Goal: Task Accomplishment & Management: Manage account settings

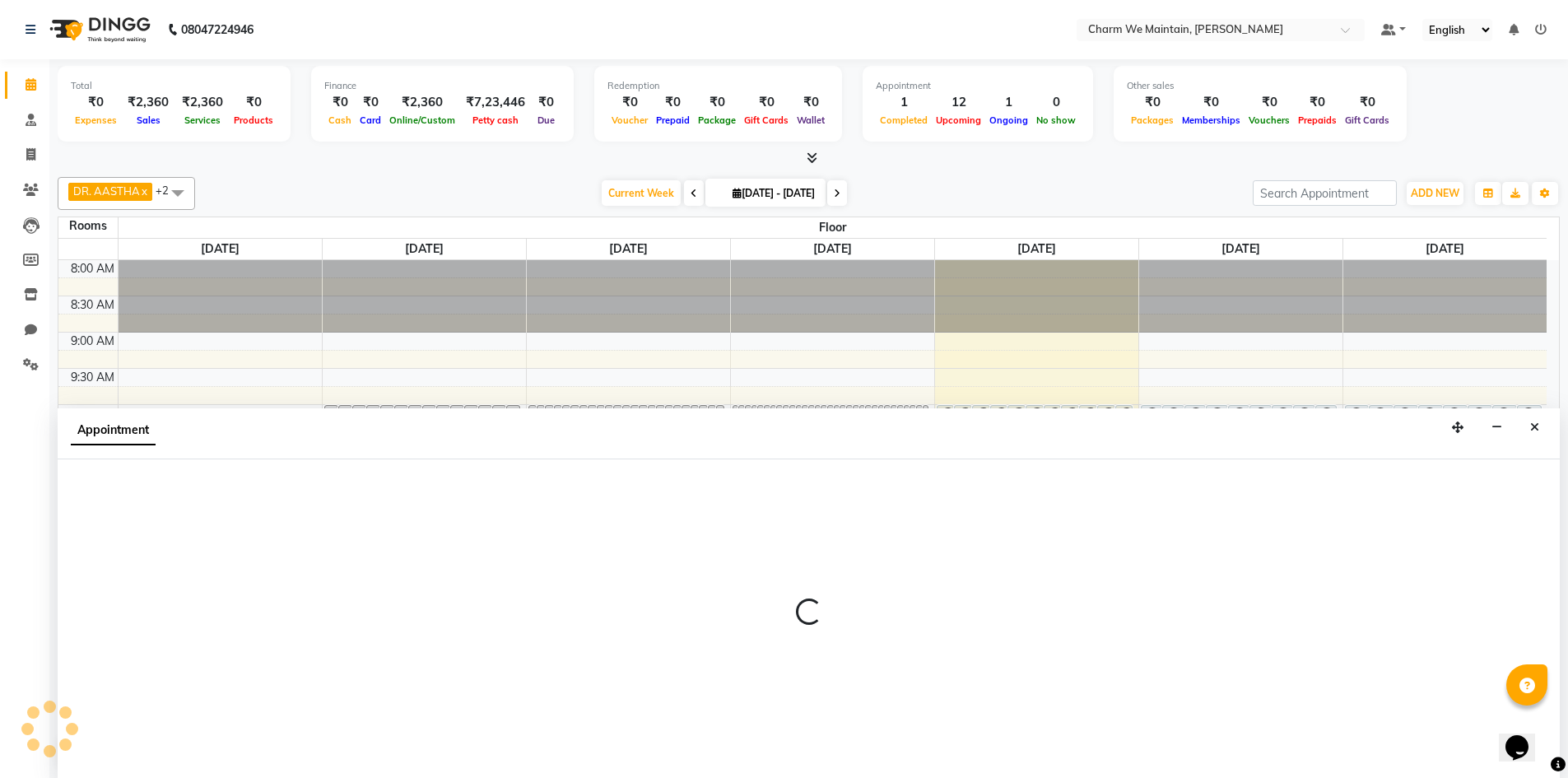
scroll to position [1, 0]
select select "tentative"
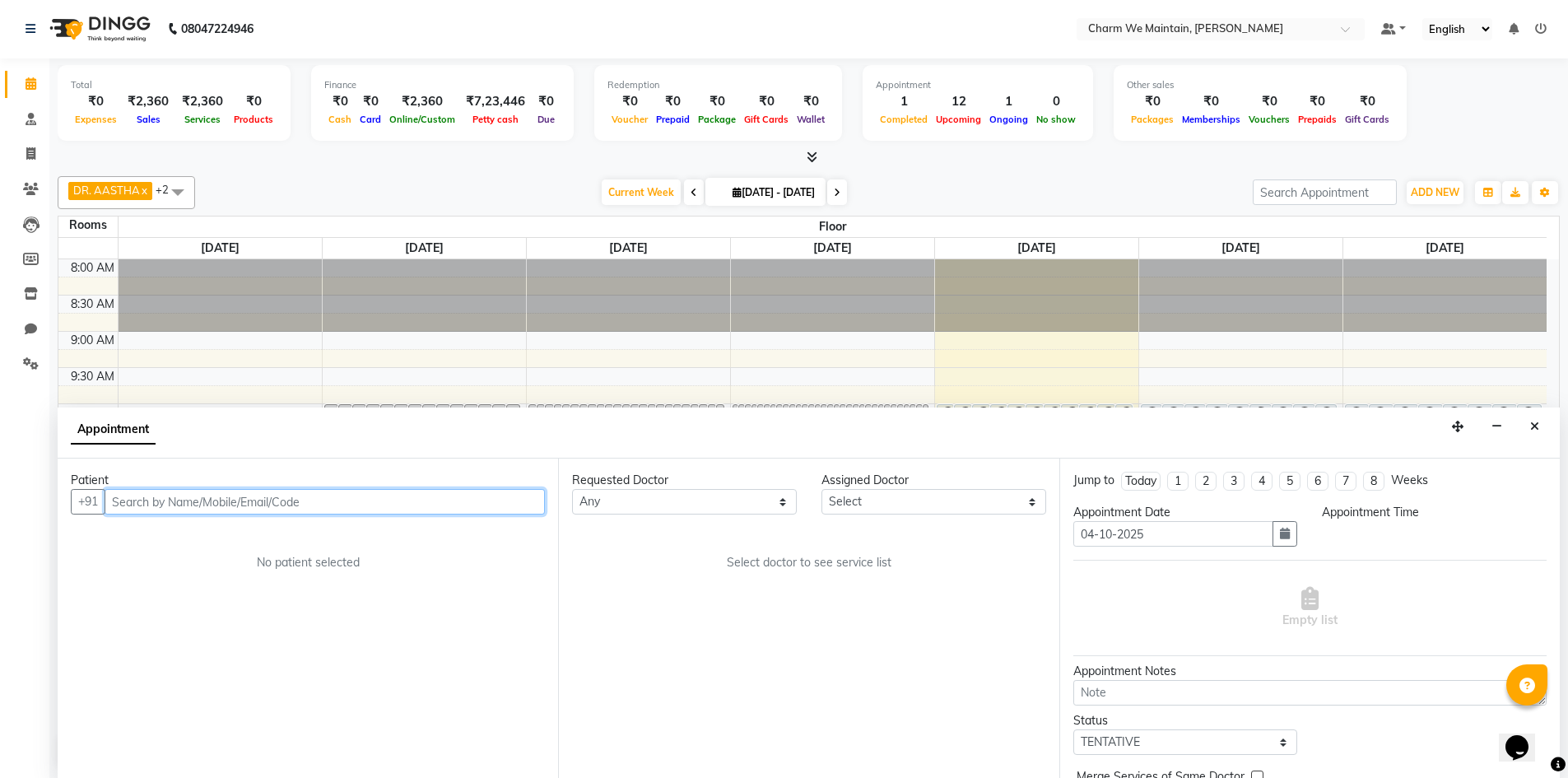
select select "660"
click at [241, 511] on input "text" at bounding box center [325, 502] width 440 height 26
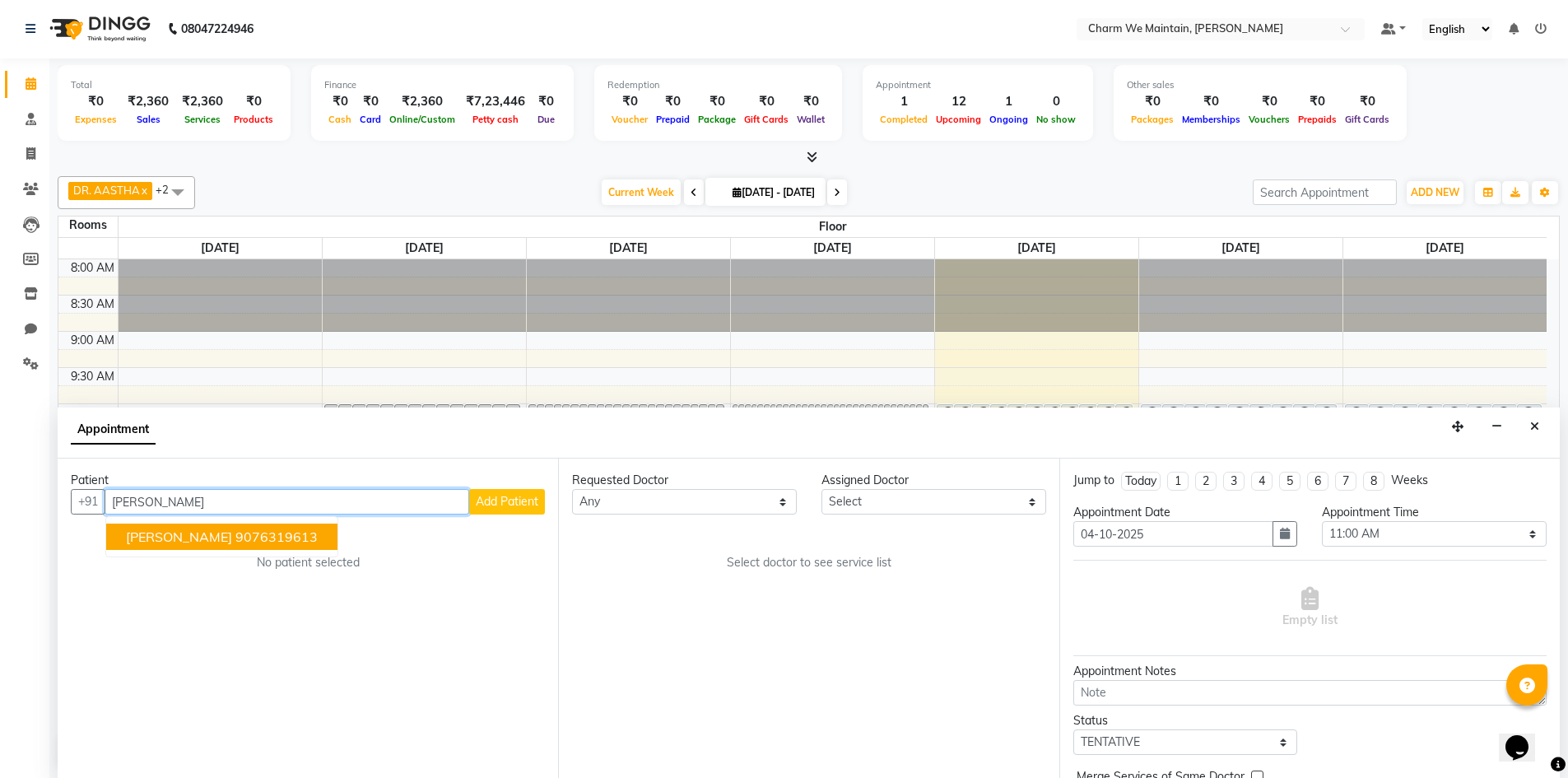
click at [210, 534] on span "[PERSON_NAME]" at bounding box center [179, 537] width 106 height 16
type input "9076319613"
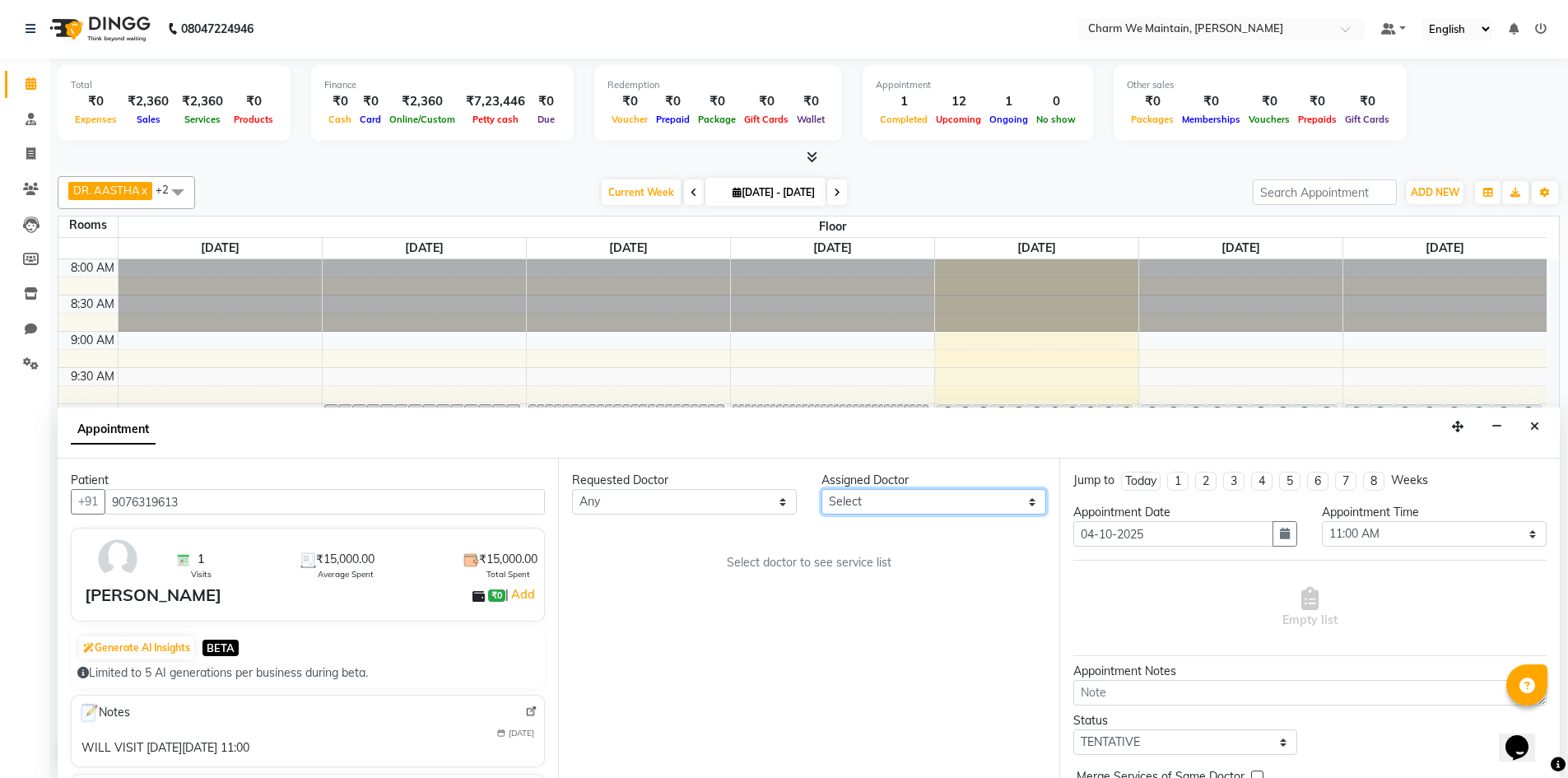
click at [916, 503] on select "Select DR. AYESHA DR. [GEOGRAPHIC_DATA]" at bounding box center [934, 502] width 225 height 26
select select "86210"
click at [822, 489] on select "Select DR. AYESHA DR. [GEOGRAPHIC_DATA]" at bounding box center [934, 502] width 225 height 26
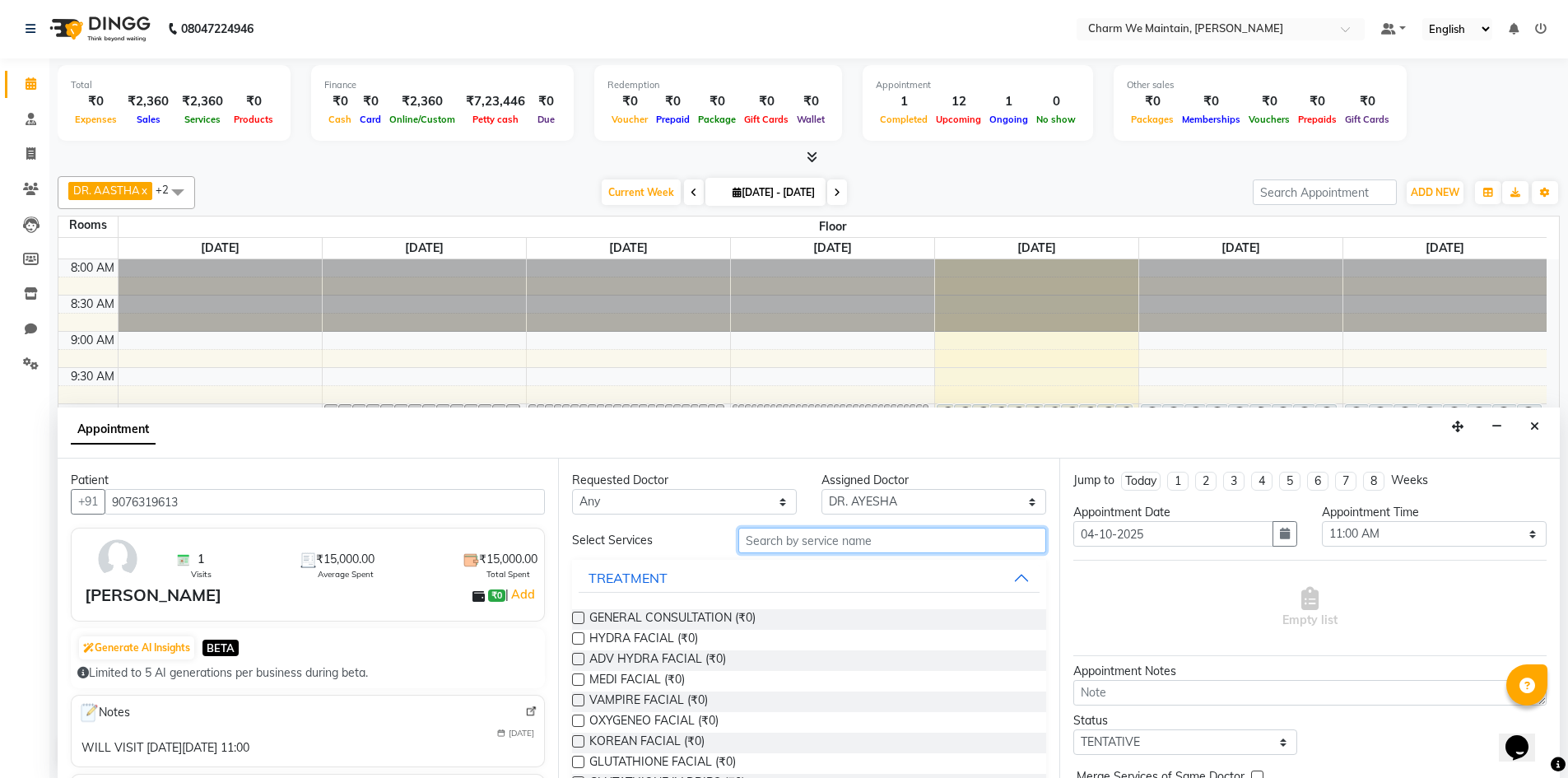
click at [800, 544] on input "text" at bounding box center [893, 541] width 308 height 26
type input "GLUT"
click at [633, 633] on span "GLUTATHIONE IV DRIPS (₹0)" at bounding box center [667, 640] width 156 height 21
checkbox input "true"
select select "4343"
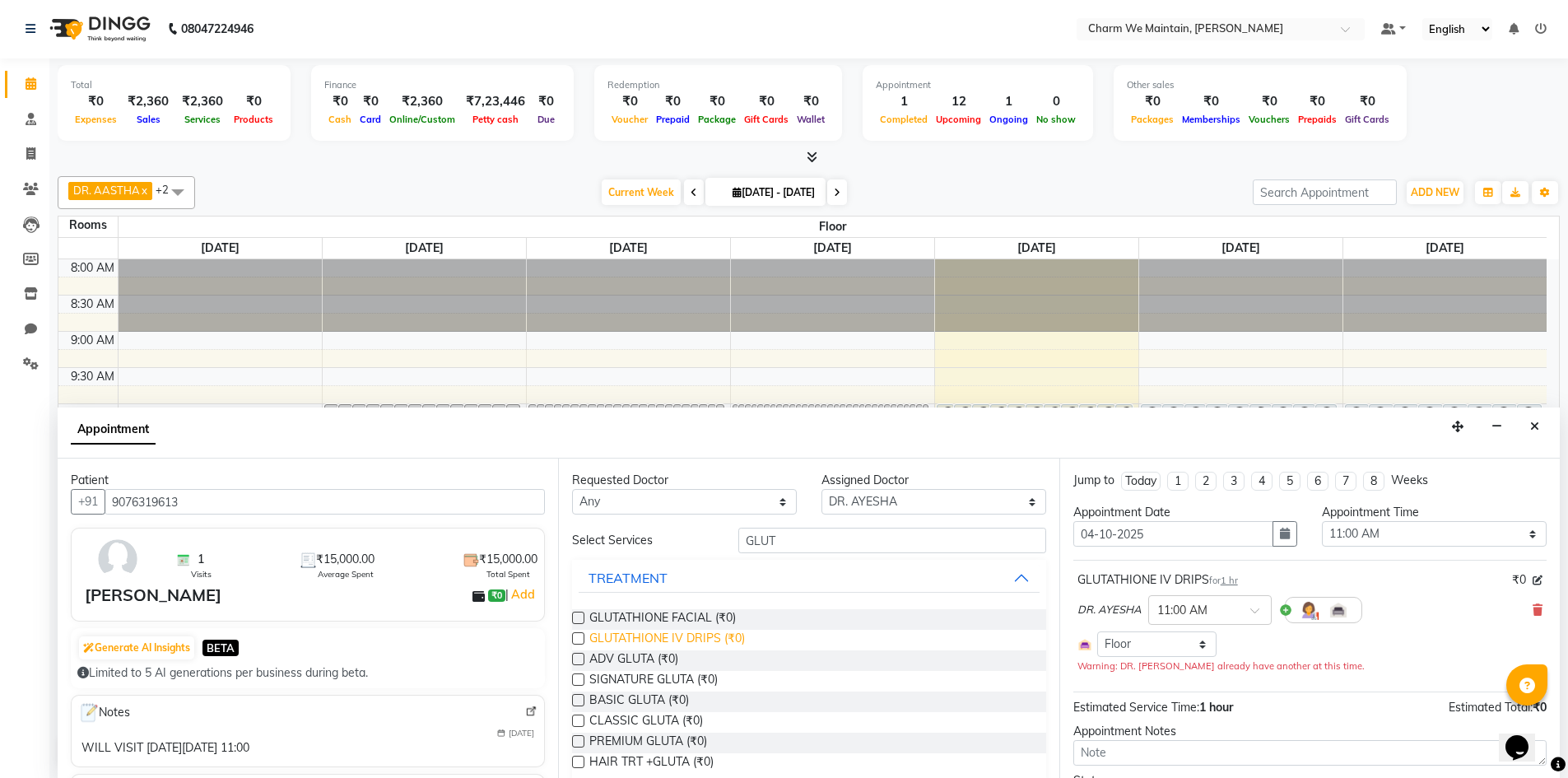
checkbox input "false"
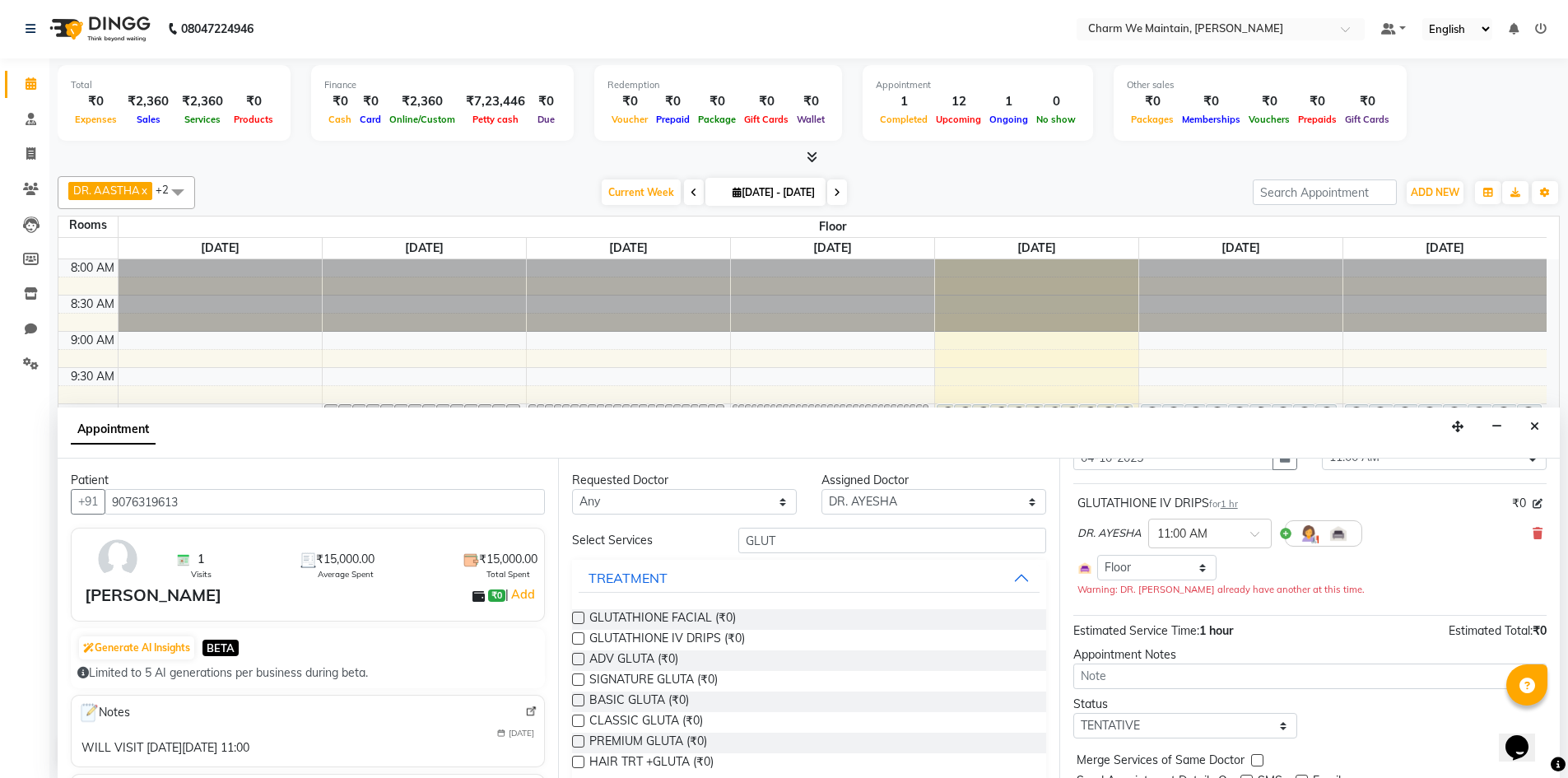
scroll to position [141, 0]
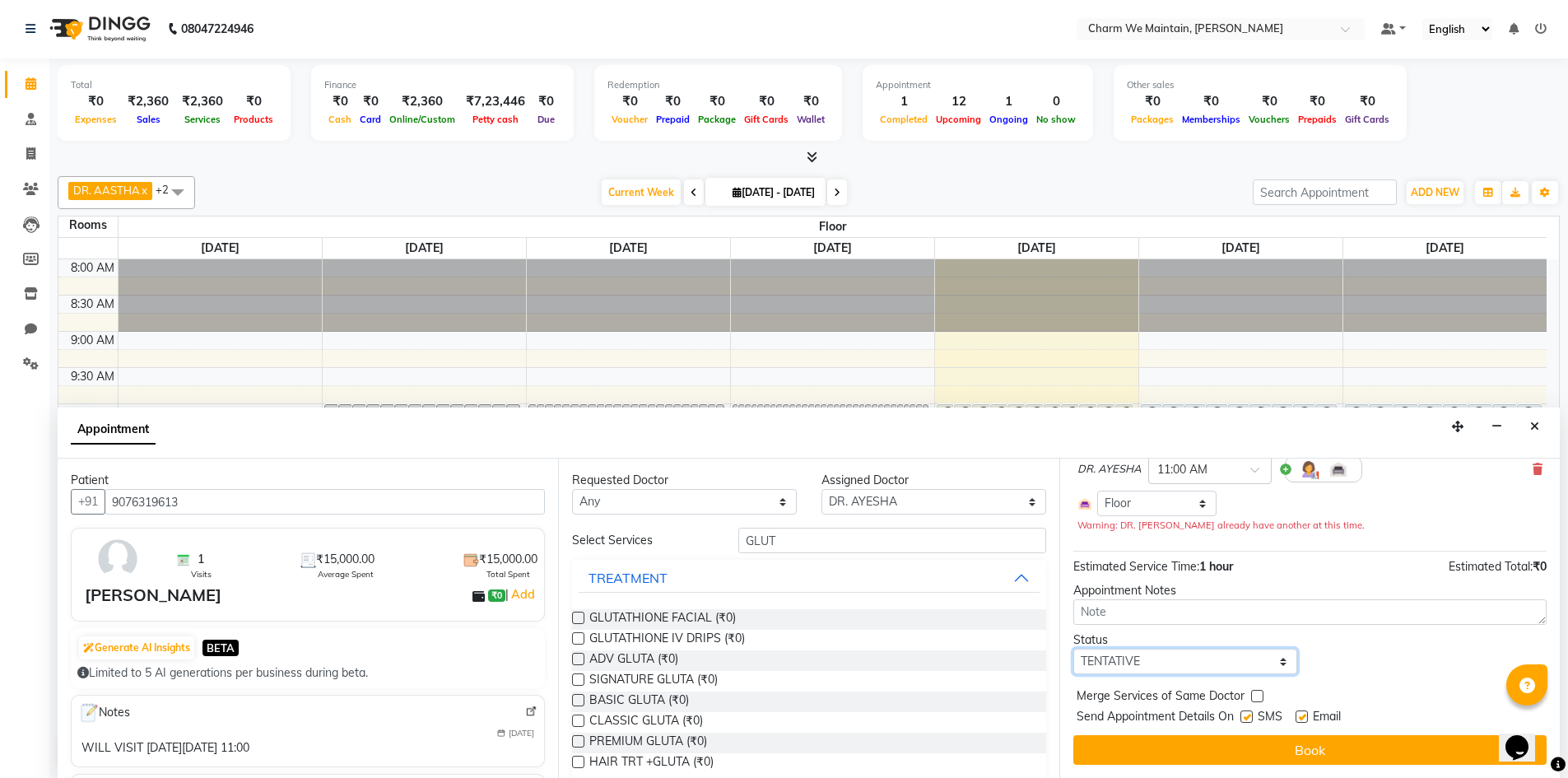
drag, startPoint x: 1174, startPoint y: 669, endPoint x: 1125, endPoint y: 617, distance: 70.5
click at [1174, 669] on select "Select TENTATIVE CONFIRM UPCOMING" at bounding box center [1186, 662] width 225 height 26
click at [1074, 649] on select "Select TENTATIVE CONFIRM UPCOMING" at bounding box center [1186, 662] width 225 height 26
click at [1153, 664] on select "Select TENTATIVE CONFIRM UPCOMING" at bounding box center [1186, 662] width 225 height 26
select select "confirm booking"
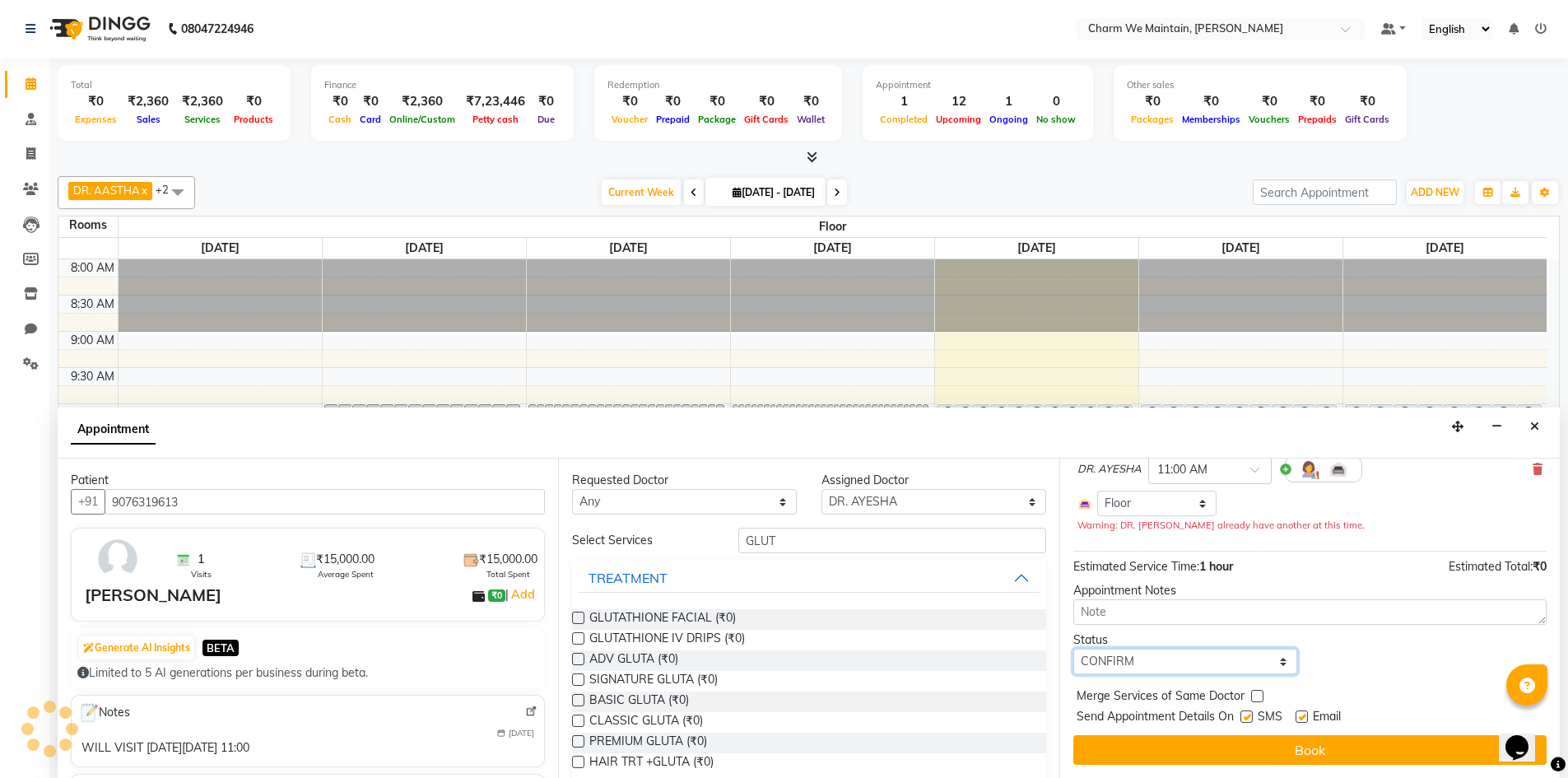
click at [1074, 649] on select "Select TENTATIVE CONFIRM UPCOMING" at bounding box center [1186, 662] width 225 height 26
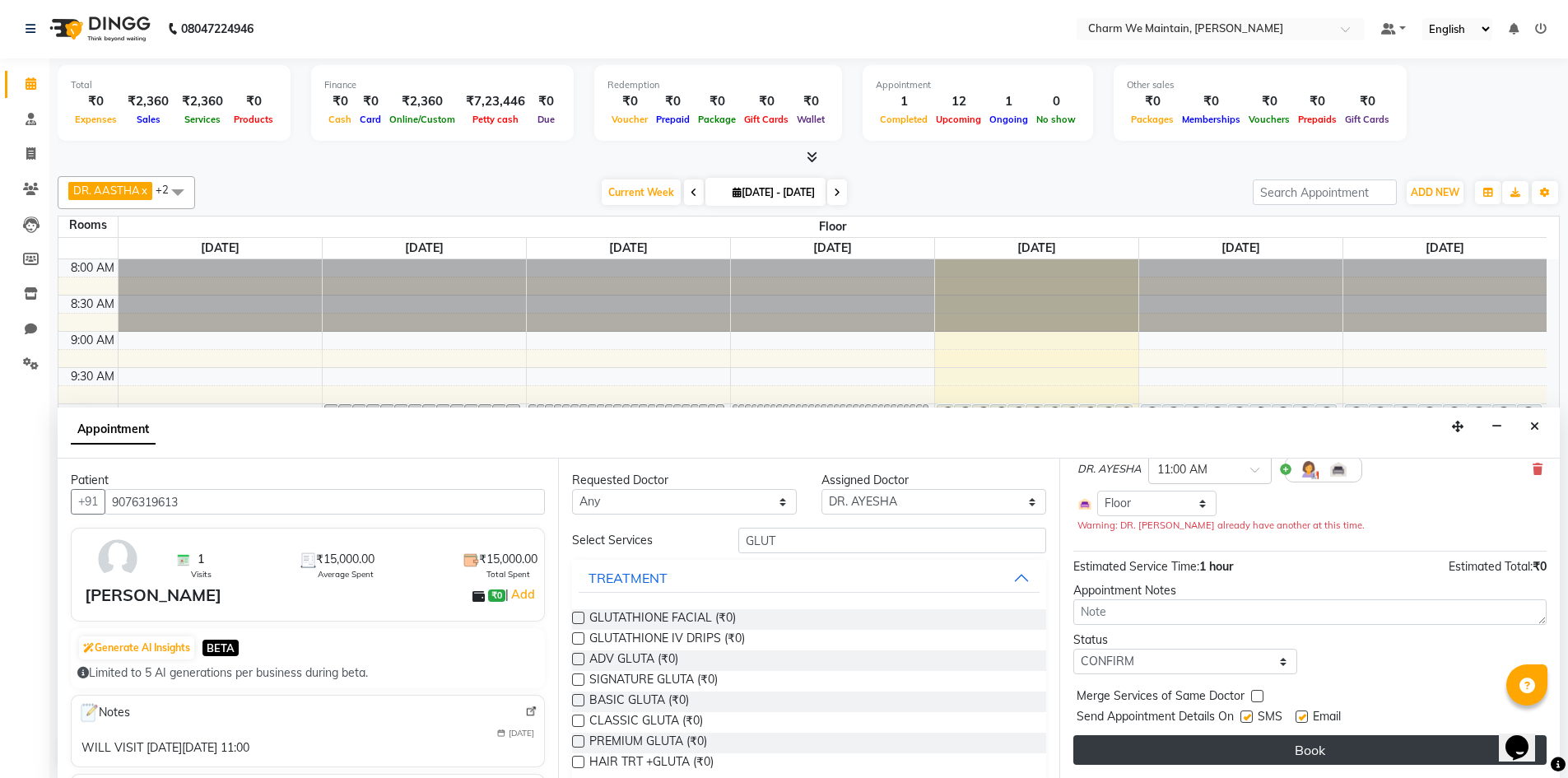
click at [1302, 748] on button "Book" at bounding box center [1310, 750] width 473 height 30
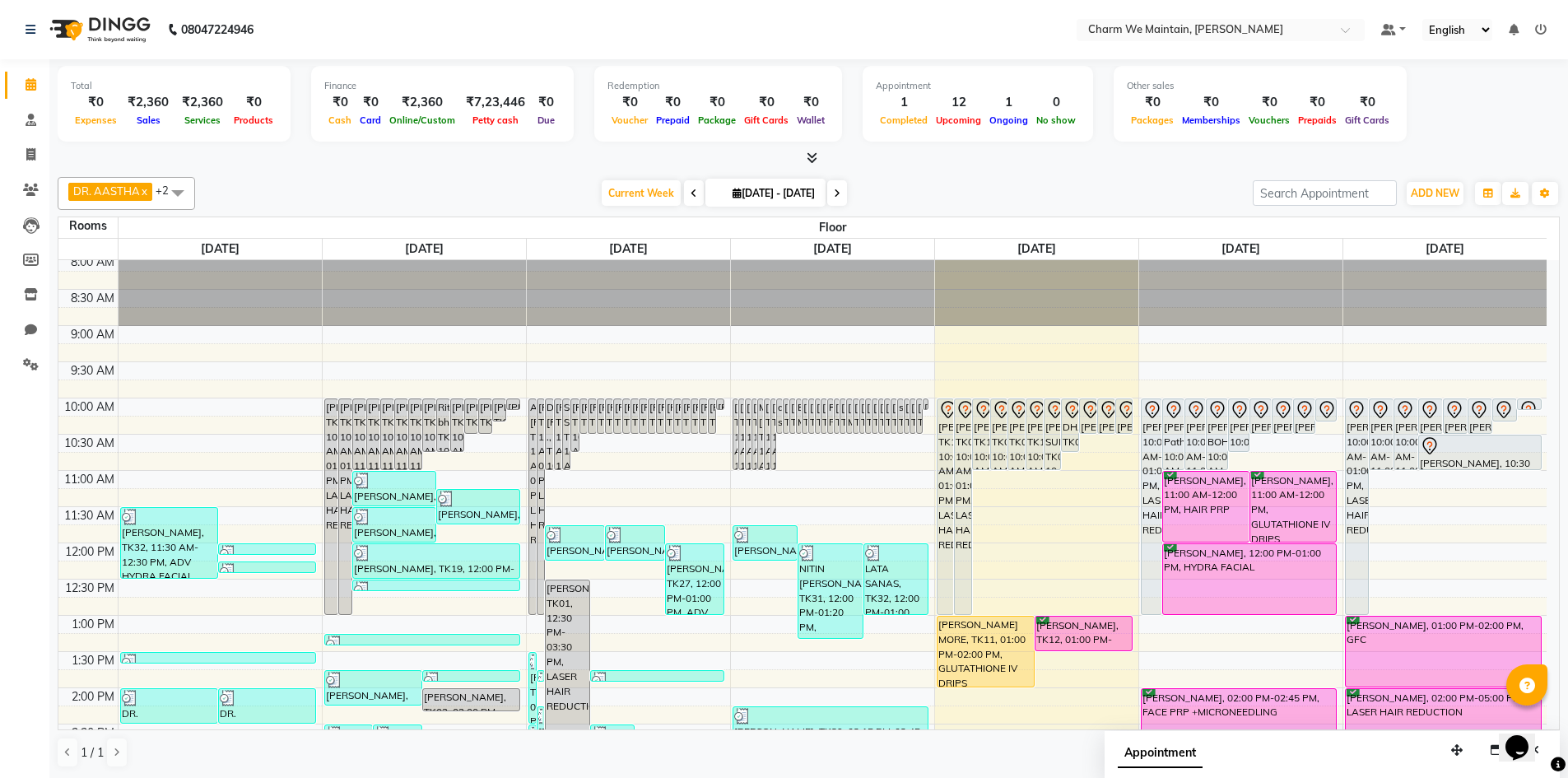
scroll to position [0, 0]
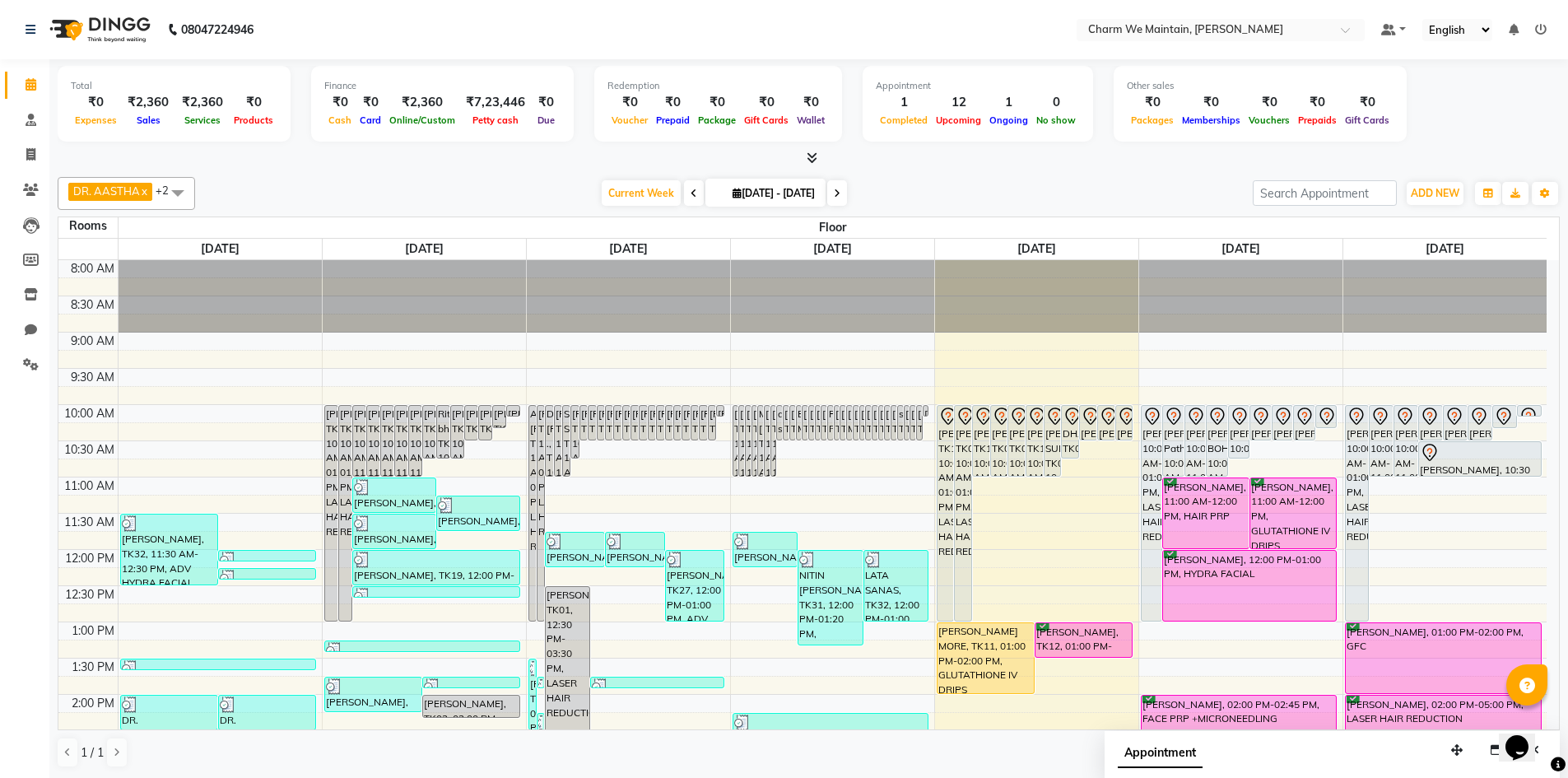
click at [841, 196] on icon at bounding box center [837, 194] width 7 height 10
type input "[DATE]"
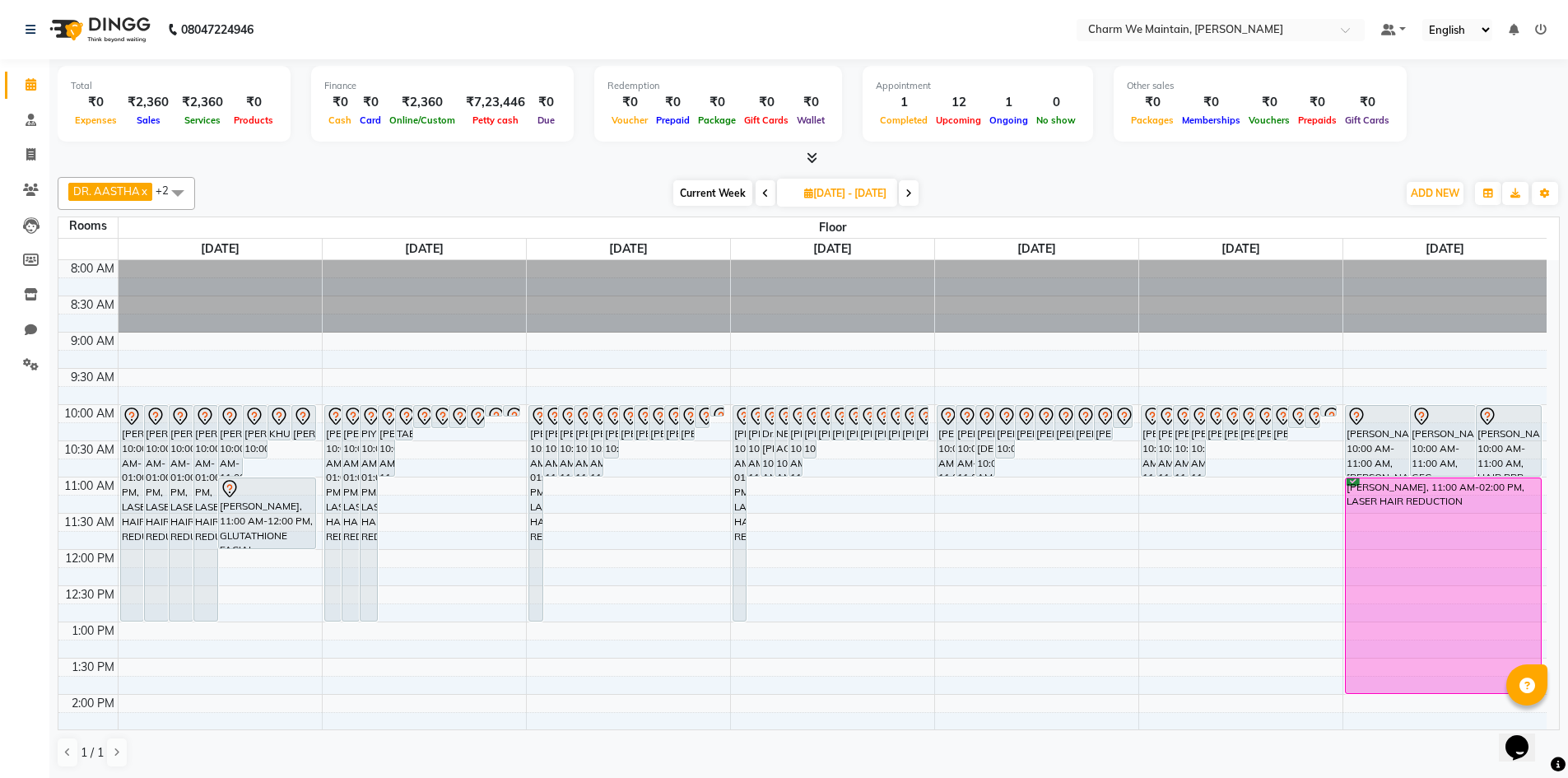
click at [762, 193] on icon at bounding box center [765, 194] width 7 height 10
type input "[DATE]"
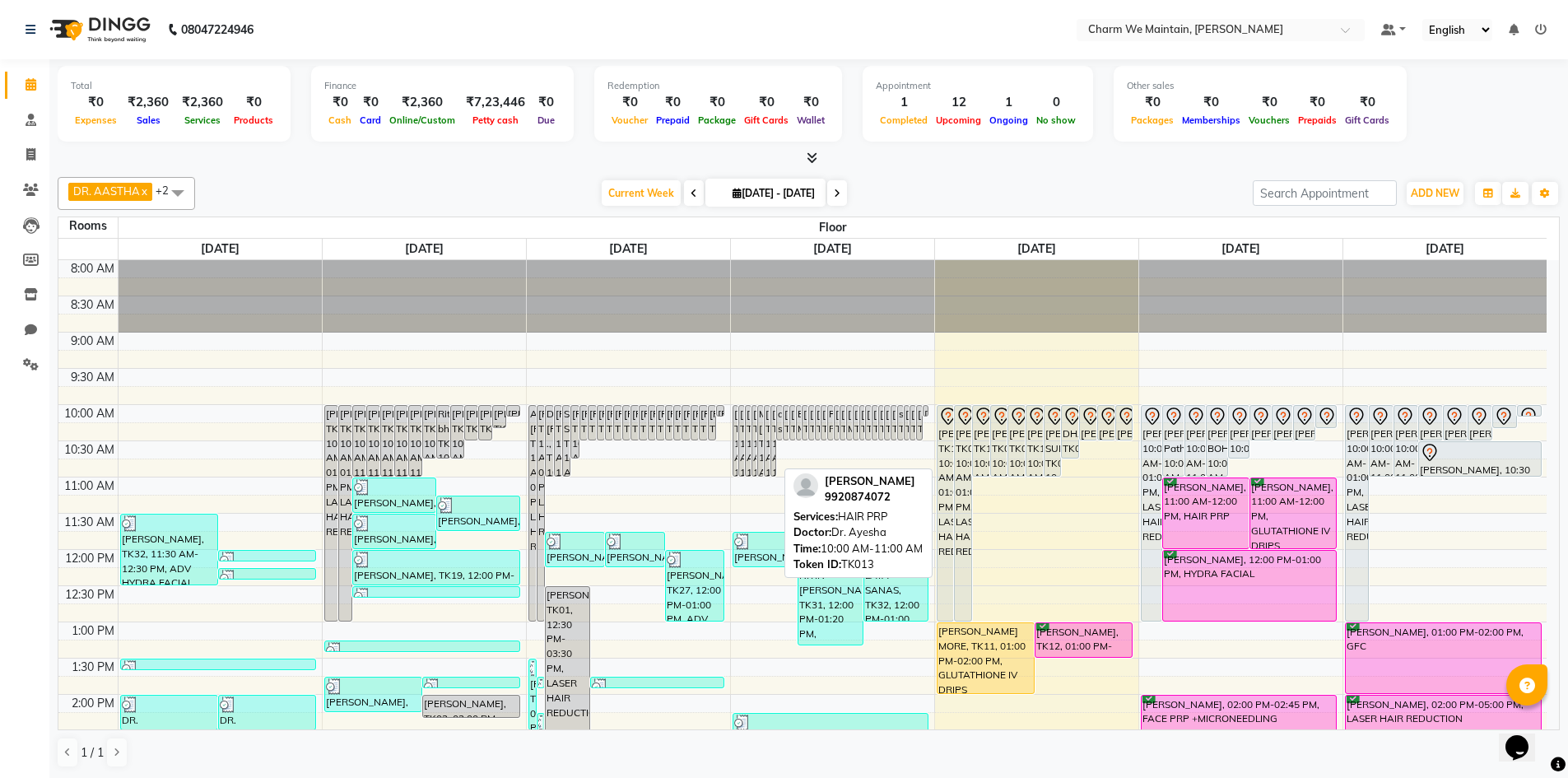
click at [773, 415] on div "[PERSON_NAME], TK13, 10:00 AM-11:00 AM, HAIR PRP" at bounding box center [773, 441] width 5 height 70
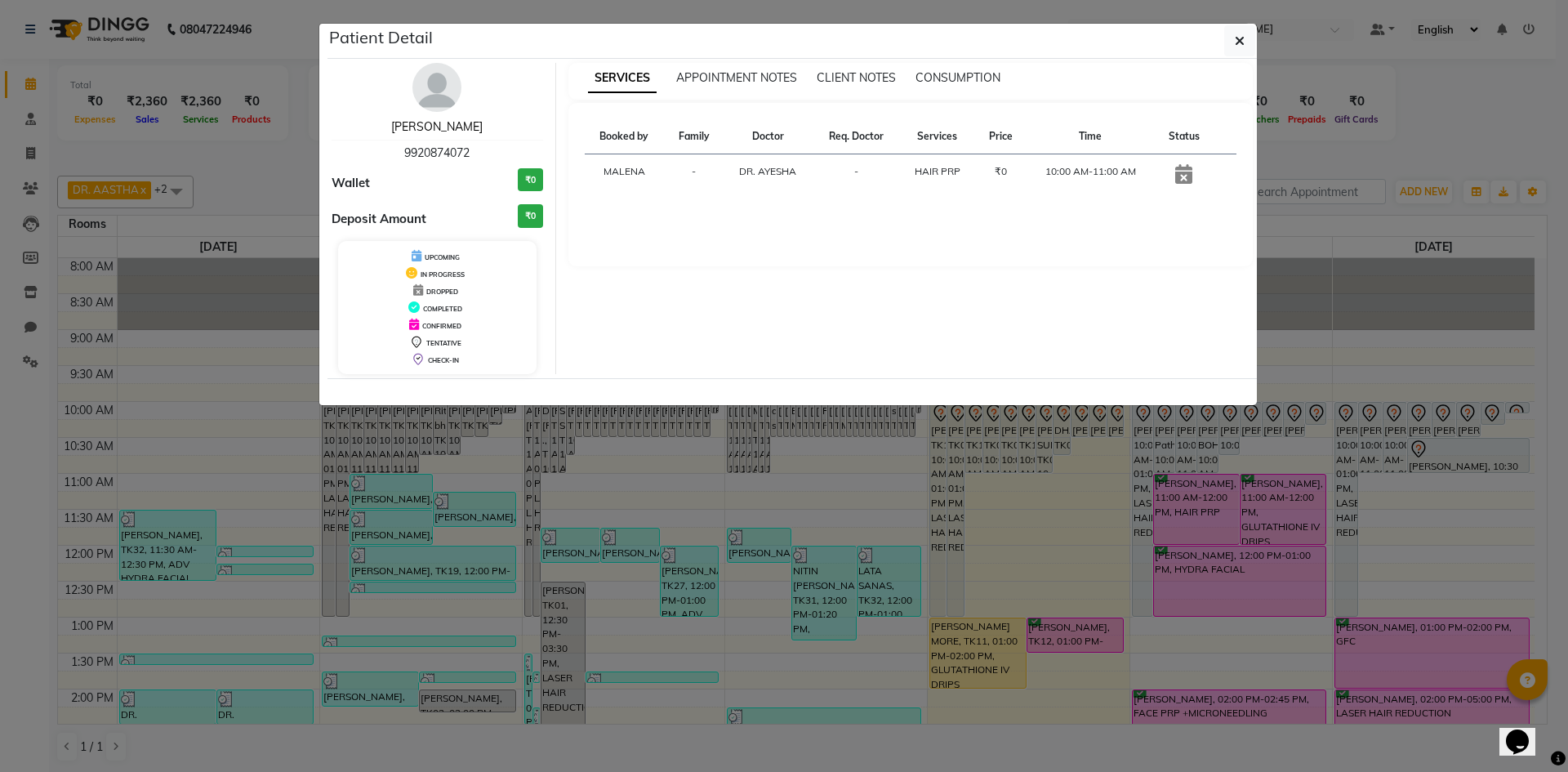
click at [449, 129] on link "[PERSON_NAME]" at bounding box center [436, 126] width 91 height 15
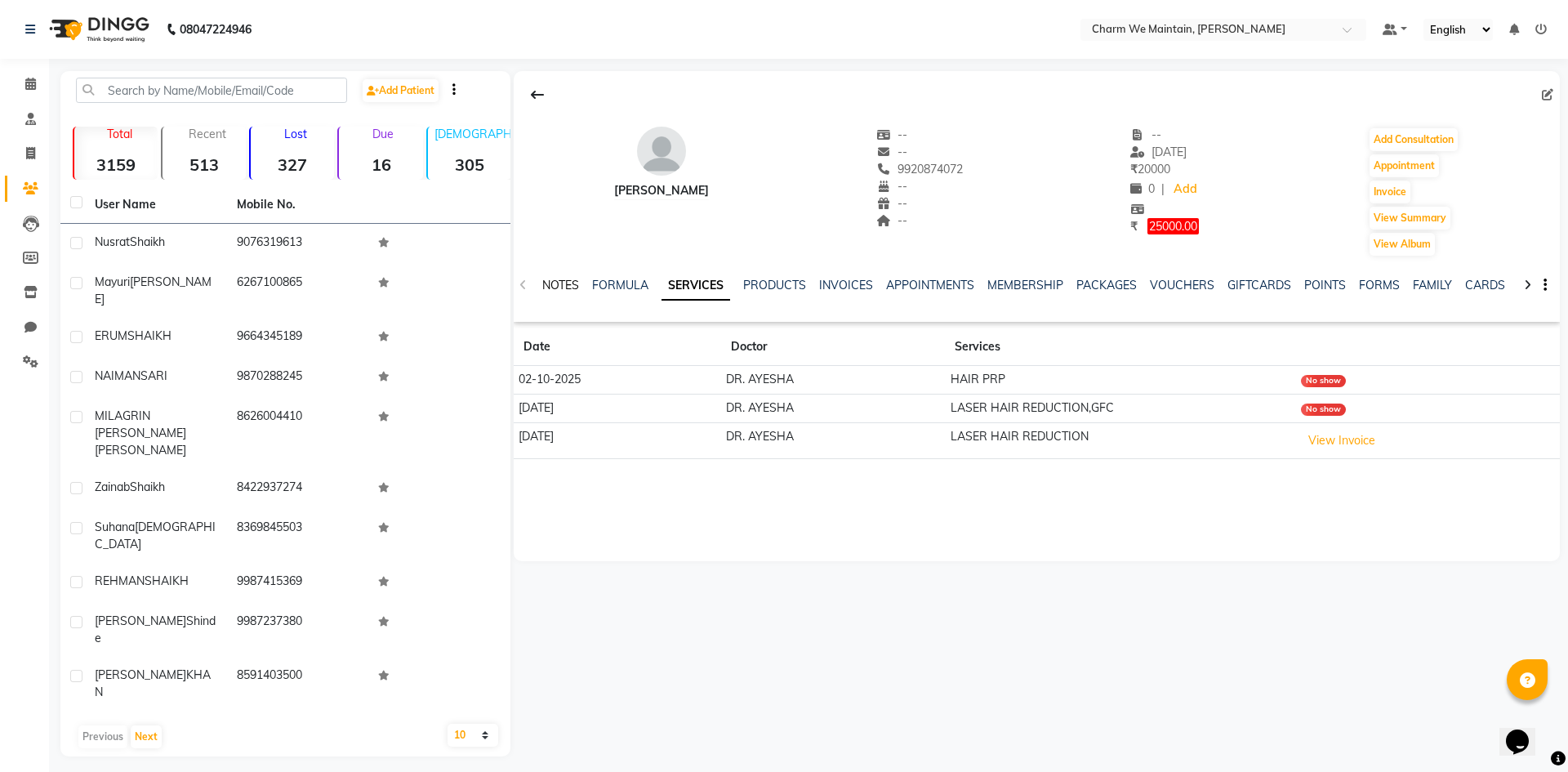
click at [567, 285] on link "NOTES" at bounding box center [560, 285] width 37 height 15
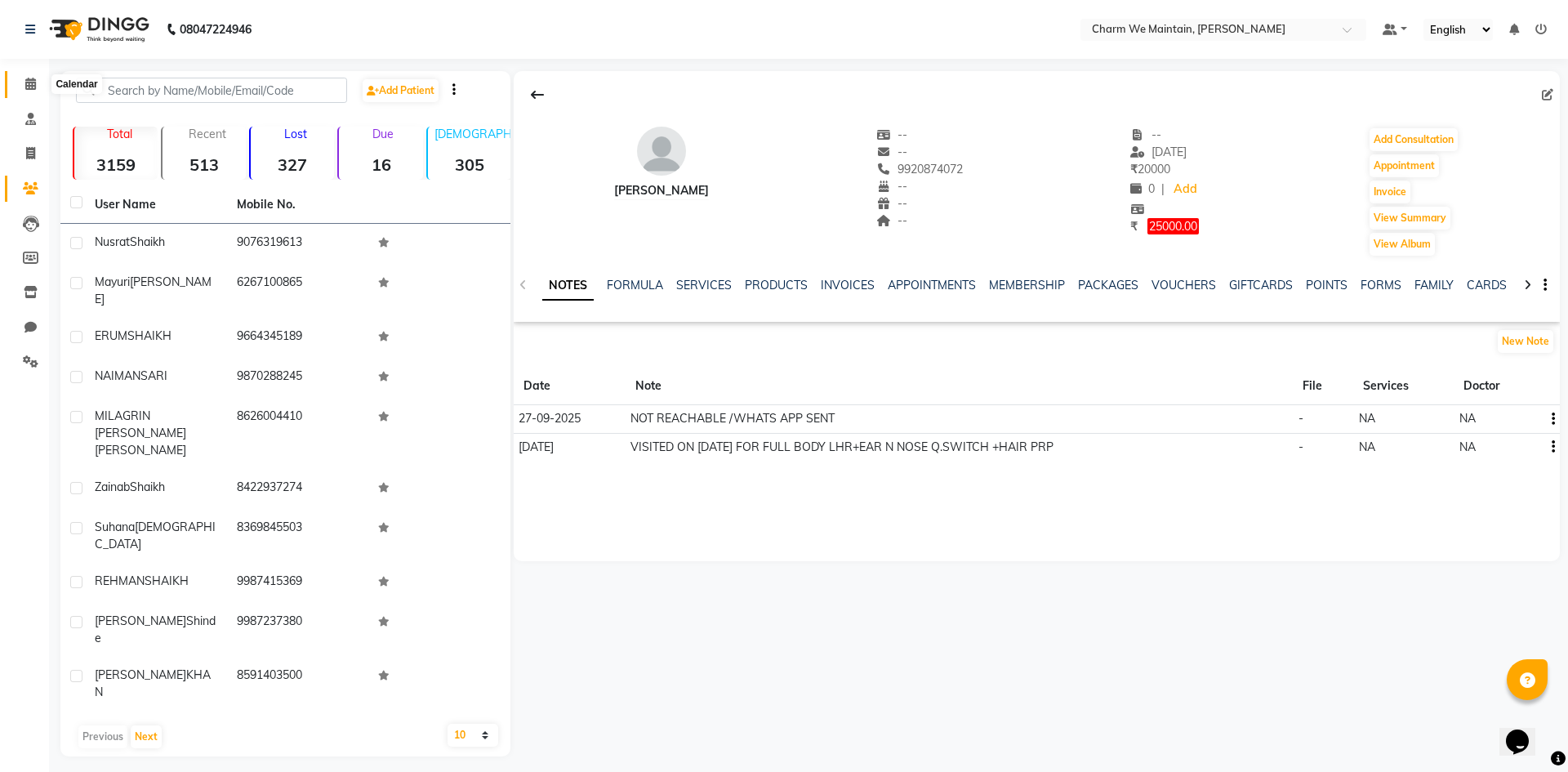
click at [32, 86] on icon at bounding box center [31, 83] width 11 height 12
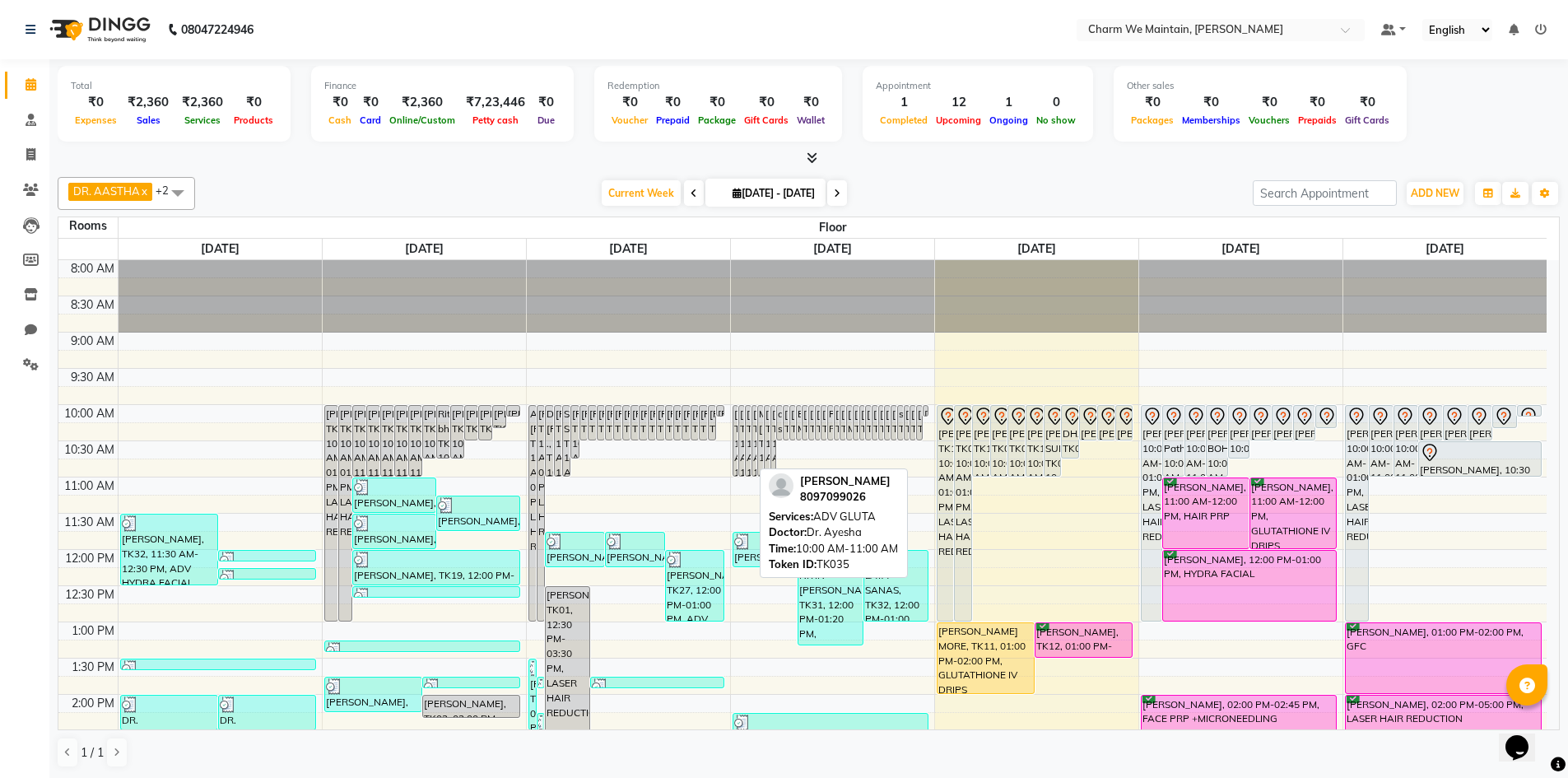
click at [748, 420] on div "[PERSON_NAME], TK35, 10:00 AM-11:00 AM, ADV GLUTA" at bounding box center [748, 441] width 5 height 70
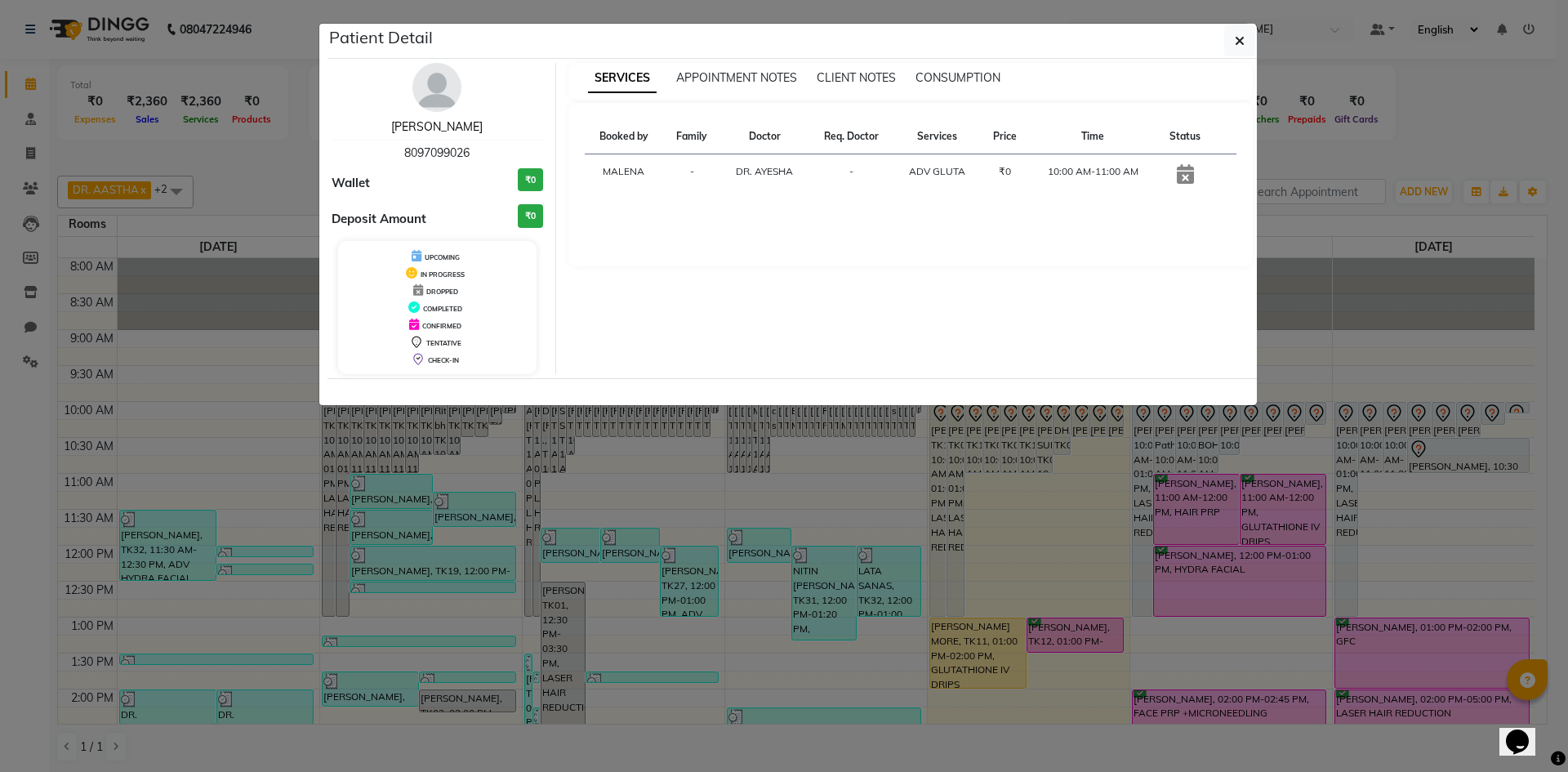
click at [442, 127] on link "[PERSON_NAME]" at bounding box center [436, 126] width 91 height 15
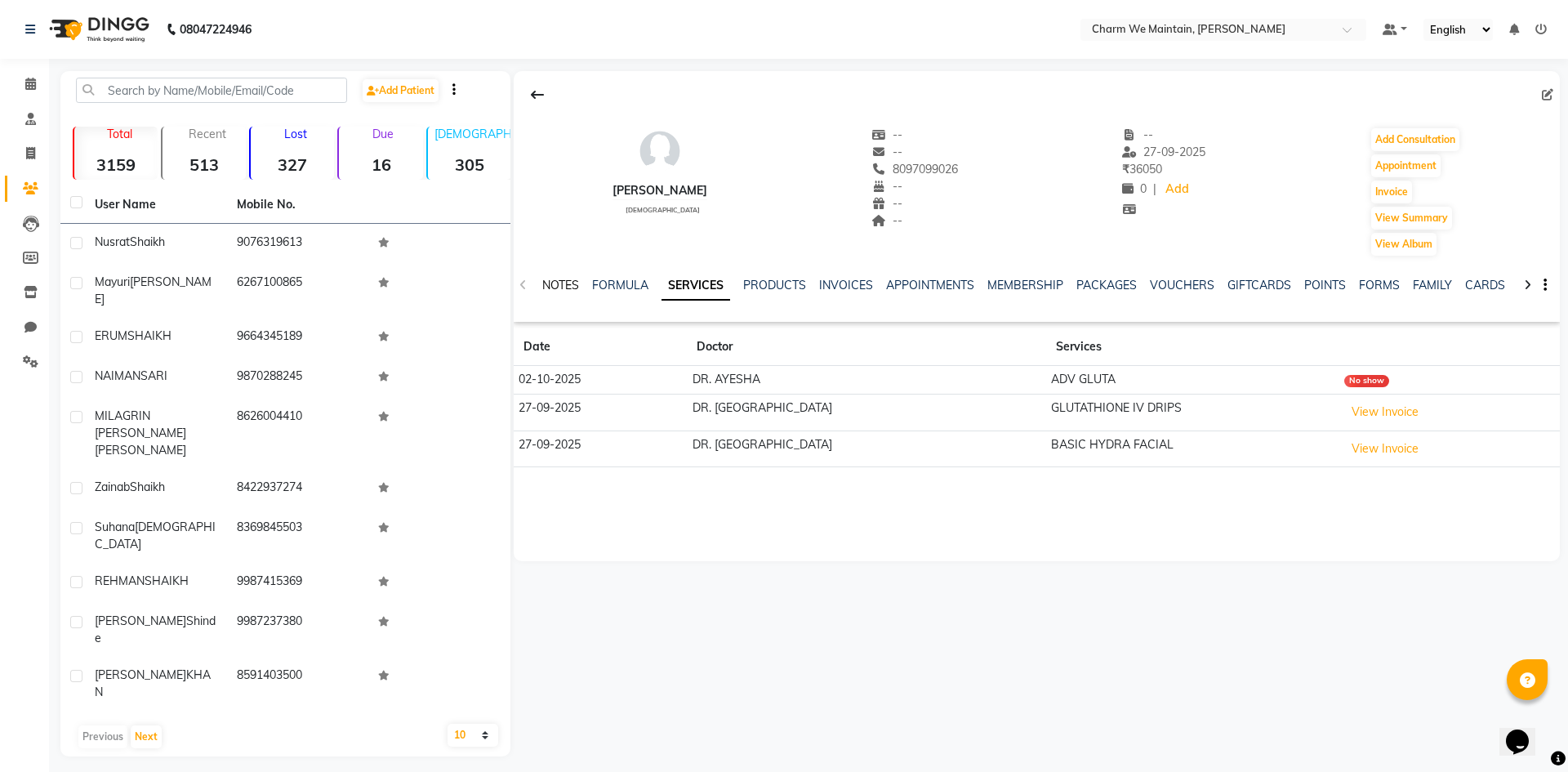
click at [563, 282] on link "NOTES" at bounding box center [560, 285] width 37 height 15
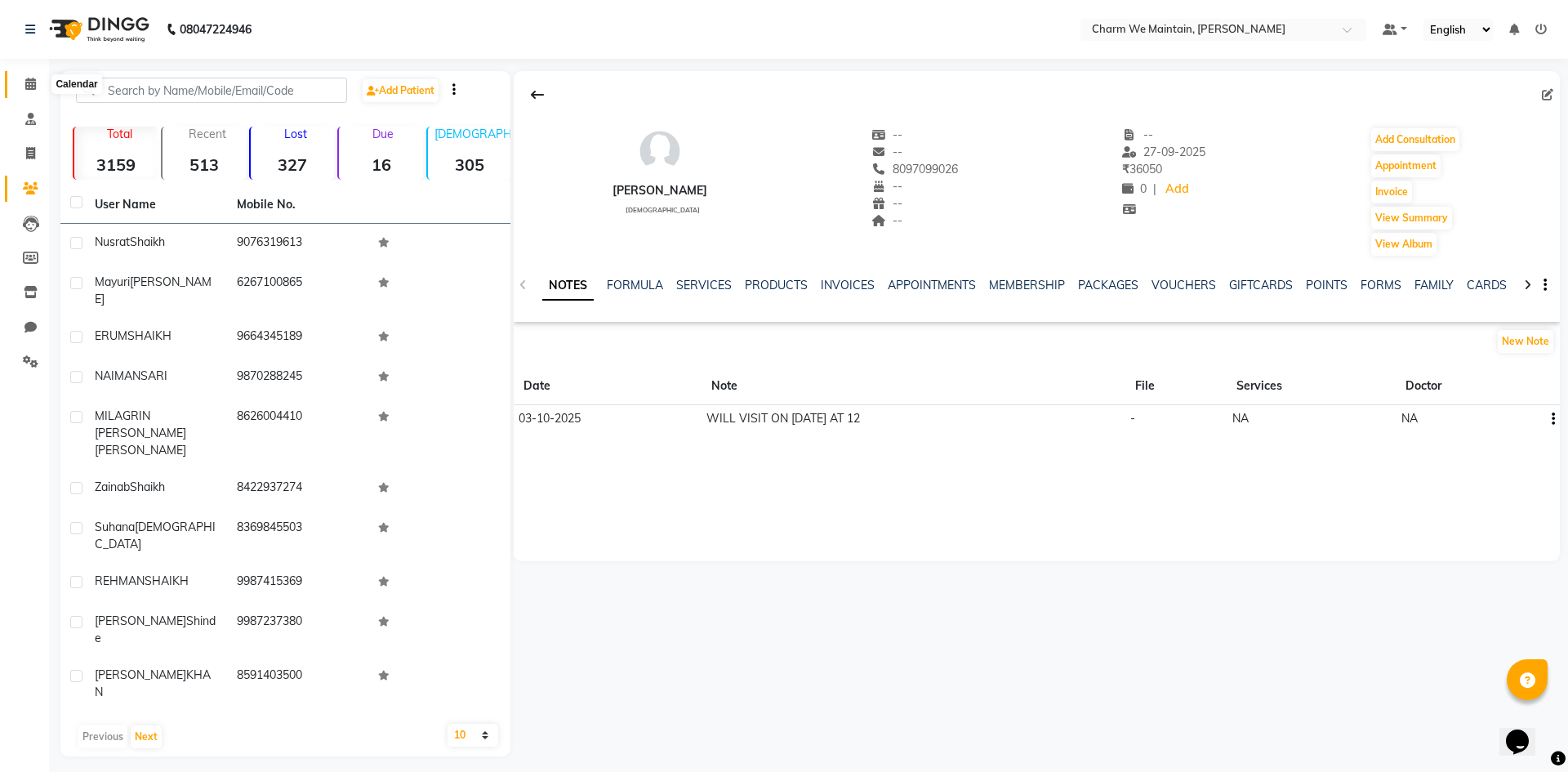
click at [28, 82] on icon at bounding box center [31, 83] width 11 height 12
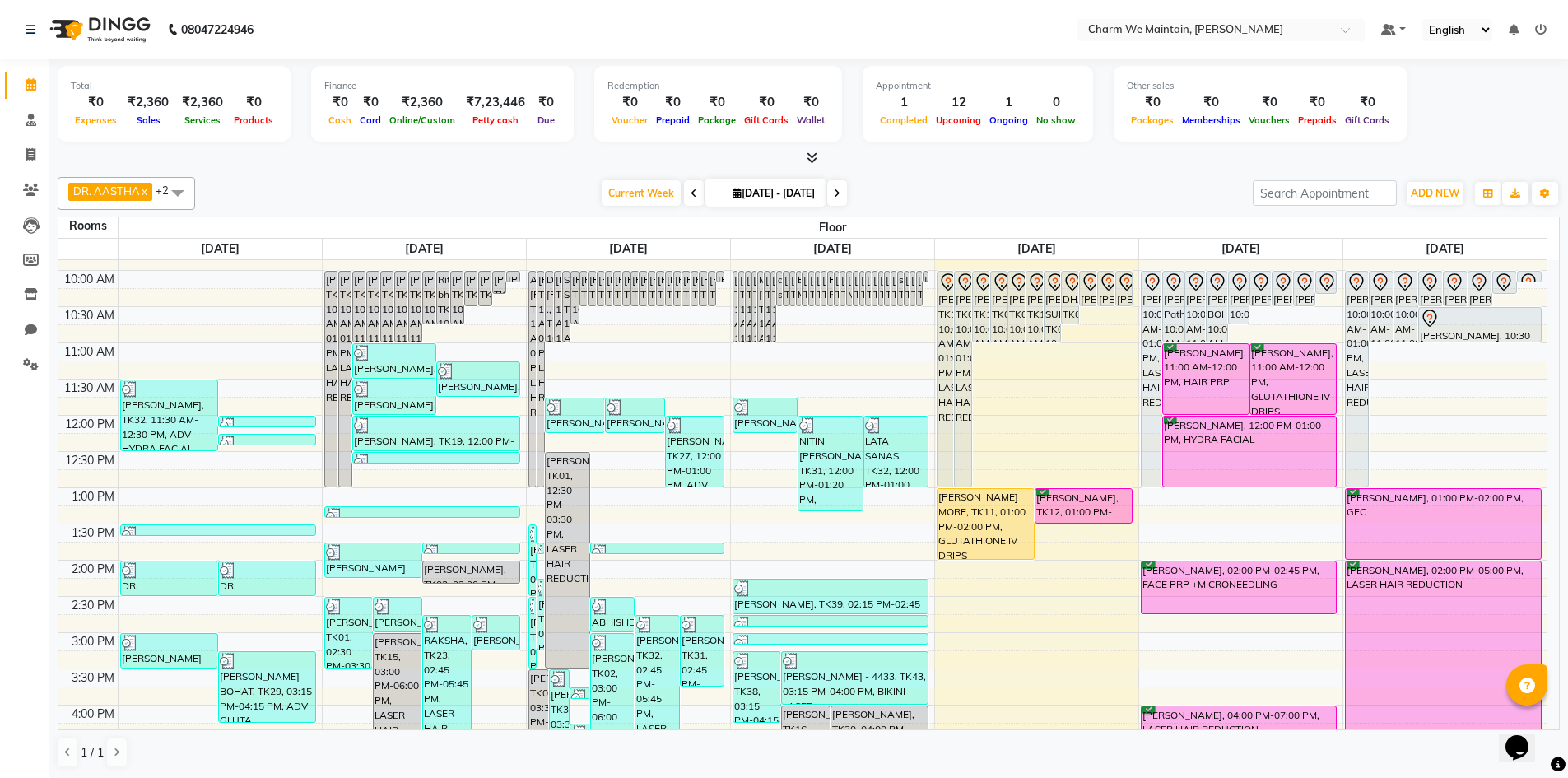
scroll to position [165, 0]
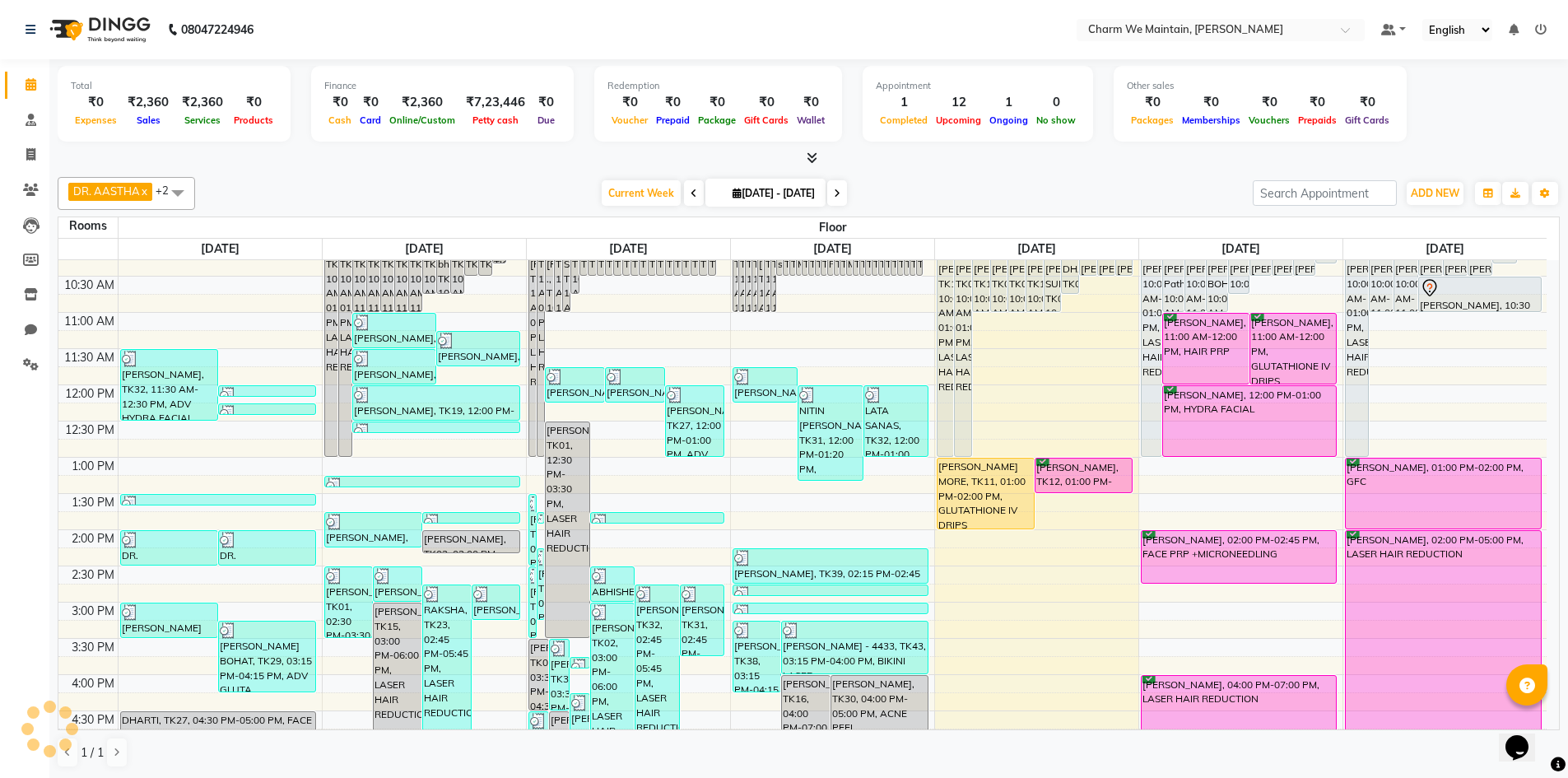
click at [1340, 393] on div "8:00 AM 8:30 AM 9:00 AM 9:30 AM 10:00 AM 10:30 AM 11:00 AM 11:30 AM 12:00 PM 12…" at bounding box center [802, 639] width 1489 height 1086
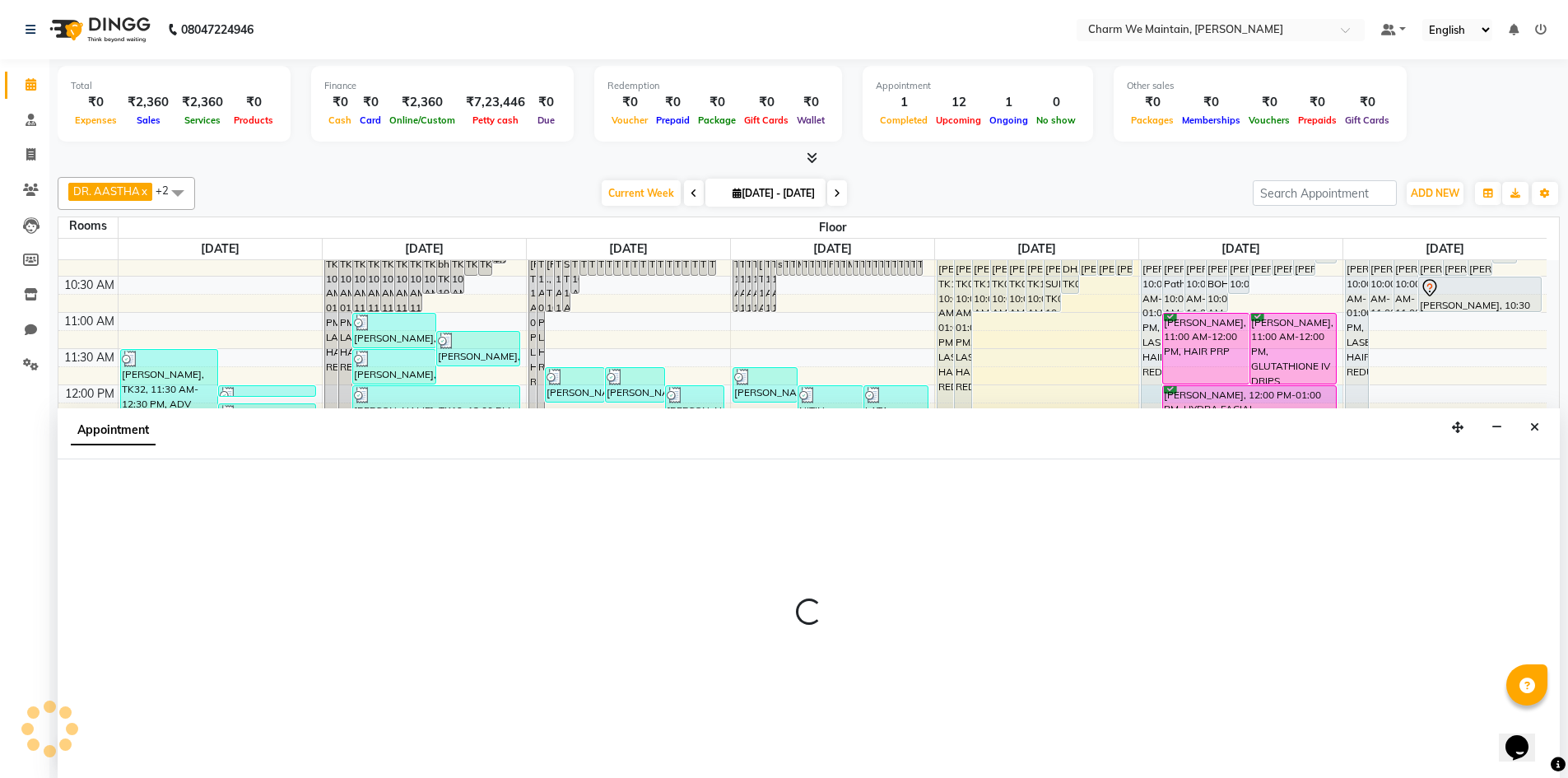
select select "720"
select select "tentative"
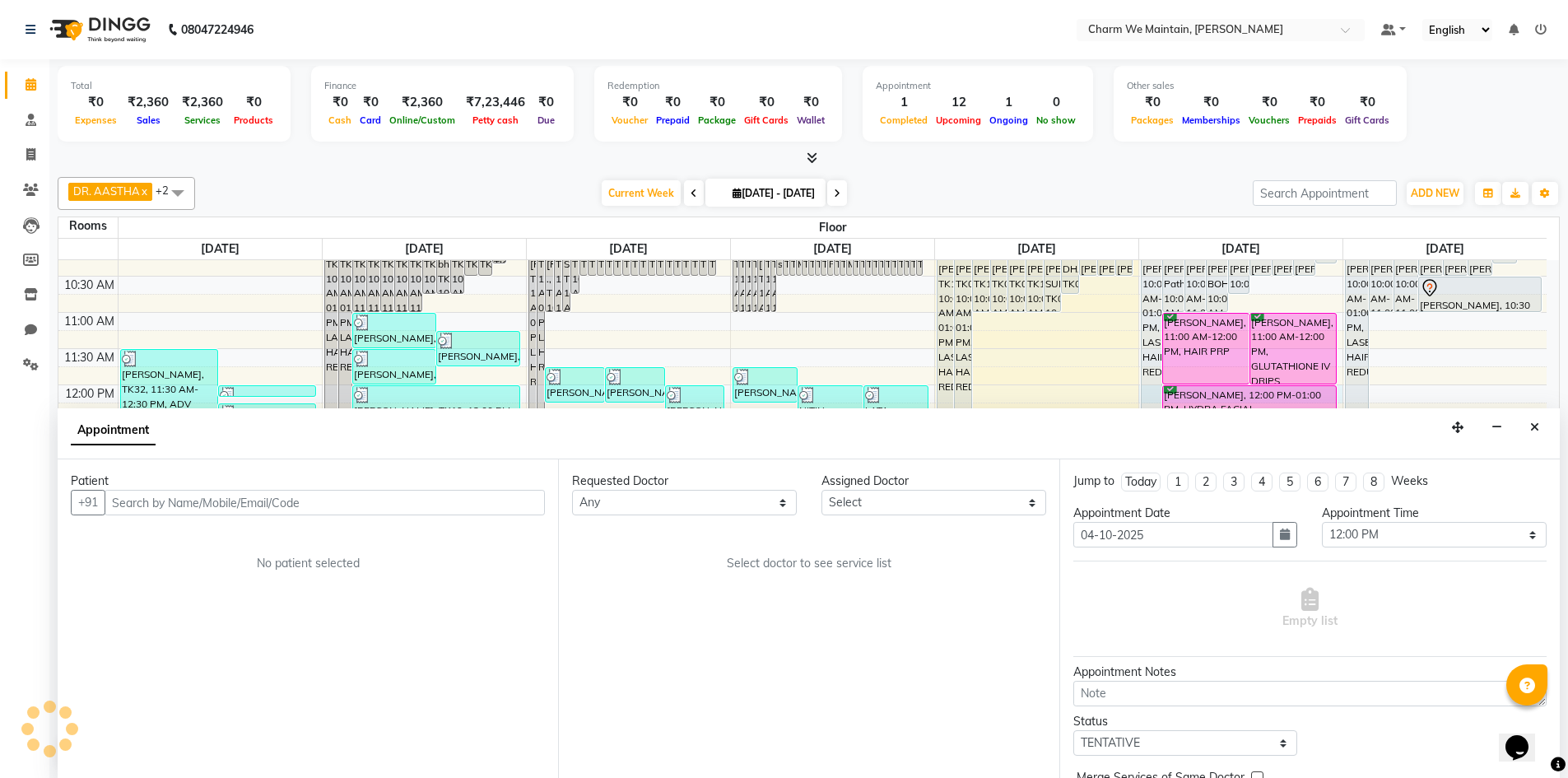
scroll to position [1, 0]
click at [393, 505] on input "text" at bounding box center [325, 502] width 440 height 26
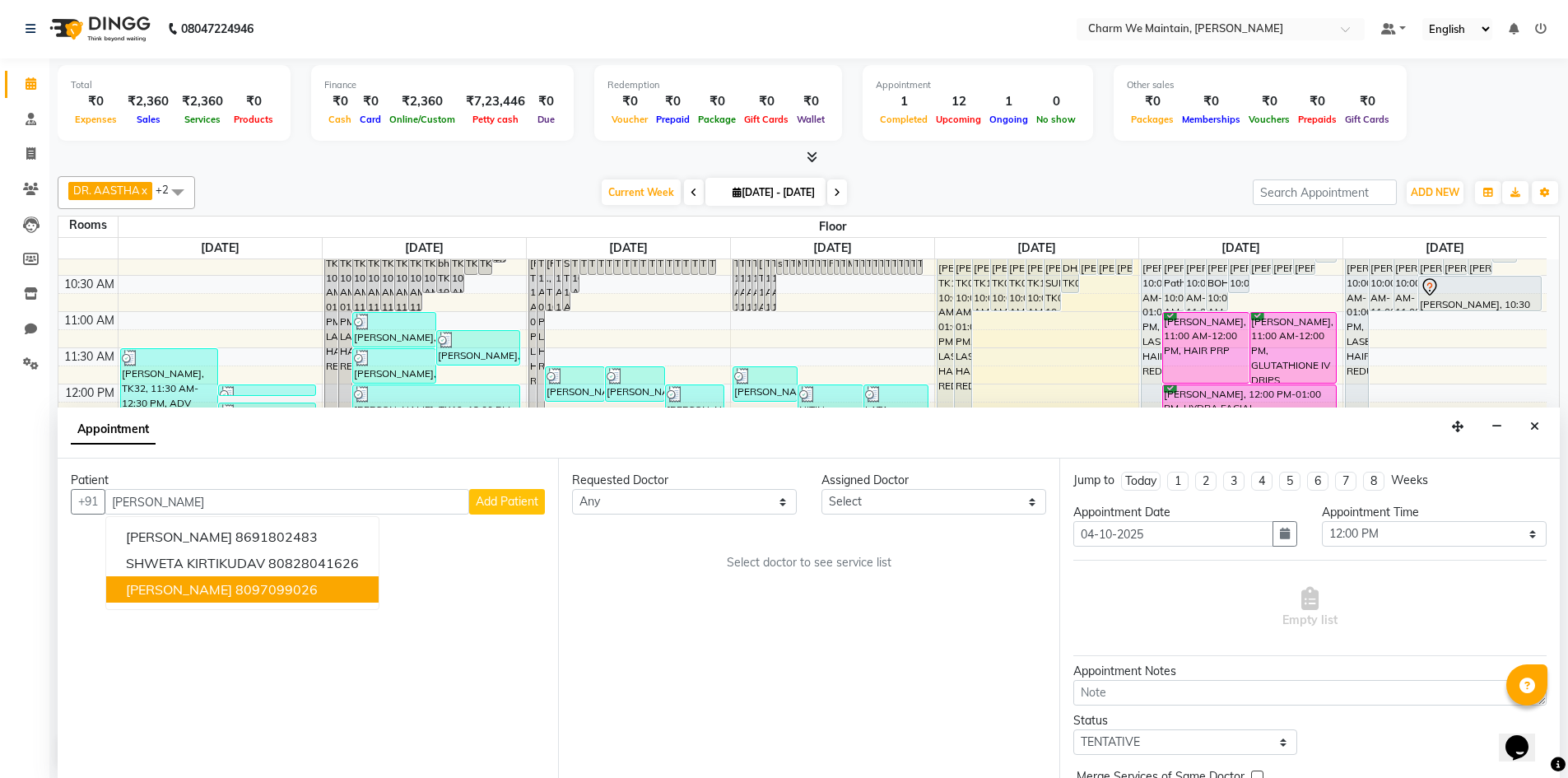
click at [235, 588] on ngb-highlight "8097099026" at bounding box center [276, 589] width 82 height 16
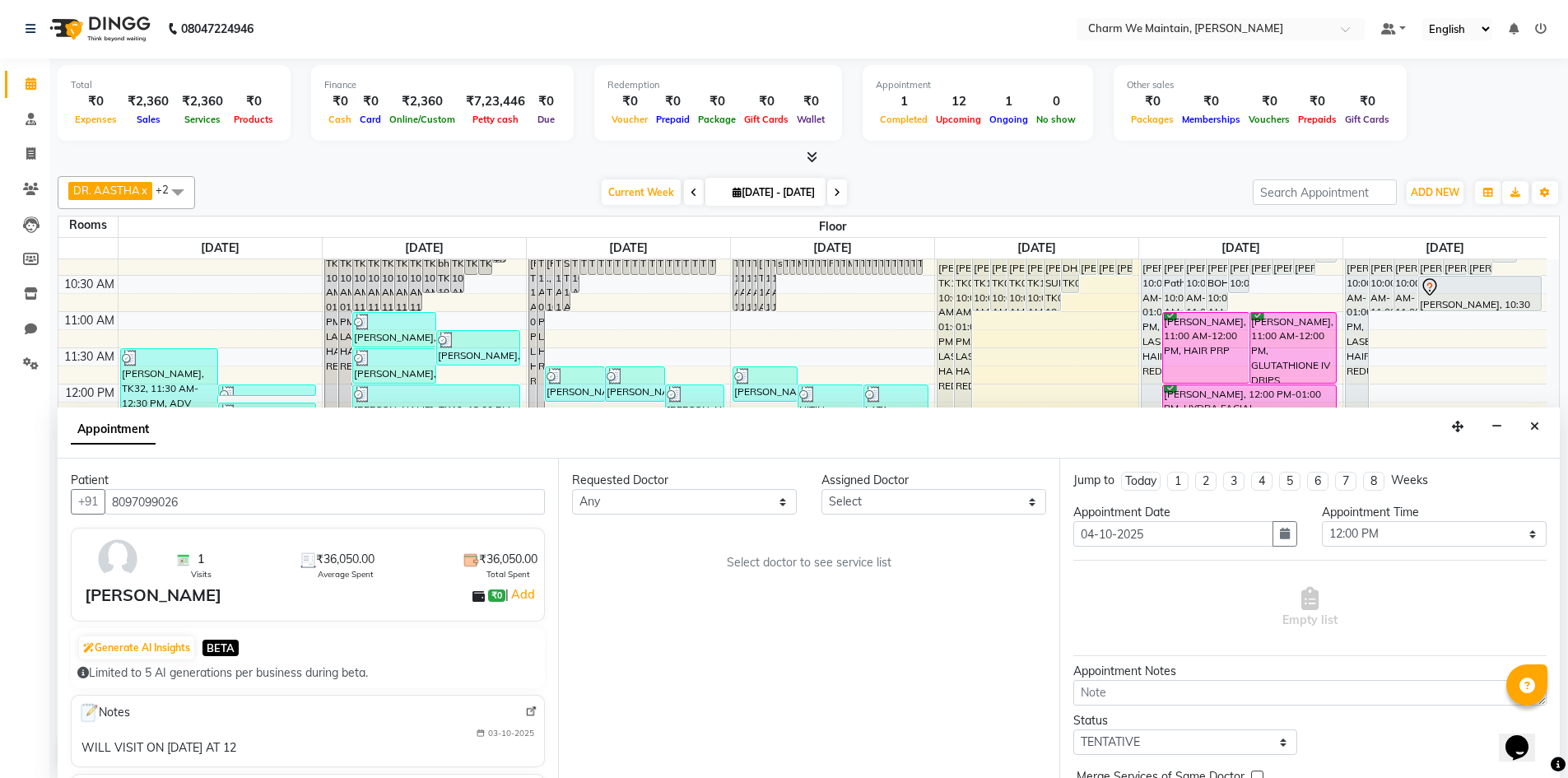
type input "8097099026"
click at [924, 501] on select "Select DR. AYESHA DR. [GEOGRAPHIC_DATA]" at bounding box center [934, 502] width 225 height 26
select select "86210"
click at [822, 489] on select "Select DR. AYESHA DR. [GEOGRAPHIC_DATA]" at bounding box center [934, 502] width 225 height 26
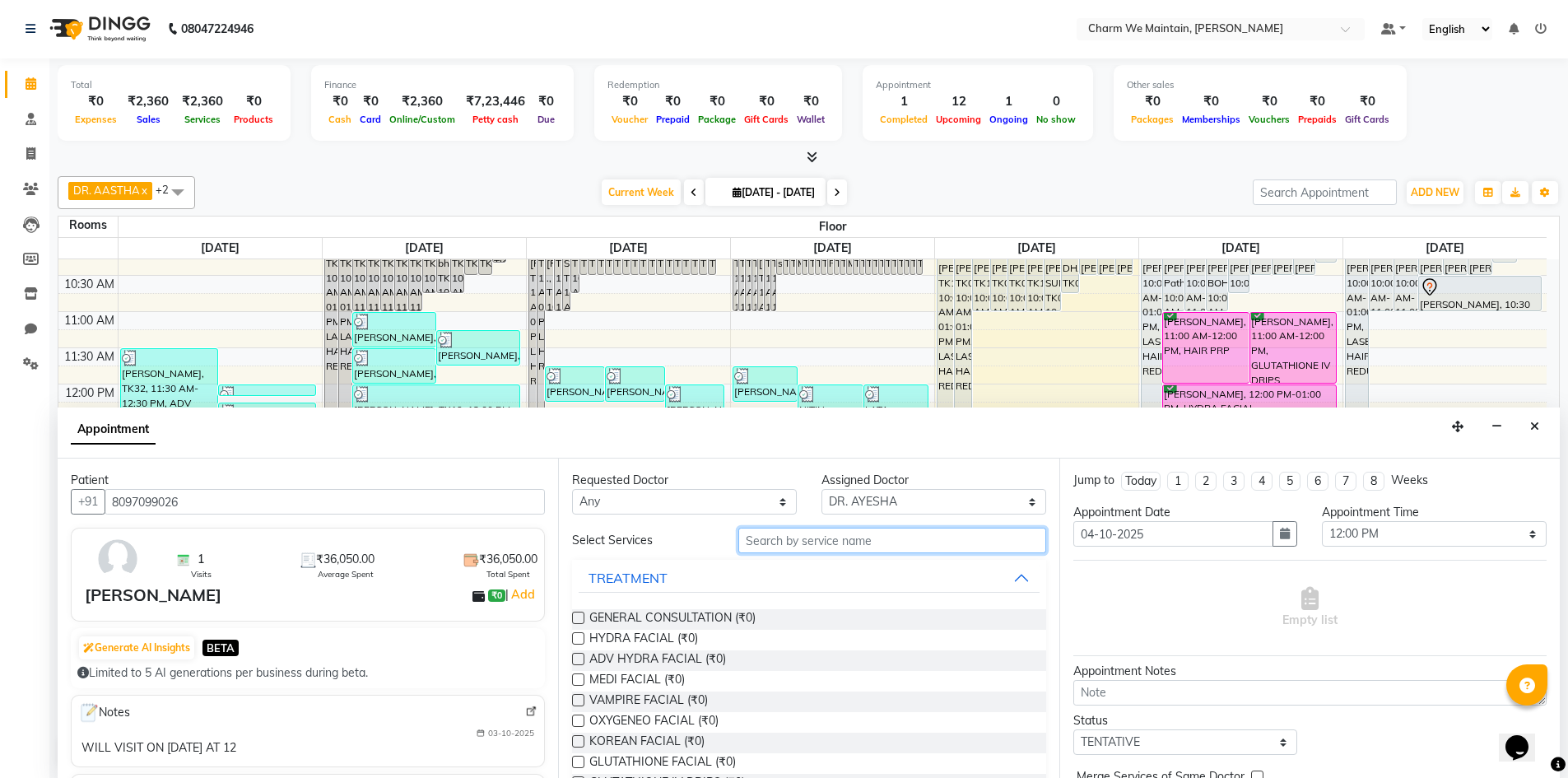
click at [924, 539] on input "text" at bounding box center [893, 541] width 308 height 26
type input "GLU"
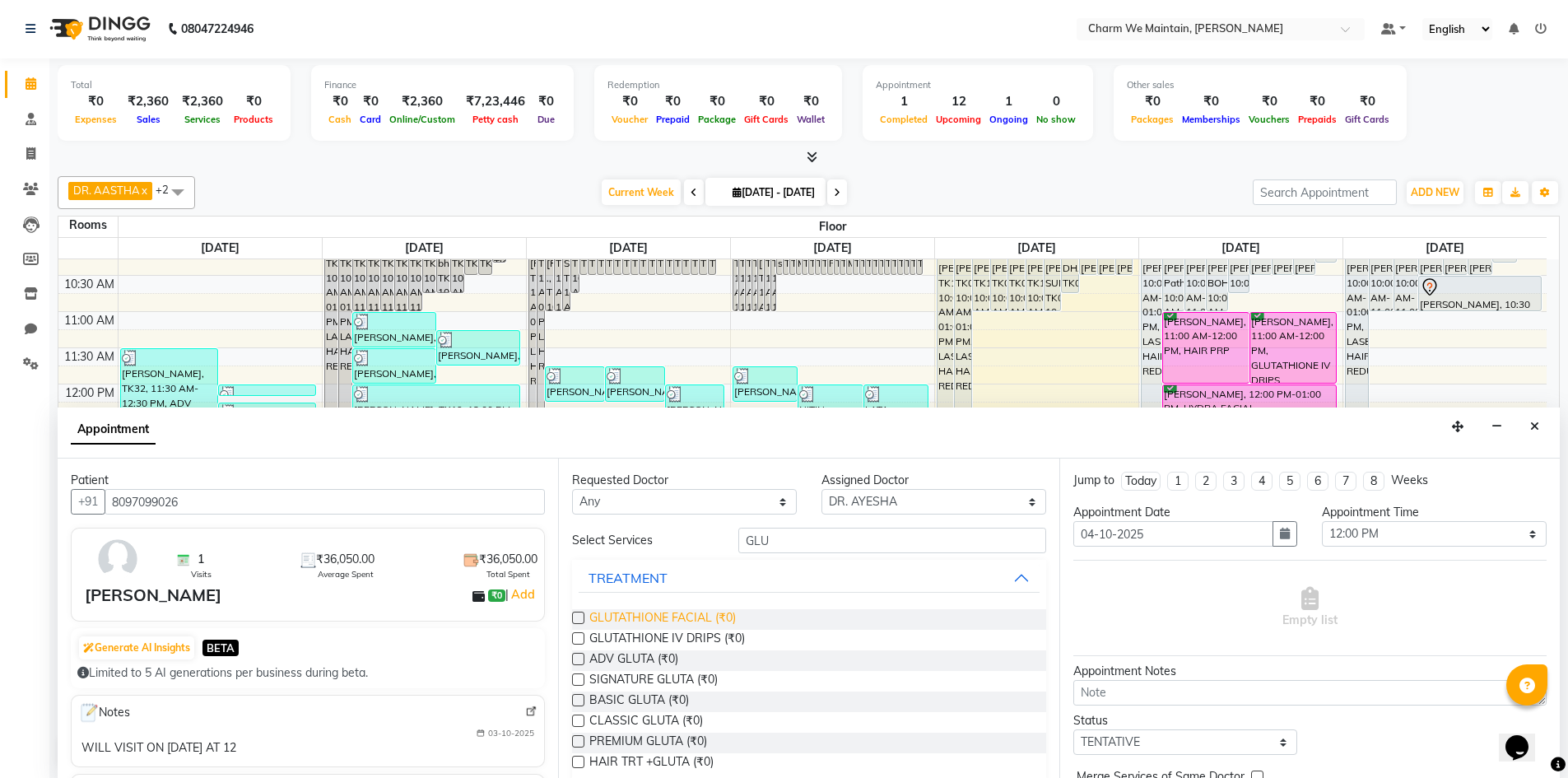
click at [682, 612] on span "GLUTATHIONE FACIAL (₹0)" at bounding box center [662, 619] width 147 height 21
checkbox input "true"
select select "4343"
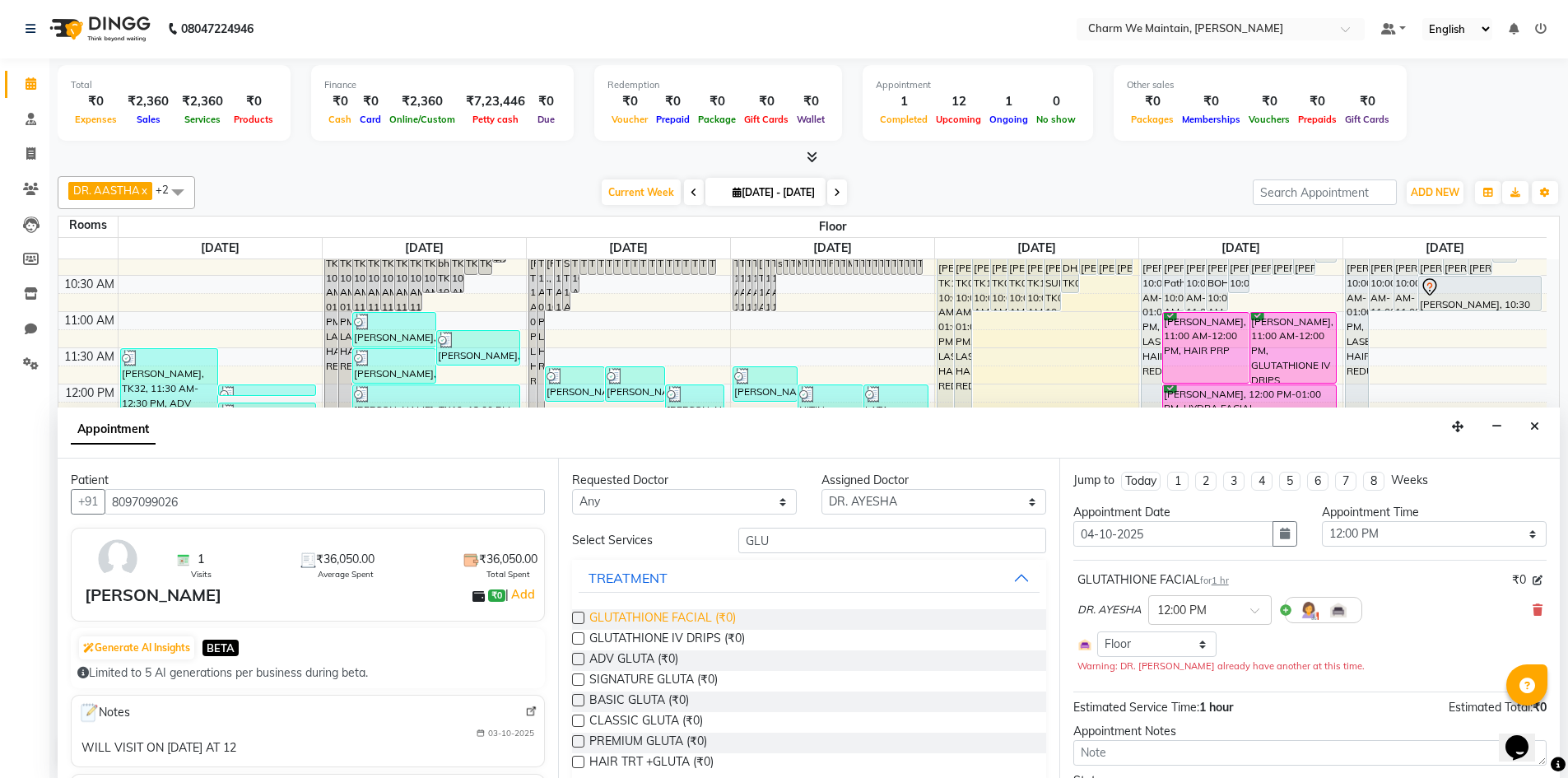
checkbox input "false"
click at [1533, 608] on icon at bounding box center [1538, 610] width 10 height 12
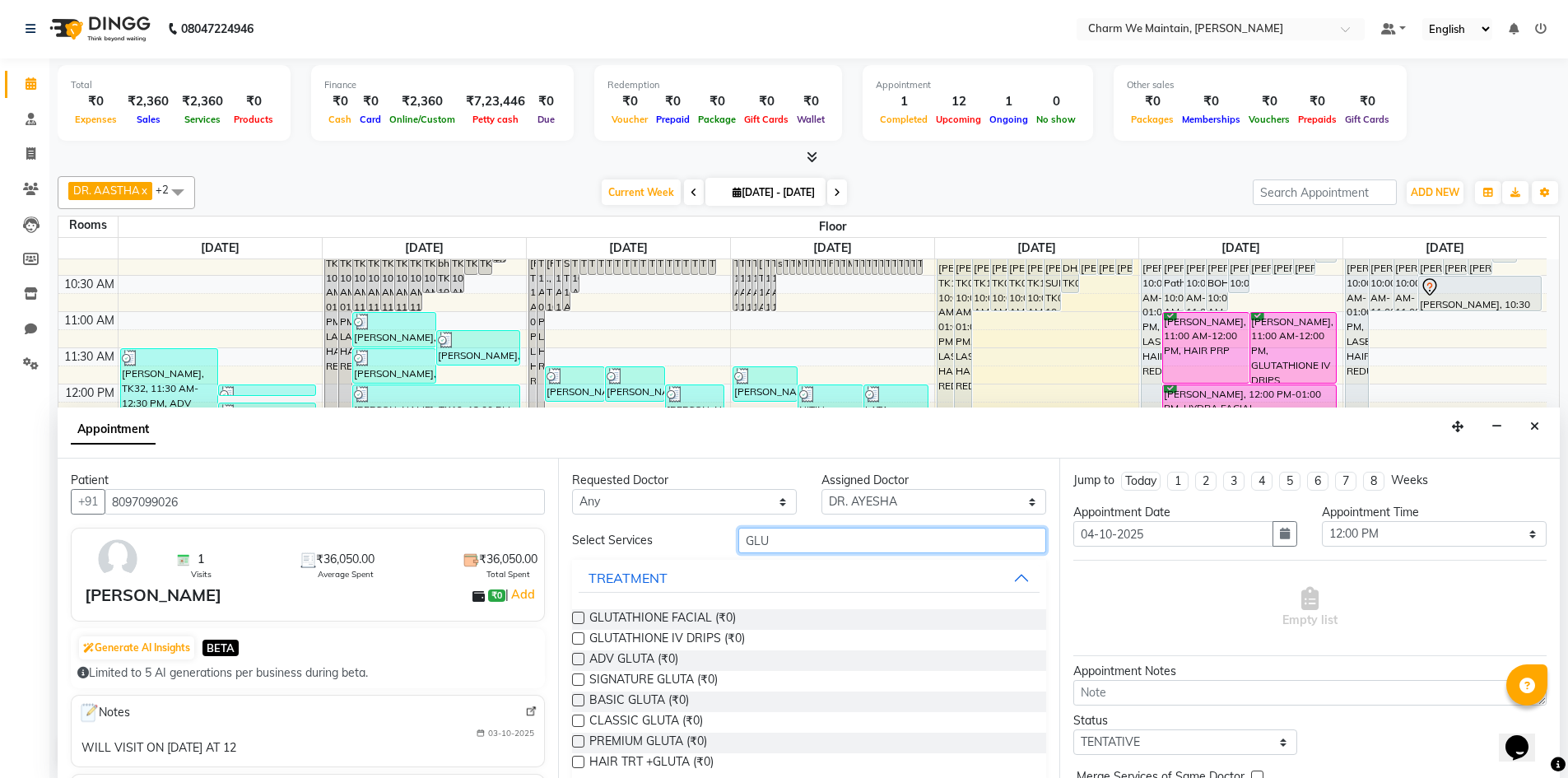
click at [816, 539] on input "GLU" at bounding box center [893, 541] width 308 height 26
click at [693, 642] on span "GLUTATHIONE IV DRIPS (₹0)" at bounding box center [667, 640] width 156 height 21
checkbox input "true"
select select "4343"
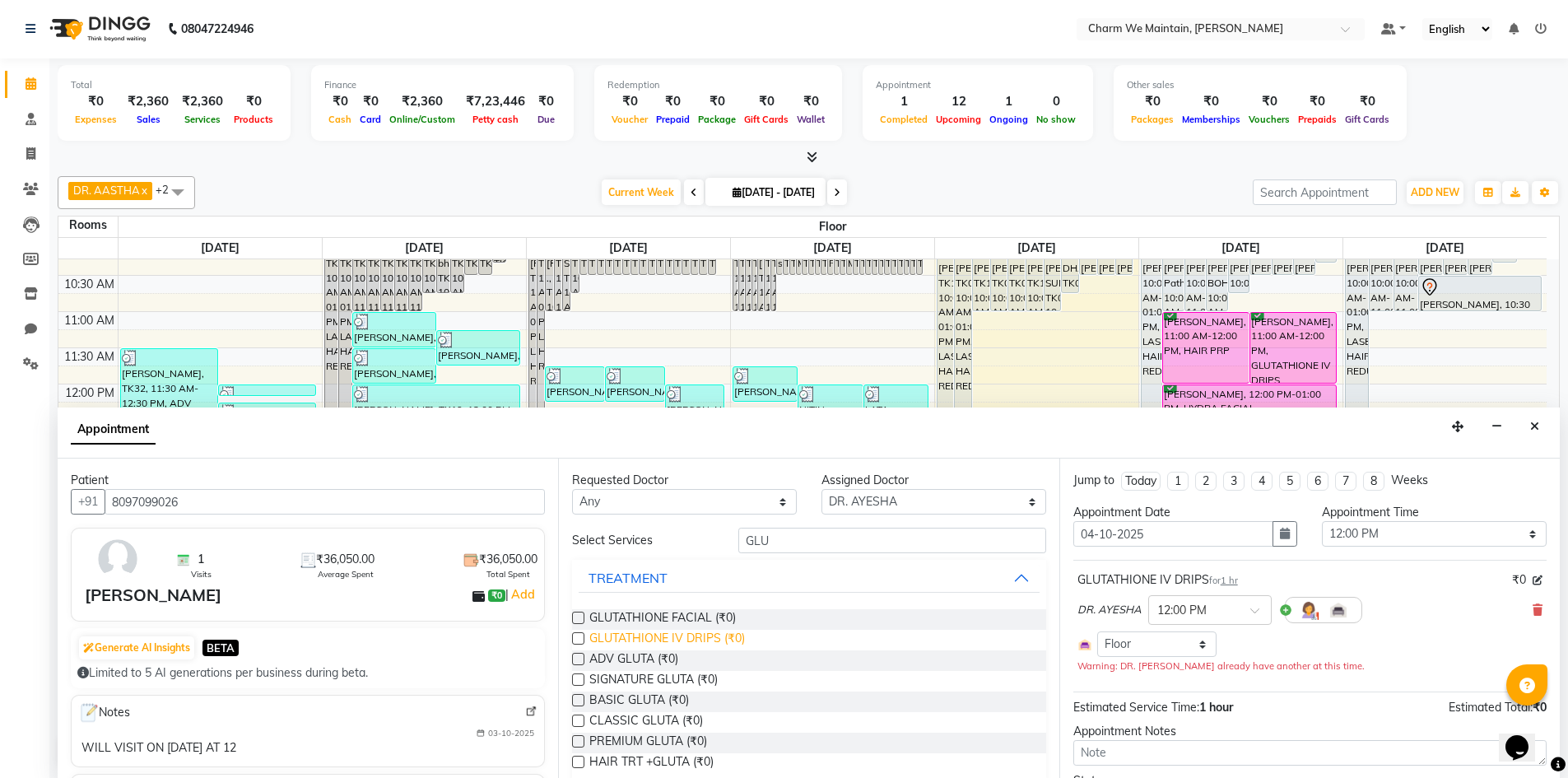
checkbox input "false"
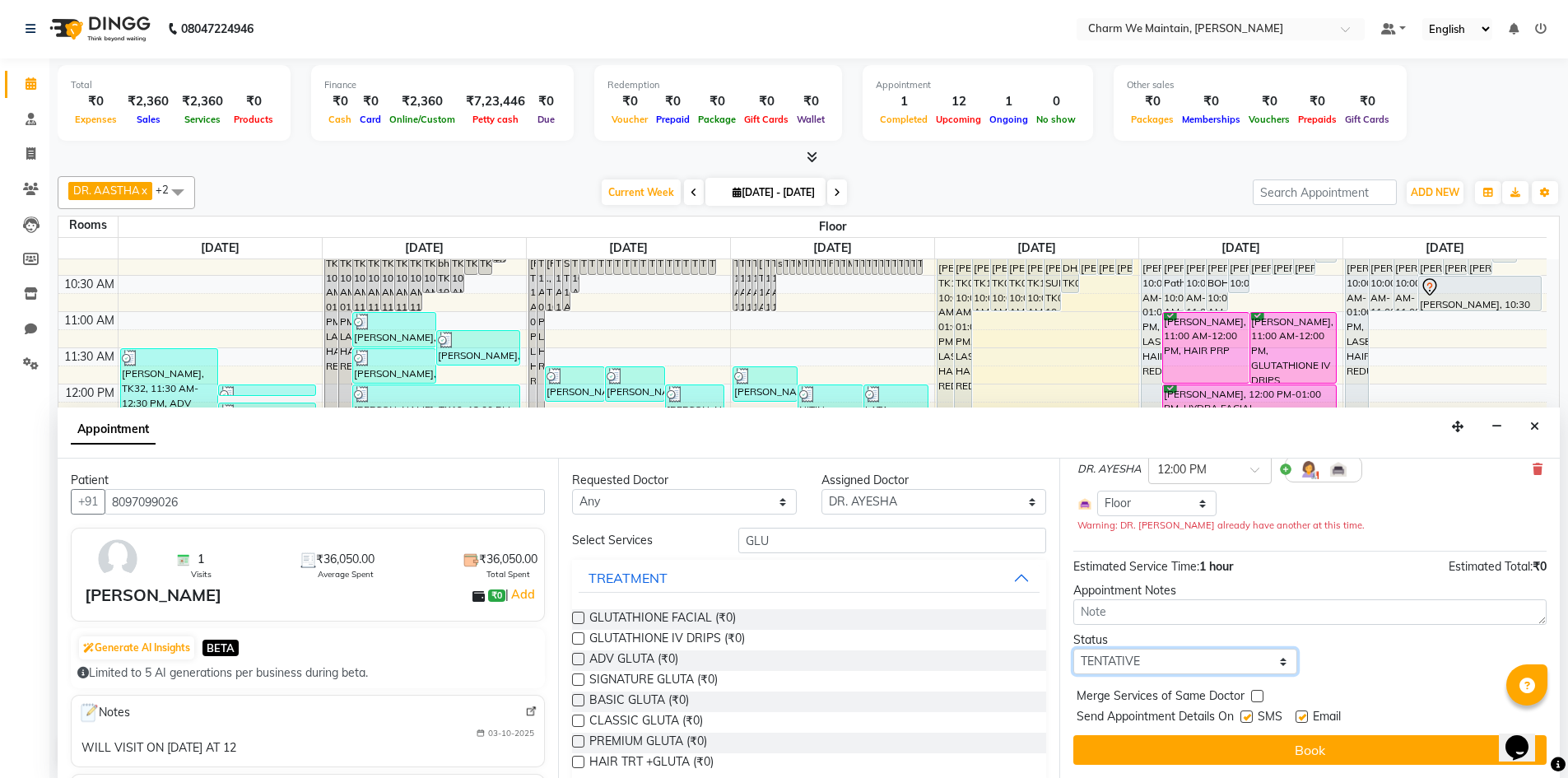
click at [1208, 659] on select "Select TENTATIVE CONFIRM UPCOMING" at bounding box center [1186, 662] width 225 height 26
select select "confirm booking"
click at [1074, 649] on select "Select TENTATIVE CONFIRM UPCOMING" at bounding box center [1186, 662] width 225 height 26
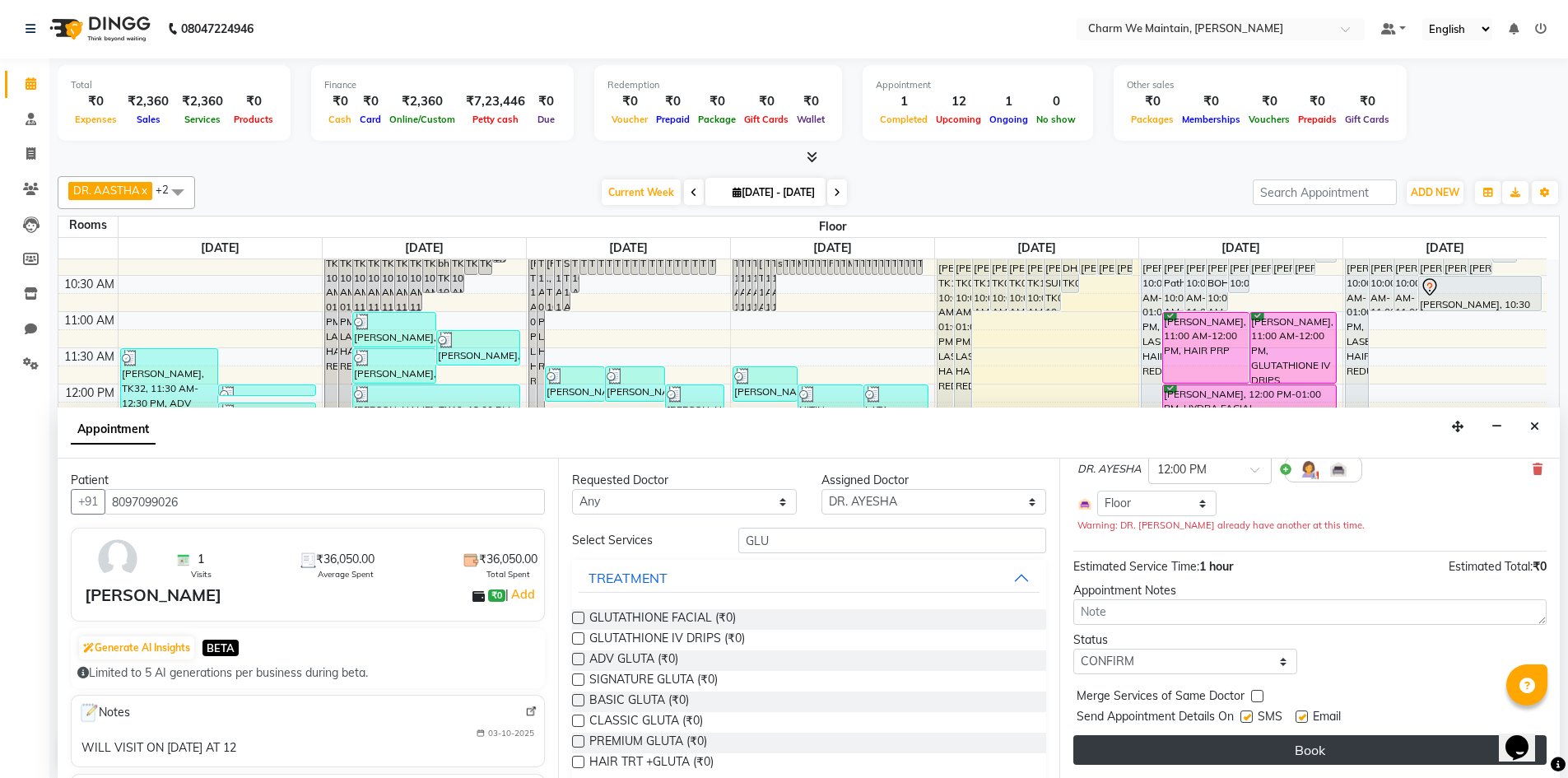
click at [1239, 754] on button "Book" at bounding box center [1310, 750] width 473 height 30
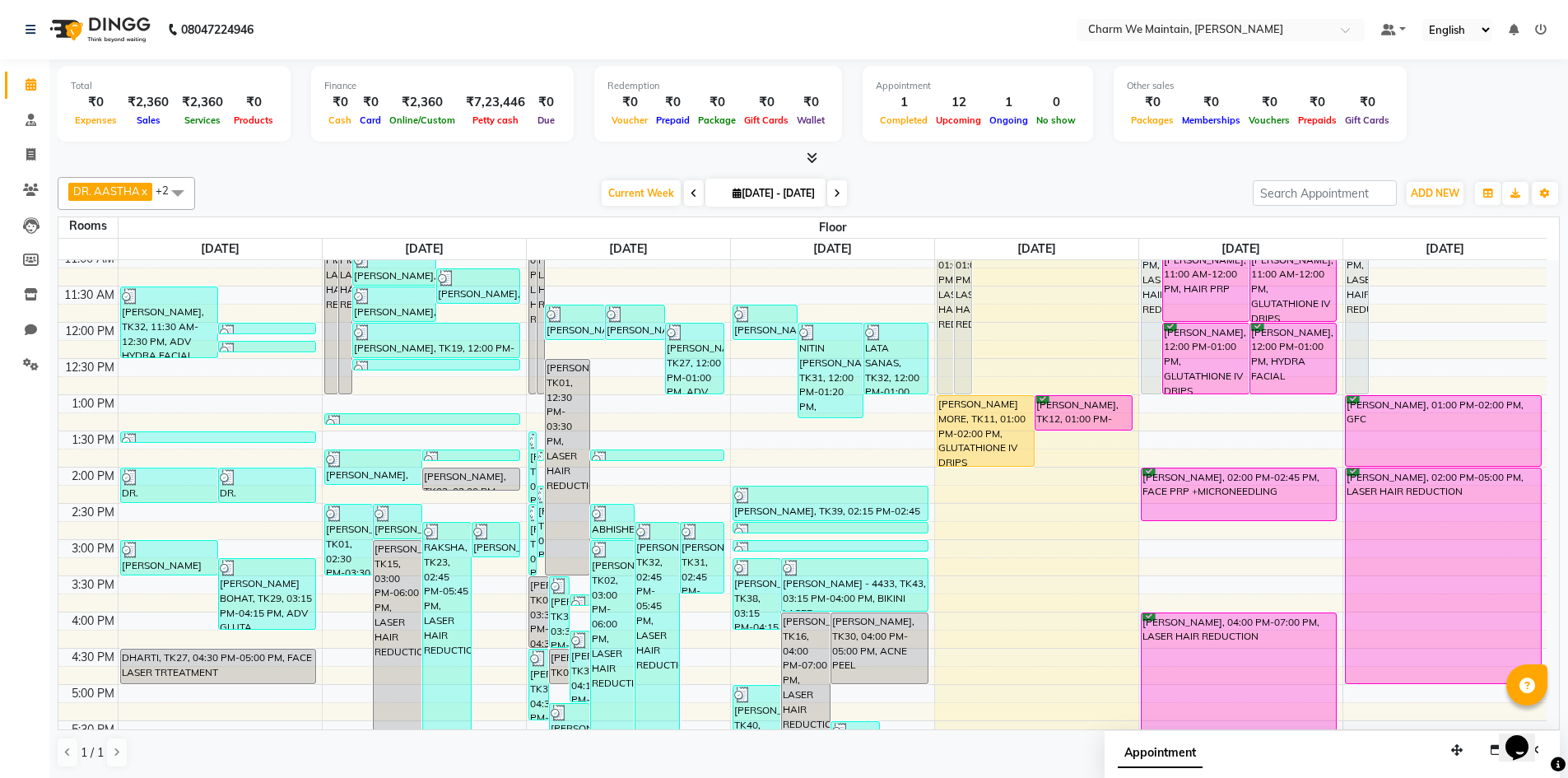
scroll to position [247, 0]
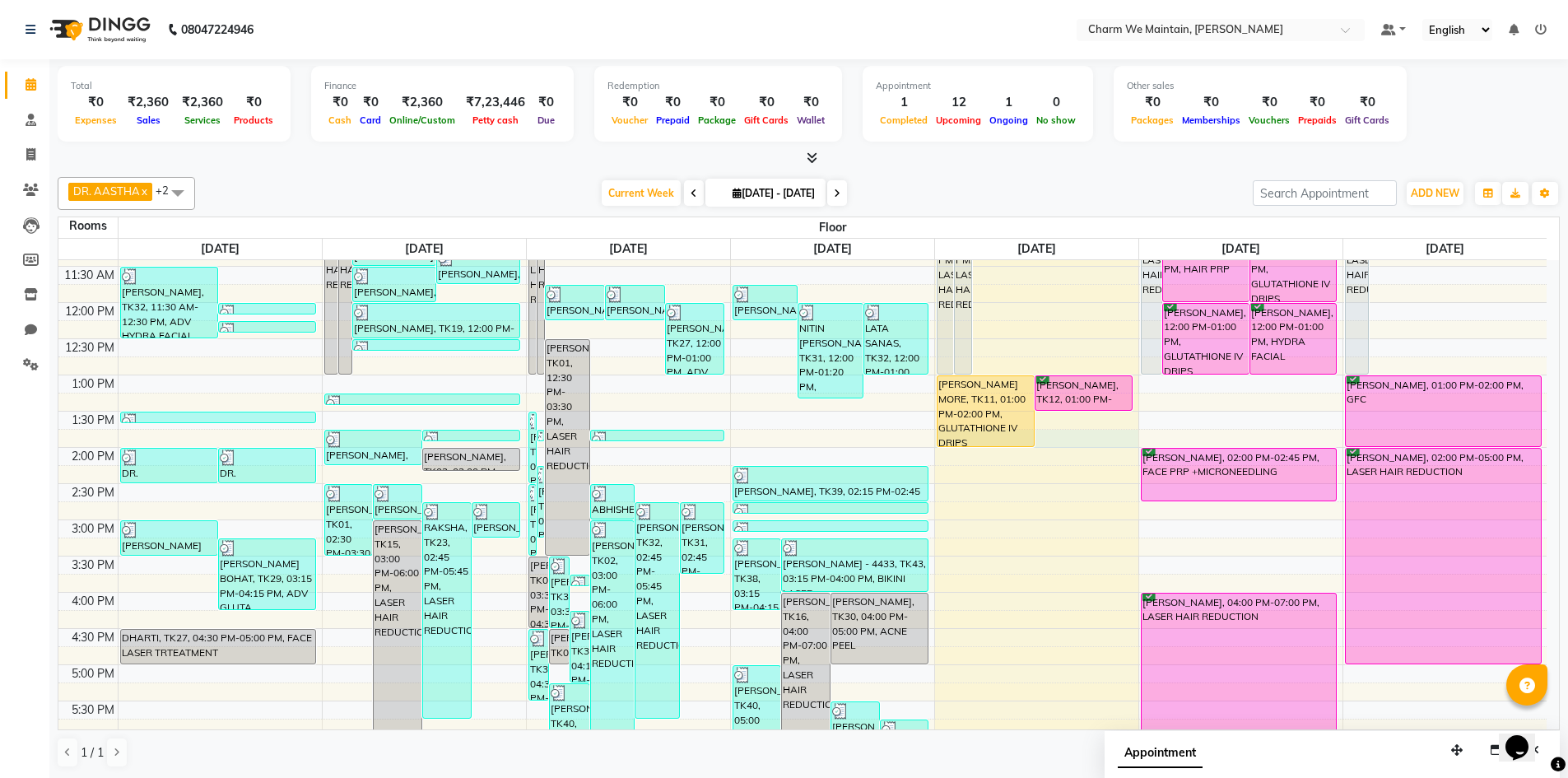
click at [1067, 445] on div "8:00 AM 8:30 AM 9:00 AM 9:30 AM 10:00 AM 10:30 AM 11:00 AM 11:30 AM 12:00 PM 12…" at bounding box center [802, 556] width 1489 height 1086
select select "tentative"
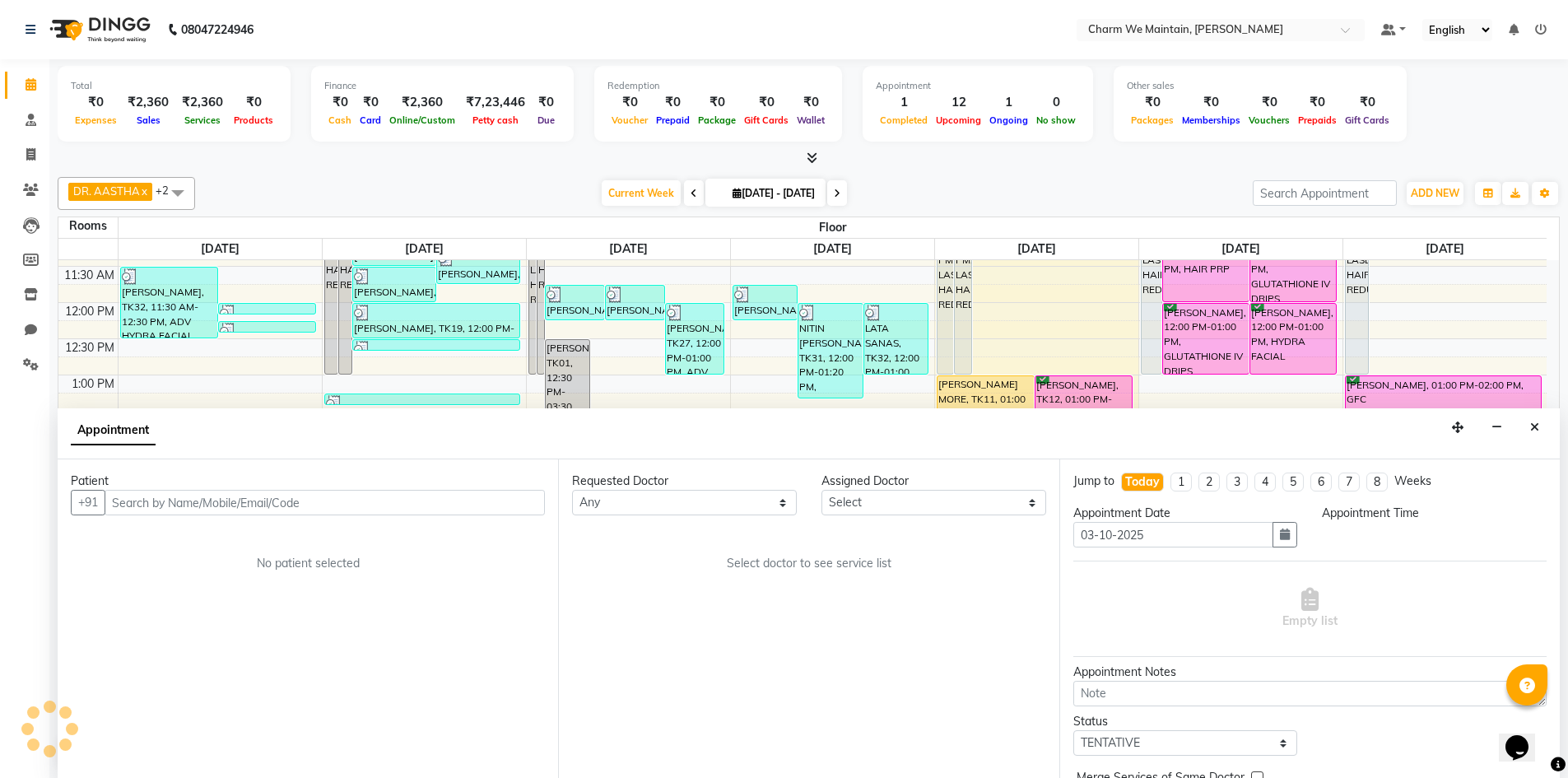
scroll to position [1, 0]
select select "825"
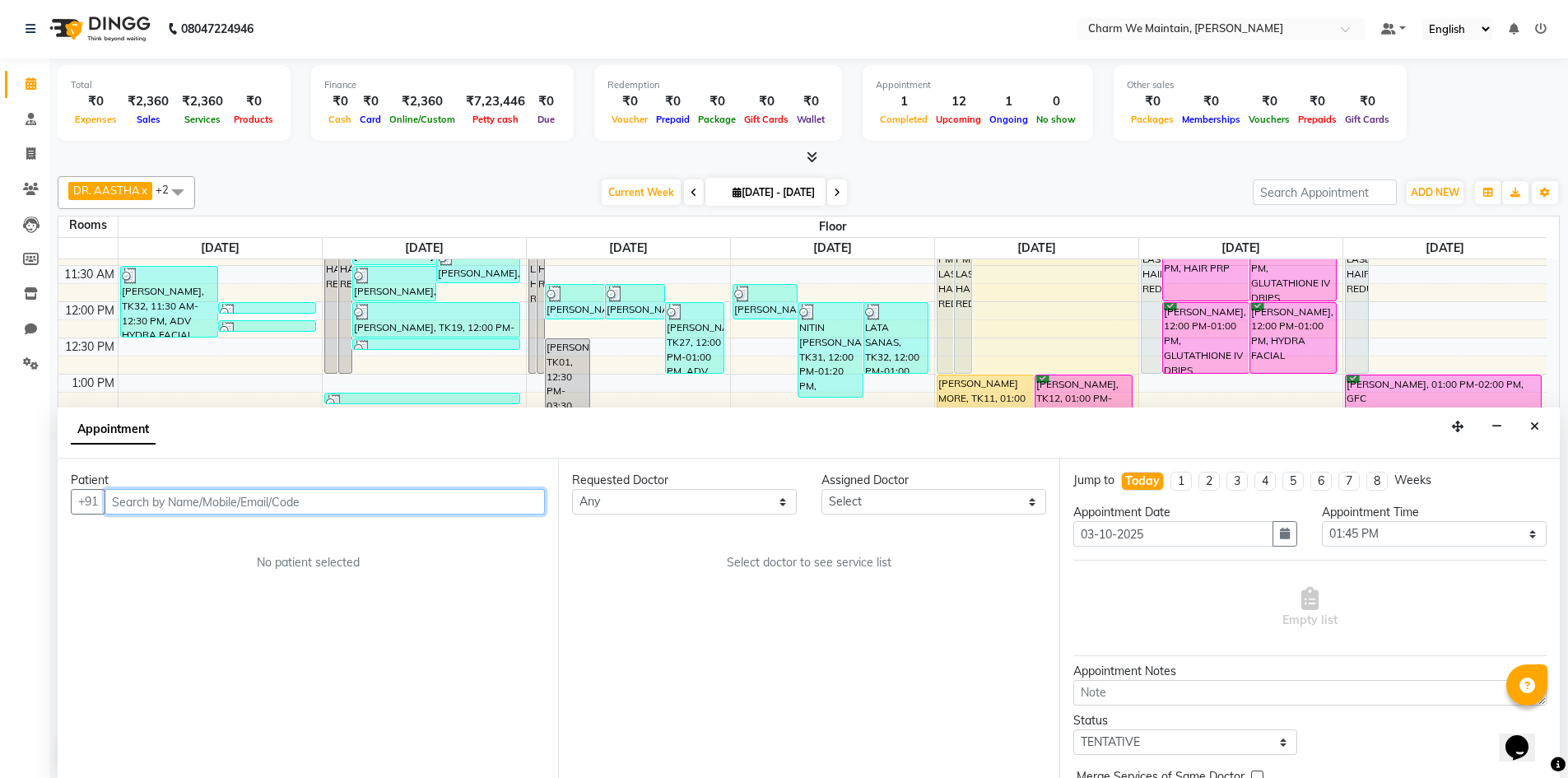
click at [472, 501] on input "text" at bounding box center [325, 502] width 440 height 26
type input "[PERSON_NAME]"
click at [1533, 433] on button "Close" at bounding box center [1535, 427] width 24 height 26
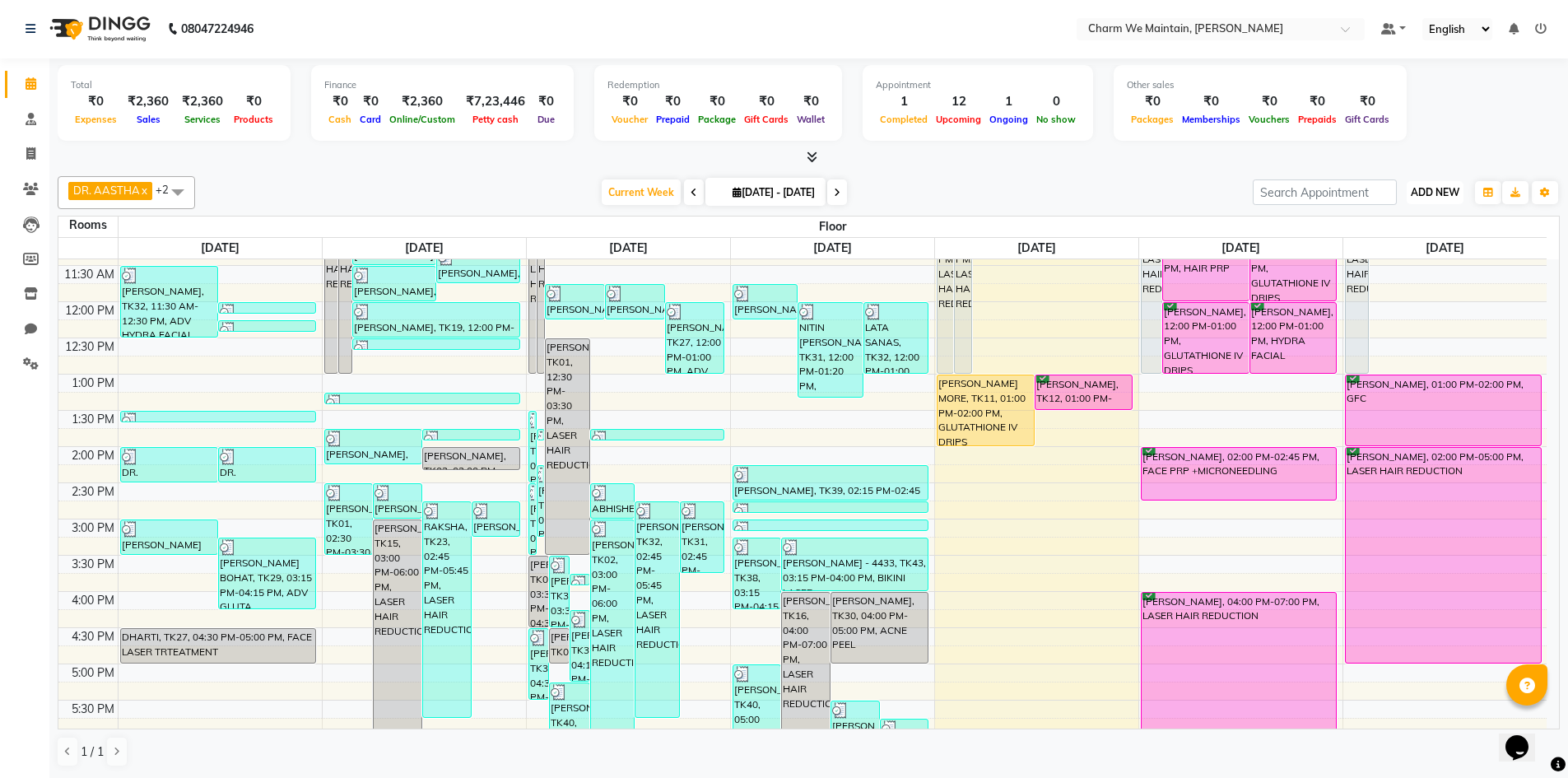
click at [1454, 188] on span "ADD NEW" at bounding box center [1435, 192] width 49 height 12
click at [1371, 246] on link "Add Invoice" at bounding box center [1398, 245] width 130 height 21
select select "8618"
select select "service"
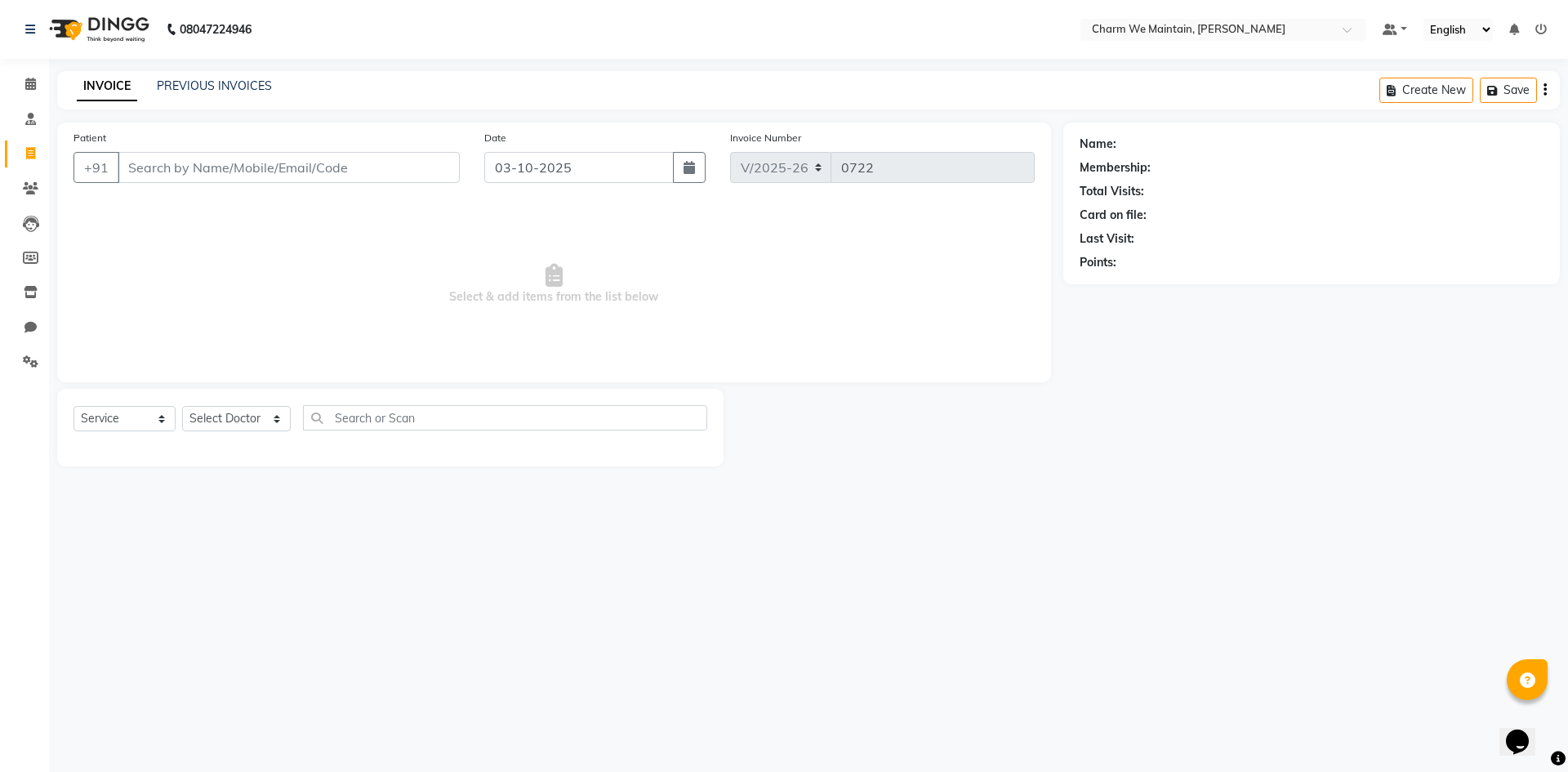
click at [301, 174] on input "Patient" at bounding box center [289, 167] width 342 height 31
type input "M"
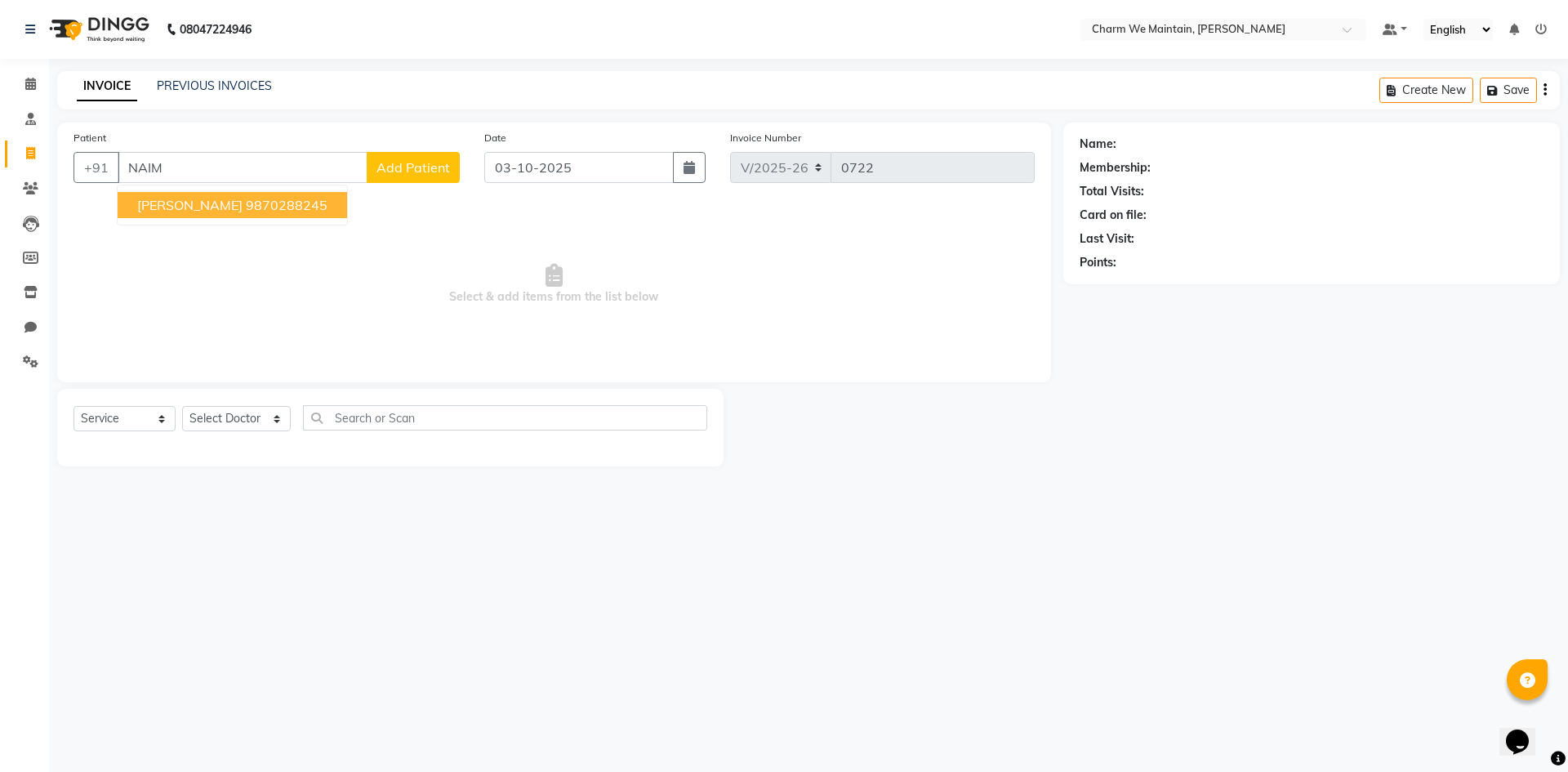
click at [258, 196] on button "[PERSON_NAME] 9870288245" at bounding box center [232, 204] width 229 height 26
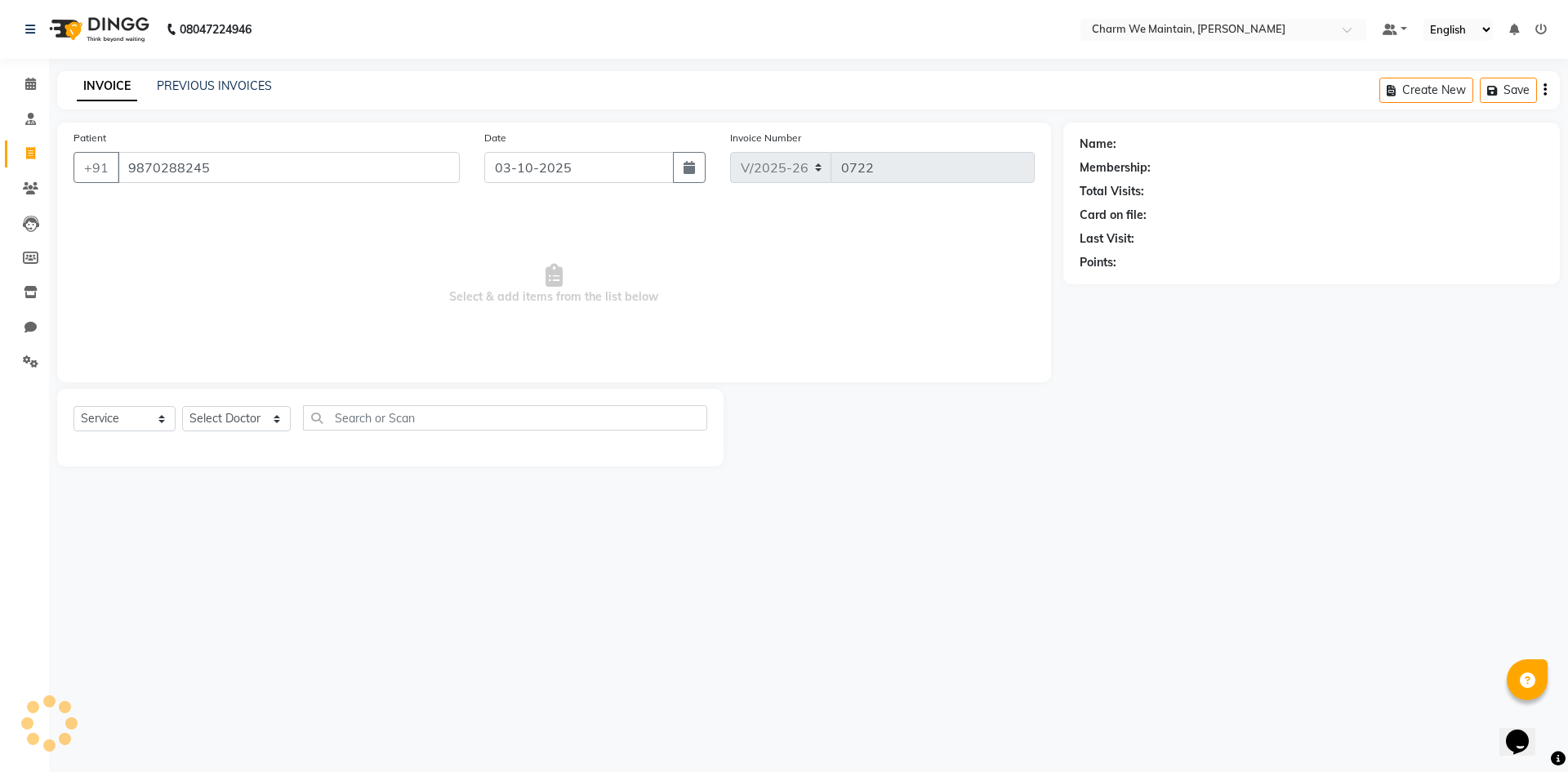
type input "9870288245"
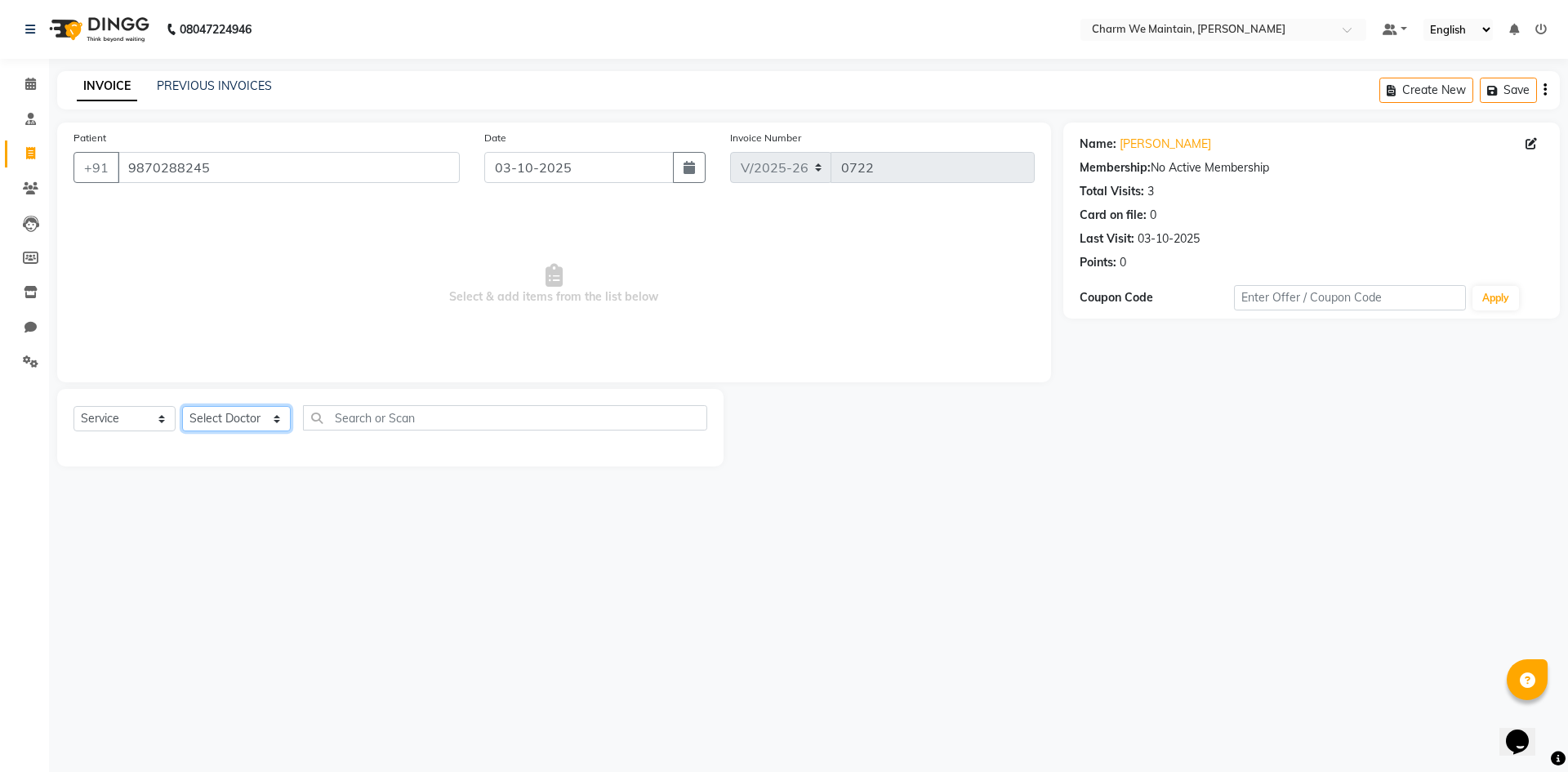
click at [258, 417] on select "Select Doctor [PERSON_NAME] [PERSON_NAME] [PERSON_NAME] [PERSON_NAME] [PERSON_N…" at bounding box center [236, 419] width 108 height 26
select select "86212"
click at [182, 406] on select "Select Doctor [PERSON_NAME] [PERSON_NAME] [PERSON_NAME] [PERSON_NAME] [PERSON_N…" at bounding box center [236, 419] width 108 height 26
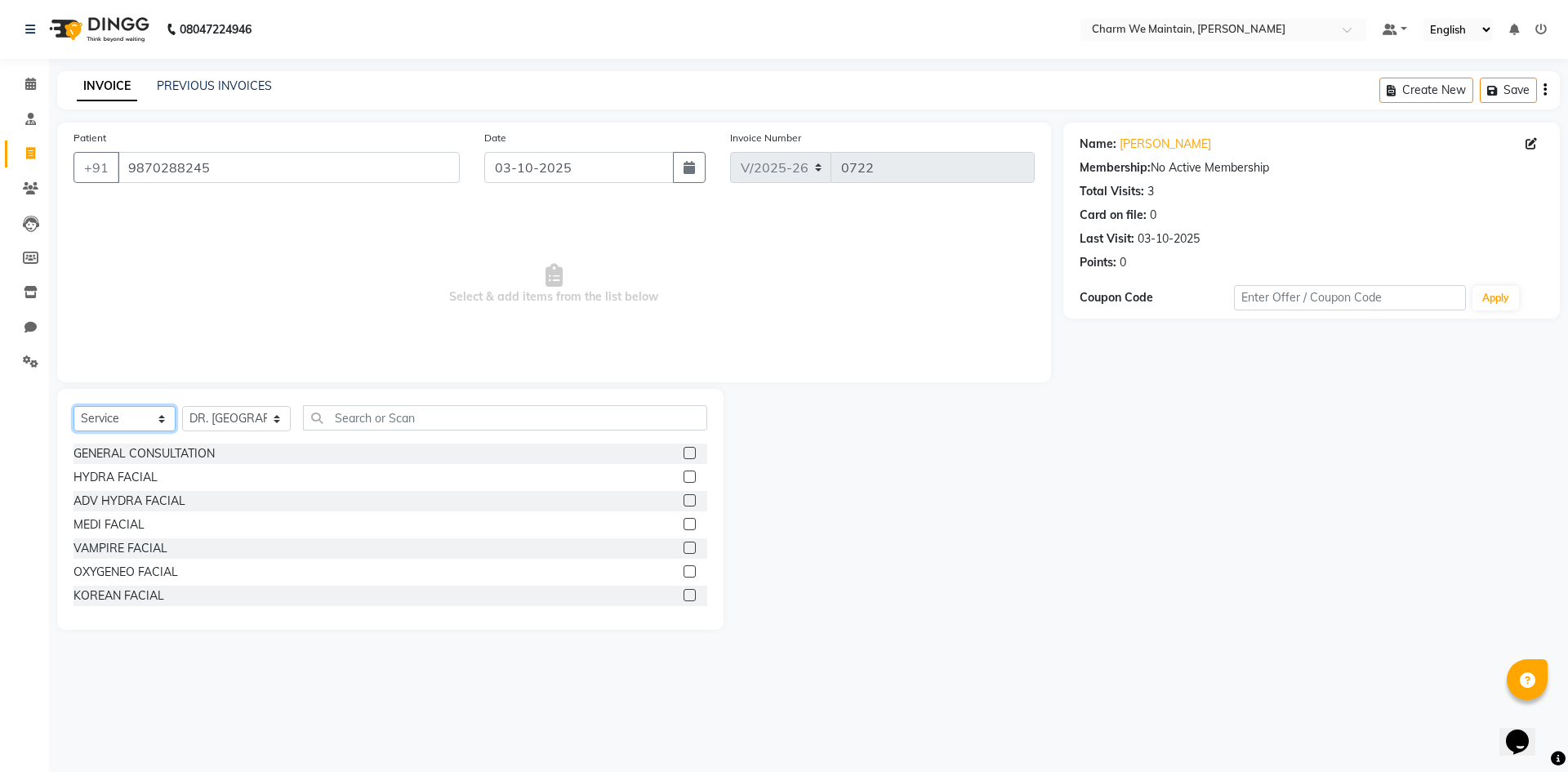
click at [131, 427] on select "Select Service Product Membership Package Voucher Prepaid Gift Card" at bounding box center [124, 419] width 102 height 26
select select "product"
click at [73, 406] on select "Select Service Product Membership Package Voucher Prepaid Gift Card" at bounding box center [124, 419] width 102 height 26
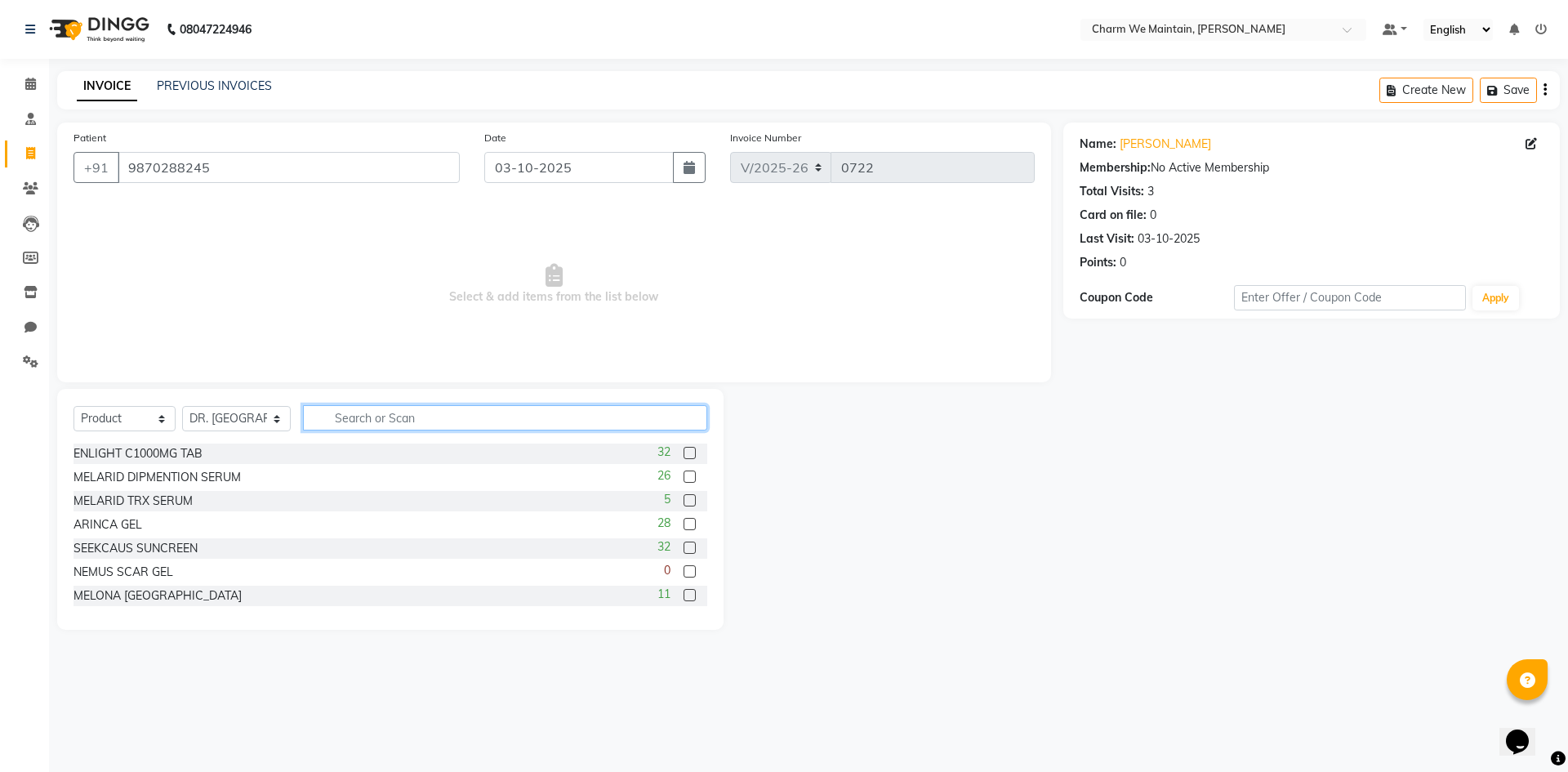
click at [383, 419] on input "text" at bounding box center [505, 418] width 405 height 26
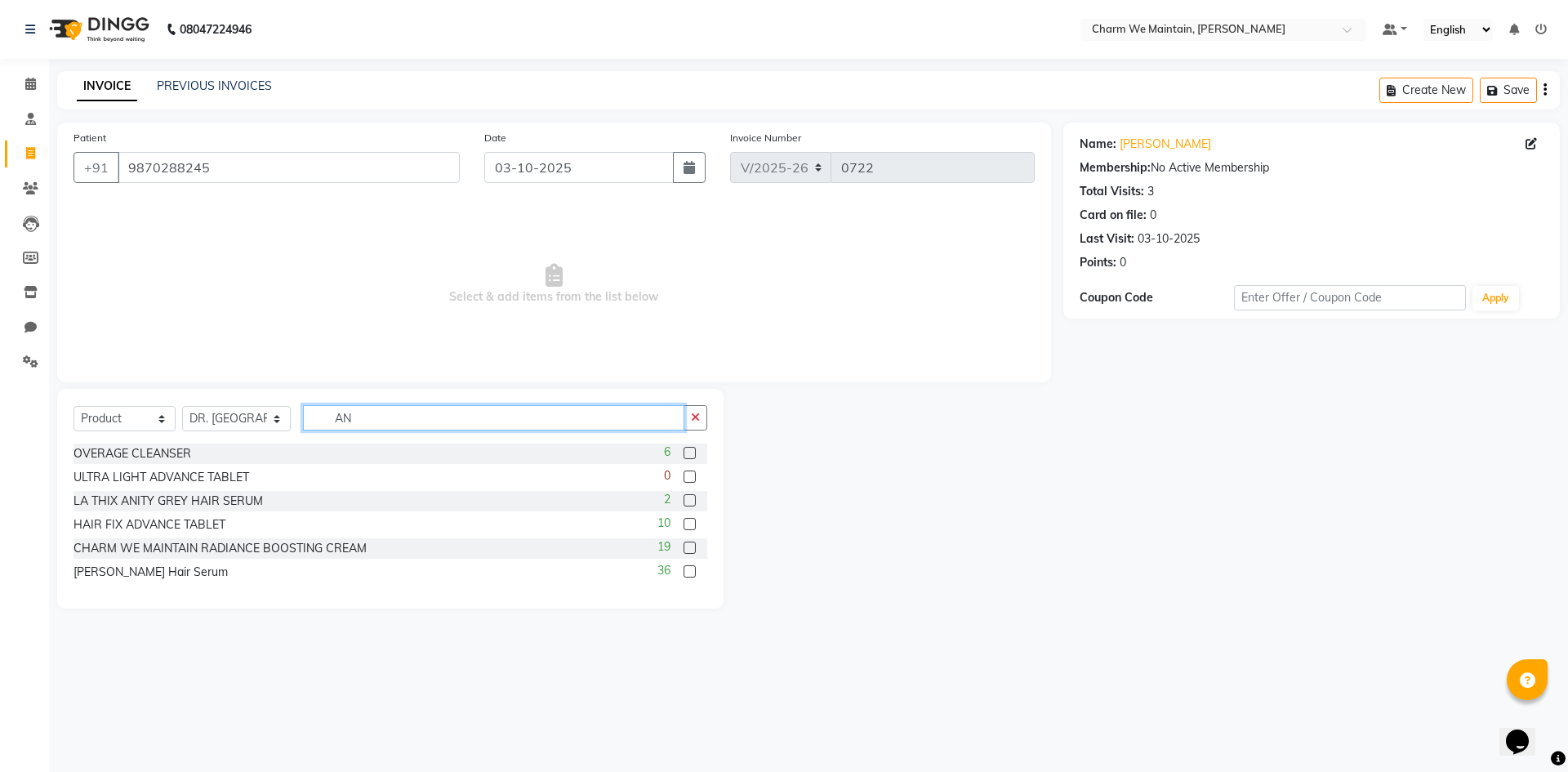
type input "AN"
click at [681, 574] on div "36" at bounding box center [682, 572] width 50 height 21
click at [692, 571] on label at bounding box center [689, 572] width 12 height 12
click at [692, 571] on input "checkbox" at bounding box center [688, 572] width 11 height 11
checkbox input "false"
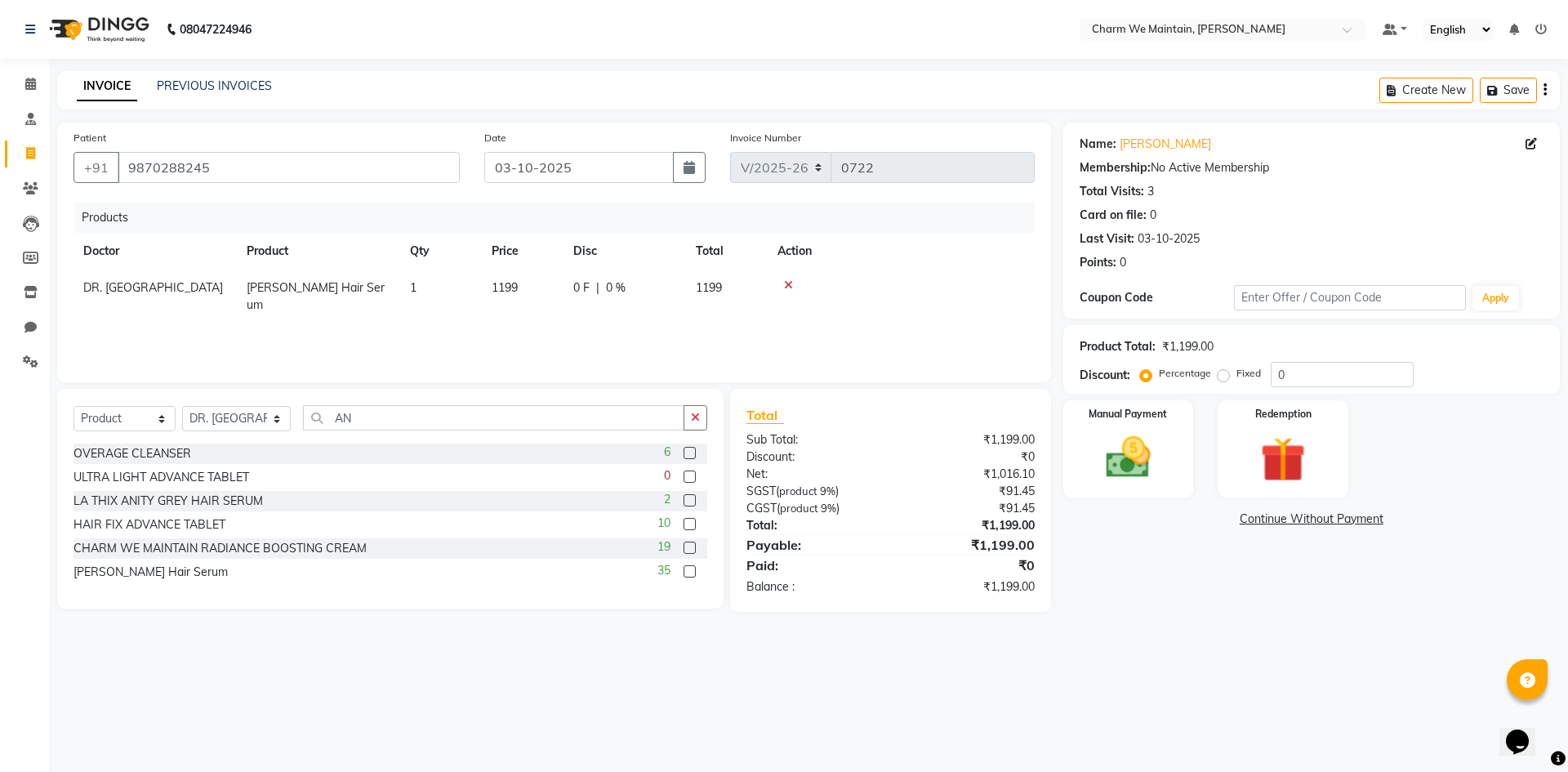
click at [528, 300] on td "1199" at bounding box center [523, 297] width 81 height 54
select select "86212"
click at [539, 291] on input "1199" at bounding box center [523, 293] width 62 height 26
type input "1"
type input "1200"
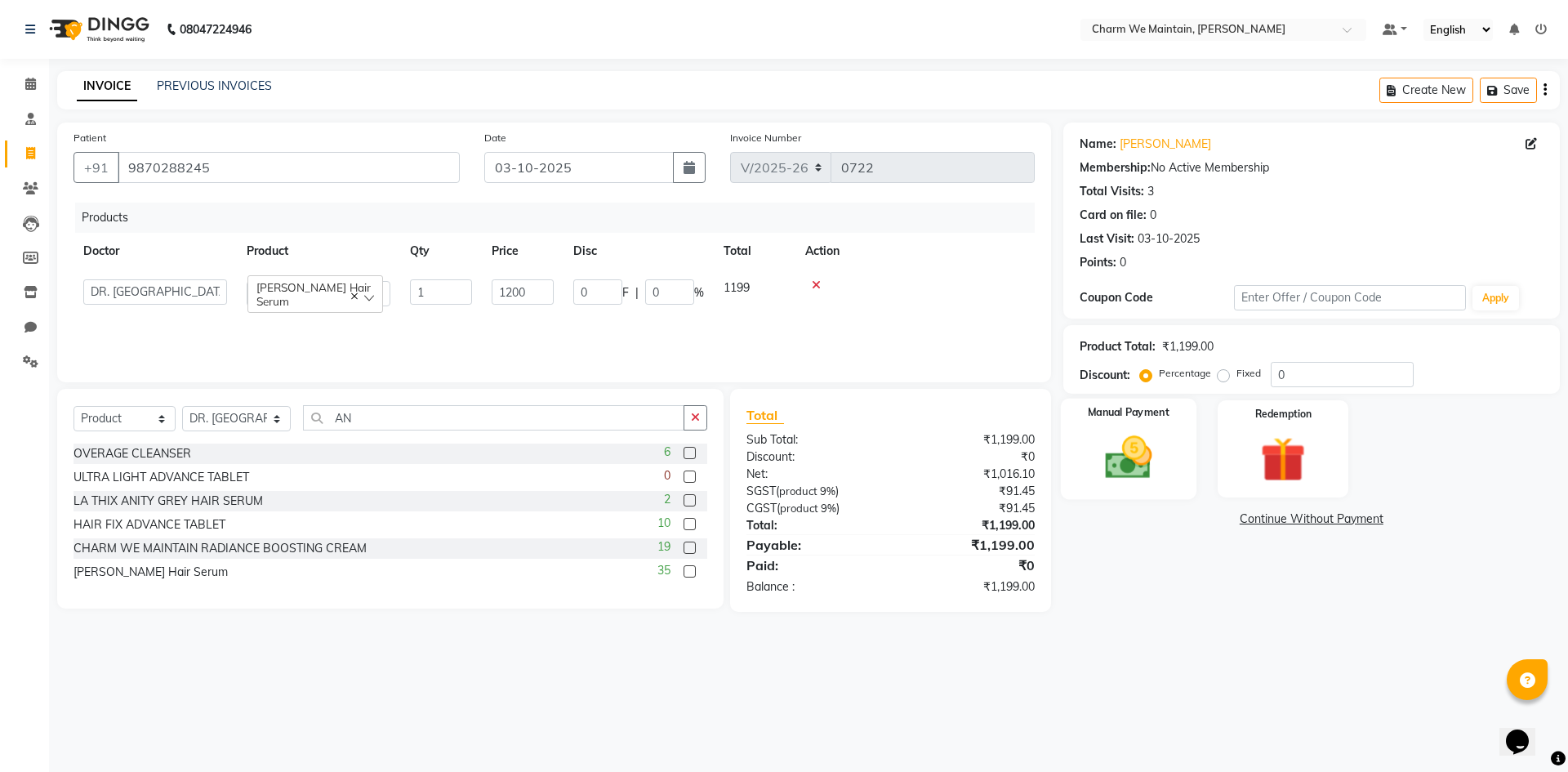
click at [1113, 442] on img at bounding box center [1128, 457] width 76 height 54
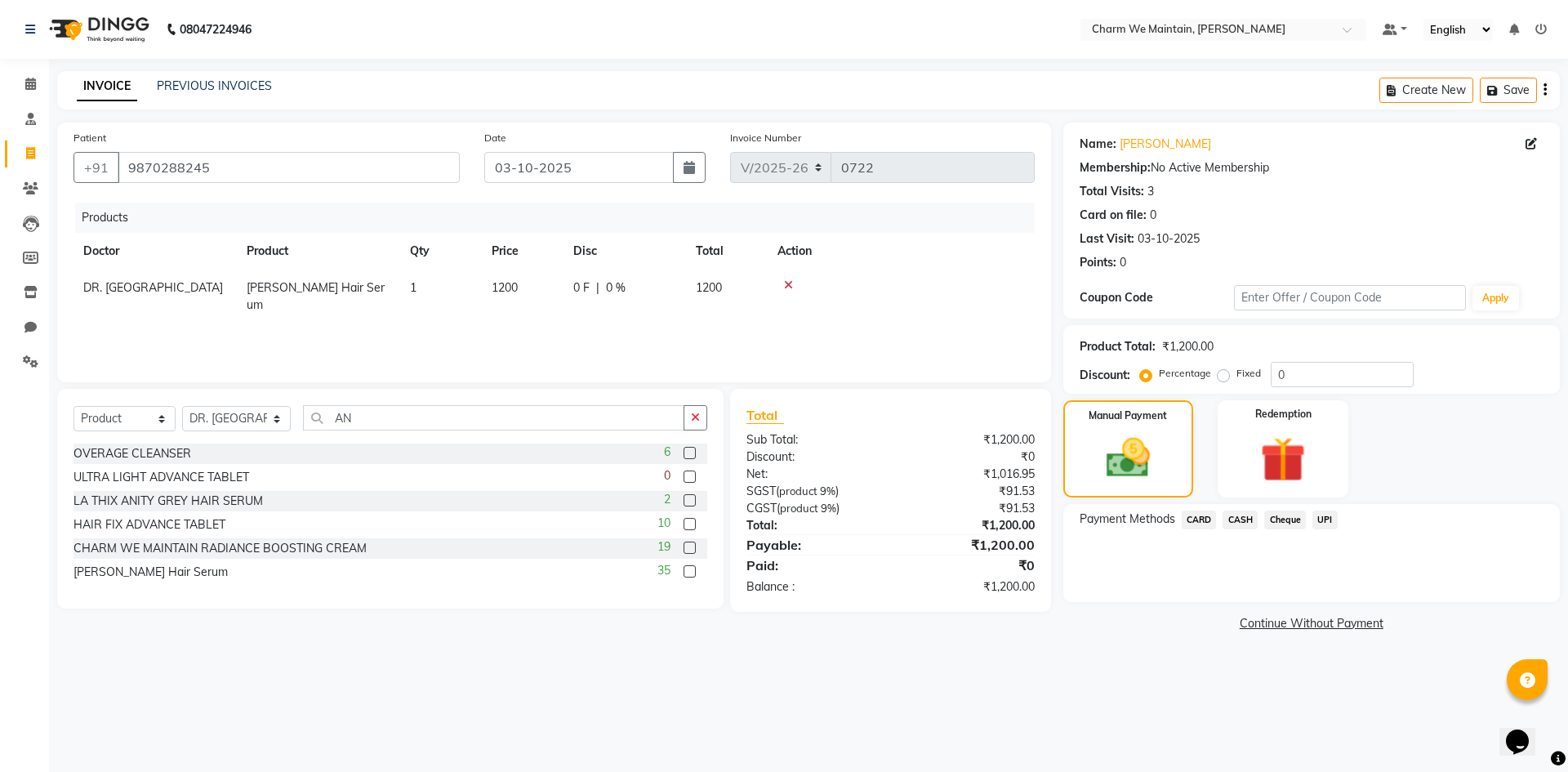
click at [1325, 520] on span "UPI" at bounding box center [1325, 520] width 26 height 19
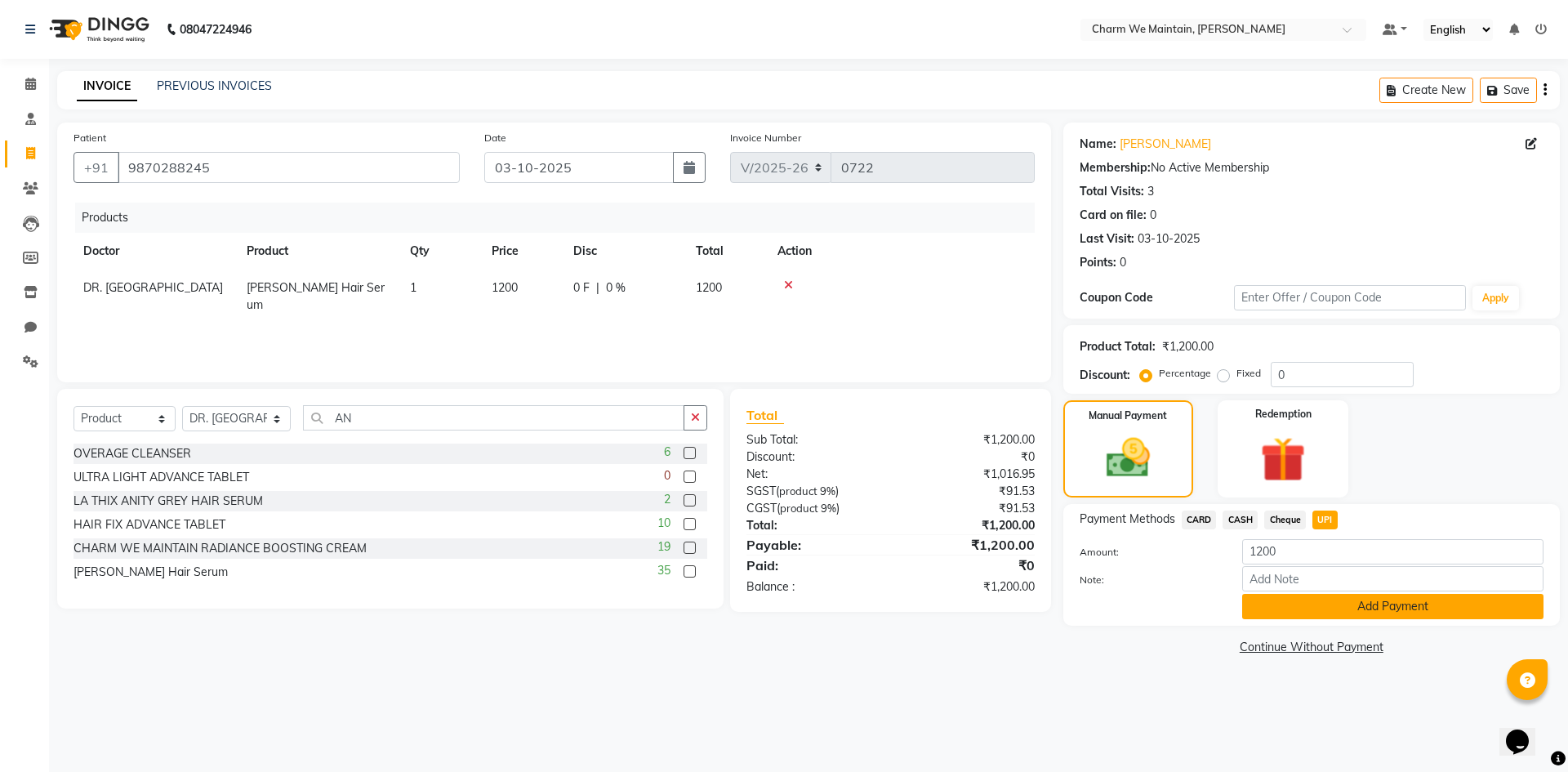
click at [1325, 608] on button "Add Payment" at bounding box center [1392, 607] width 302 height 26
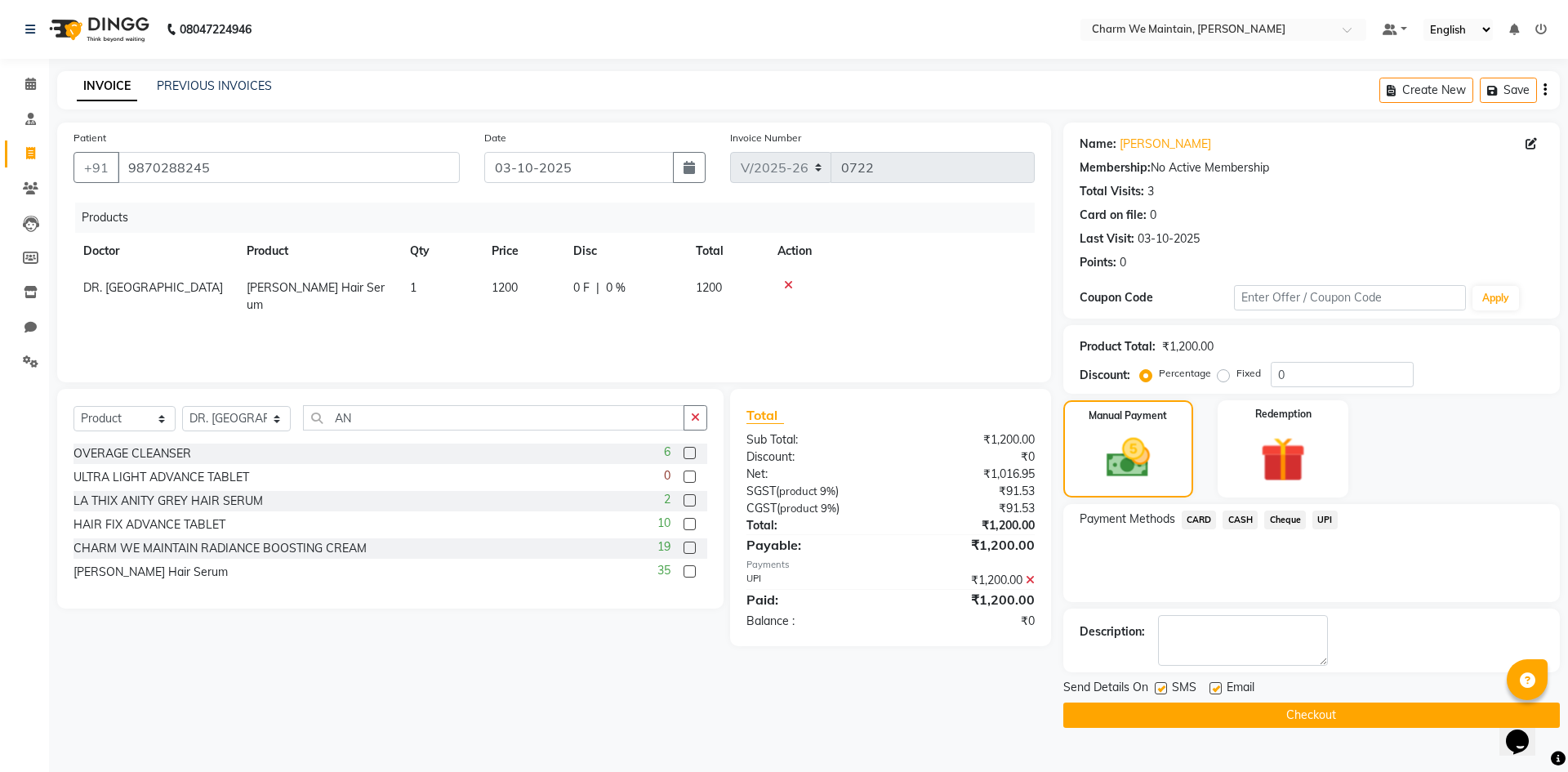
click at [1323, 712] on button "Checkout" at bounding box center [1311, 715] width 497 height 26
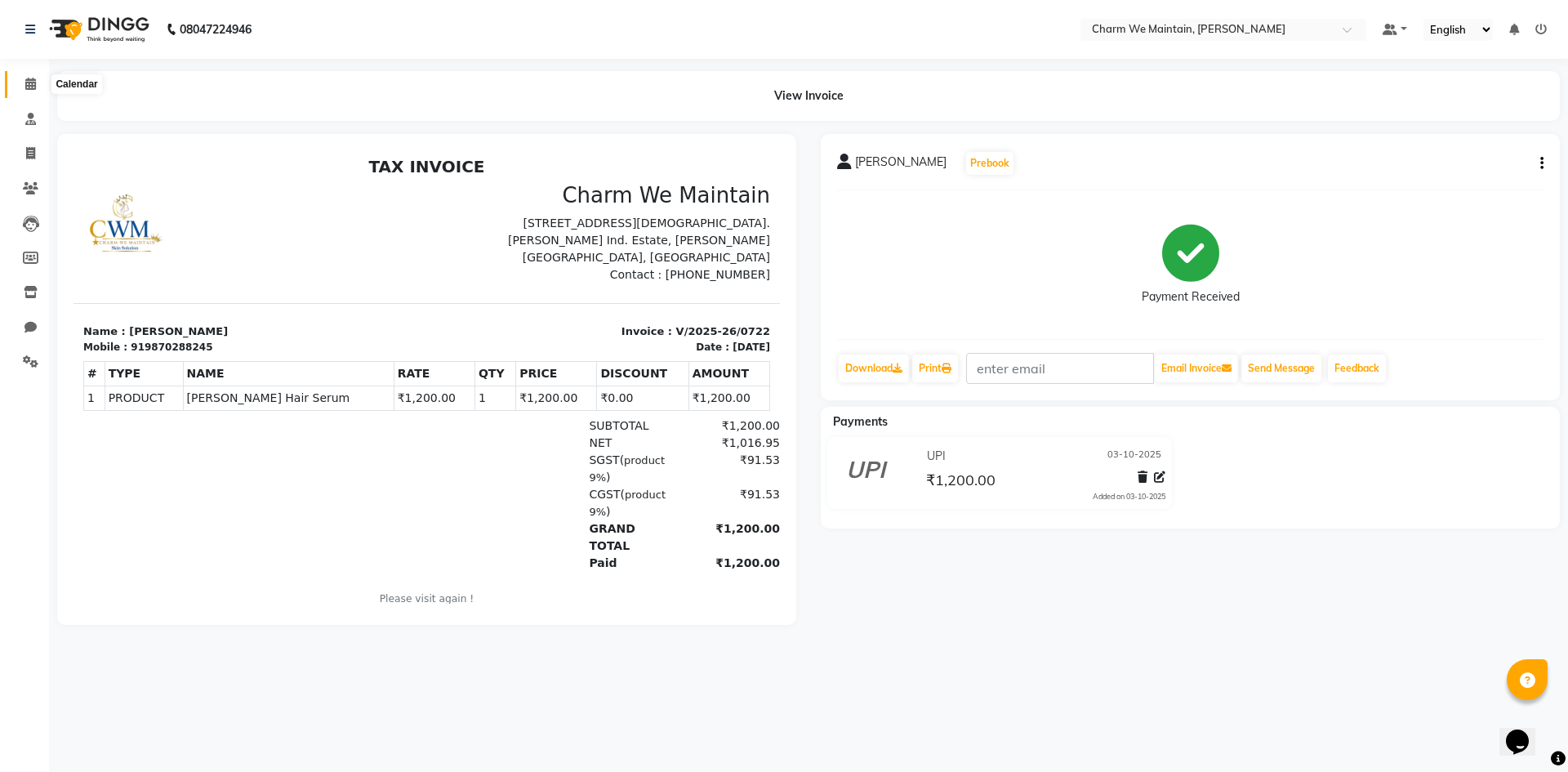
click at [34, 84] on icon at bounding box center [31, 83] width 11 height 12
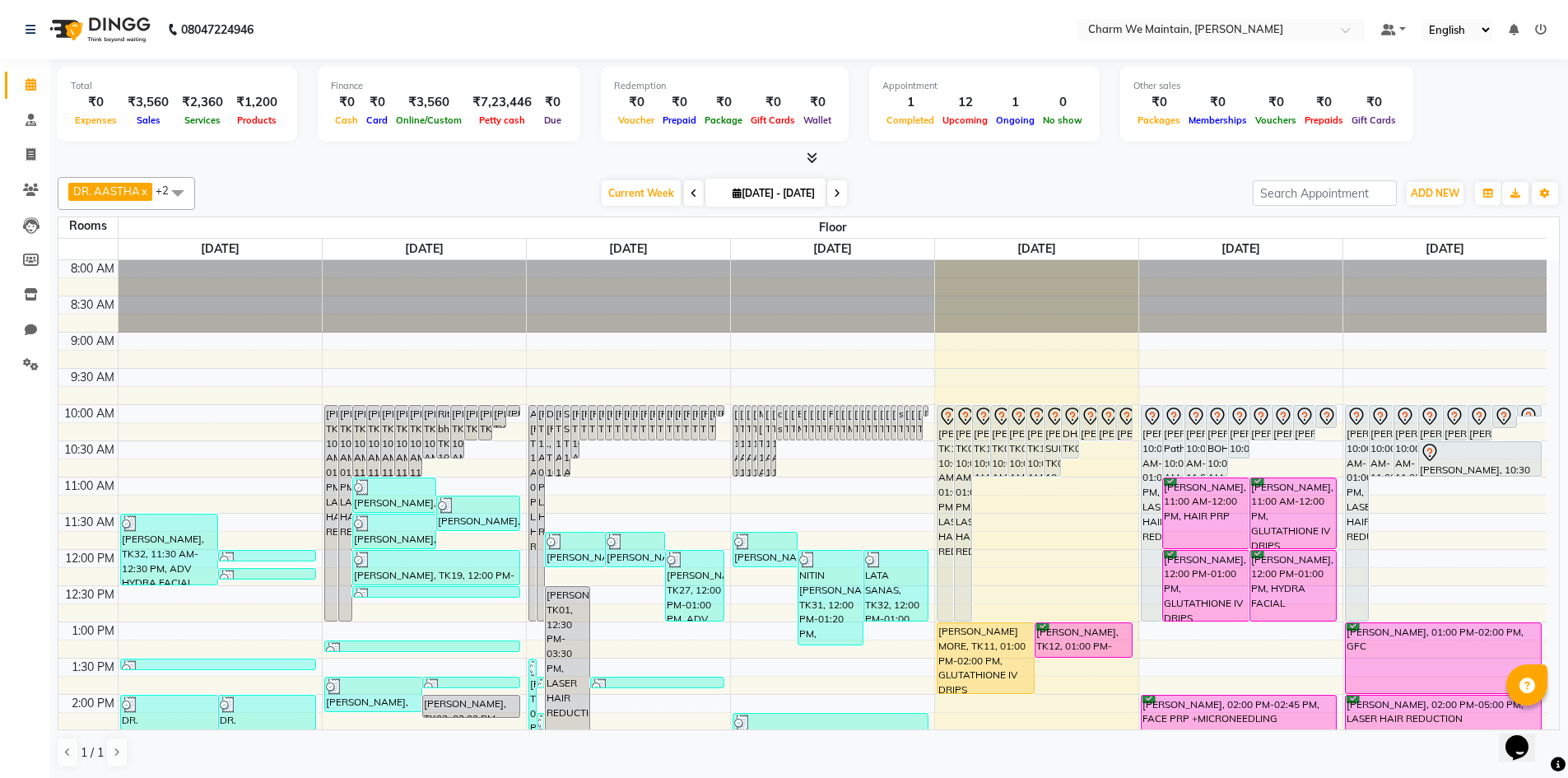
select select "tentative"
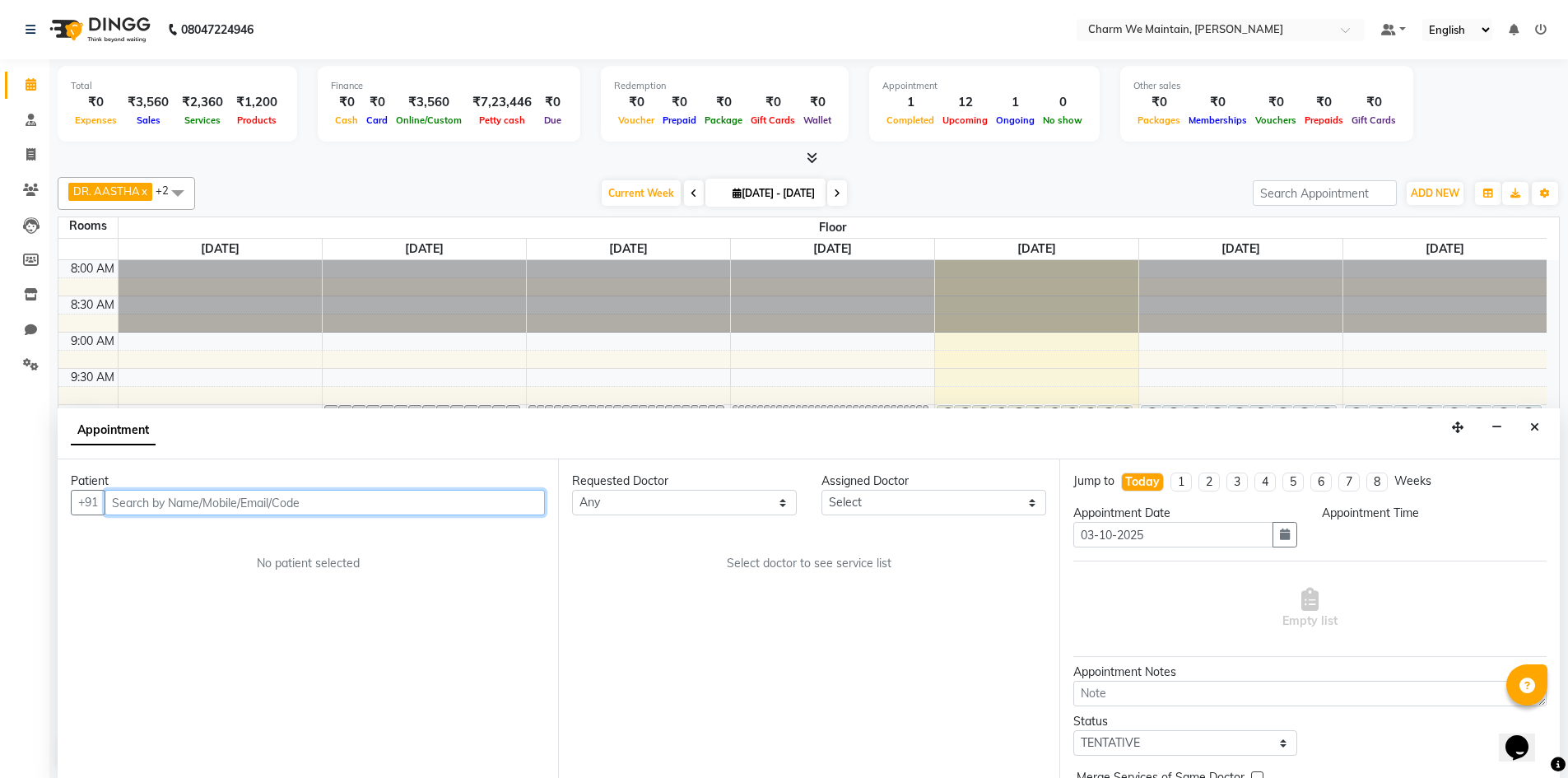
scroll to position [1, 0]
select select "750"
click at [364, 502] on input "text" at bounding box center [325, 502] width 440 height 26
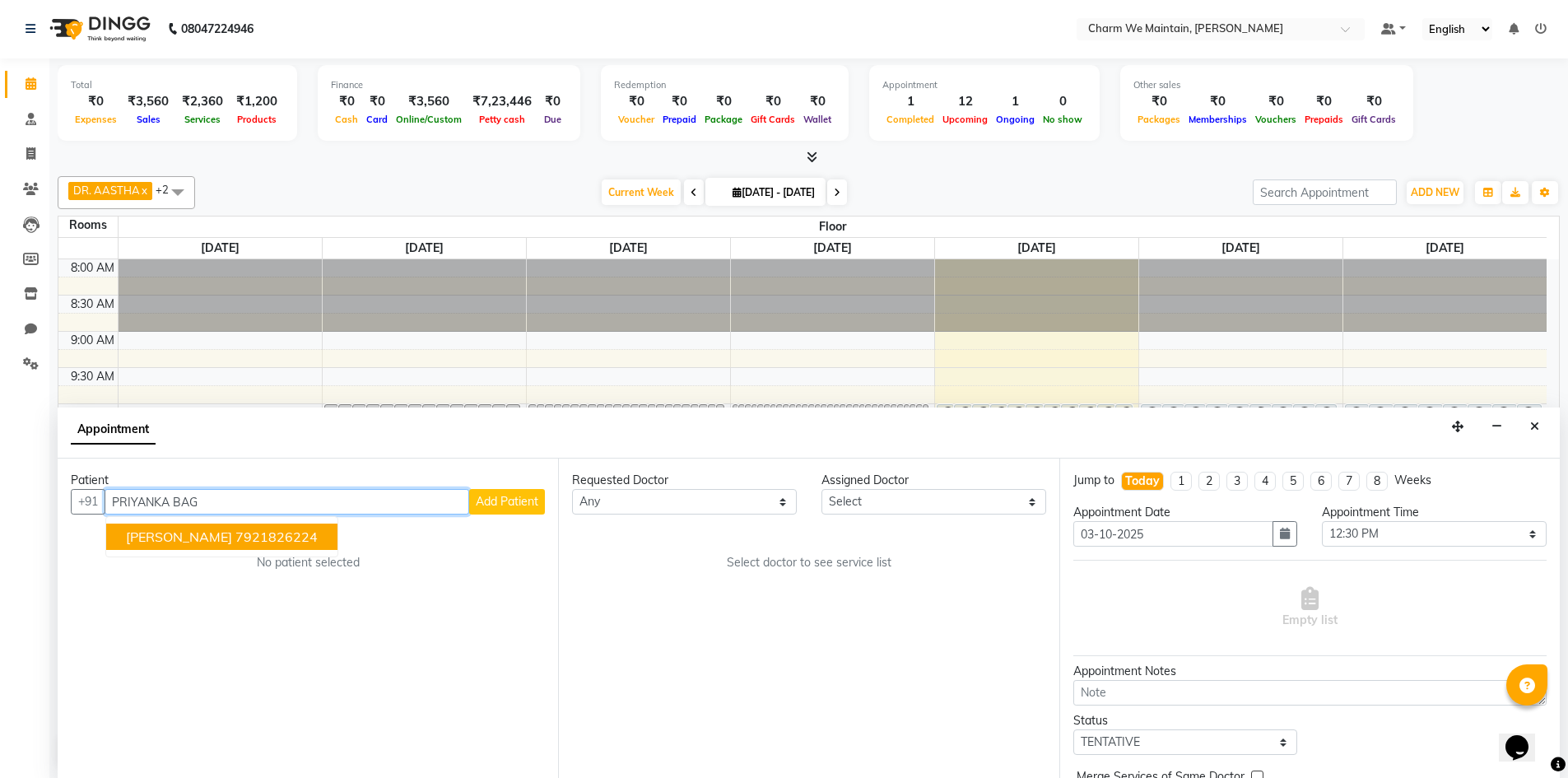
click at [237, 539] on button "[PERSON_NAME] 7921826224" at bounding box center [221, 537] width 231 height 26
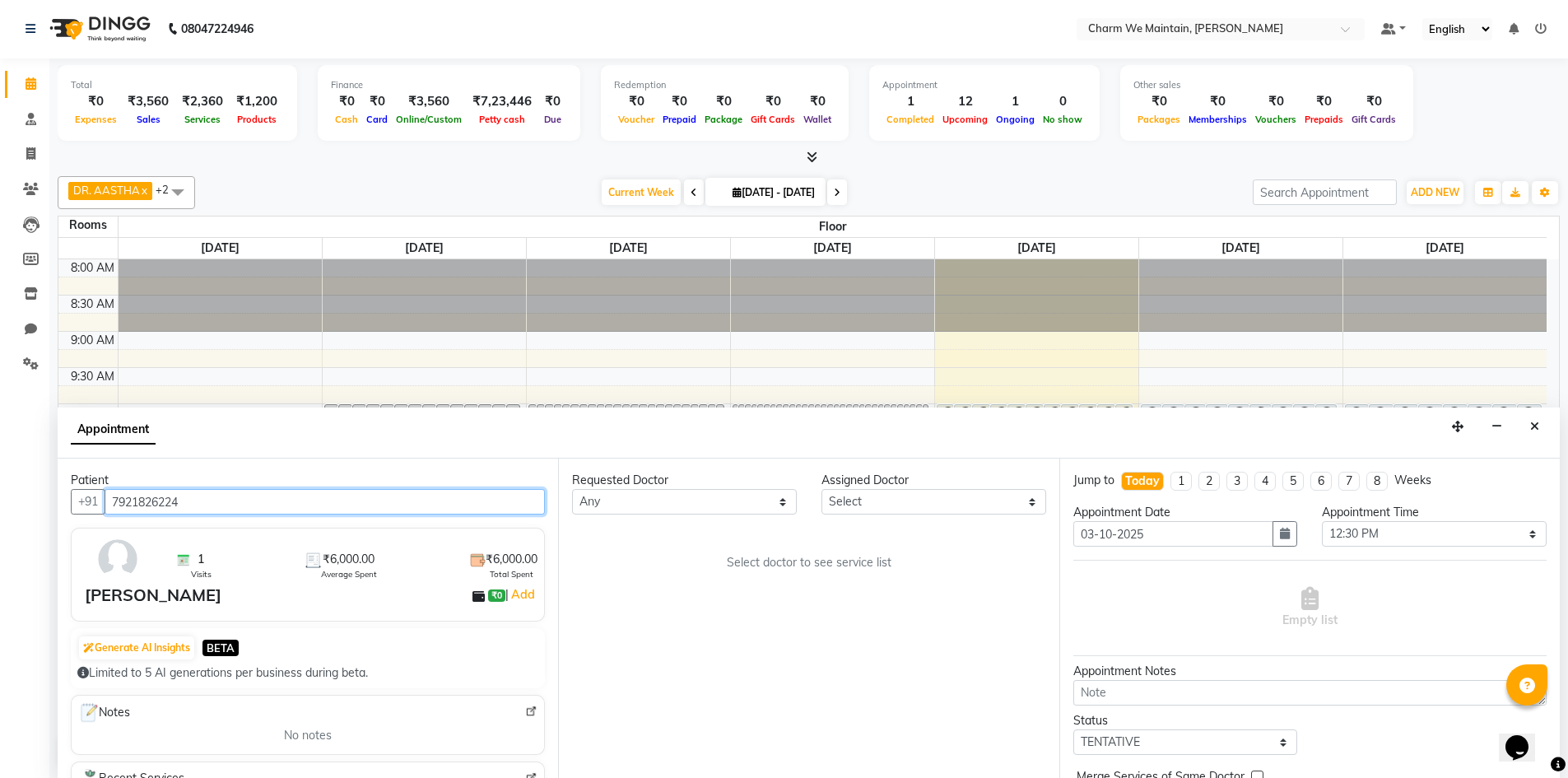
type input "7921826224"
click at [959, 498] on select "Select DR. AYESHA DR. [GEOGRAPHIC_DATA]" at bounding box center [934, 502] width 225 height 26
select select "86212"
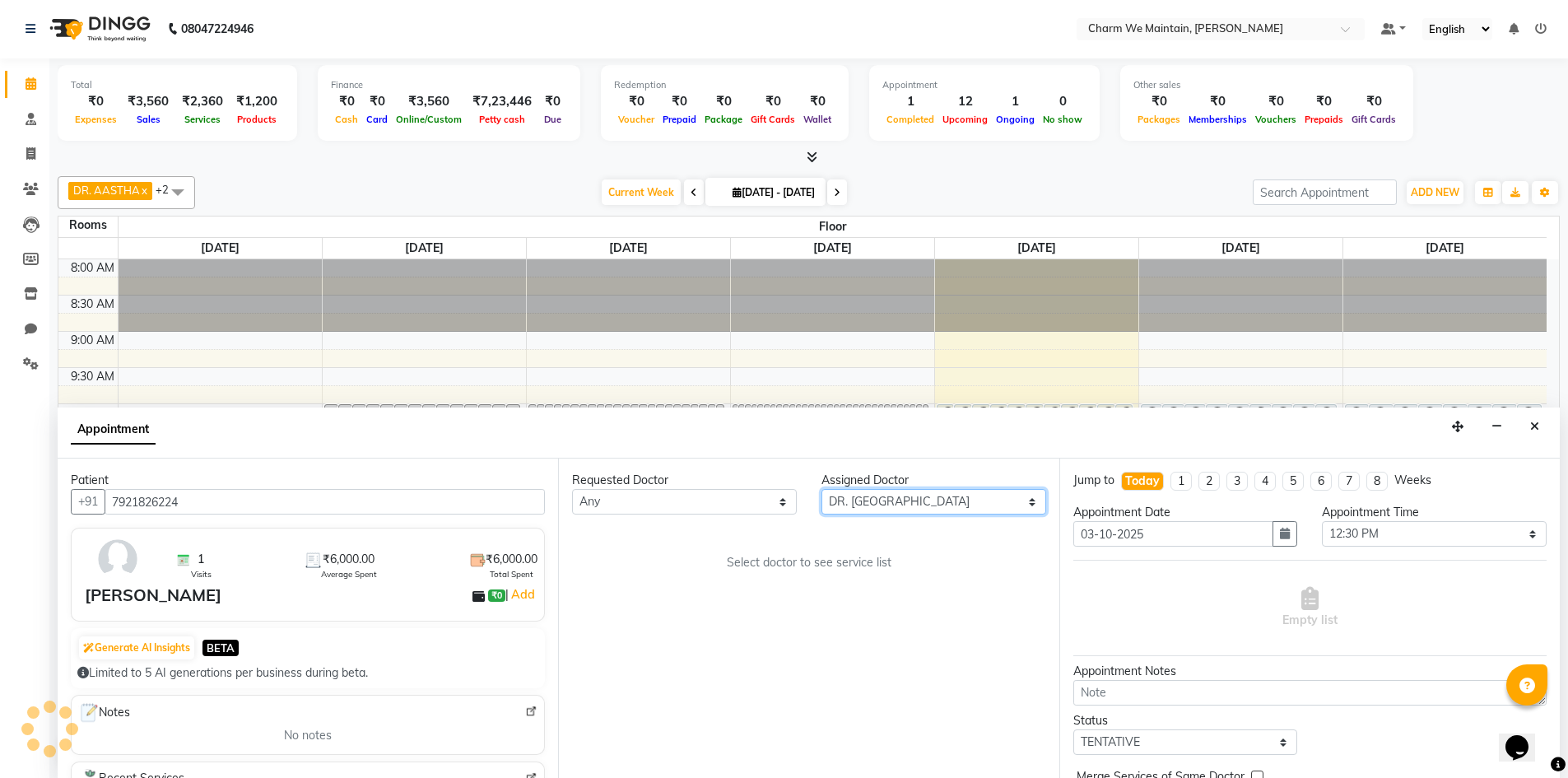
click at [822, 489] on select "Select DR. AYESHA DR. [GEOGRAPHIC_DATA]" at bounding box center [934, 502] width 225 height 26
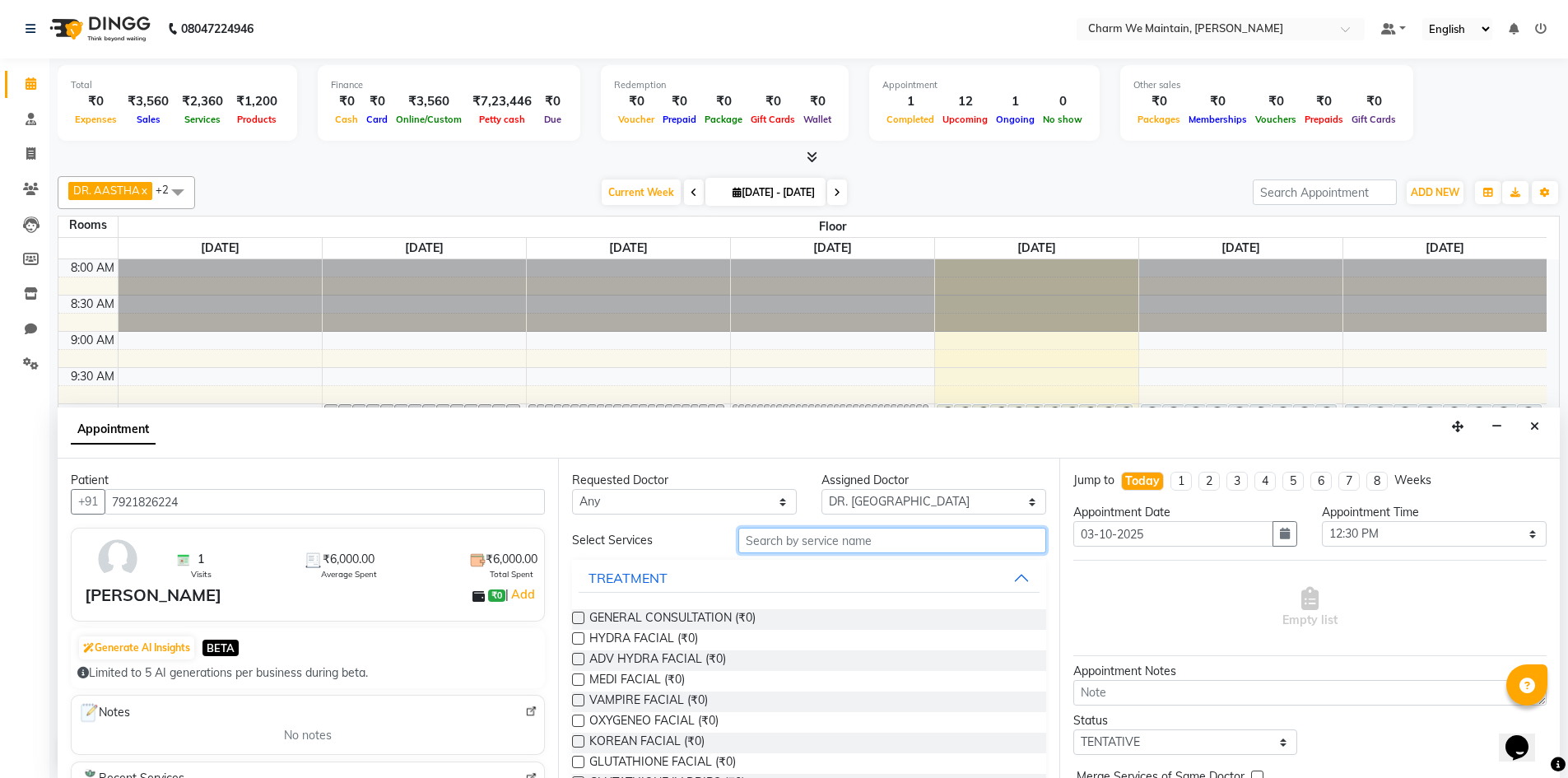
click at [878, 544] on input "text" at bounding box center [893, 541] width 308 height 26
type input "HY"
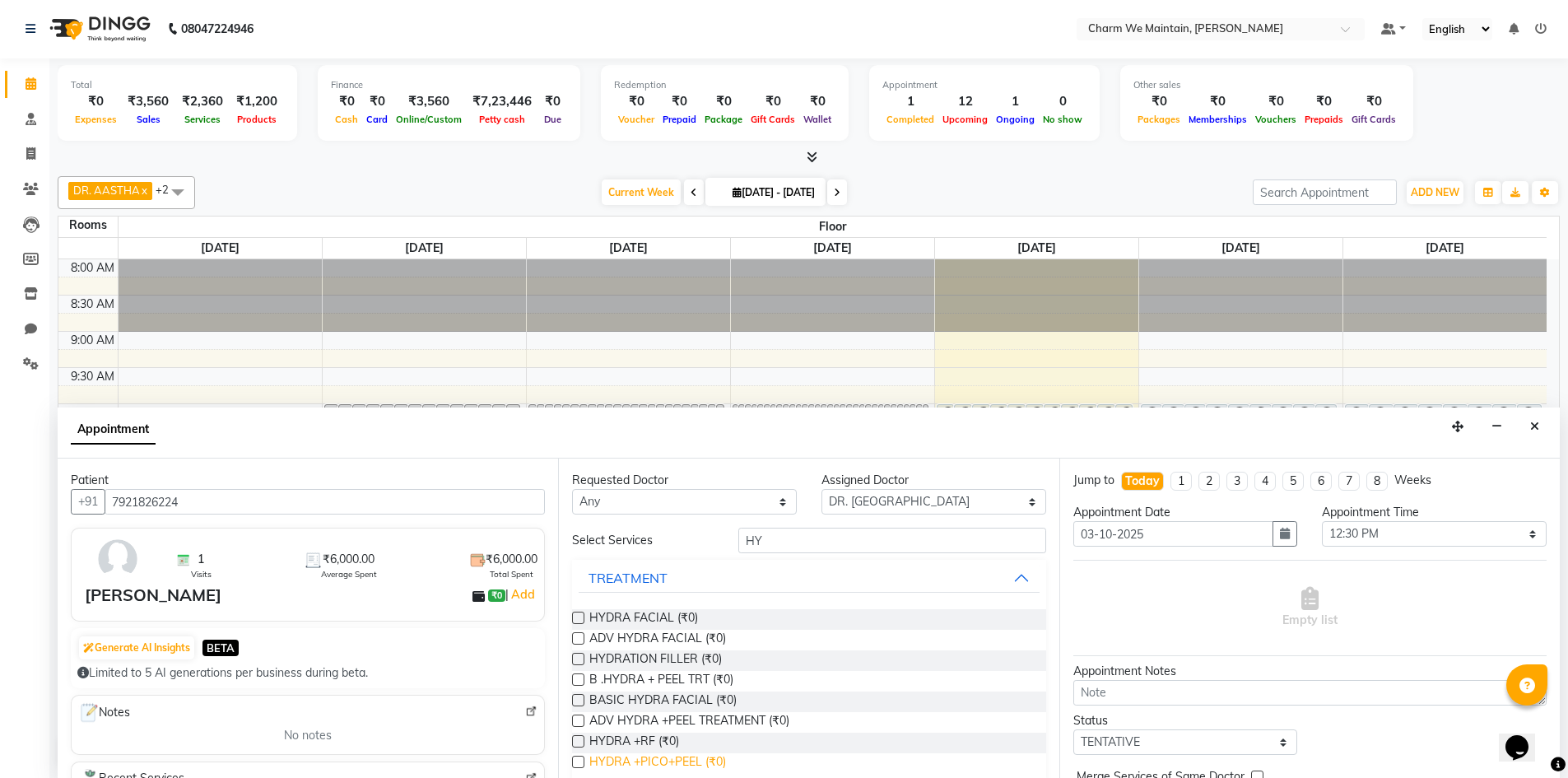
click at [683, 766] on span "HYDRA +PICO+PEEL (₹0)" at bounding box center [657, 763] width 137 height 21
checkbox input "true"
select select "4343"
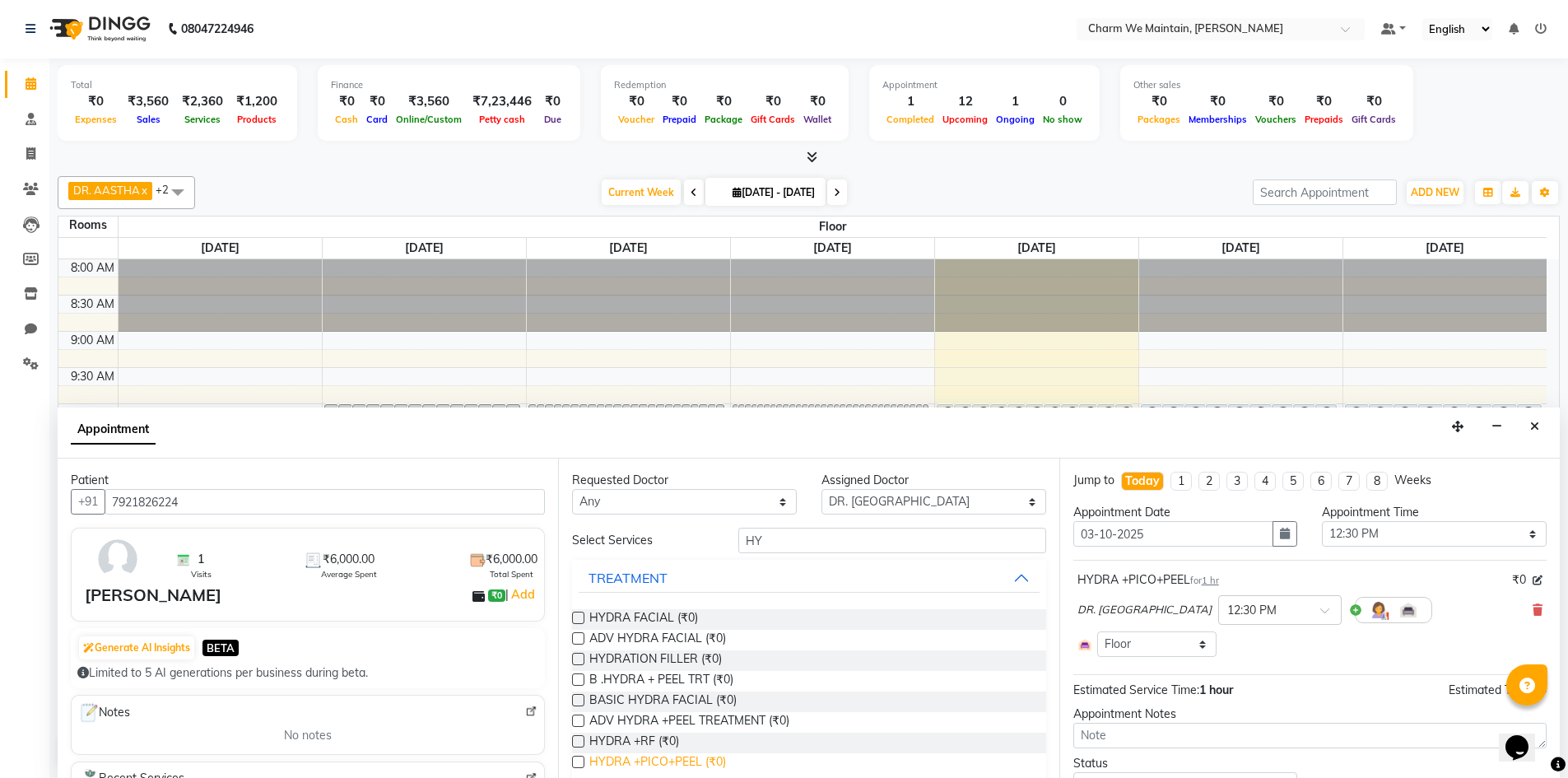
checkbox input "false"
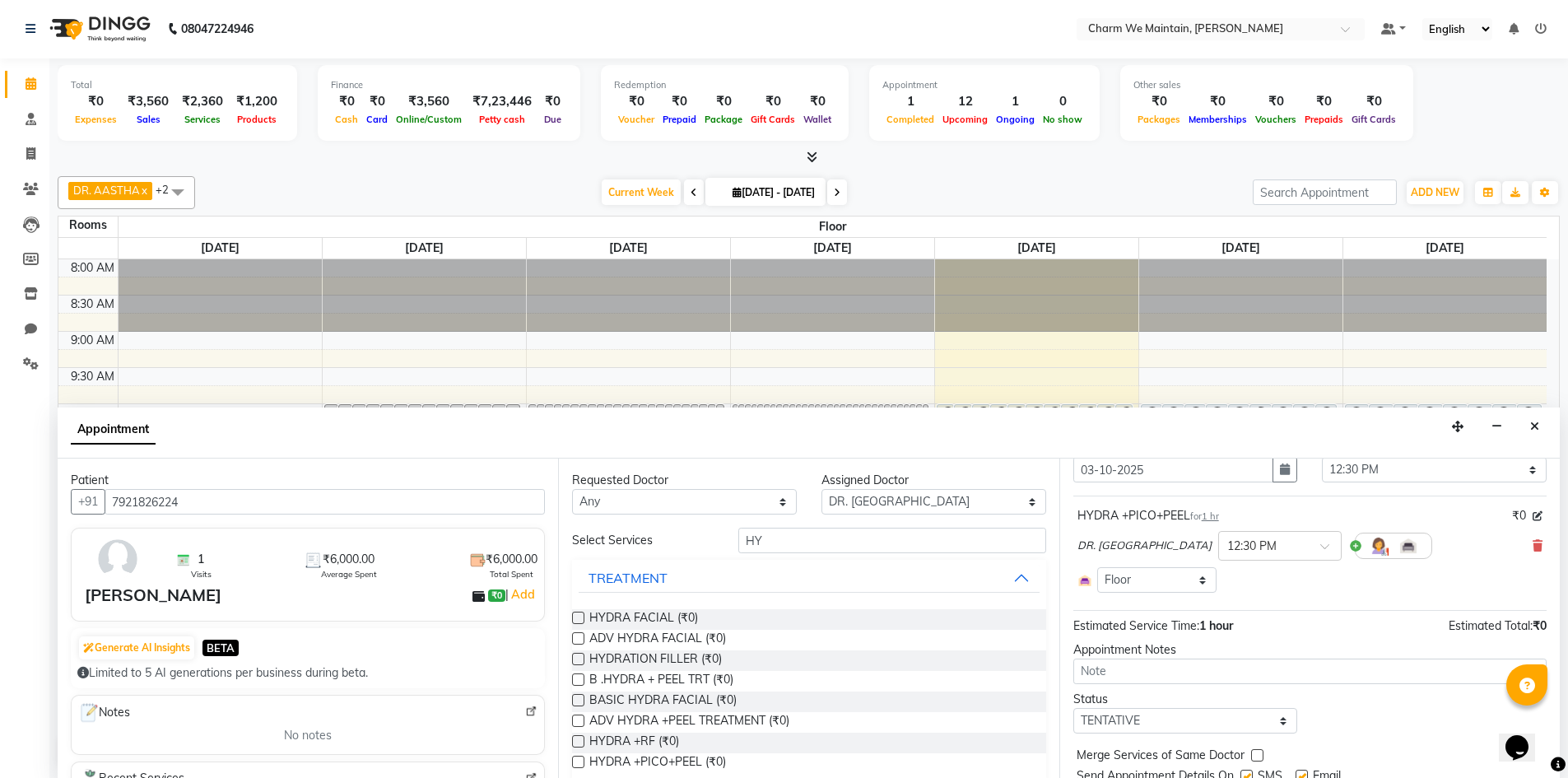
scroll to position [123, 0]
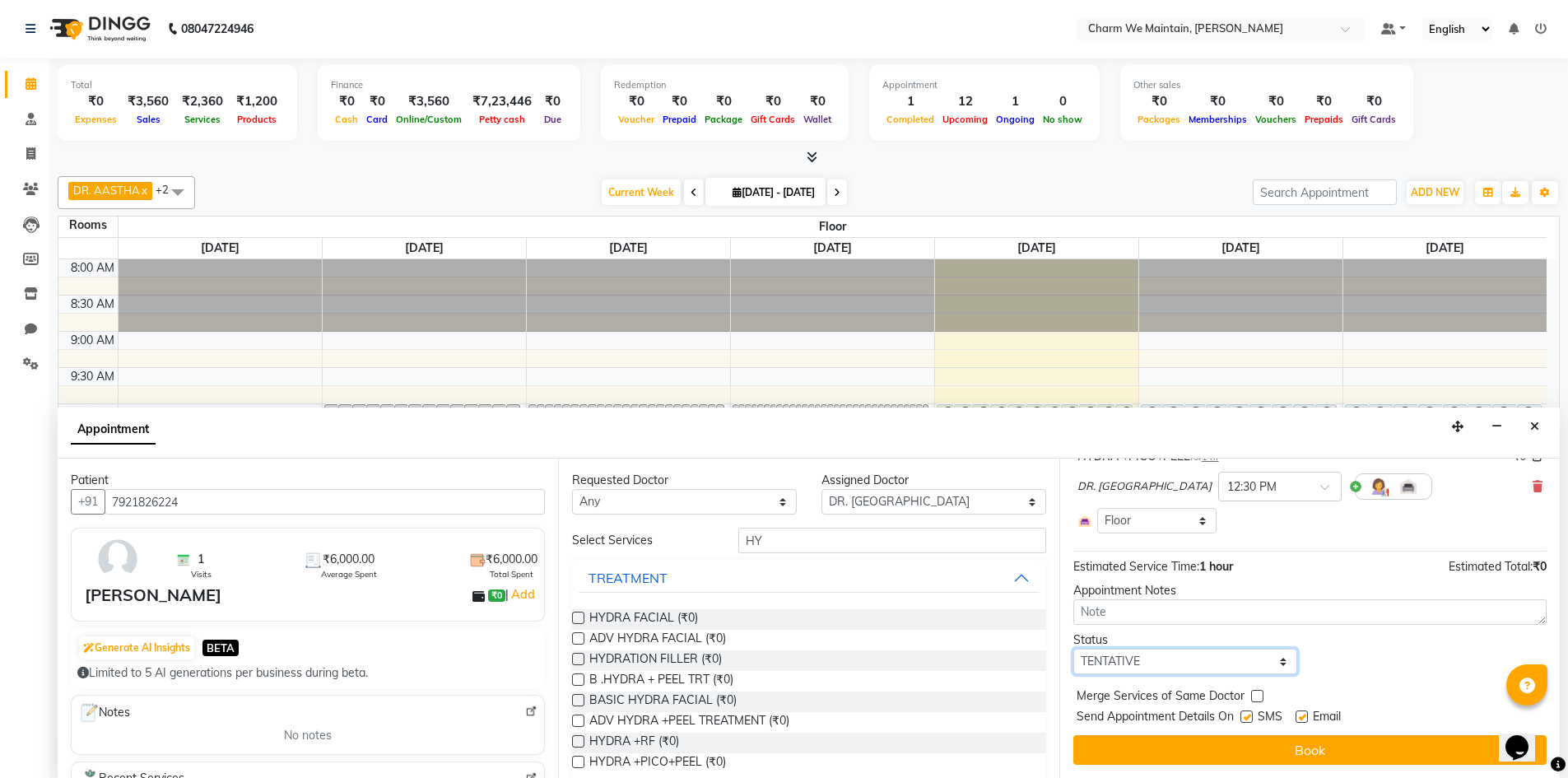
click at [1181, 660] on select "Select TENTATIVE CONFIRM CHECK-IN UPCOMING" at bounding box center [1186, 662] width 225 height 26
select select "confirm booking"
click at [1074, 649] on select "Select TENTATIVE CONFIRM CHECK-IN UPCOMING" at bounding box center [1186, 662] width 225 height 26
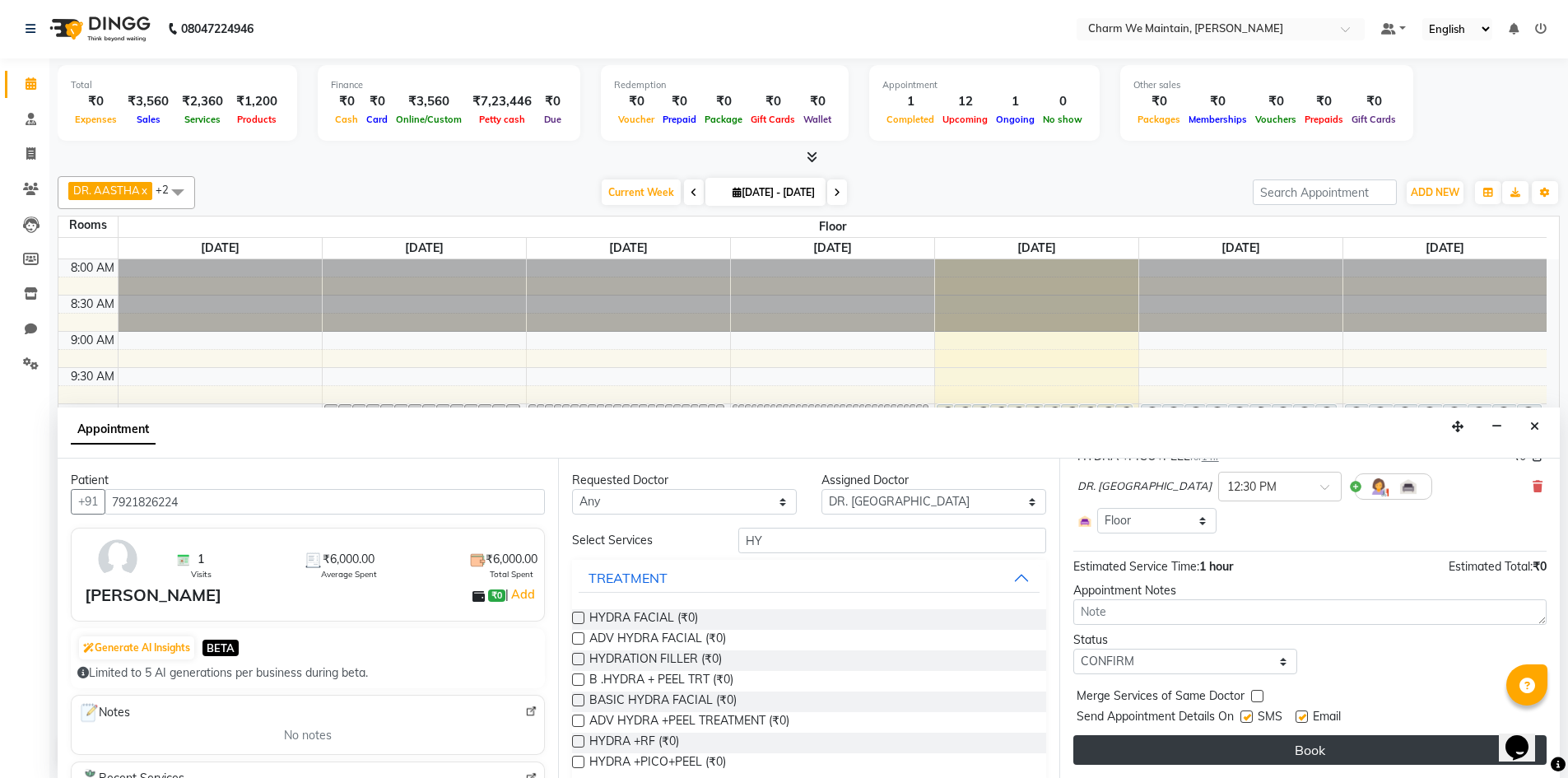
click at [1298, 759] on button "Book" at bounding box center [1310, 750] width 473 height 30
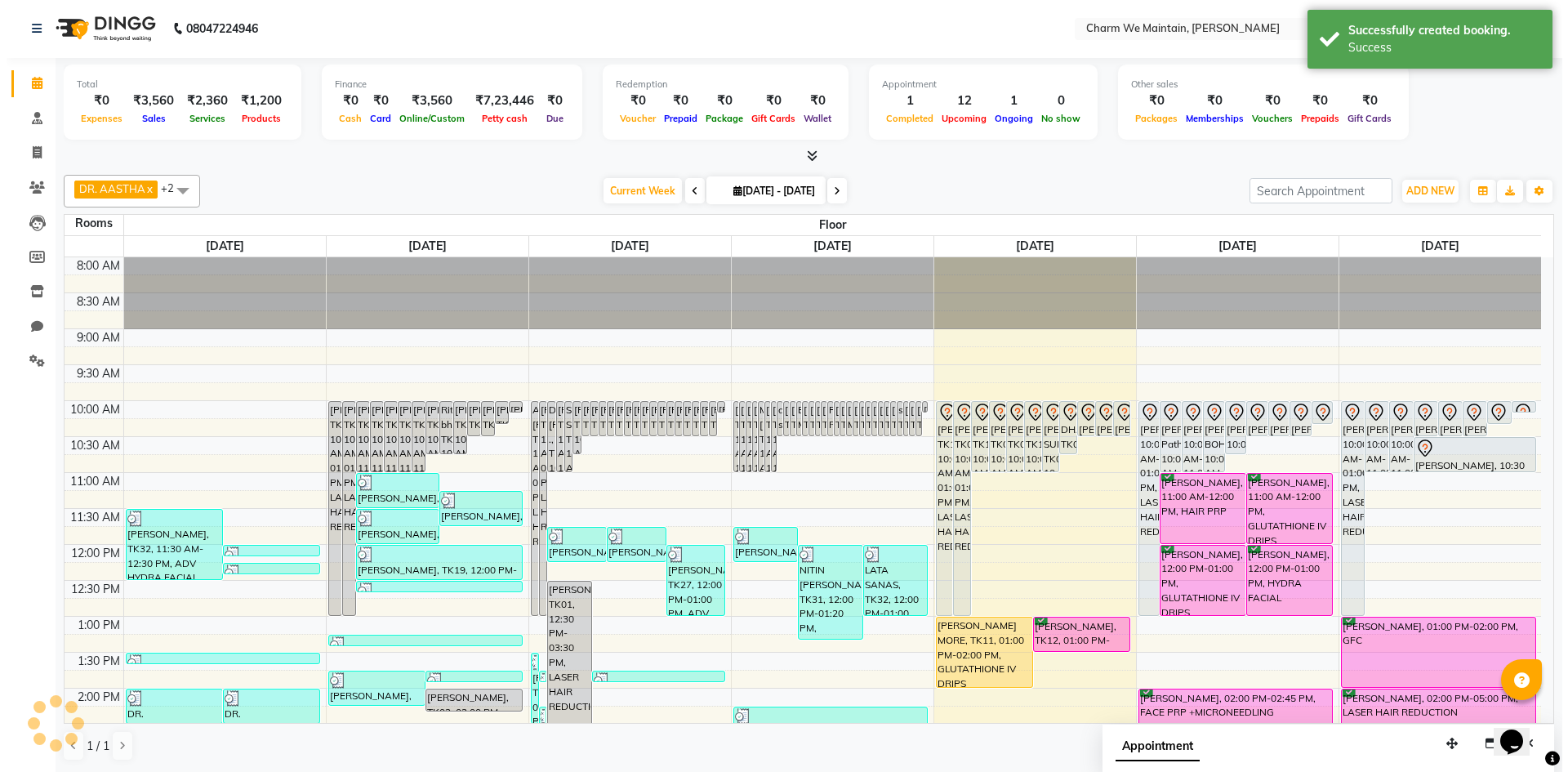
scroll to position [0, 0]
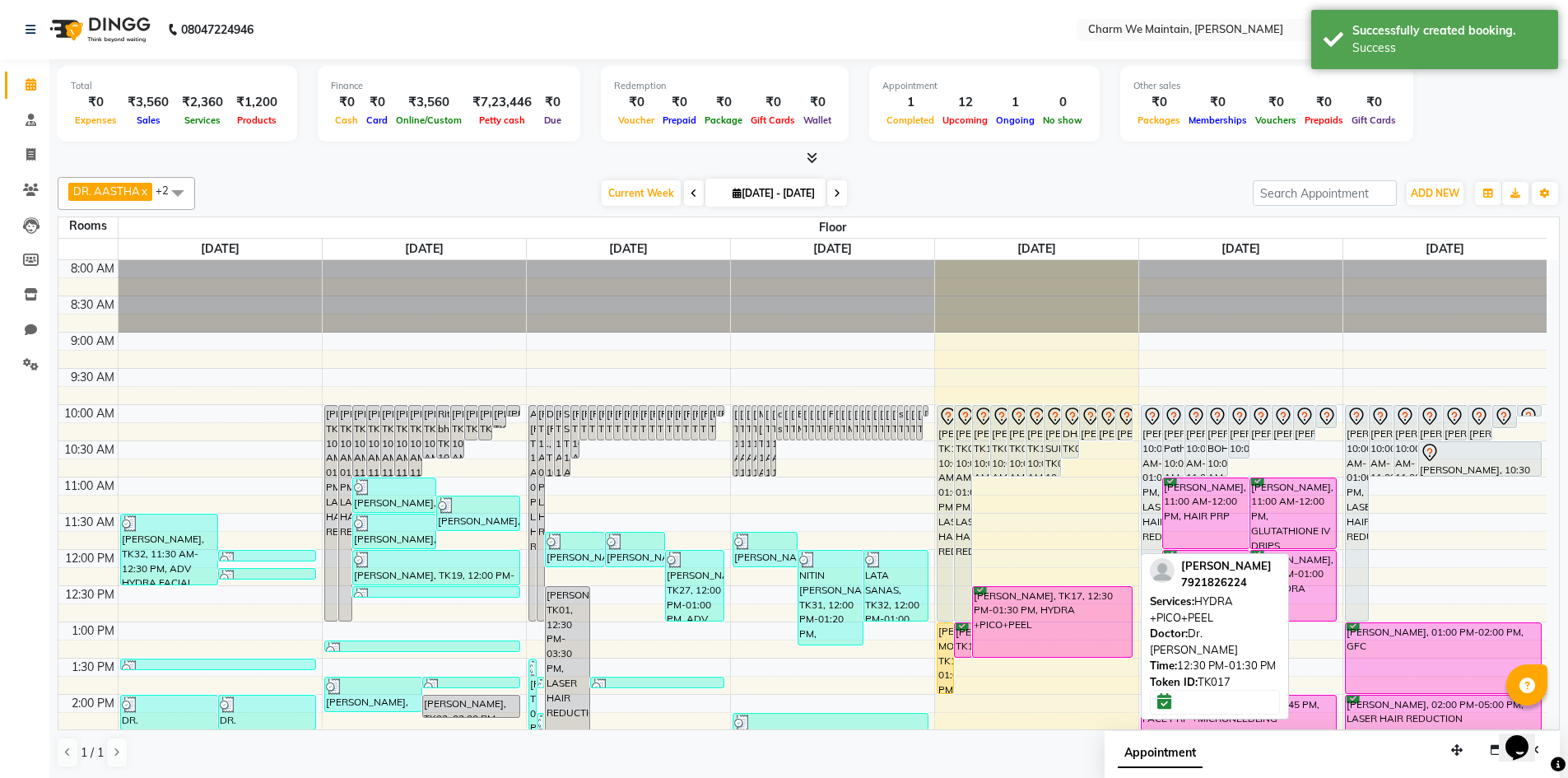
click at [1013, 612] on div "[PERSON_NAME], TK17, 12:30 PM-01:30 PM, HYDRA +PICO+PEEL" at bounding box center [1052, 622] width 159 height 70
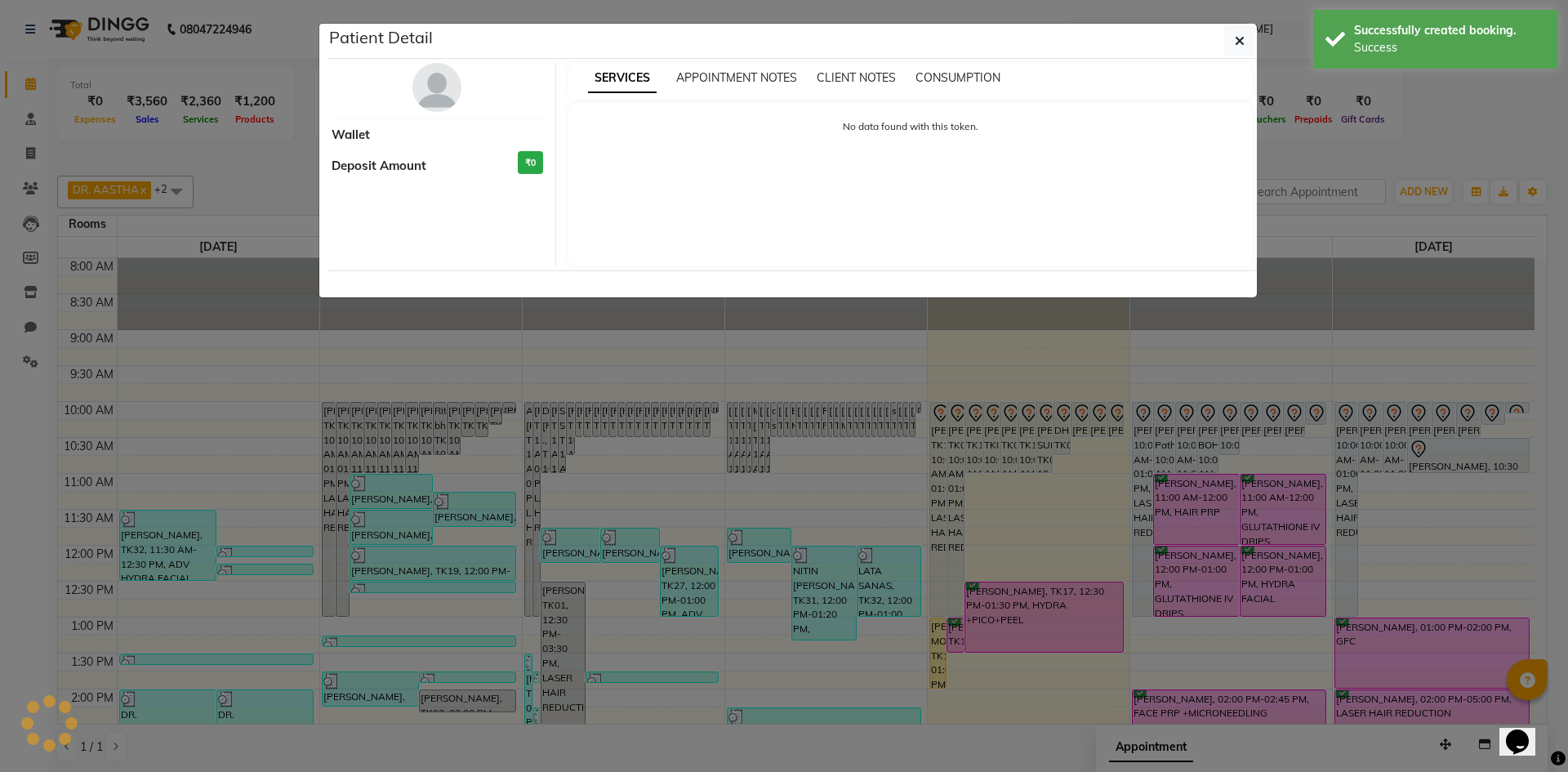
select select "6"
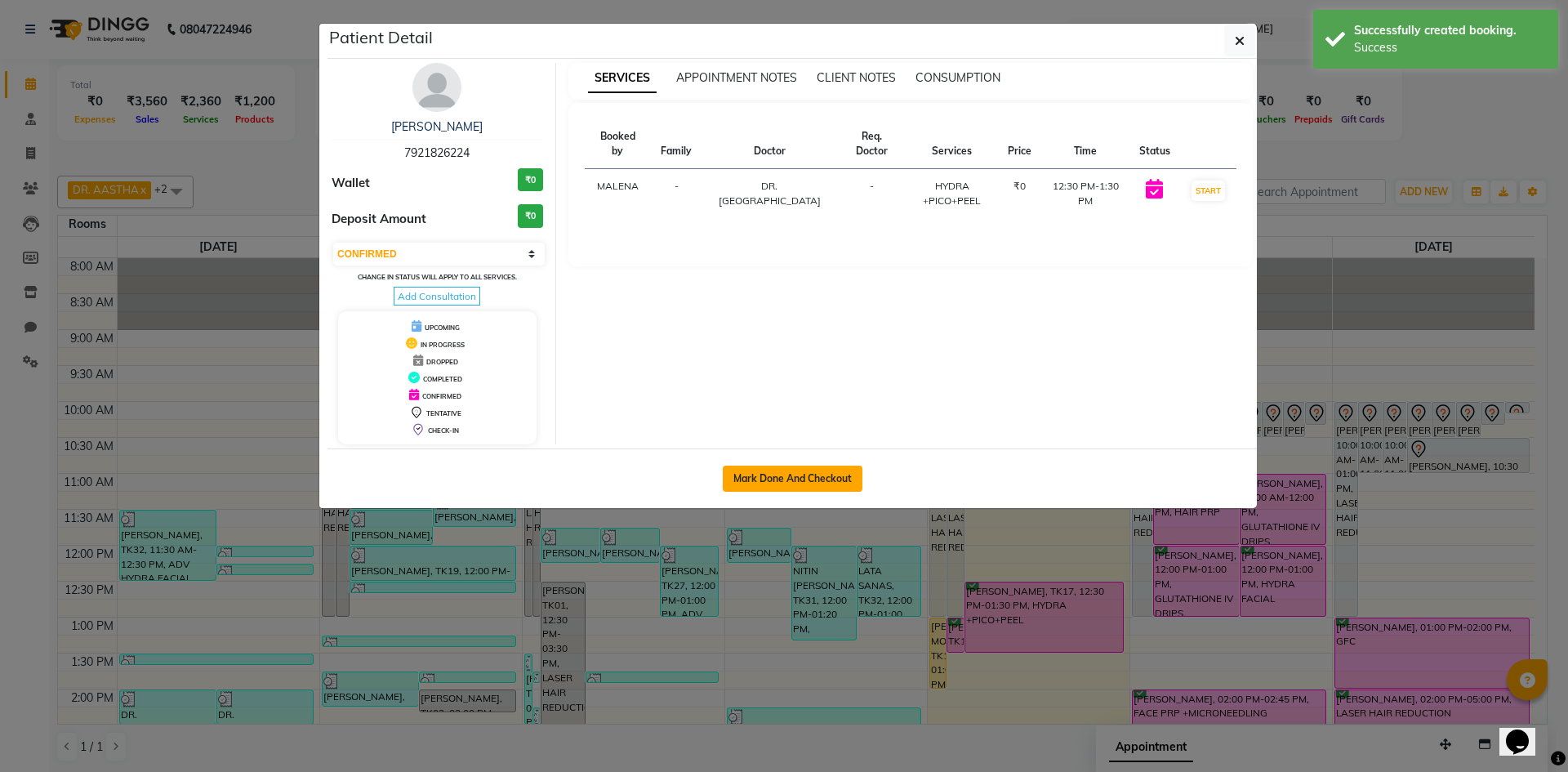
click at [799, 480] on button "Mark Done And Checkout" at bounding box center [792, 478] width 140 height 26
select select "service"
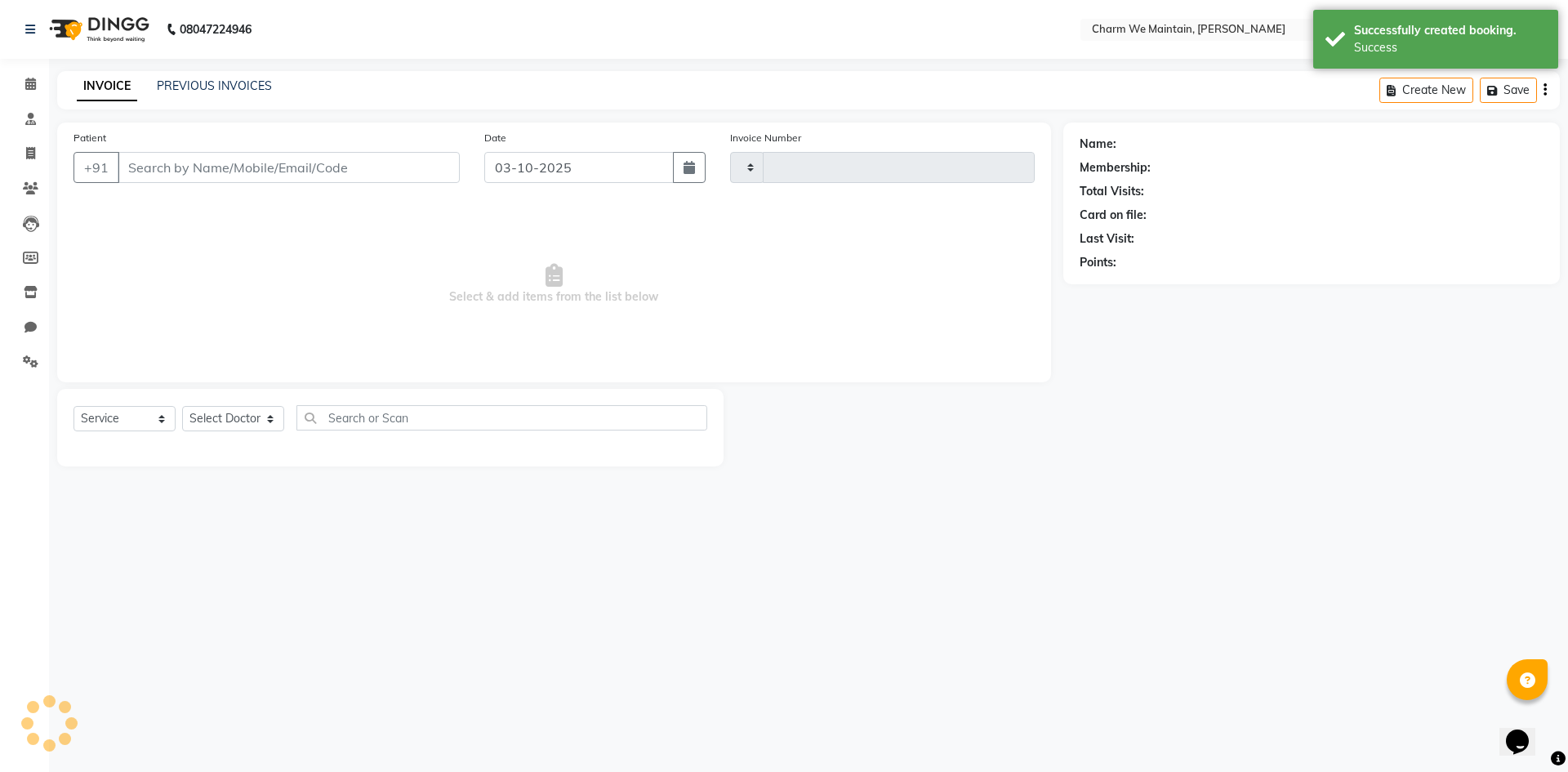
type input "0723"
select select "8618"
type input "7921826224"
select select "86212"
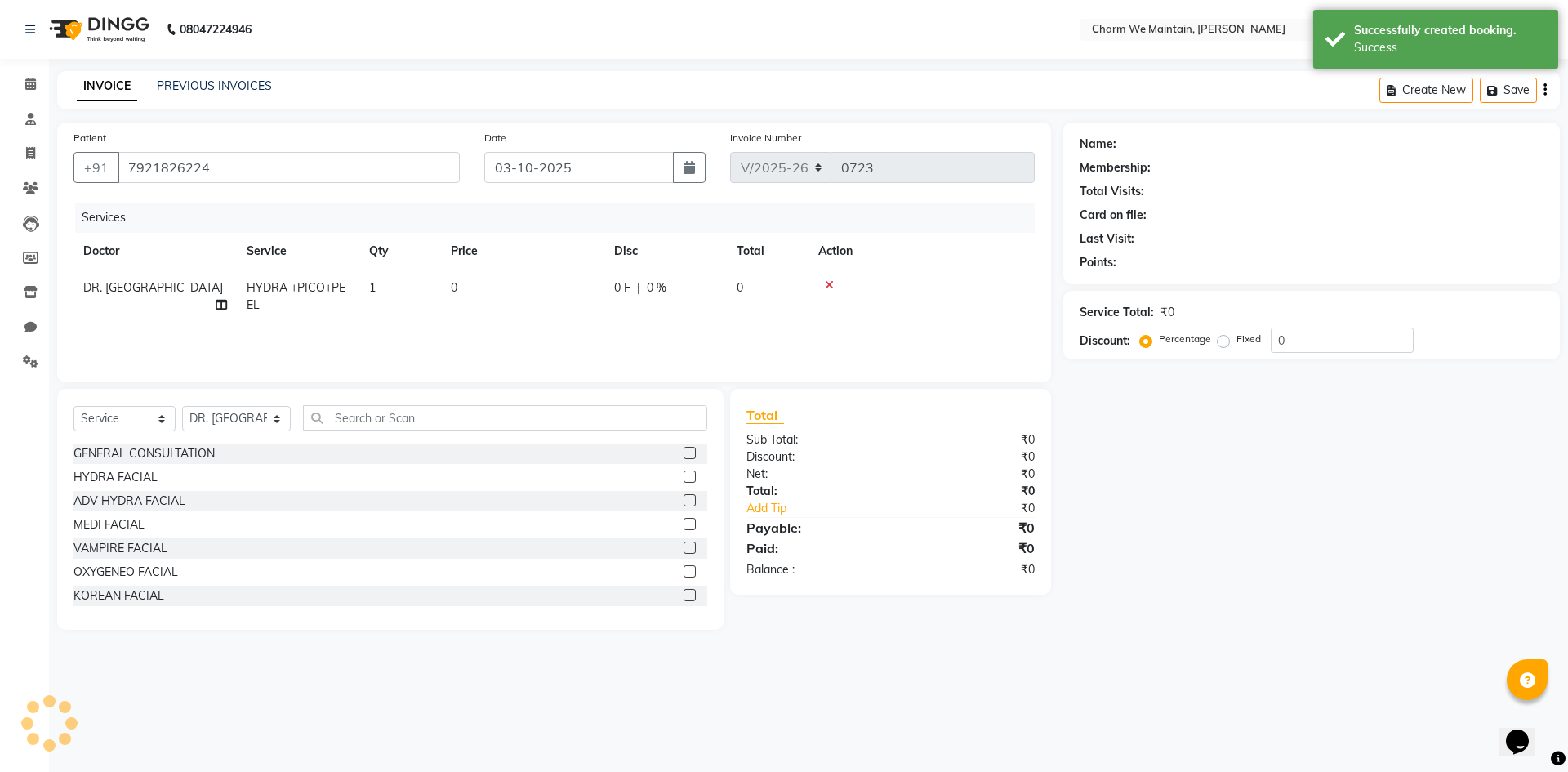
click at [473, 309] on td "0" at bounding box center [523, 297] width 164 height 54
select select "86212"
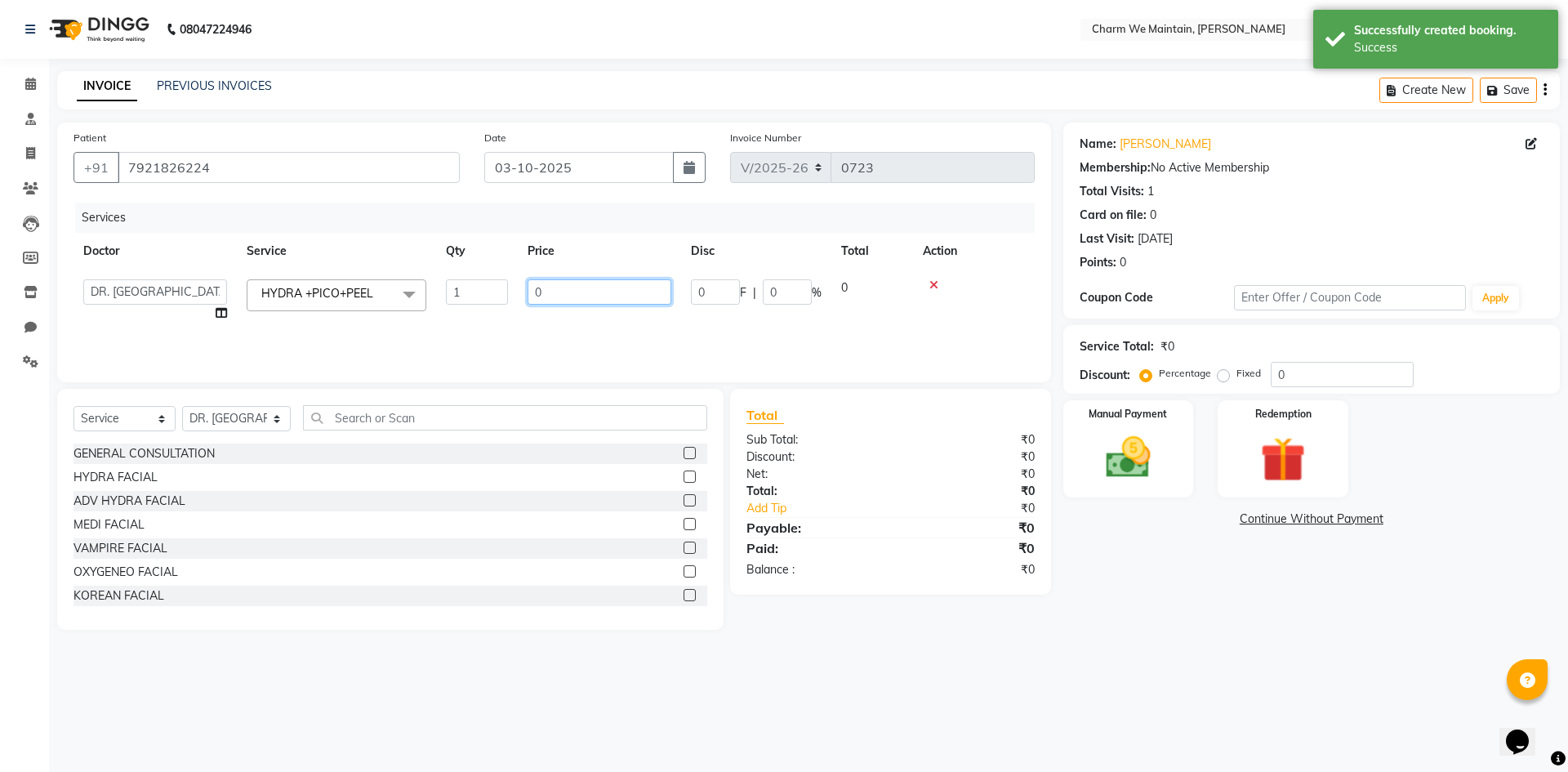
click at [567, 294] on input "0" at bounding box center [599, 293] width 144 height 26
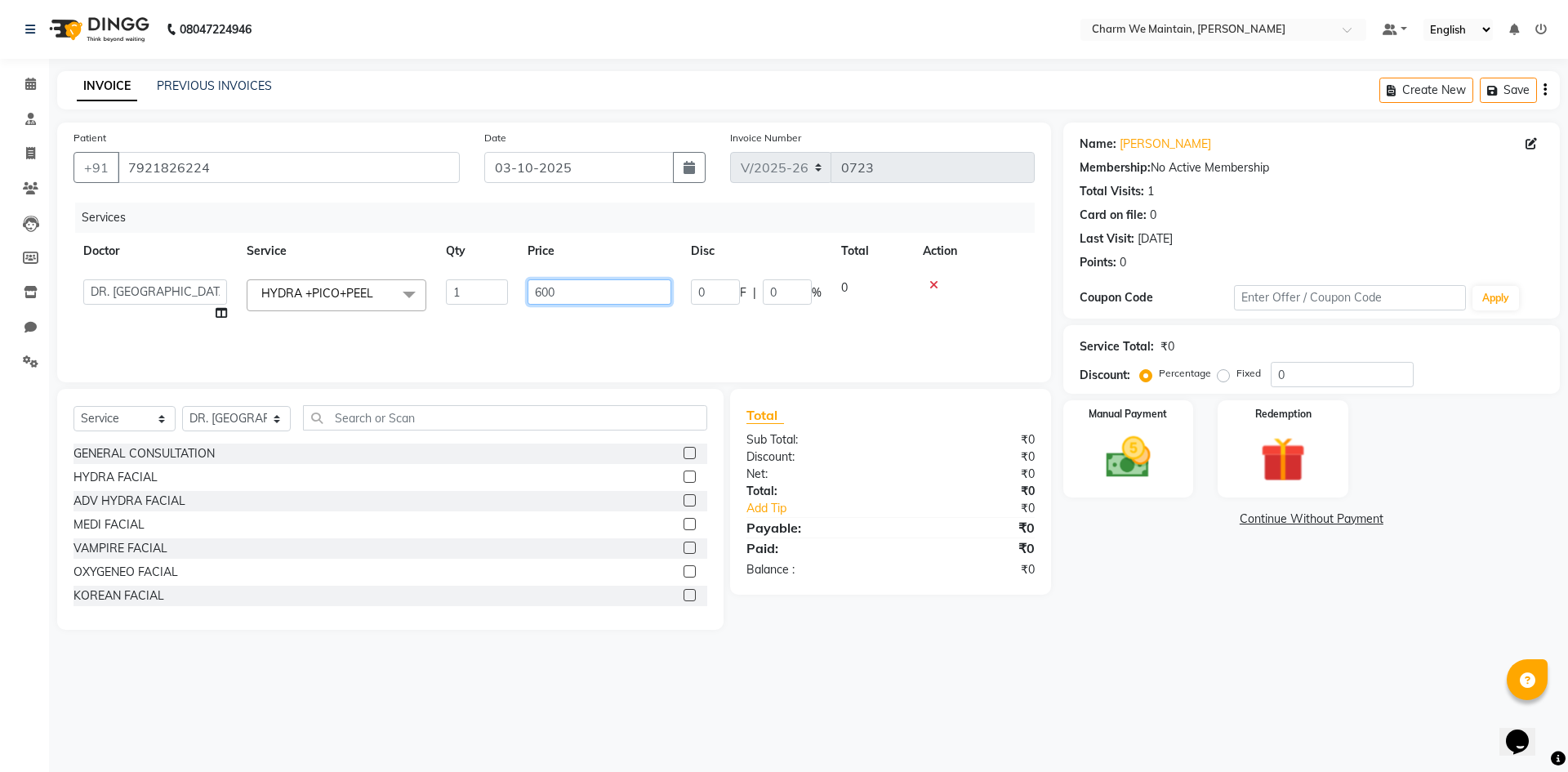
type input "6000"
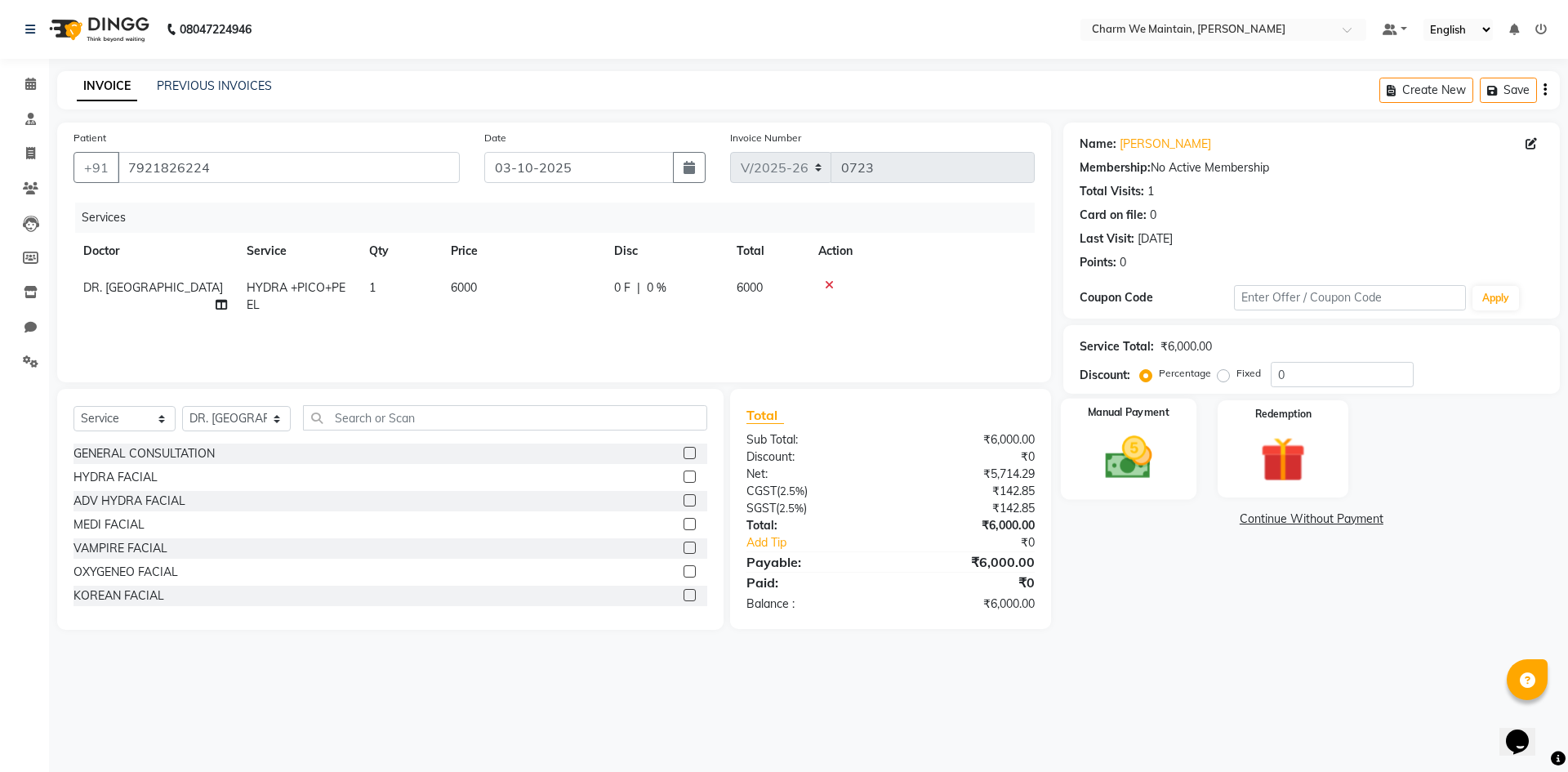
click at [1141, 490] on div "Manual Payment" at bounding box center [1128, 449] width 136 height 100
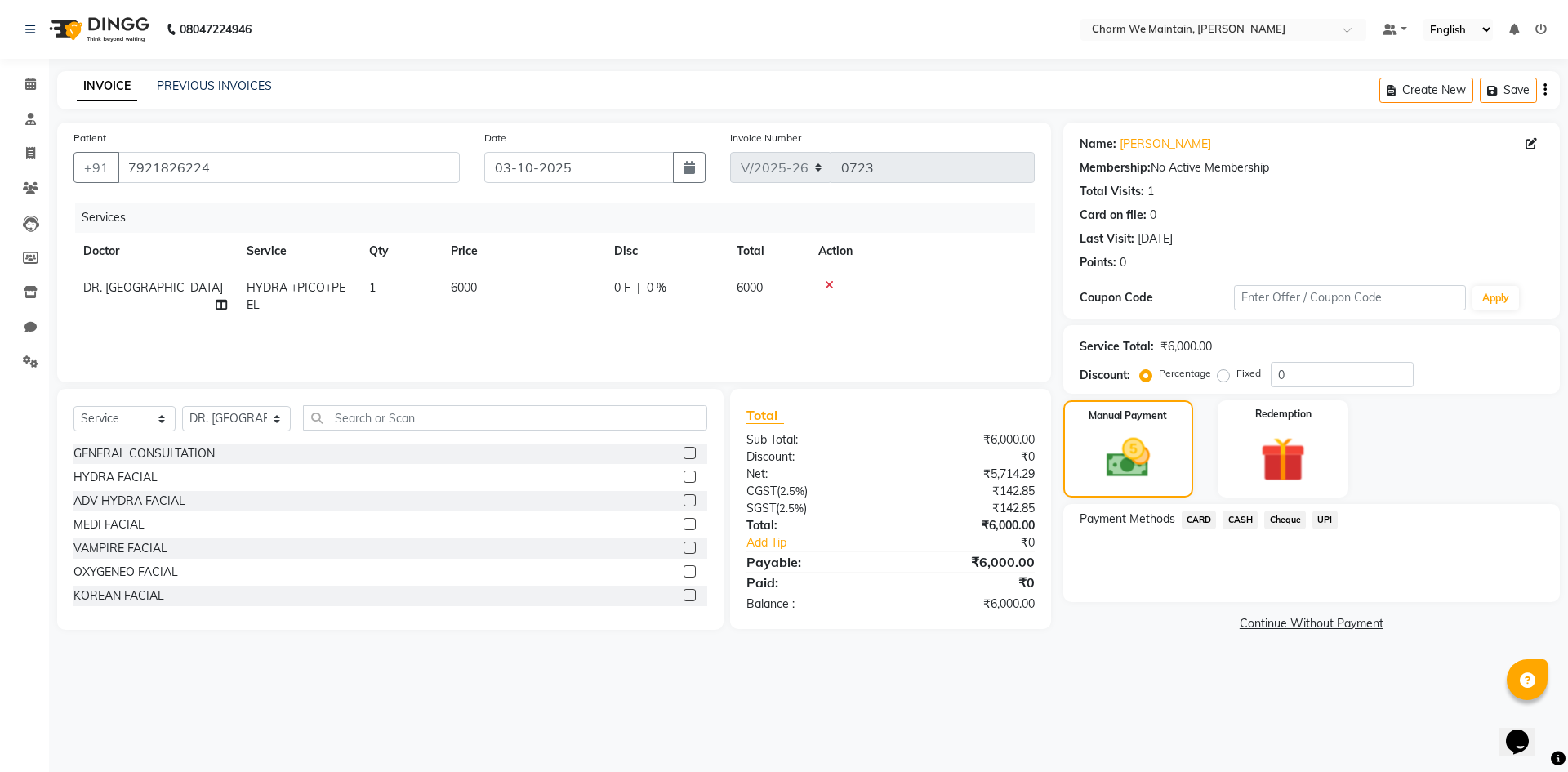
click at [1327, 519] on span "UPI" at bounding box center [1325, 520] width 26 height 19
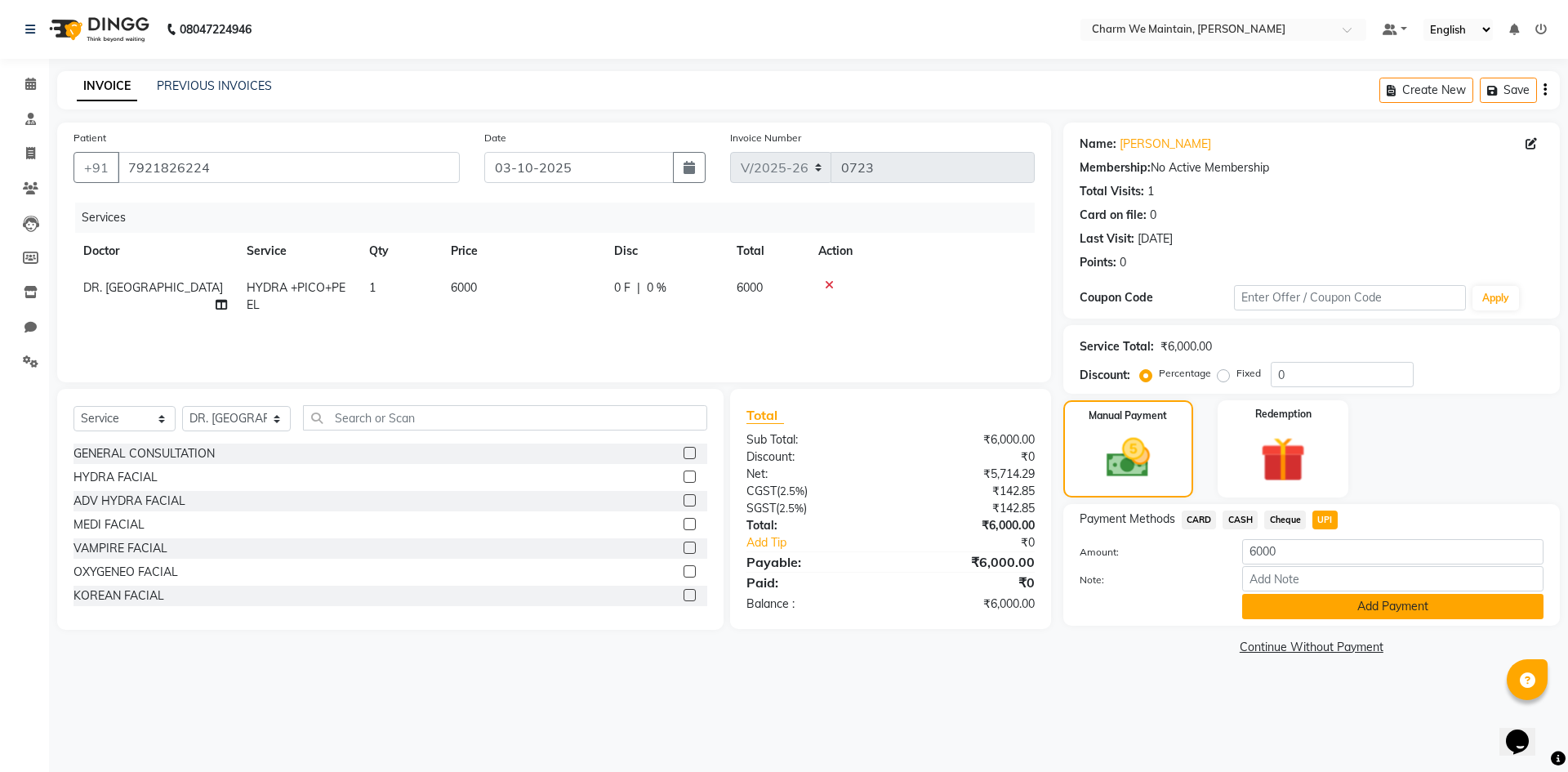
click at [1330, 600] on button "Add Payment" at bounding box center [1392, 607] width 302 height 26
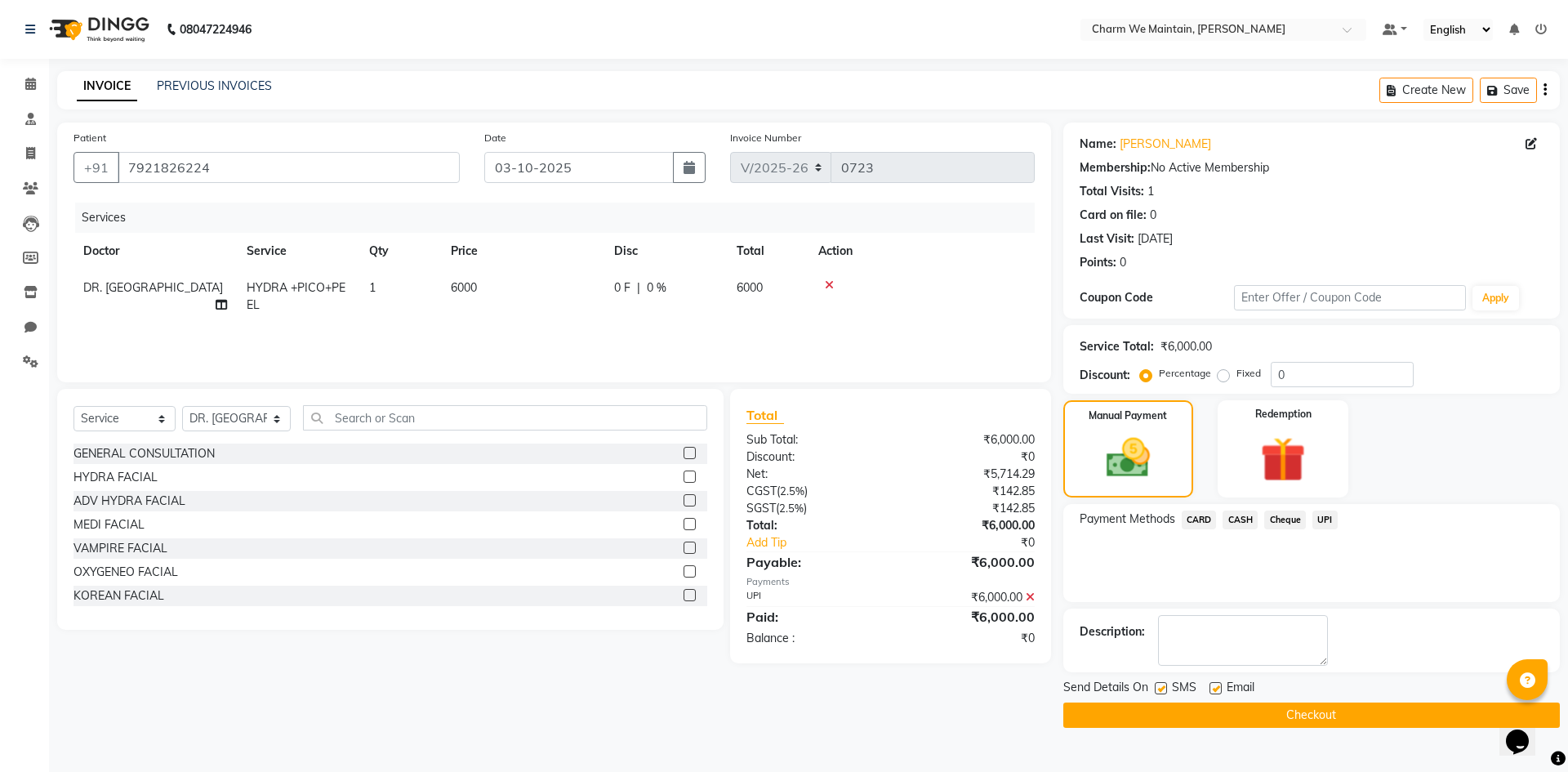
click at [1285, 720] on button "Checkout" at bounding box center [1311, 715] width 497 height 26
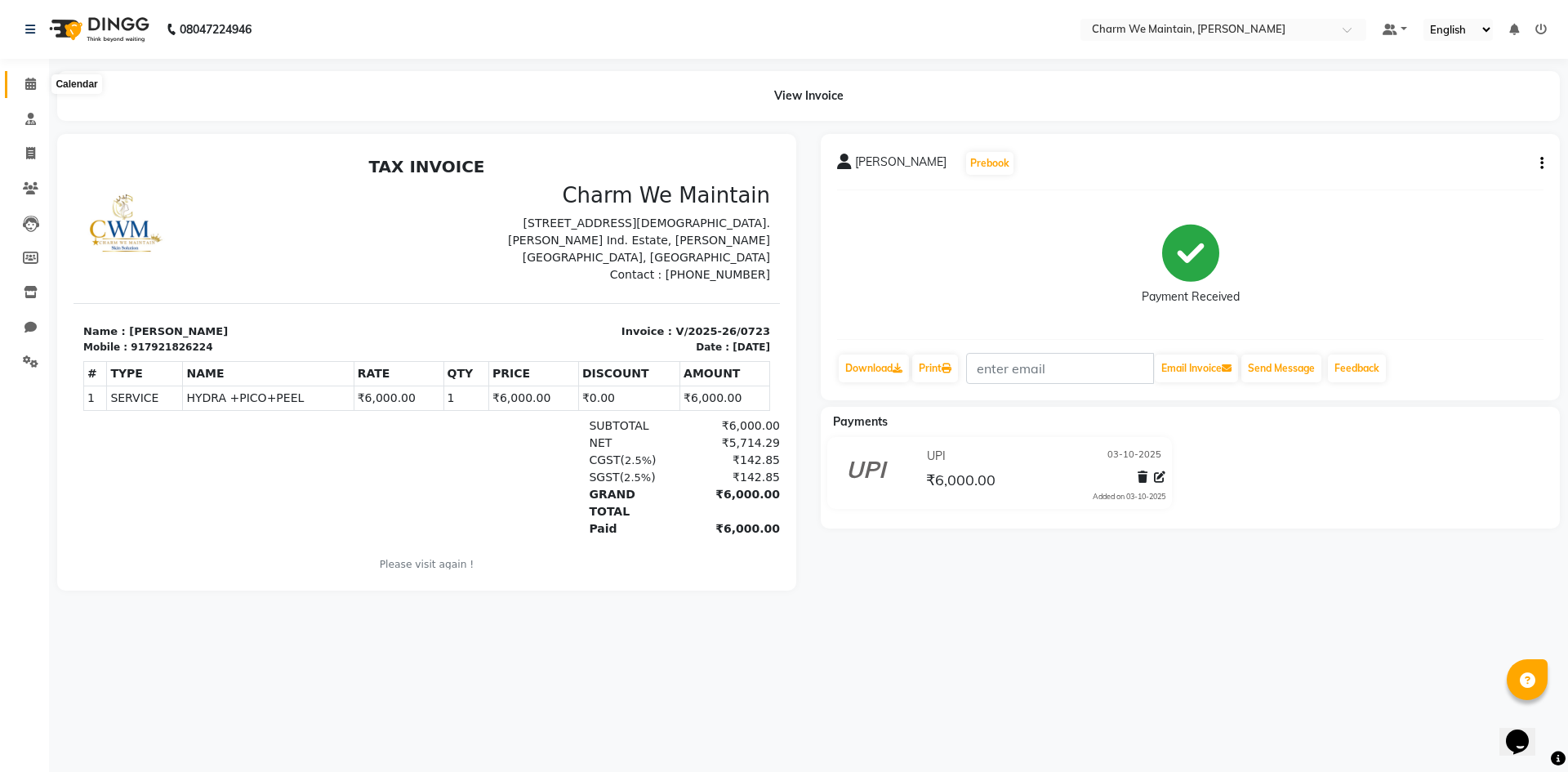
click at [31, 83] on icon at bounding box center [31, 83] width 11 height 12
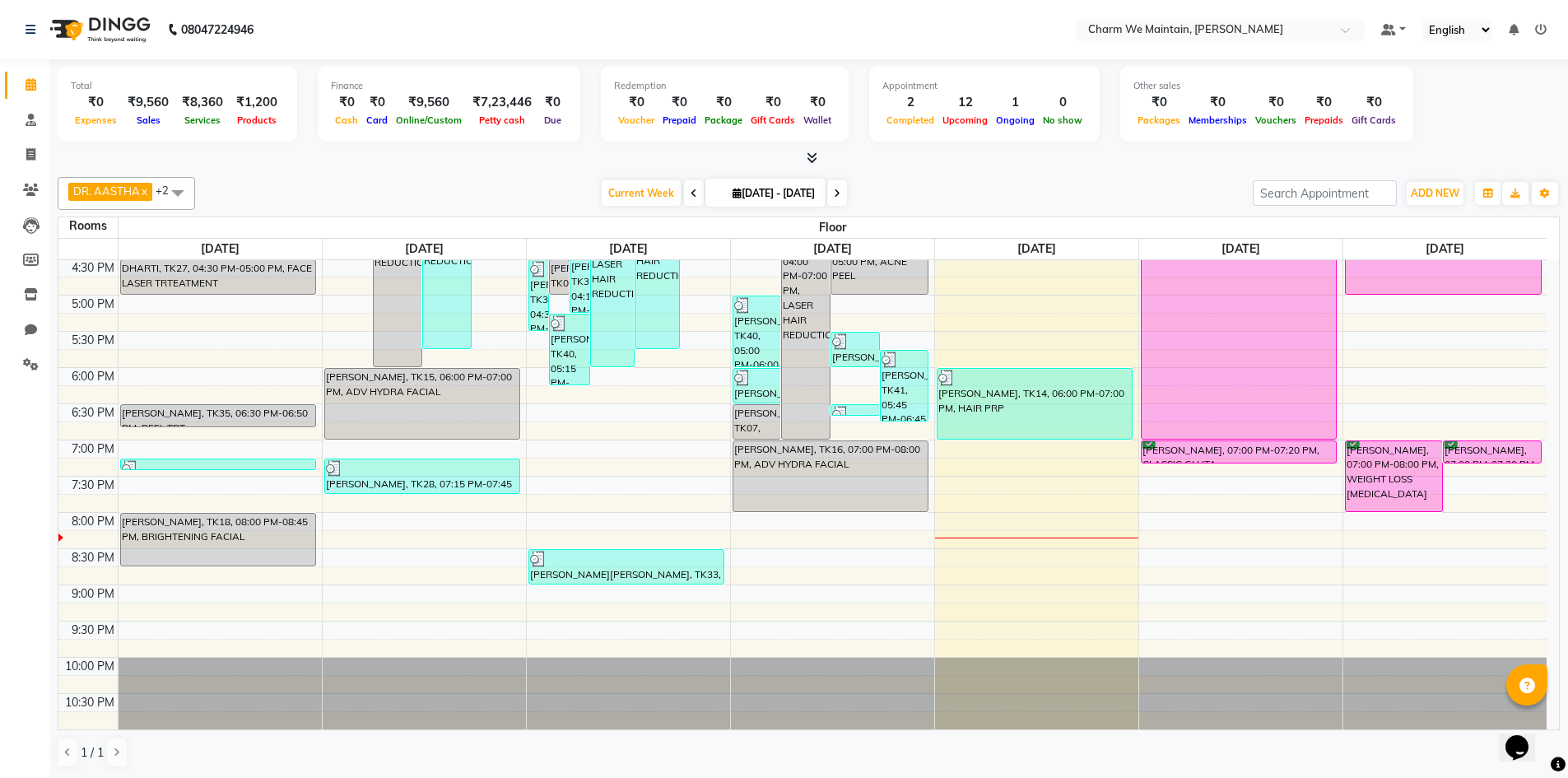
scroll to position [123, 0]
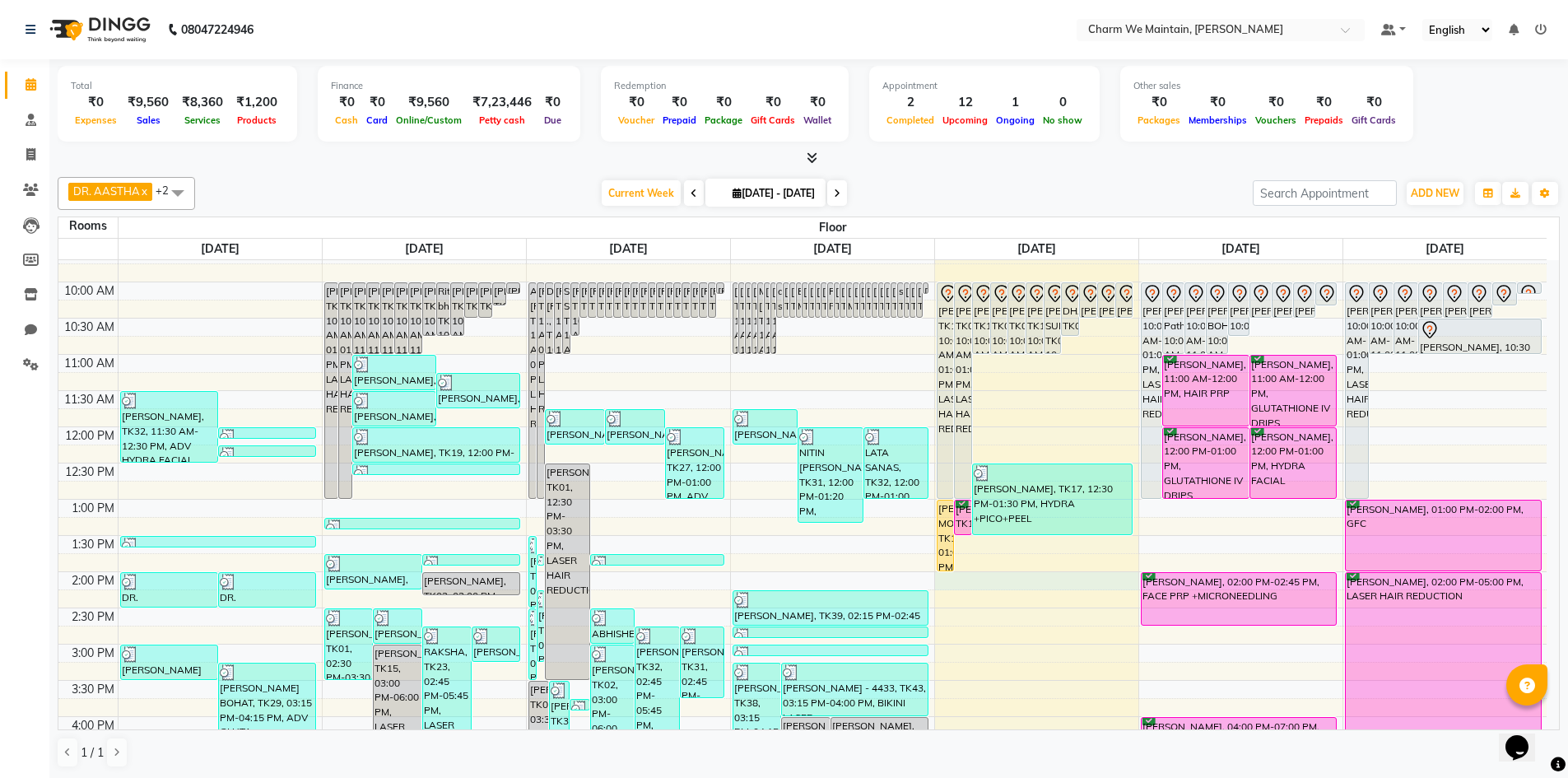
click at [1013, 589] on div "8:00 AM 8:30 AM 9:00 AM 9:30 AM 10:00 AM 10:30 AM 11:00 AM 11:30 AM 12:00 PM 12…" at bounding box center [802, 680] width 1489 height 1086
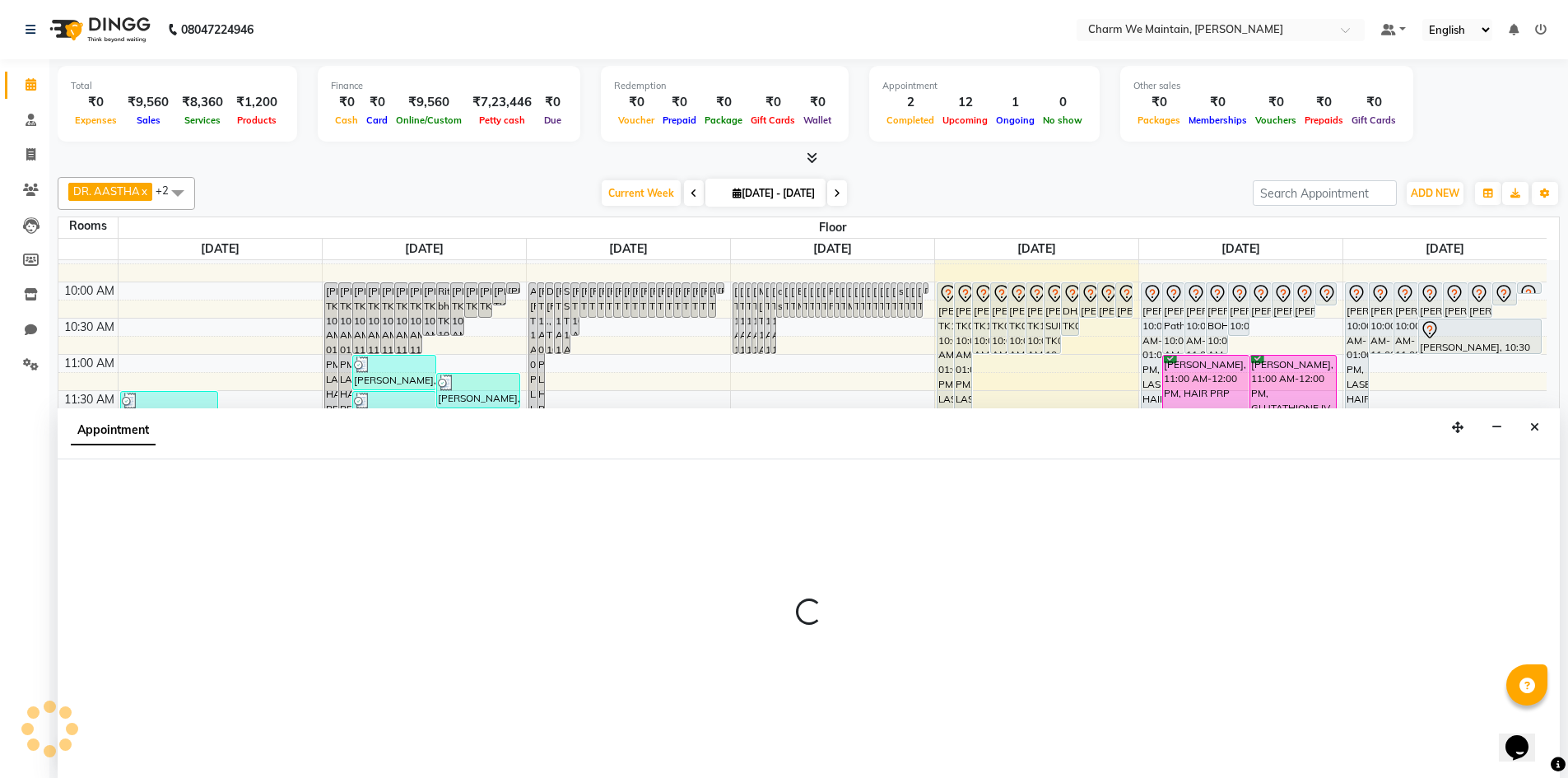
scroll to position [1, 0]
select select "840"
select select "tentative"
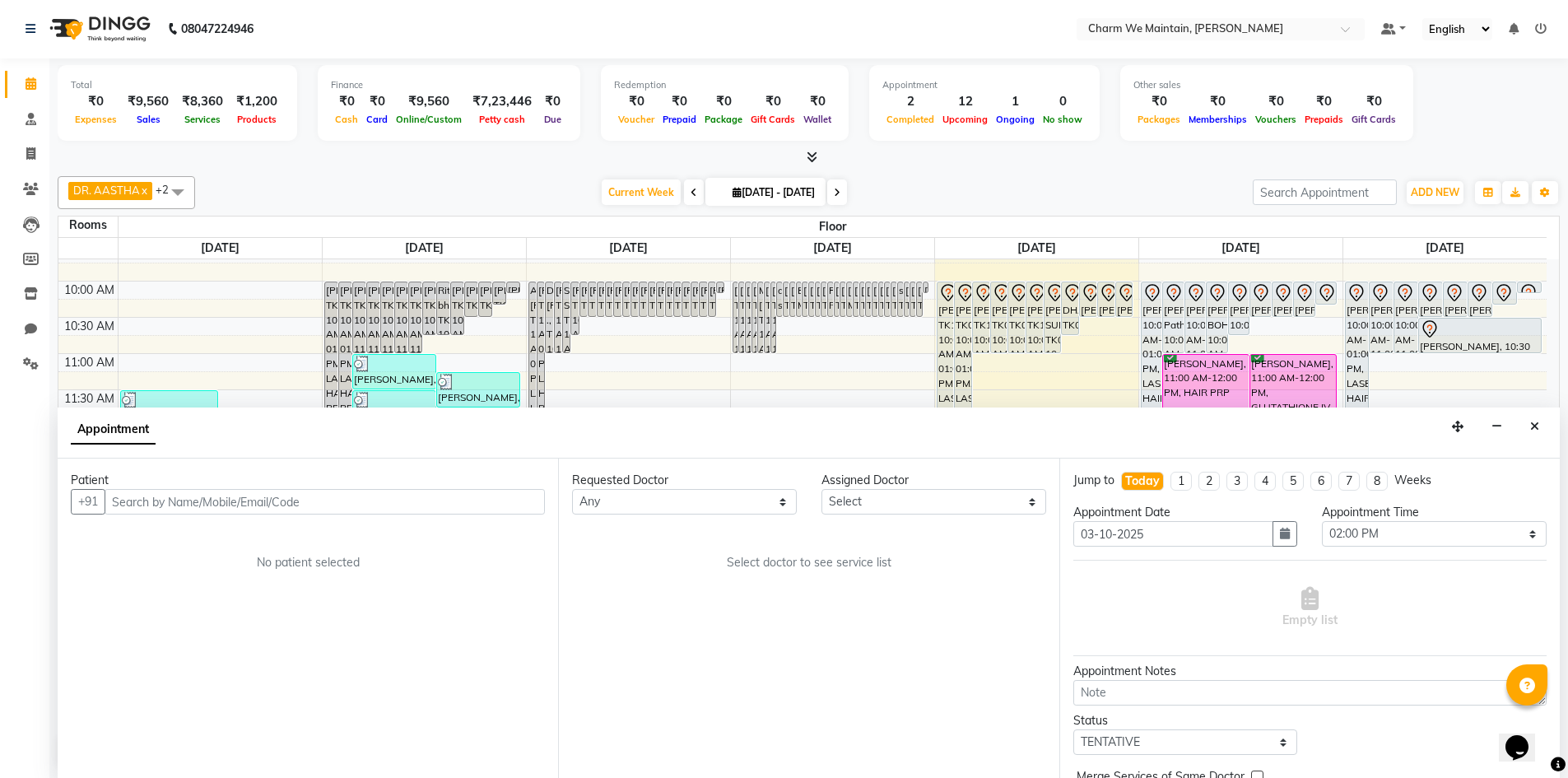
click at [347, 502] on input "text" at bounding box center [325, 502] width 440 height 26
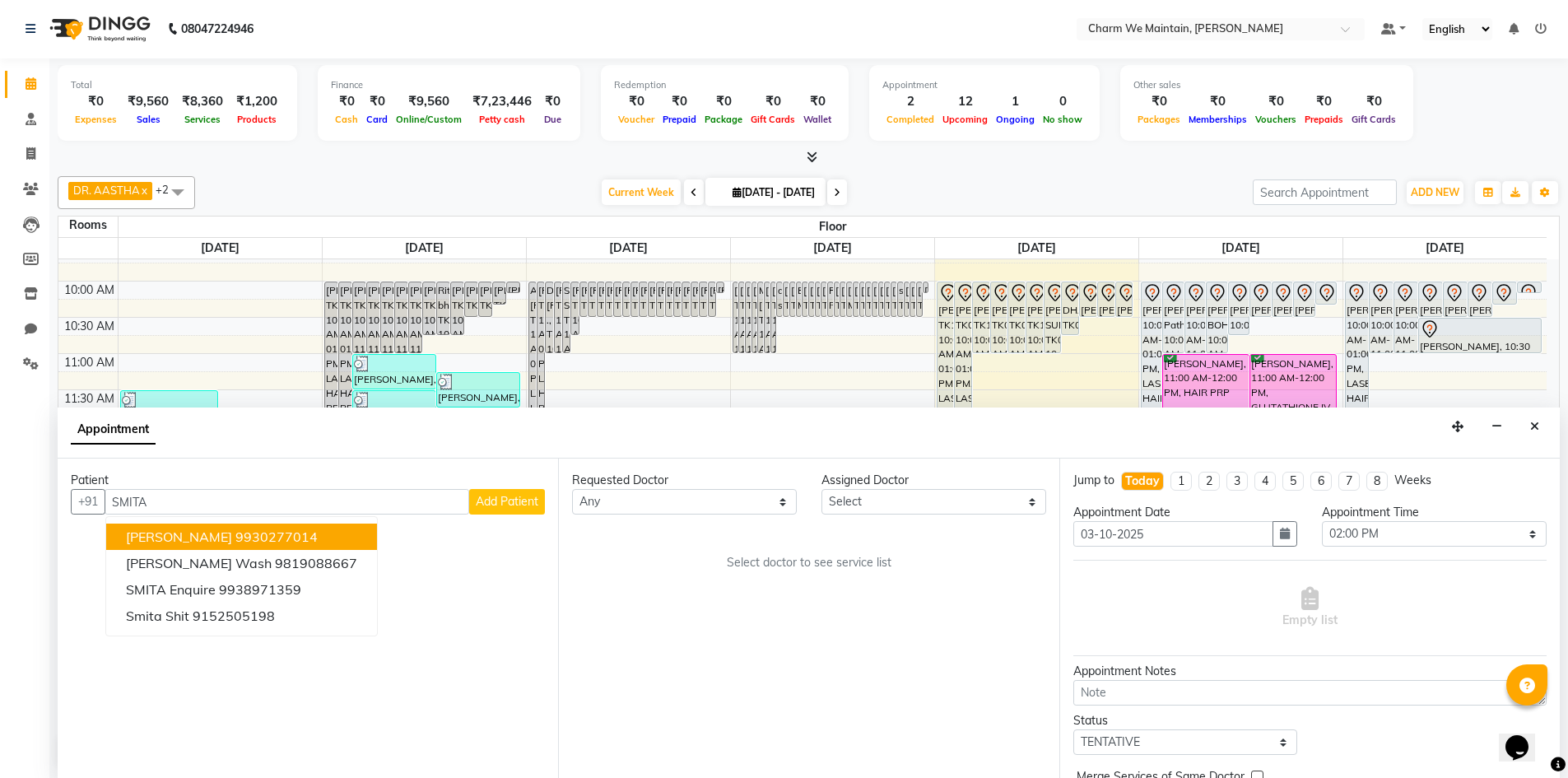
click at [301, 544] on button "[PERSON_NAME] 9930277014" at bounding box center [241, 537] width 271 height 26
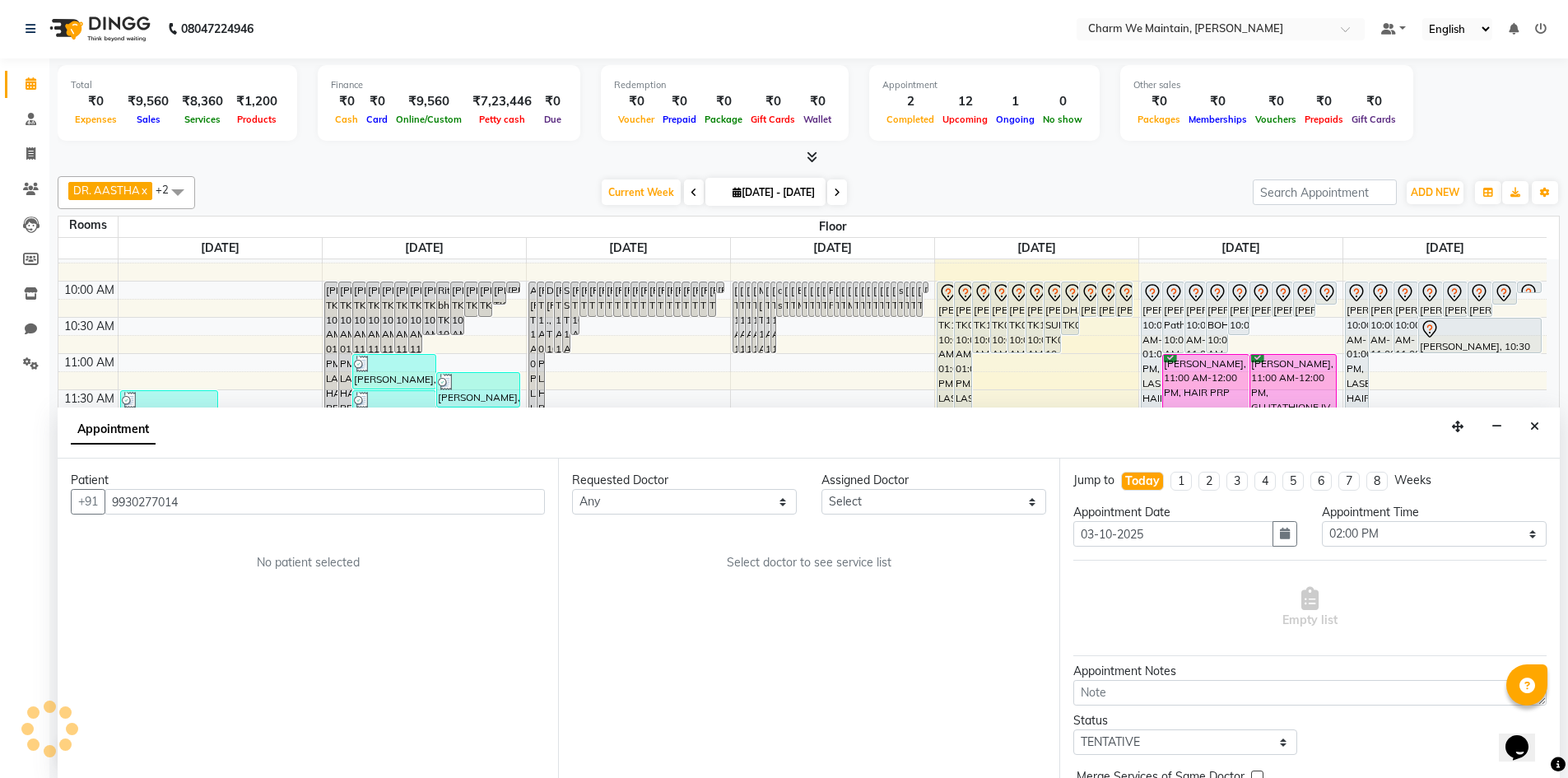
type input "9930277014"
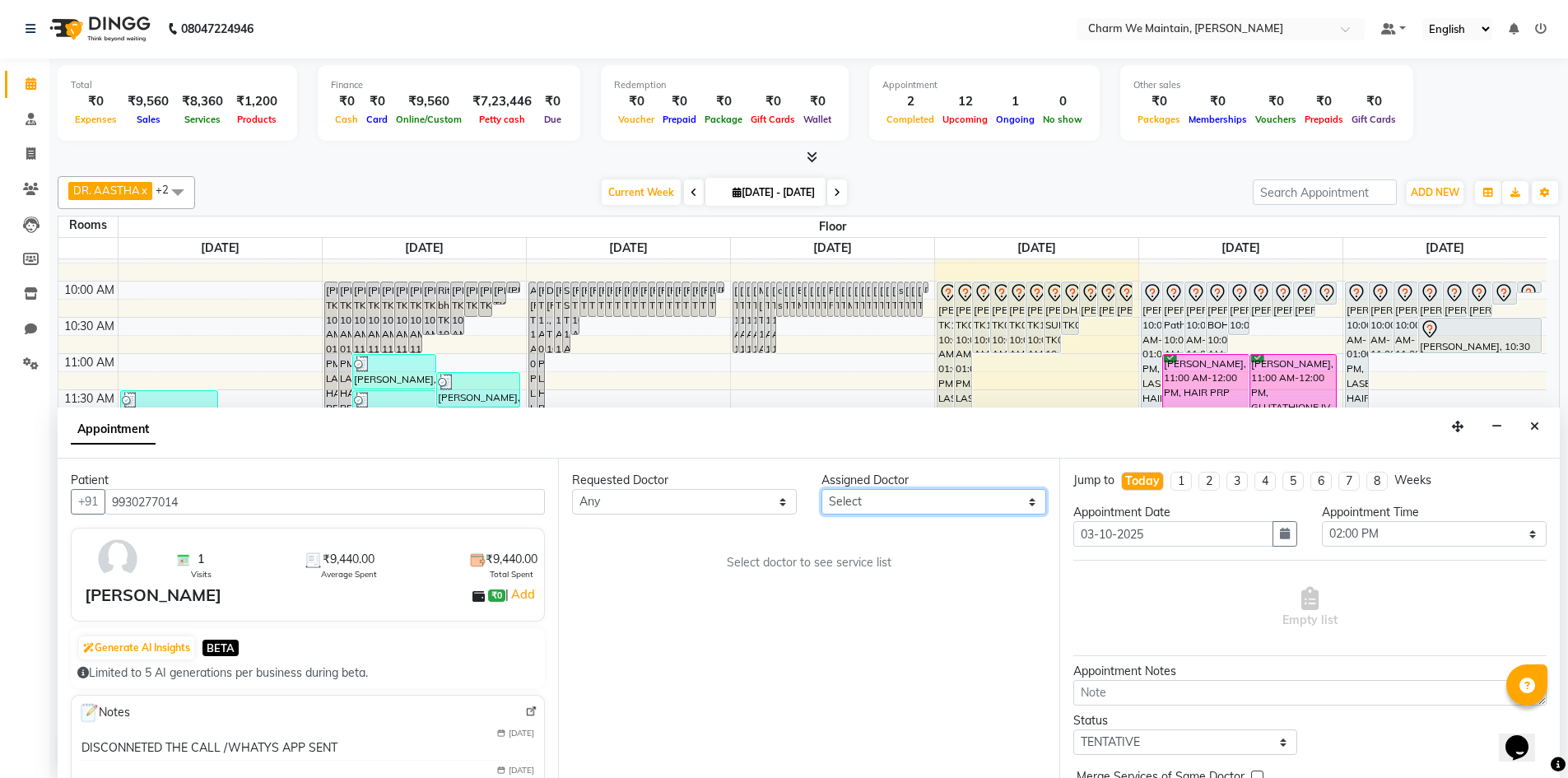
click at [952, 501] on select "Select DR. AYESHA DR. [GEOGRAPHIC_DATA]" at bounding box center [934, 502] width 225 height 26
select select "86212"
click at [822, 489] on select "Select DR. AYESHA DR. [GEOGRAPHIC_DATA]" at bounding box center [934, 502] width 225 height 26
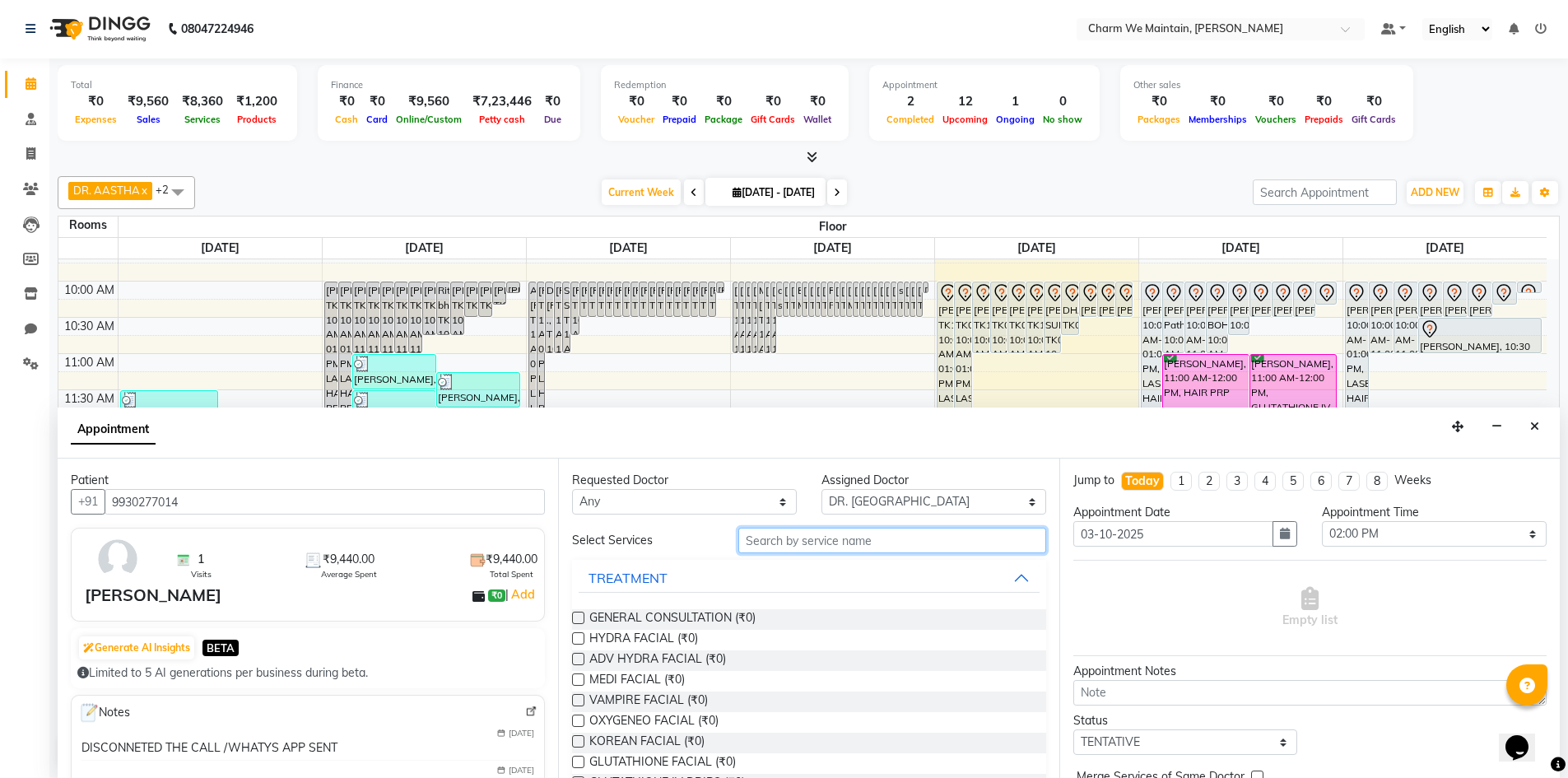
click at [833, 540] on input "text" at bounding box center [893, 541] width 308 height 26
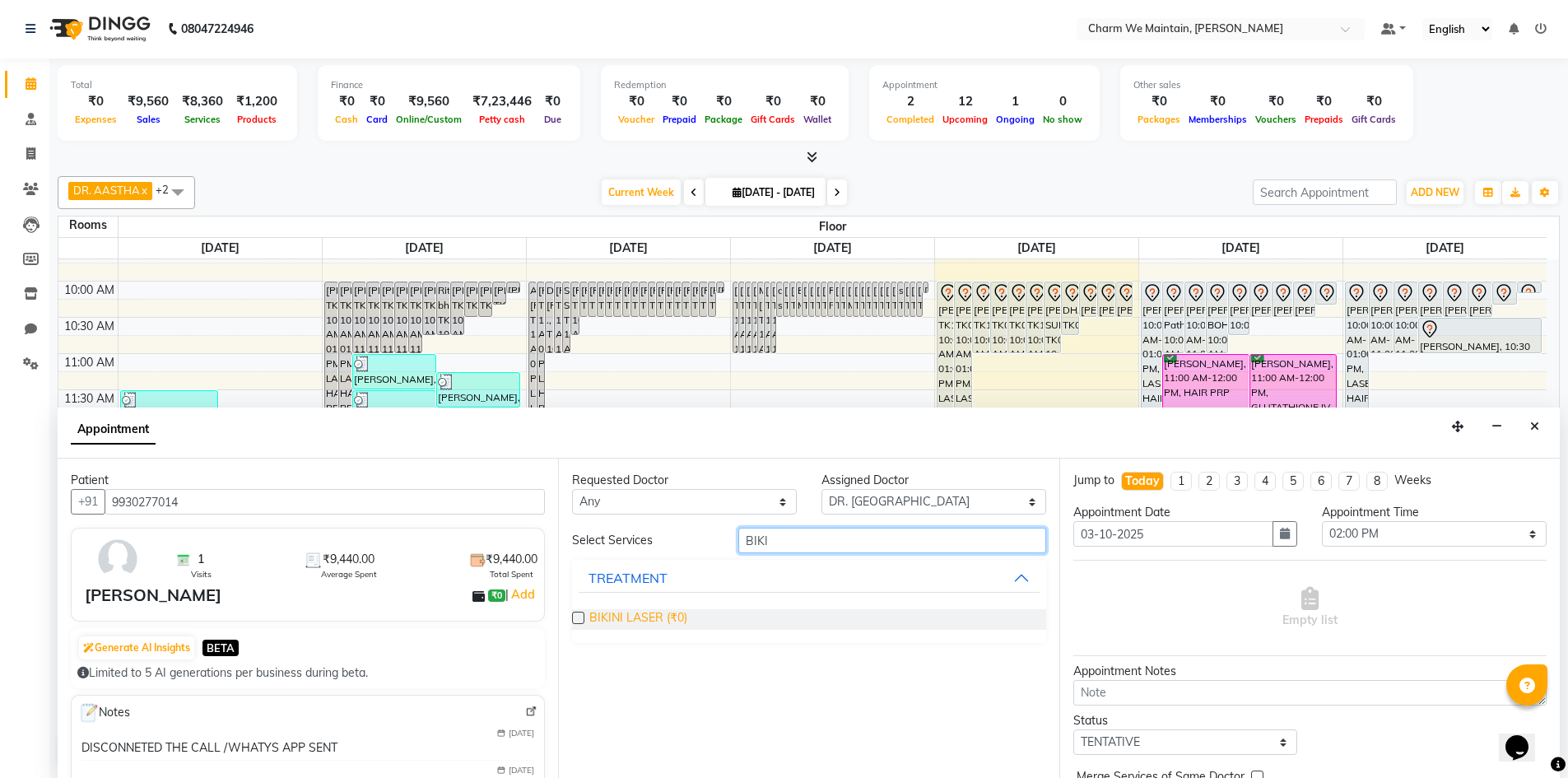
type input "BIKI"
click at [631, 620] on span "BIKINI LASER (₹0)" at bounding box center [638, 619] width 98 height 21
checkbox input "true"
select select "4343"
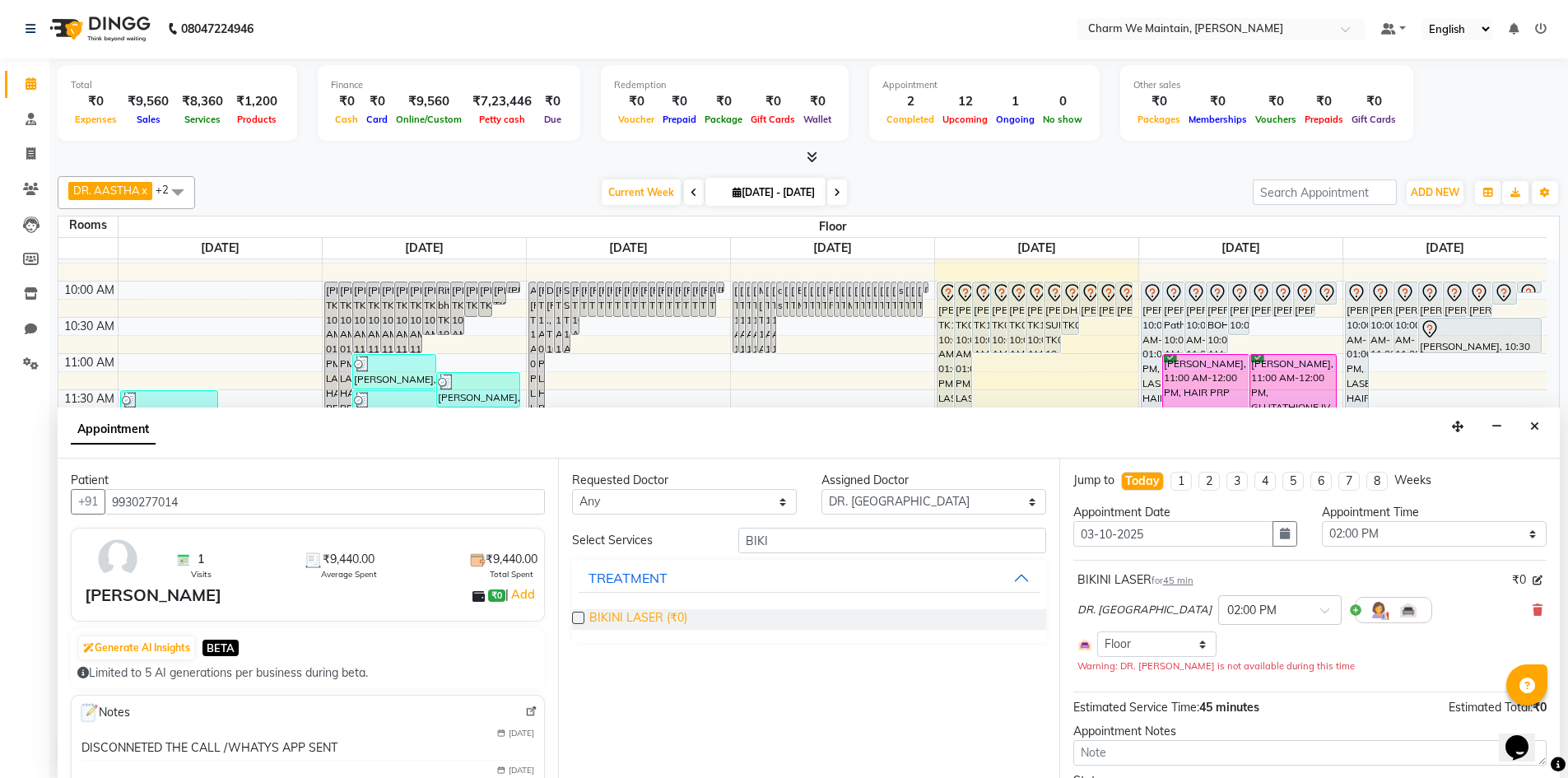
checkbox input "false"
click at [820, 546] on input "BIKI" at bounding box center [893, 541] width 308 height 26
type input "B"
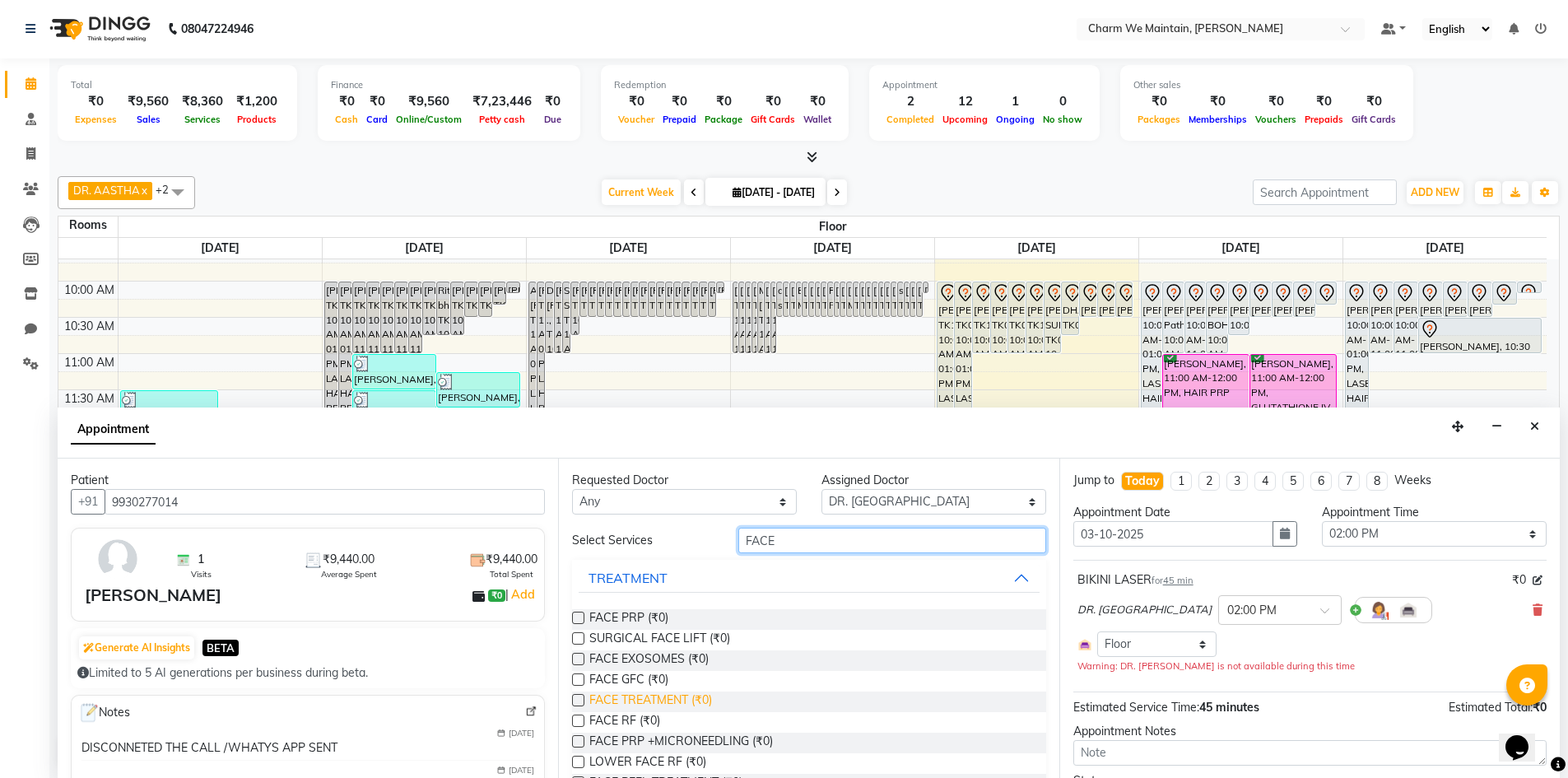
scroll to position [84, 0]
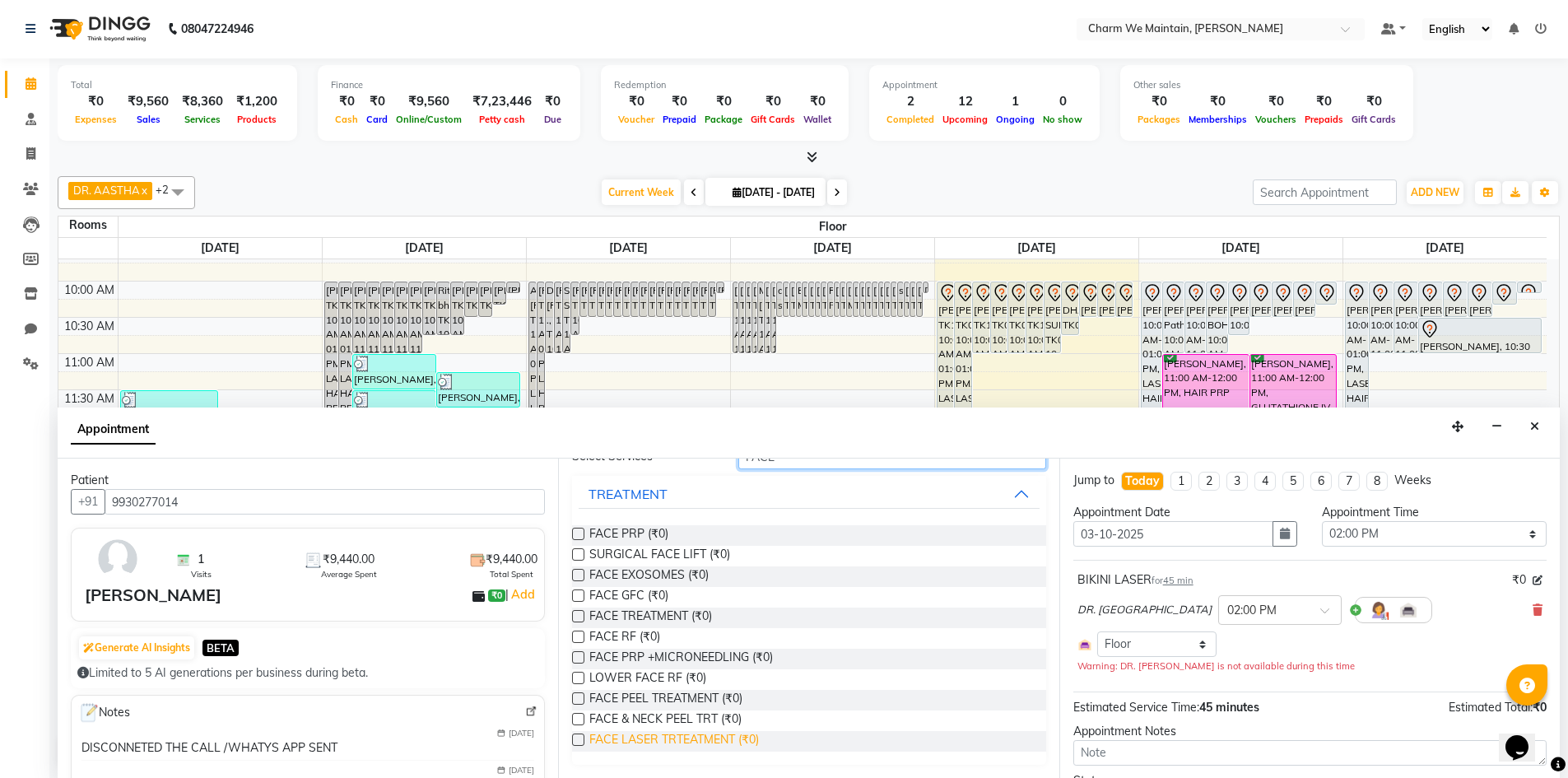
type input "FACE"
click at [631, 734] on span "FACE LASER TRTEATMENT (₹0)" at bounding box center [674, 741] width 170 height 21
checkbox input "true"
select select "4343"
checkbox input "false"
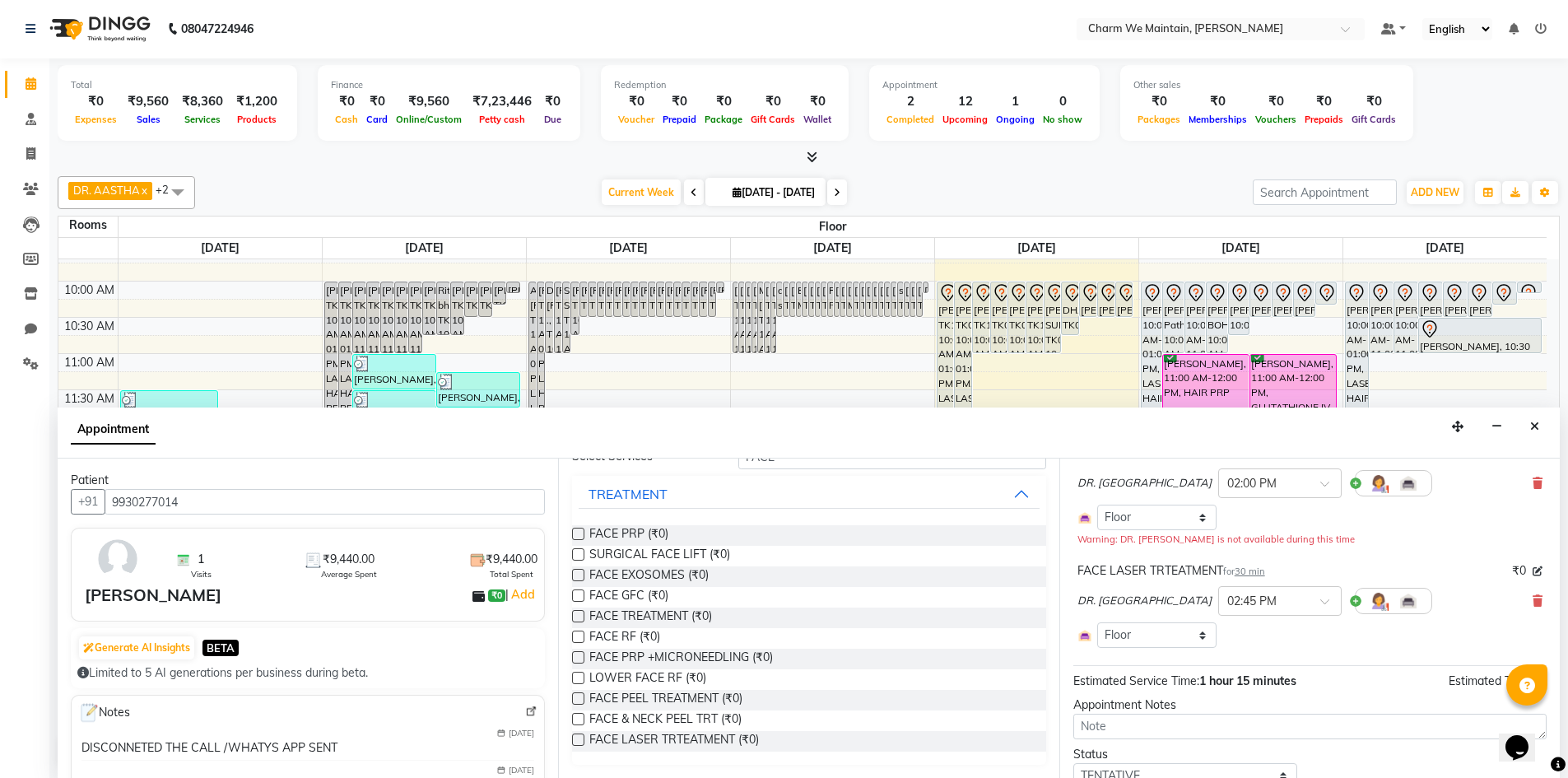
scroll to position [241, 0]
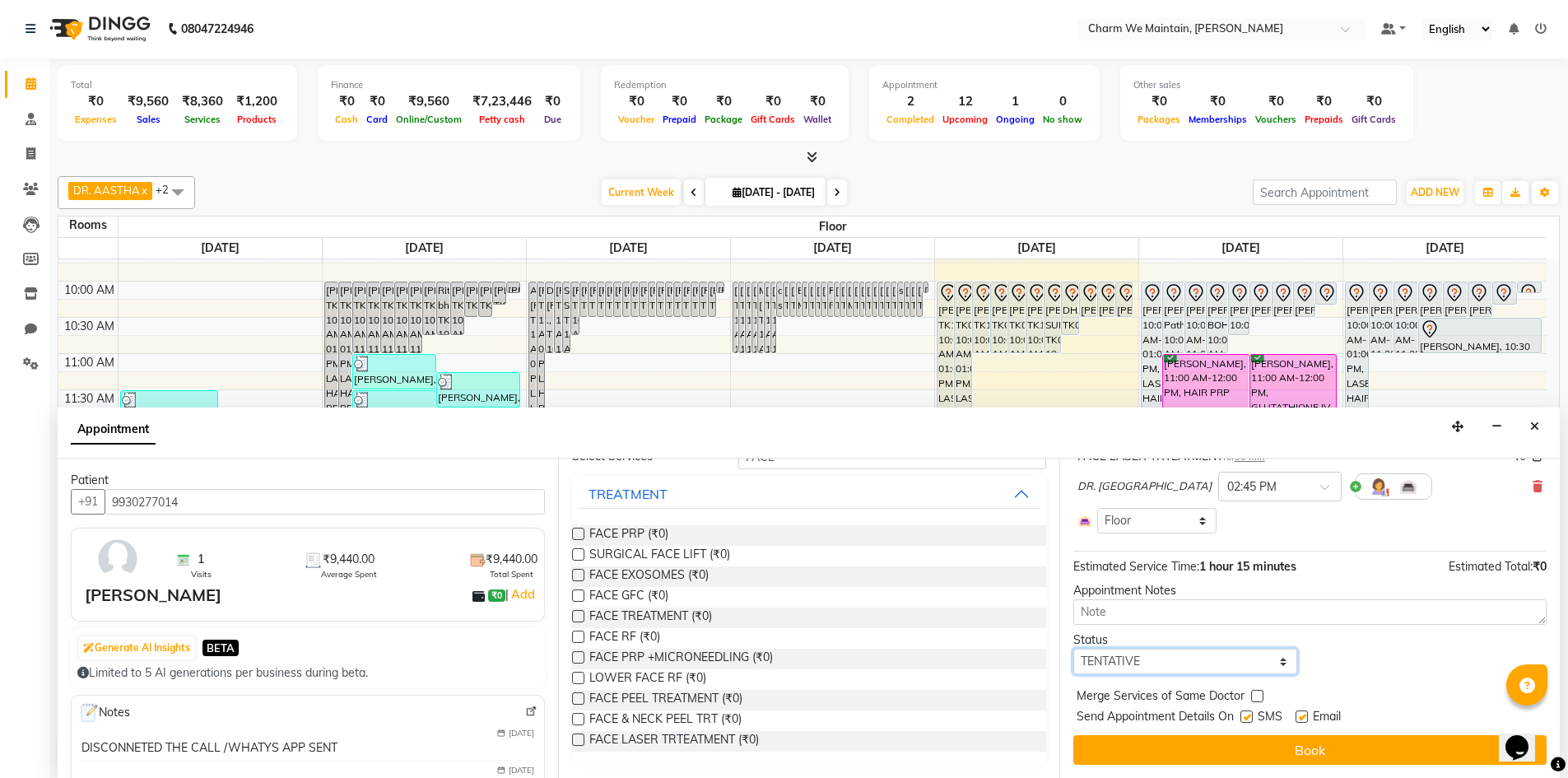
drag, startPoint x: 1172, startPoint y: 663, endPoint x: 1164, endPoint y: 655, distance: 11.1
click at [1172, 663] on select "Select TENTATIVE CONFIRM CHECK-IN UPCOMING" at bounding box center [1186, 662] width 225 height 26
select select "confirm booking"
click at [1074, 649] on select "Select TENTATIVE CONFIRM CHECK-IN UPCOMING" at bounding box center [1186, 662] width 225 height 26
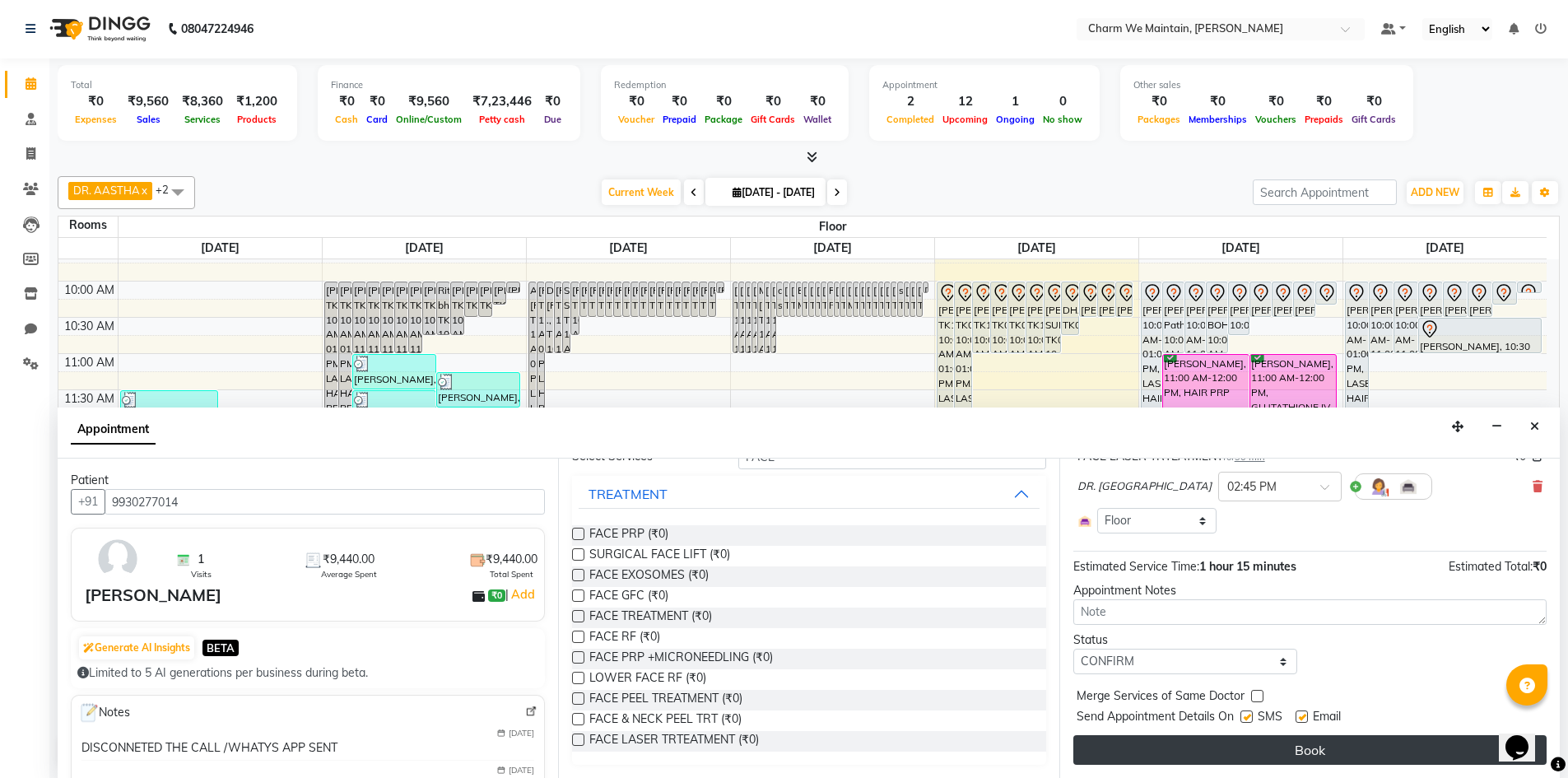
click at [1303, 759] on button "Book" at bounding box center [1310, 750] width 473 height 30
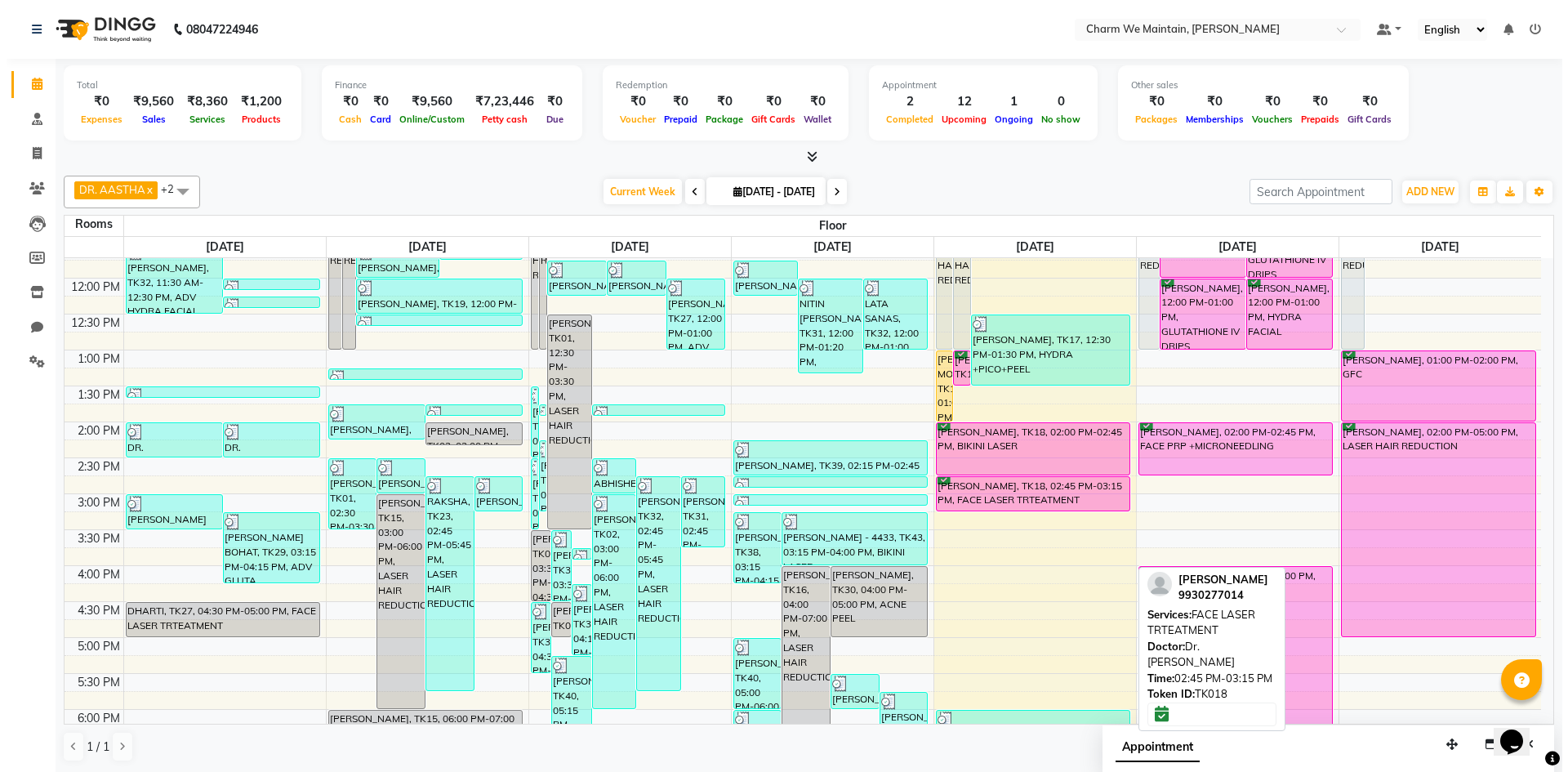
scroll to position [285, 0]
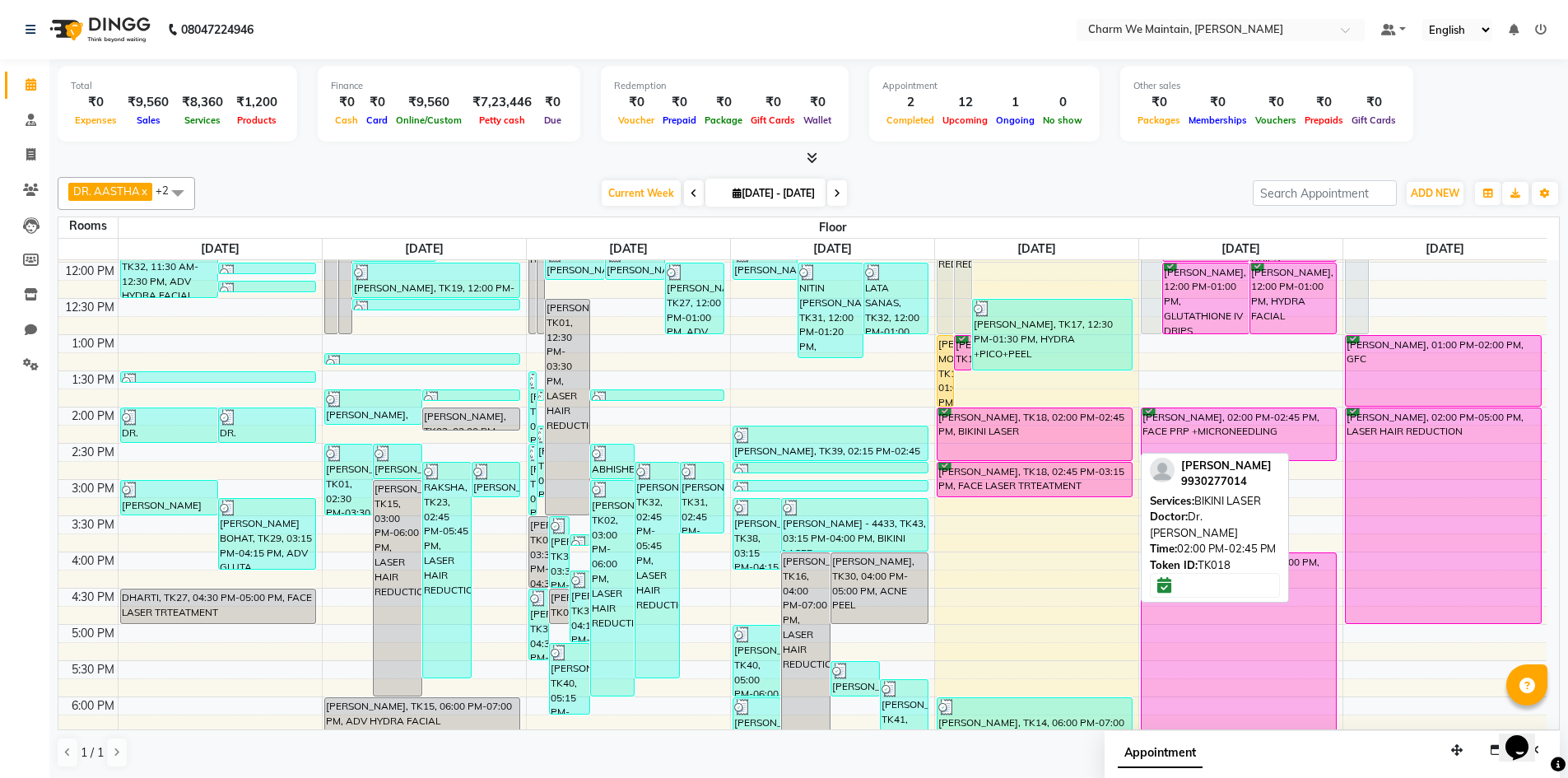
click at [1071, 427] on div "[PERSON_NAME], TK18, 02:00 PM-02:45 PM, BIKINI LASER" at bounding box center [1035, 434] width 195 height 52
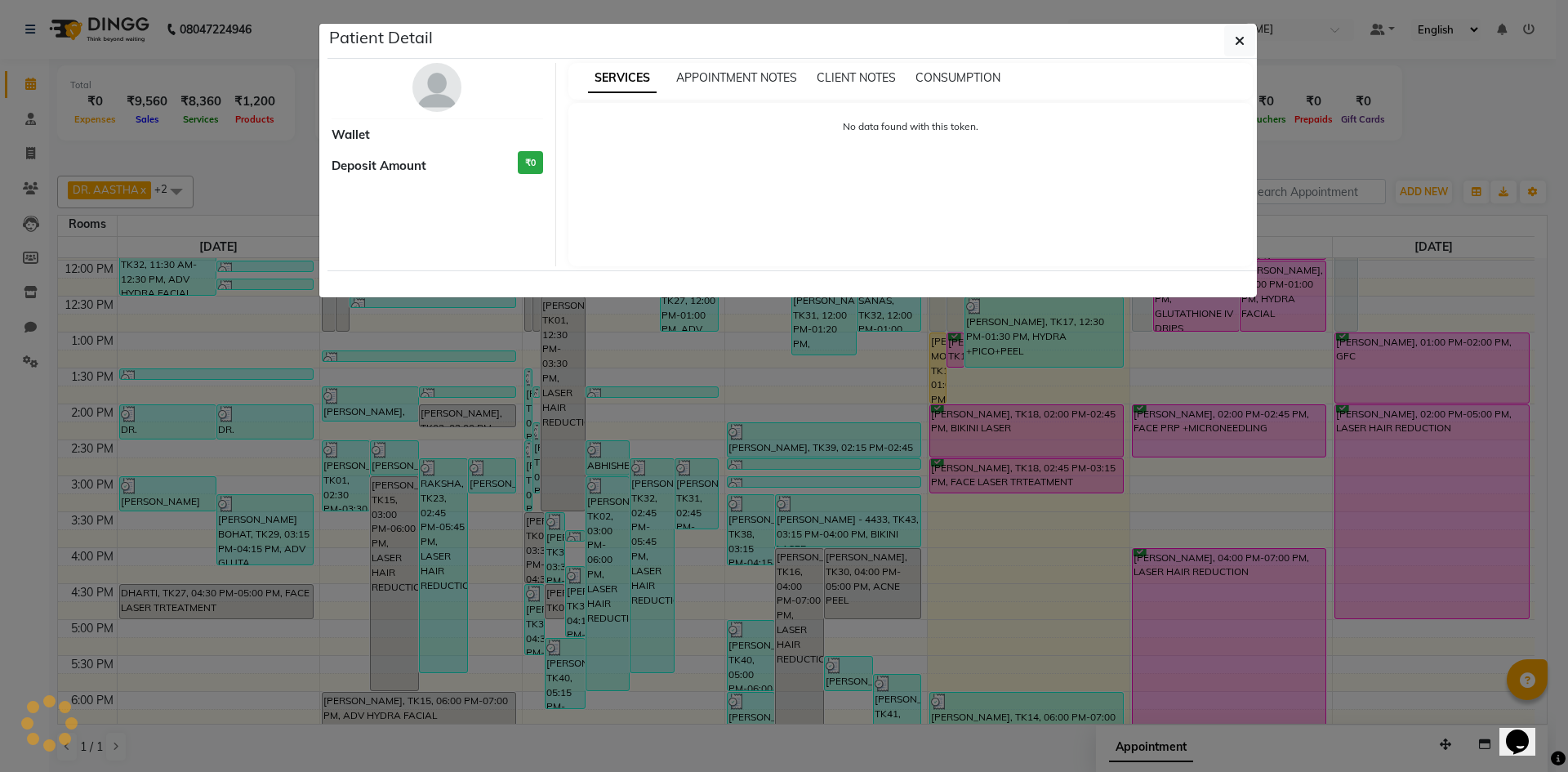
select select "6"
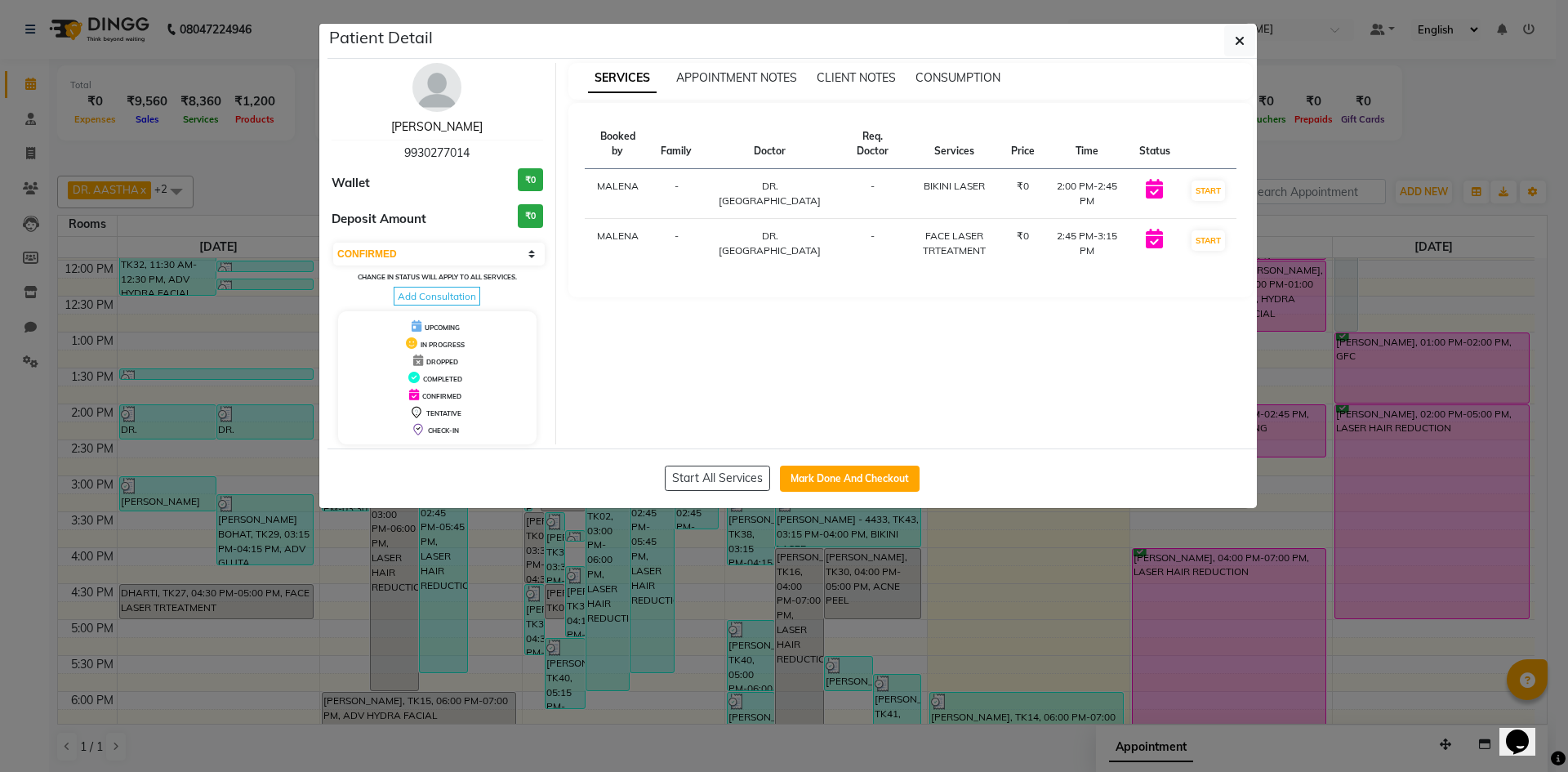
click at [445, 125] on link "[PERSON_NAME]" at bounding box center [436, 126] width 91 height 15
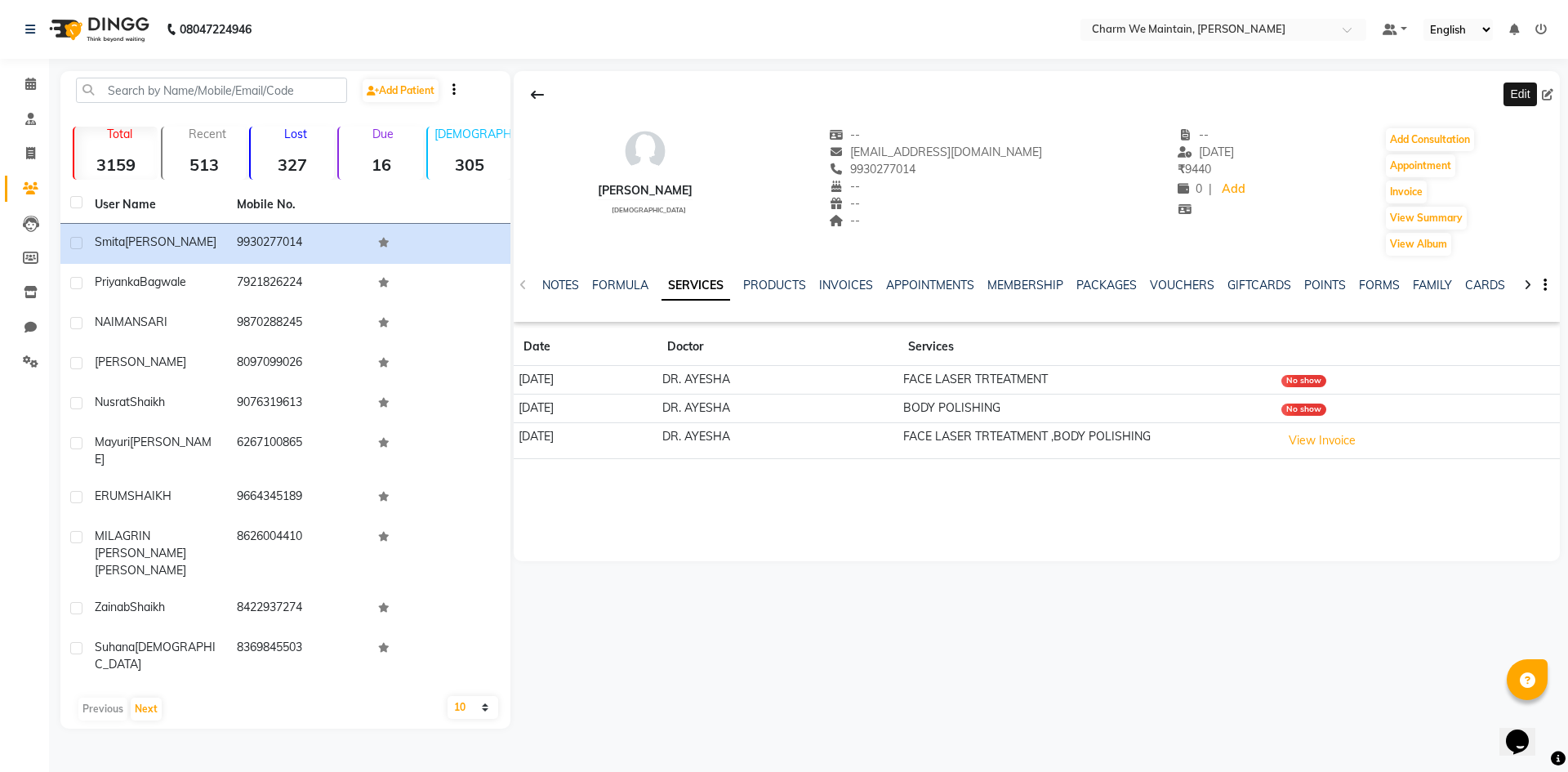
click at [1552, 98] on icon at bounding box center [1547, 95] width 12 height 12
select select "[DEMOGRAPHIC_DATA]"
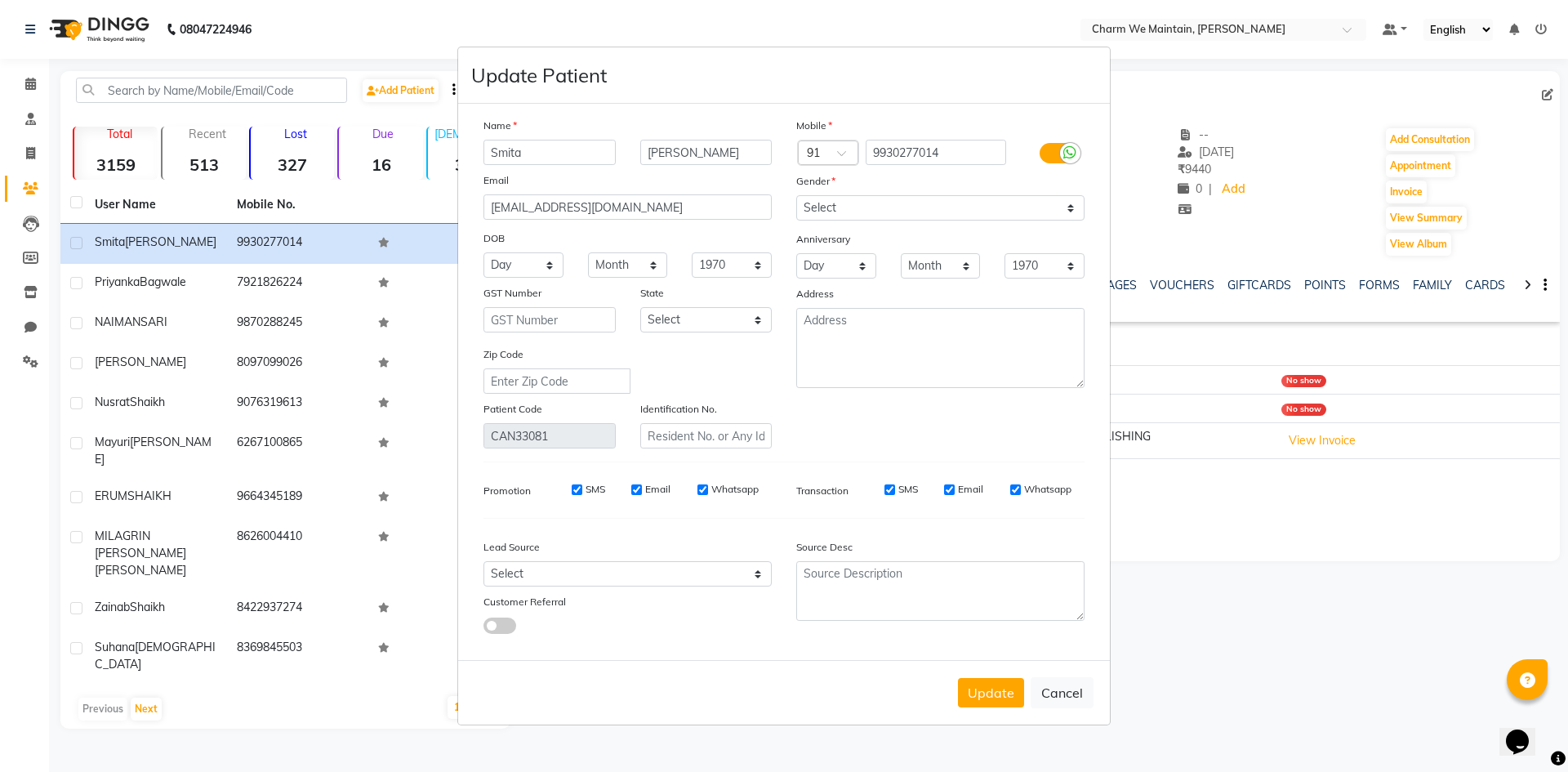
click at [1541, 91] on ngb-modal-window "Update Patient Name [PERSON_NAME] Email [EMAIL_ADDRESS][DOMAIN_NAME] DOB Day 01…" at bounding box center [784, 386] width 1568 height 772
click at [553, 161] on input "Smita" at bounding box center [548, 153] width 132 height 26
type input "S"
type input "SMITA"
click at [664, 150] on input "[PERSON_NAME]" at bounding box center [705, 153] width 132 height 26
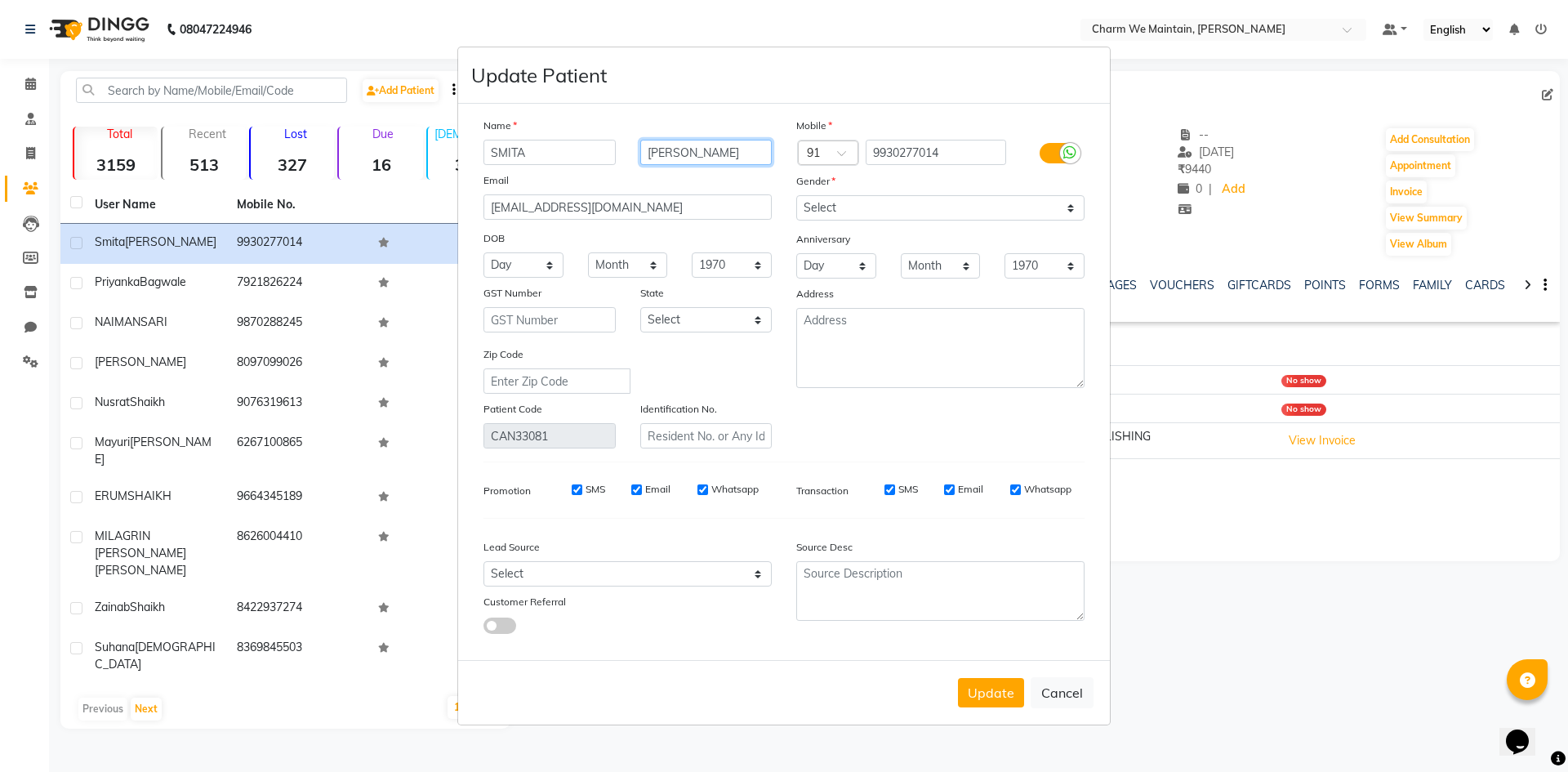
click at [681, 149] on input "[PERSON_NAME]" at bounding box center [705, 153] width 132 height 26
type input "D"
type input "DUBEY"
click at [1008, 696] on button "Update" at bounding box center [991, 693] width 66 height 30
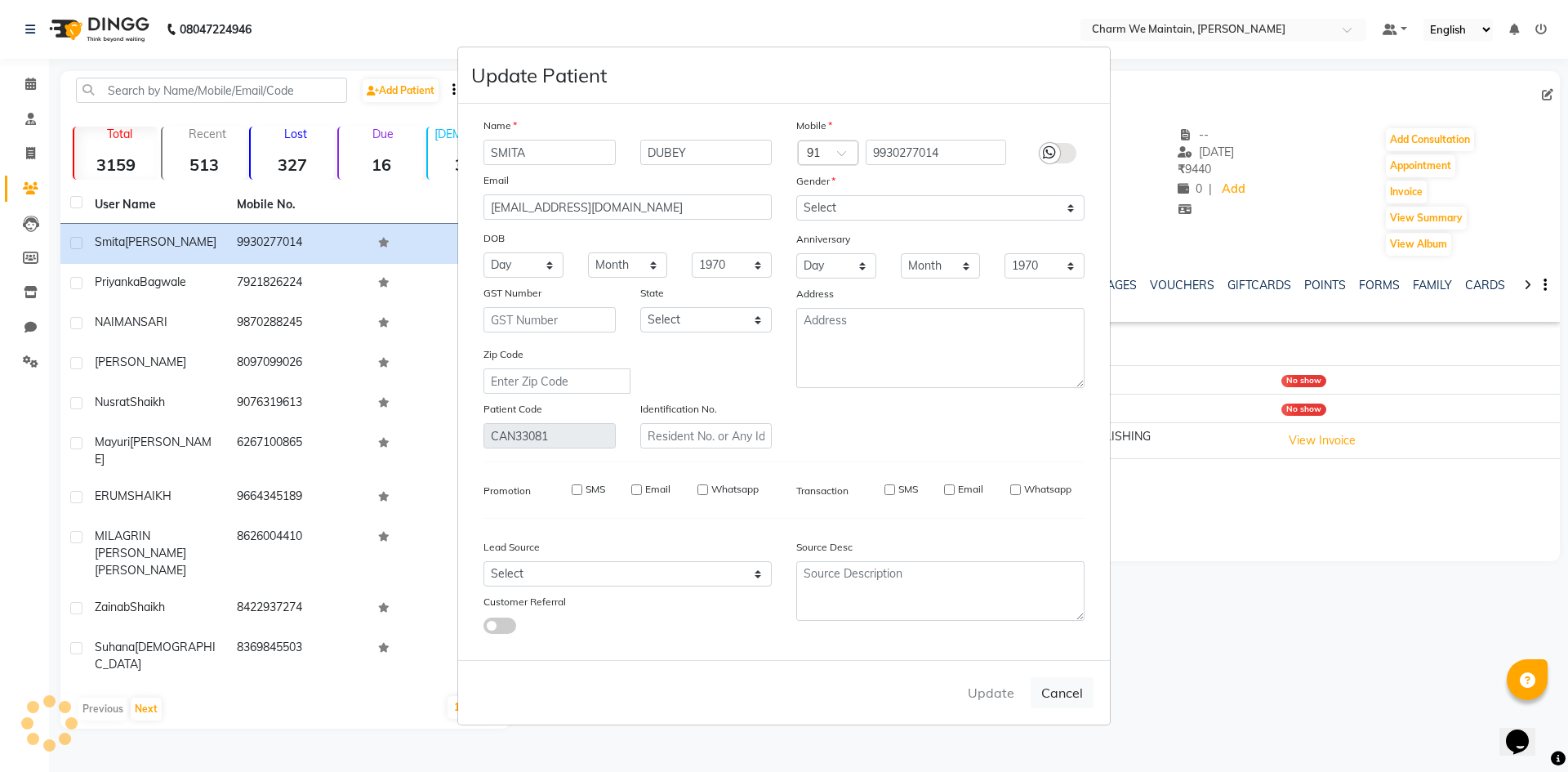
select select
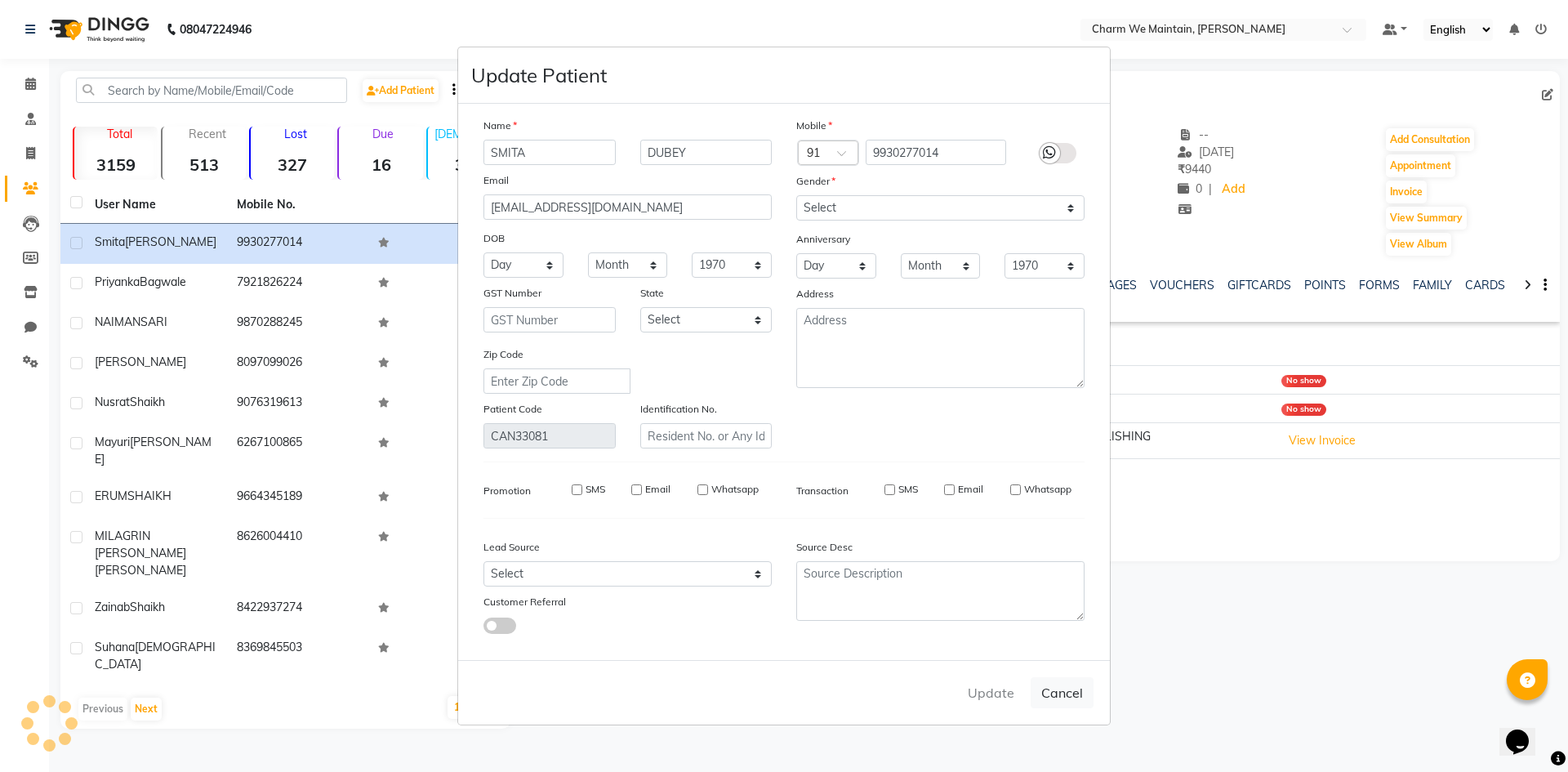
select select
checkbox input "false"
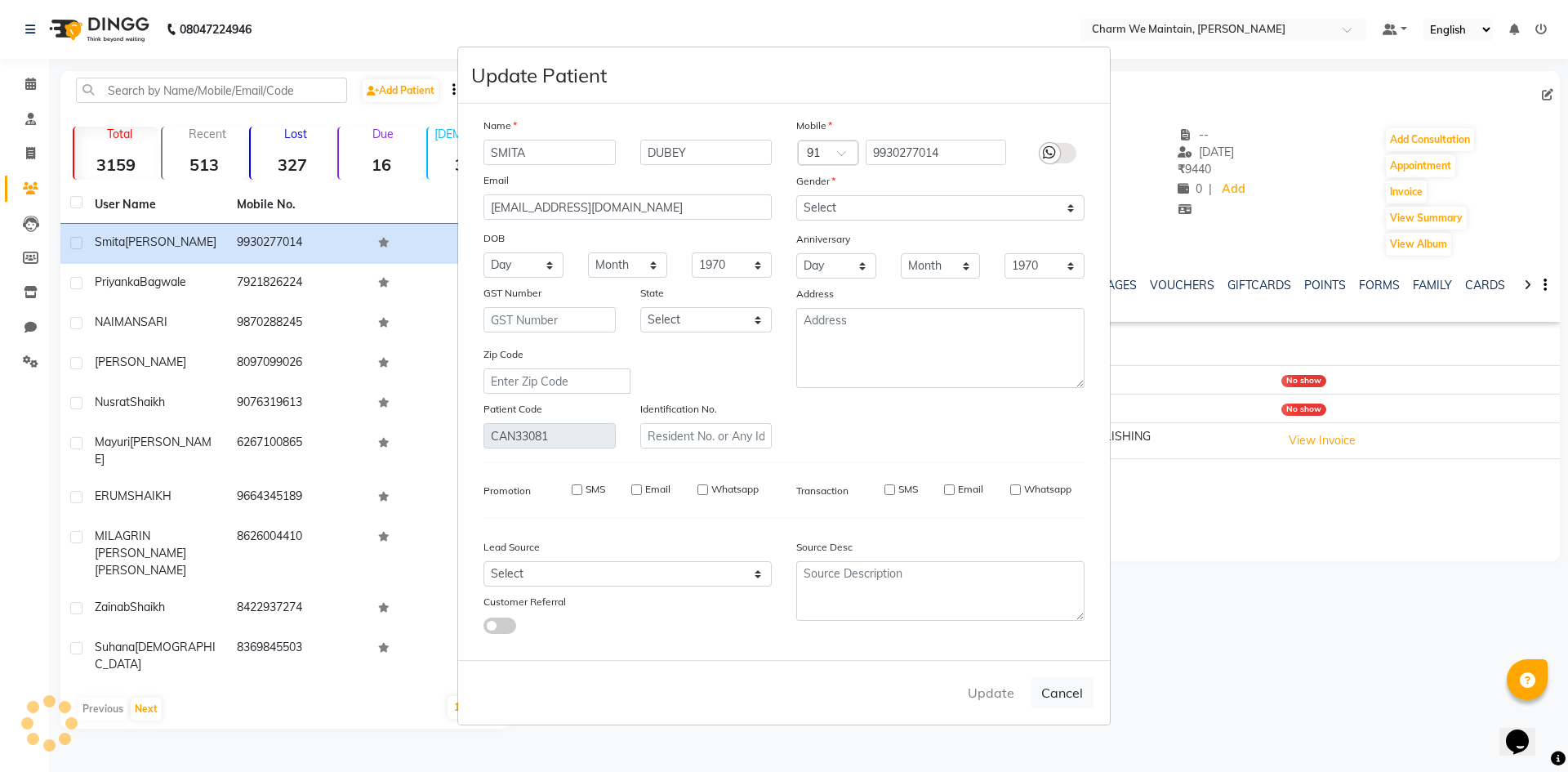
checkbox input "false"
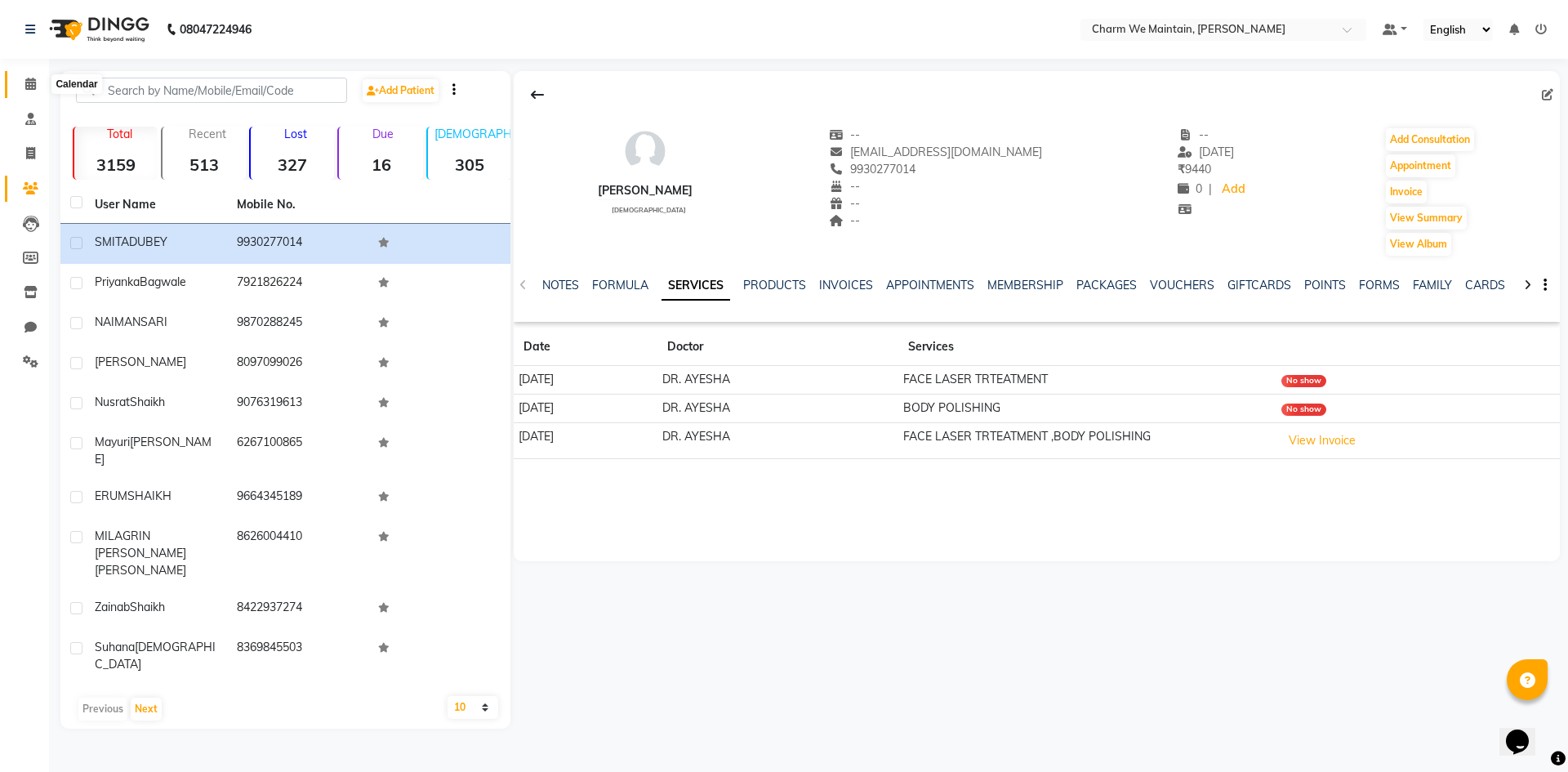
click at [36, 86] on icon at bounding box center [31, 83] width 11 height 12
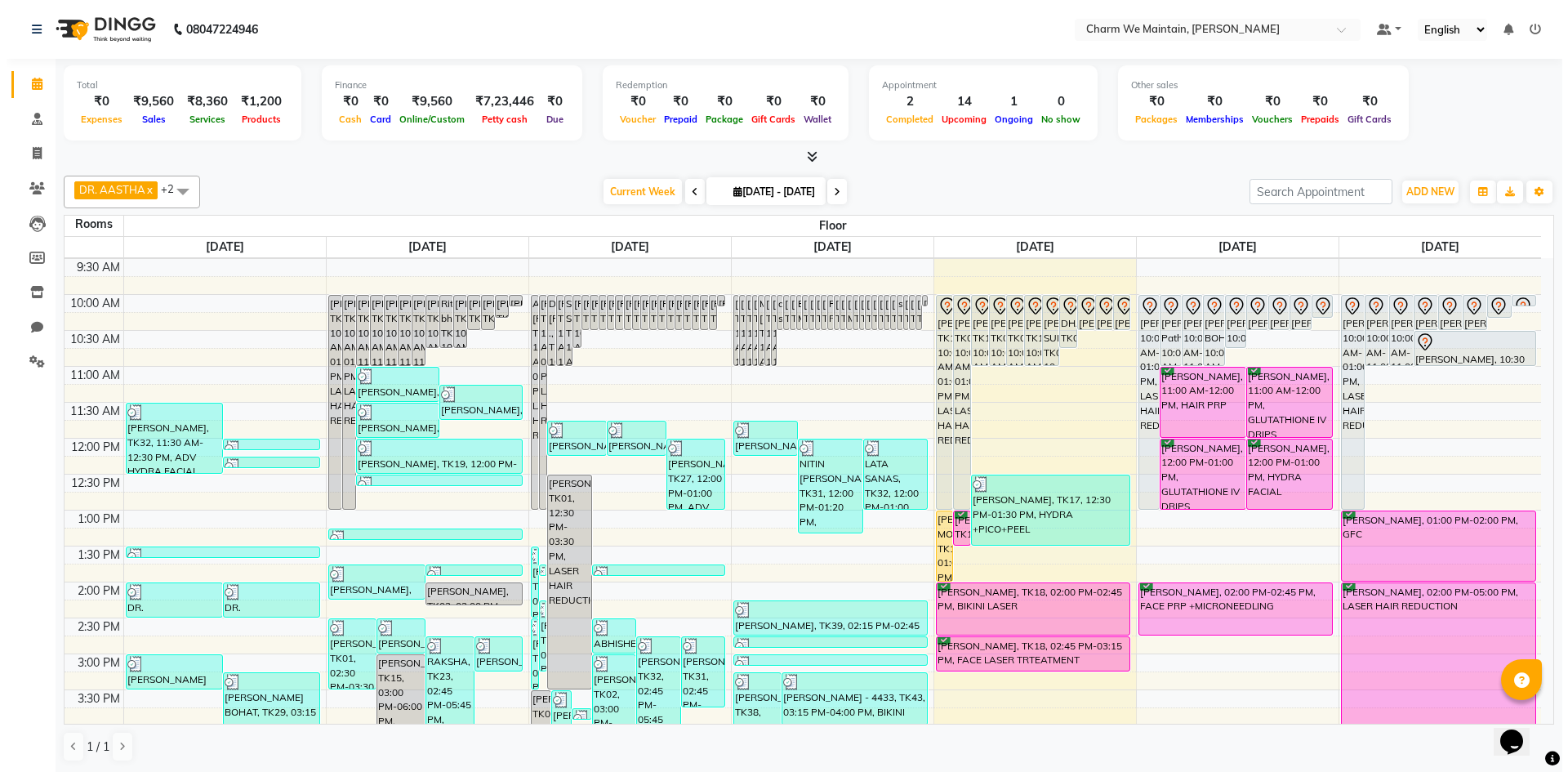
scroll to position [245, 0]
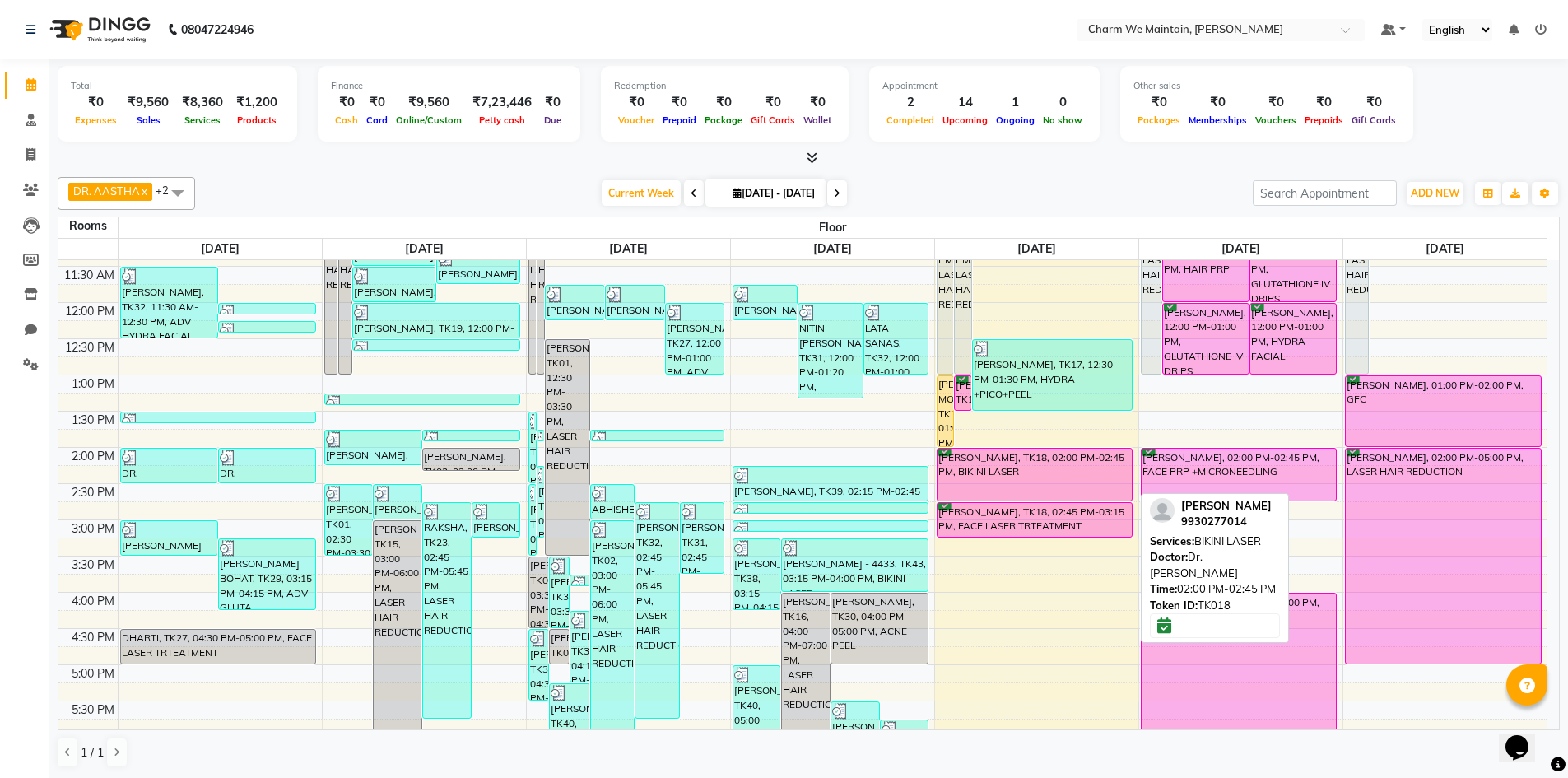
click at [993, 480] on div "[PERSON_NAME], TK18, 02:00 PM-02:45 PM, BIKINI LASER" at bounding box center [1035, 475] width 195 height 52
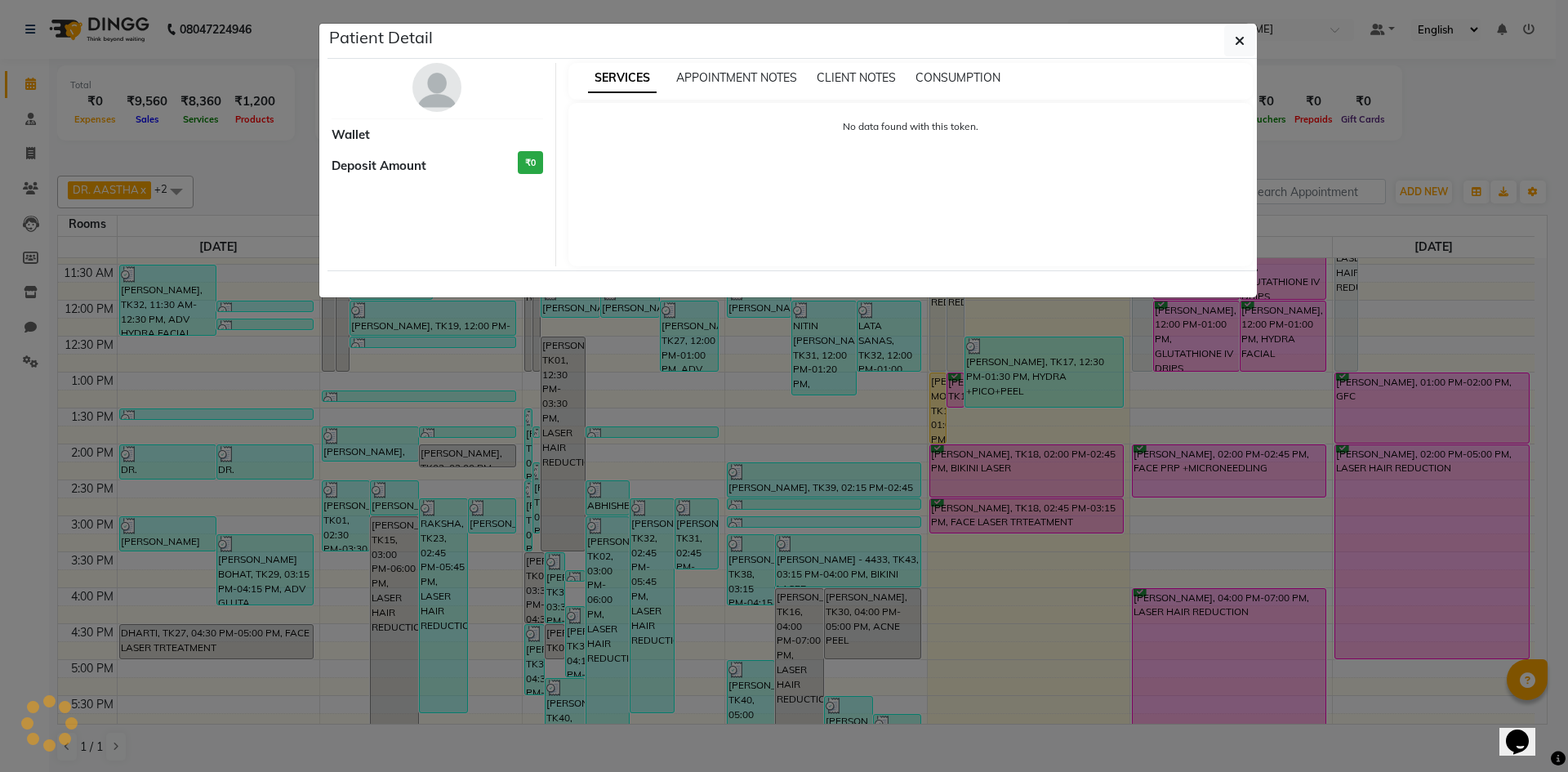
select select "6"
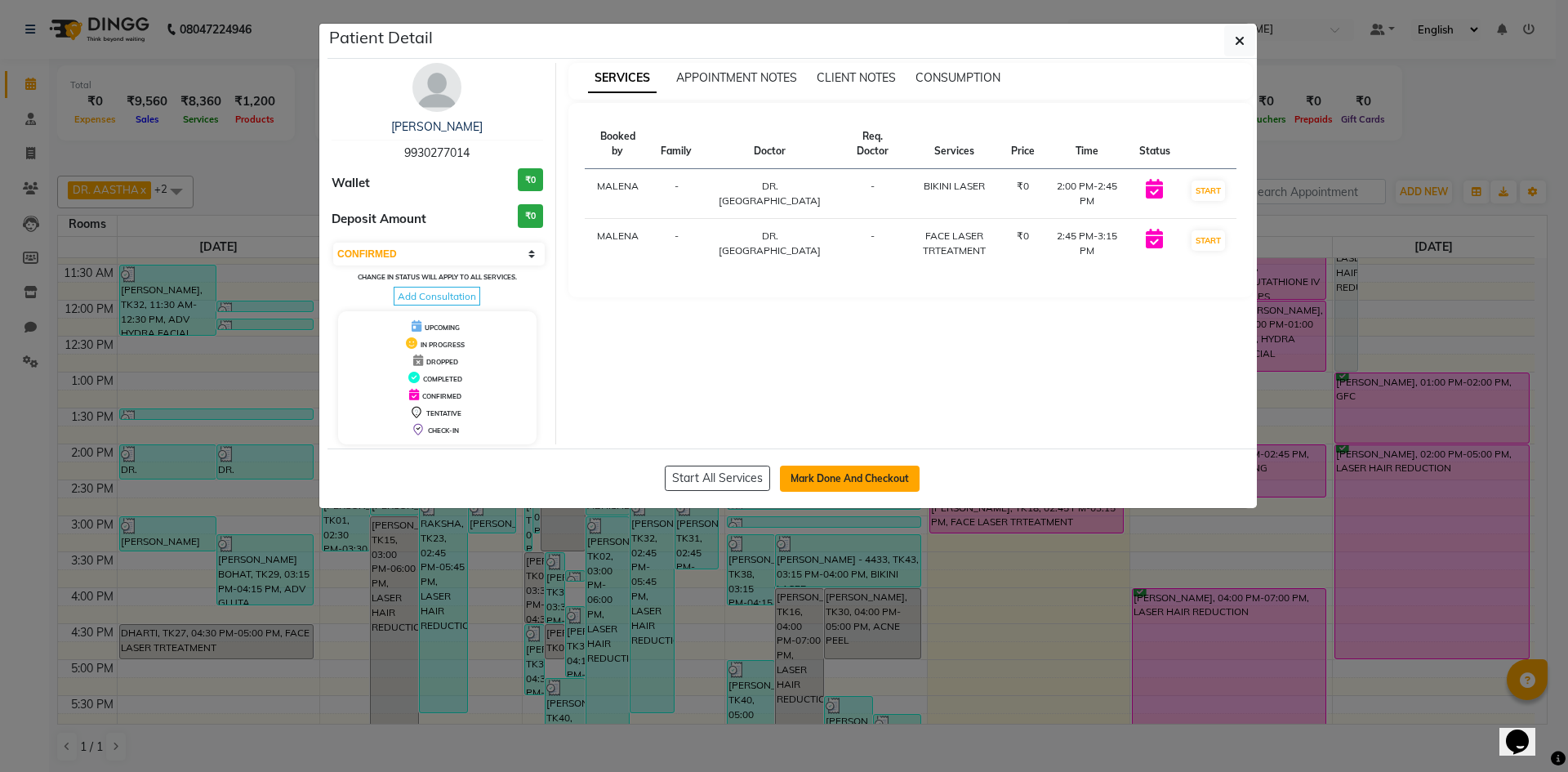
click at [838, 483] on button "Mark Done And Checkout" at bounding box center [849, 478] width 140 height 26
select select "service"
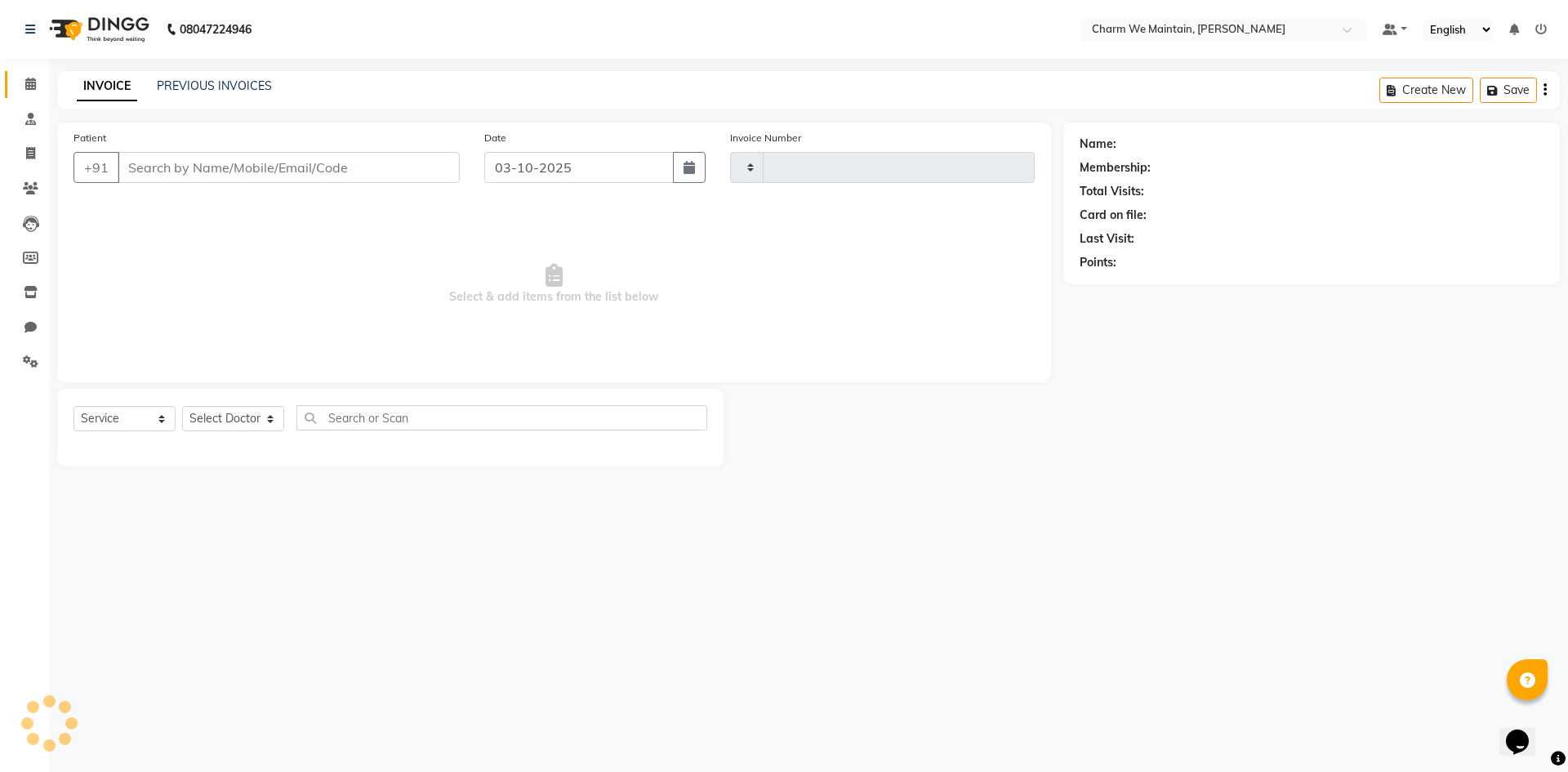
type input "0724"
select select "8618"
type input "9930277014"
select select "86212"
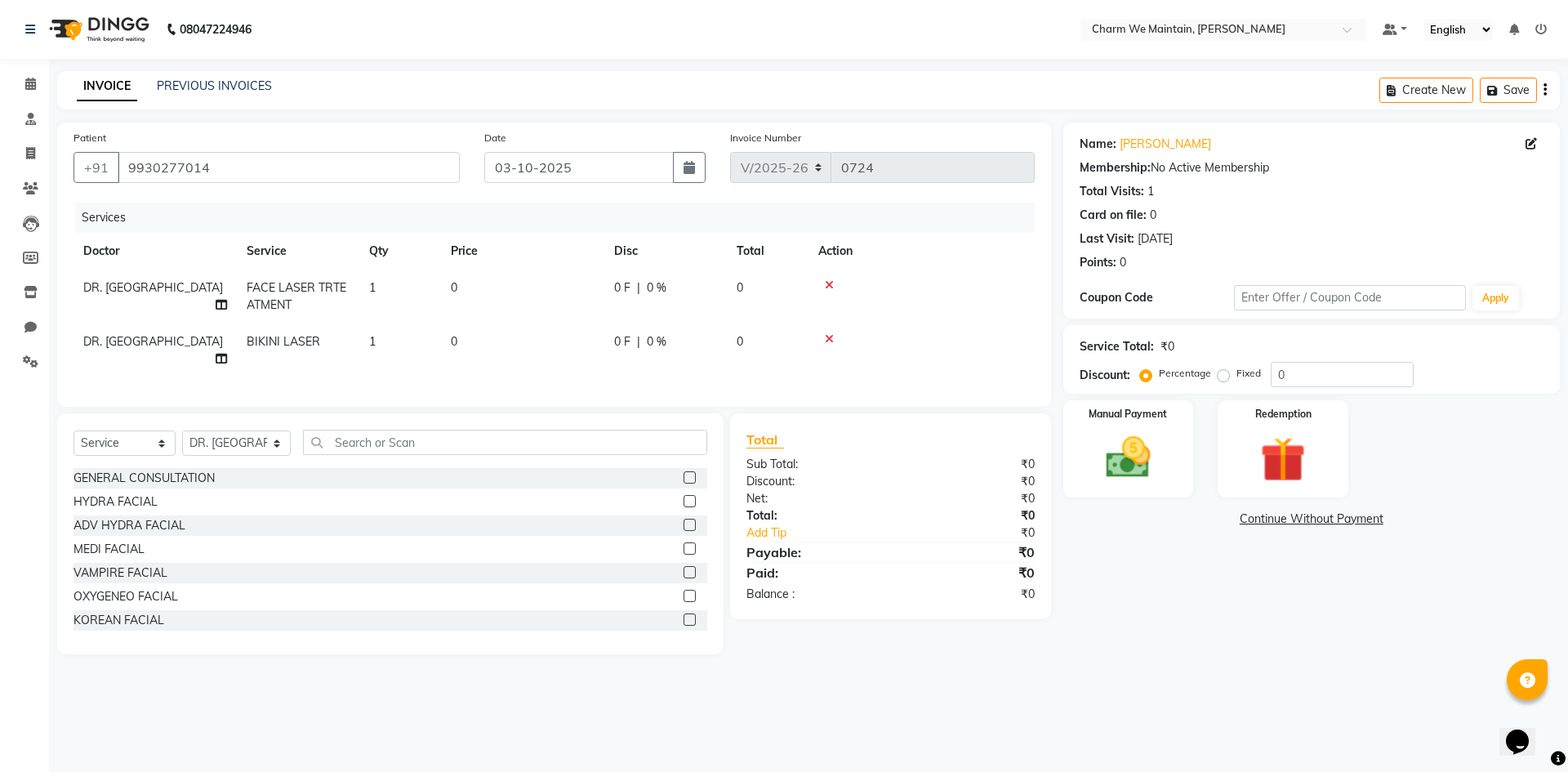
click at [489, 306] on td "0" at bounding box center [523, 297] width 164 height 54
select select "86212"
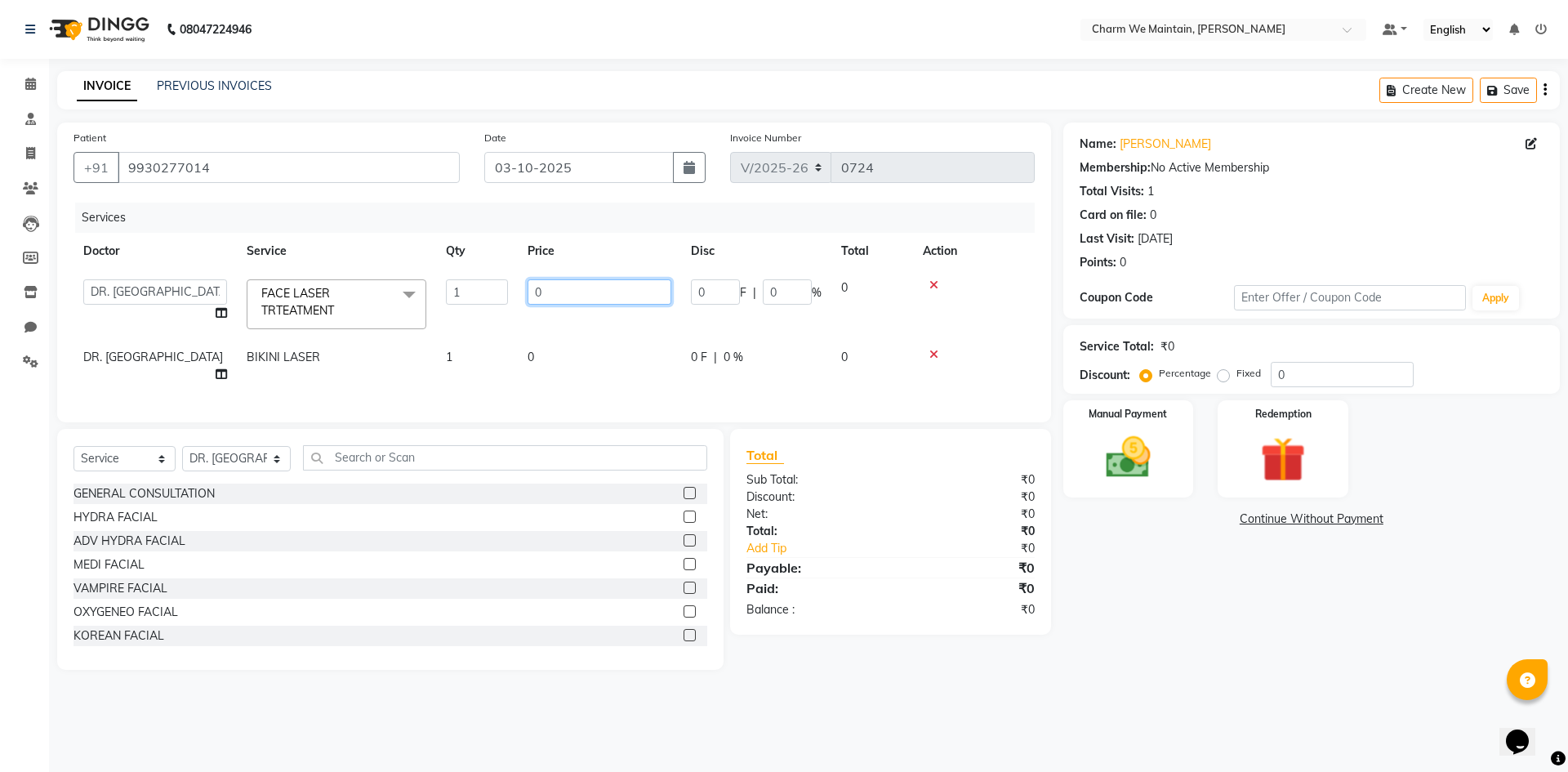
click at [587, 285] on input "0" at bounding box center [599, 293] width 144 height 26
type input "2000"
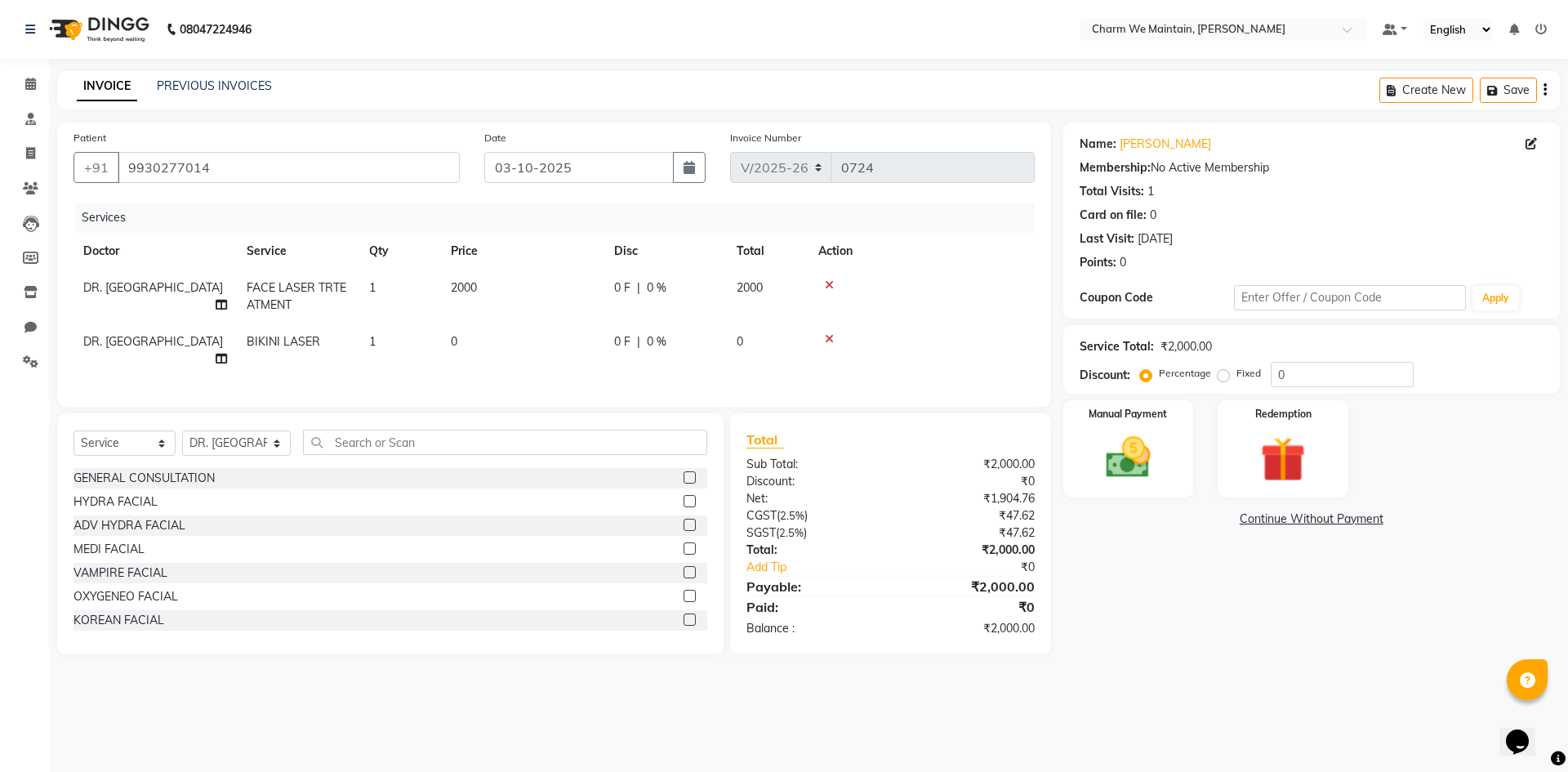
click at [530, 369] on div "Services Doctor Service Qty Price Disc Total Action DR. [PERSON_NAME] FACE LASE…" at bounding box center [553, 296] width 961 height 188
click at [533, 353] on td "0" at bounding box center [523, 350] width 164 height 54
select select "86212"
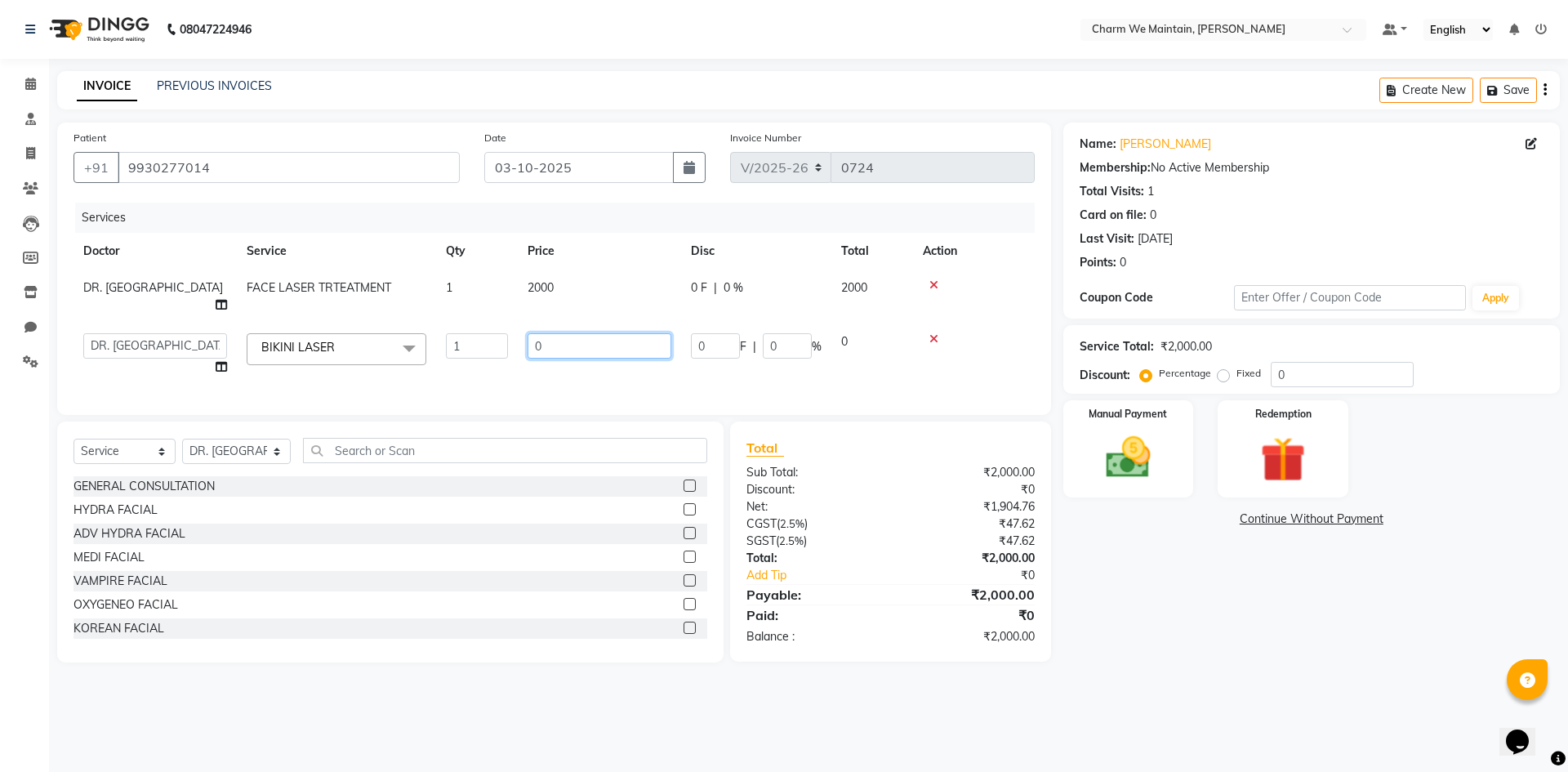
click at [556, 333] on input "0" at bounding box center [599, 346] width 144 height 26
type input "2000"
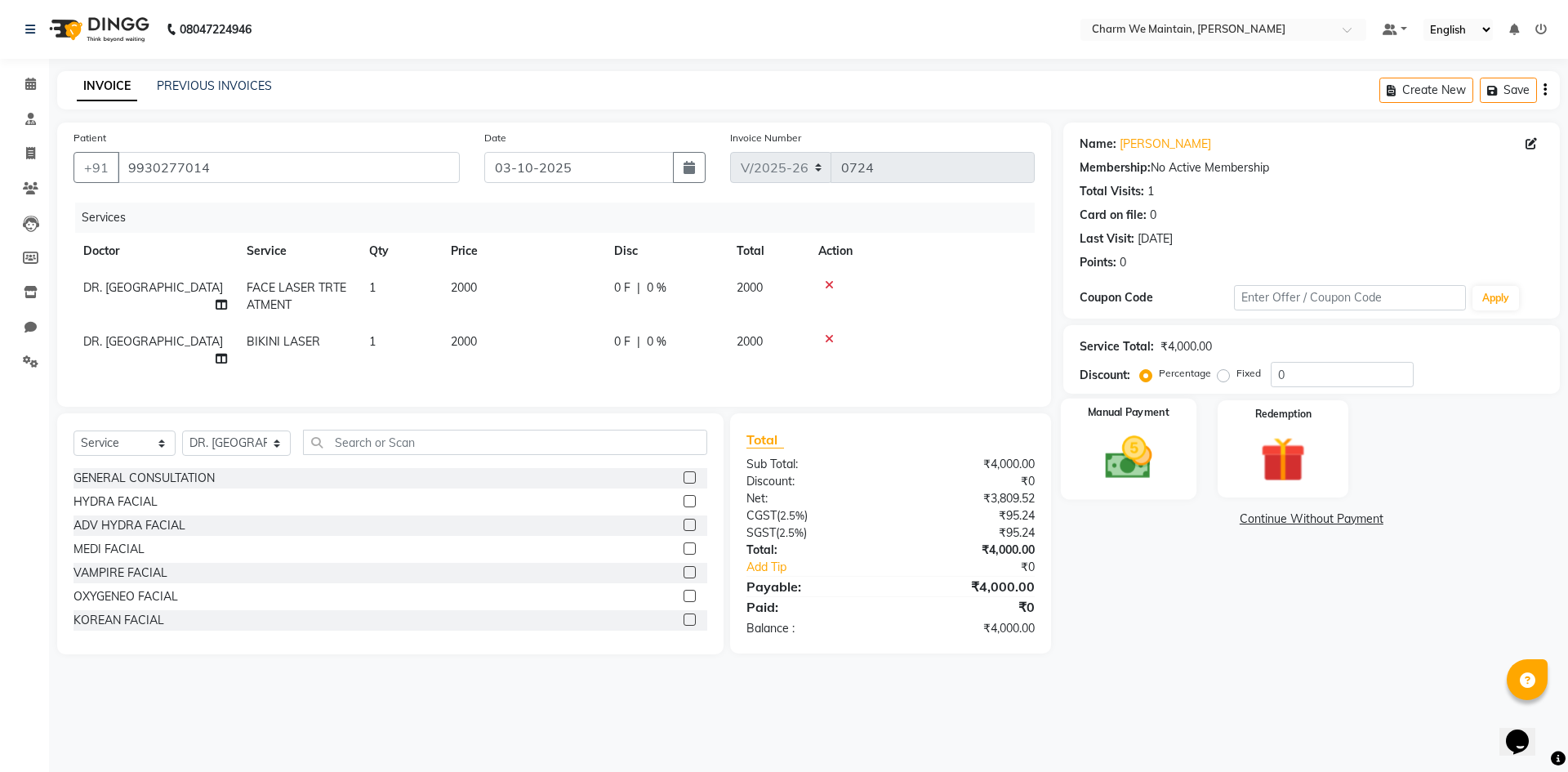
click at [1121, 450] on img at bounding box center [1128, 457] width 76 height 54
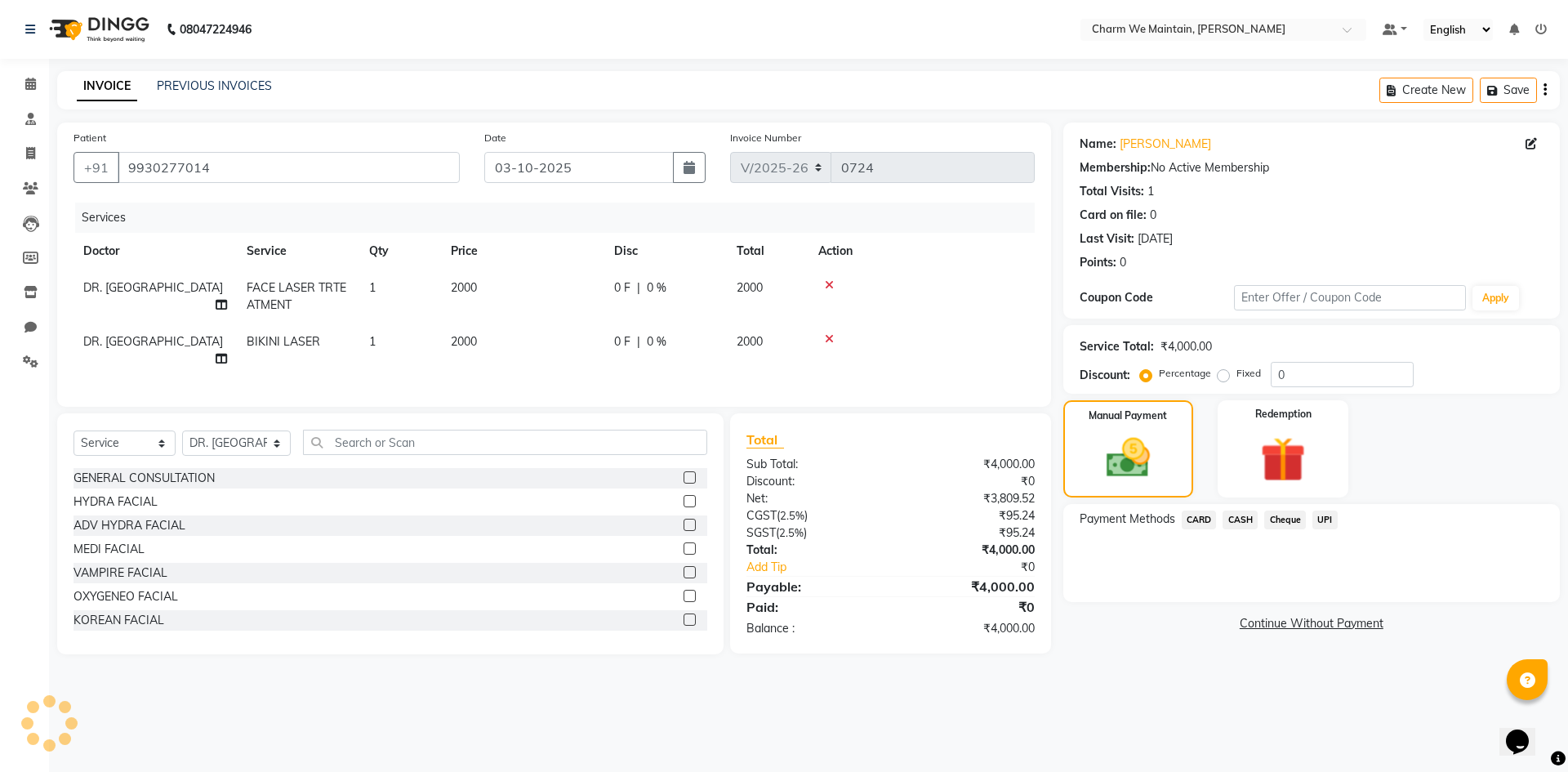
click at [1319, 518] on span "UPI" at bounding box center [1325, 520] width 26 height 19
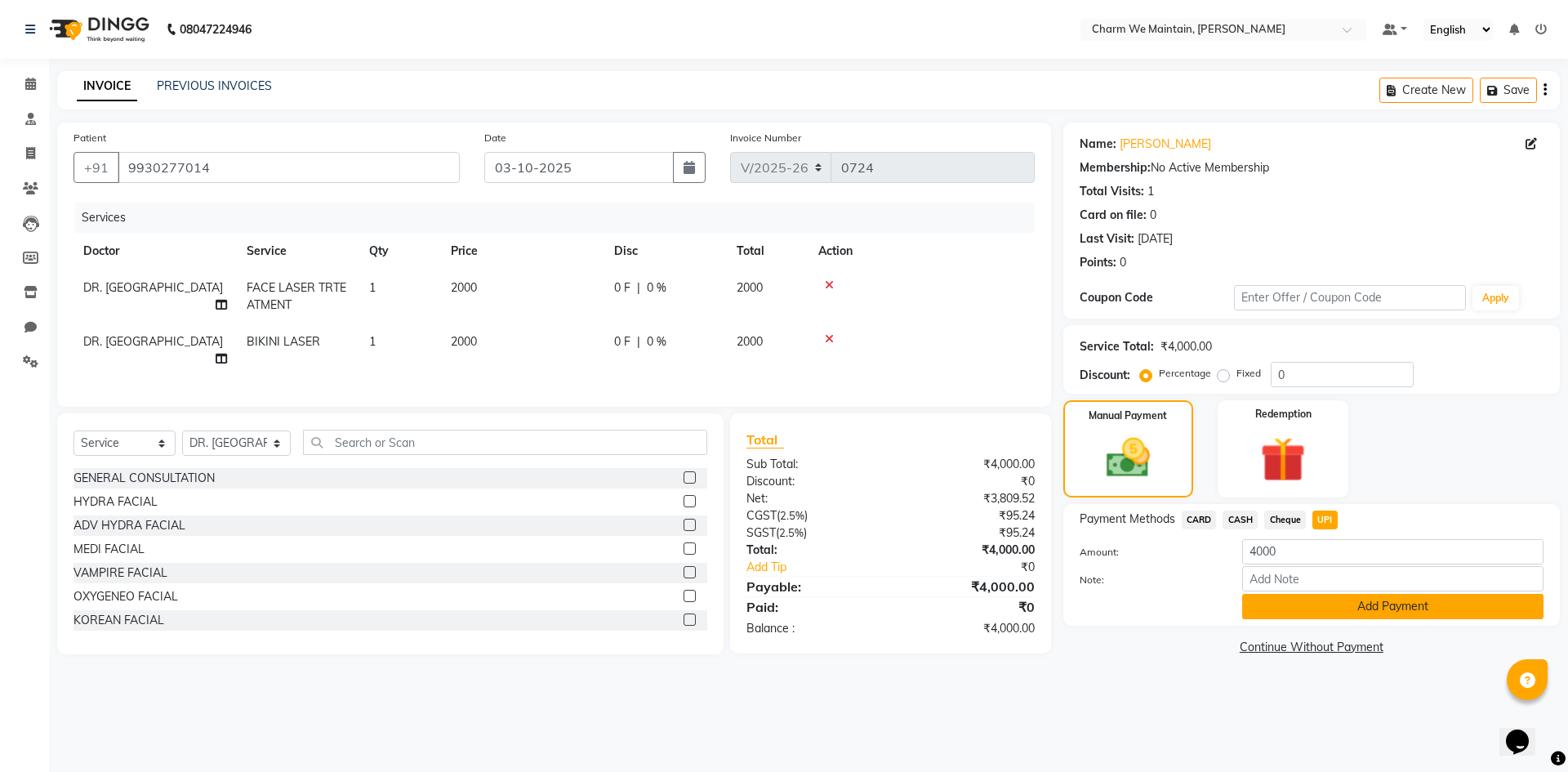
click at [1282, 606] on button "Add Payment" at bounding box center [1392, 607] width 302 height 26
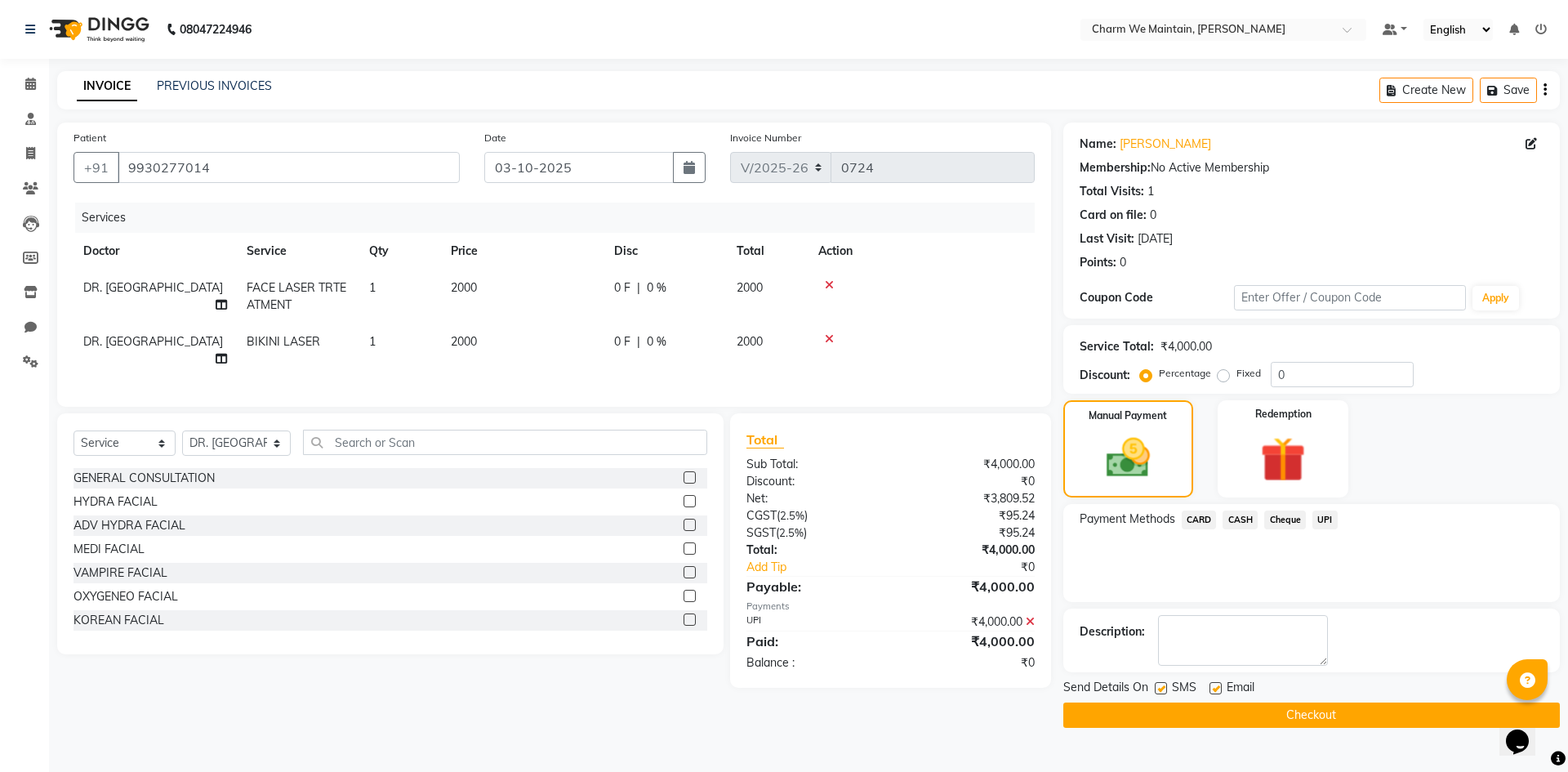
click at [1292, 723] on button "Checkout" at bounding box center [1311, 715] width 497 height 26
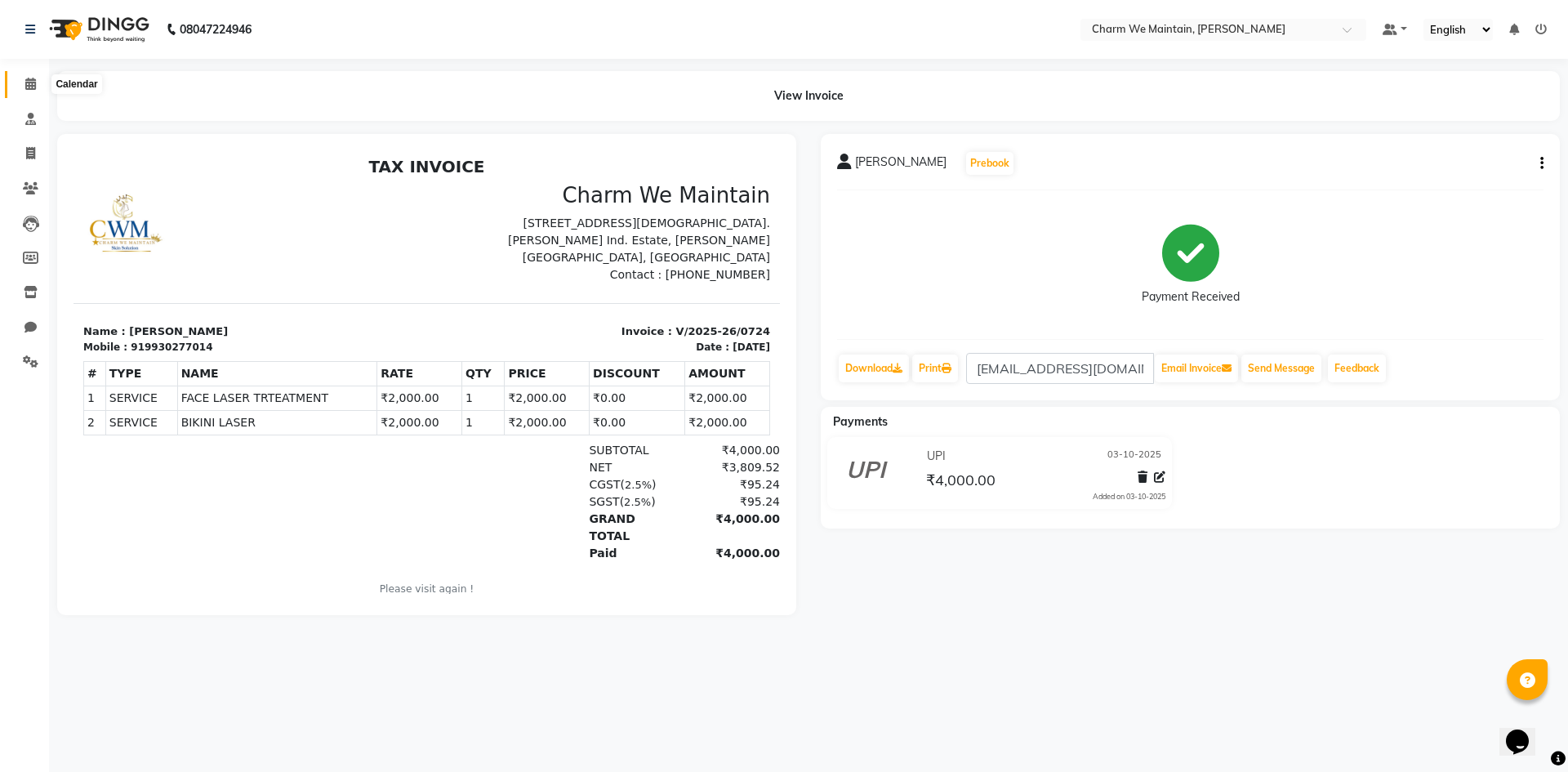
click at [30, 85] on icon at bounding box center [31, 83] width 11 height 12
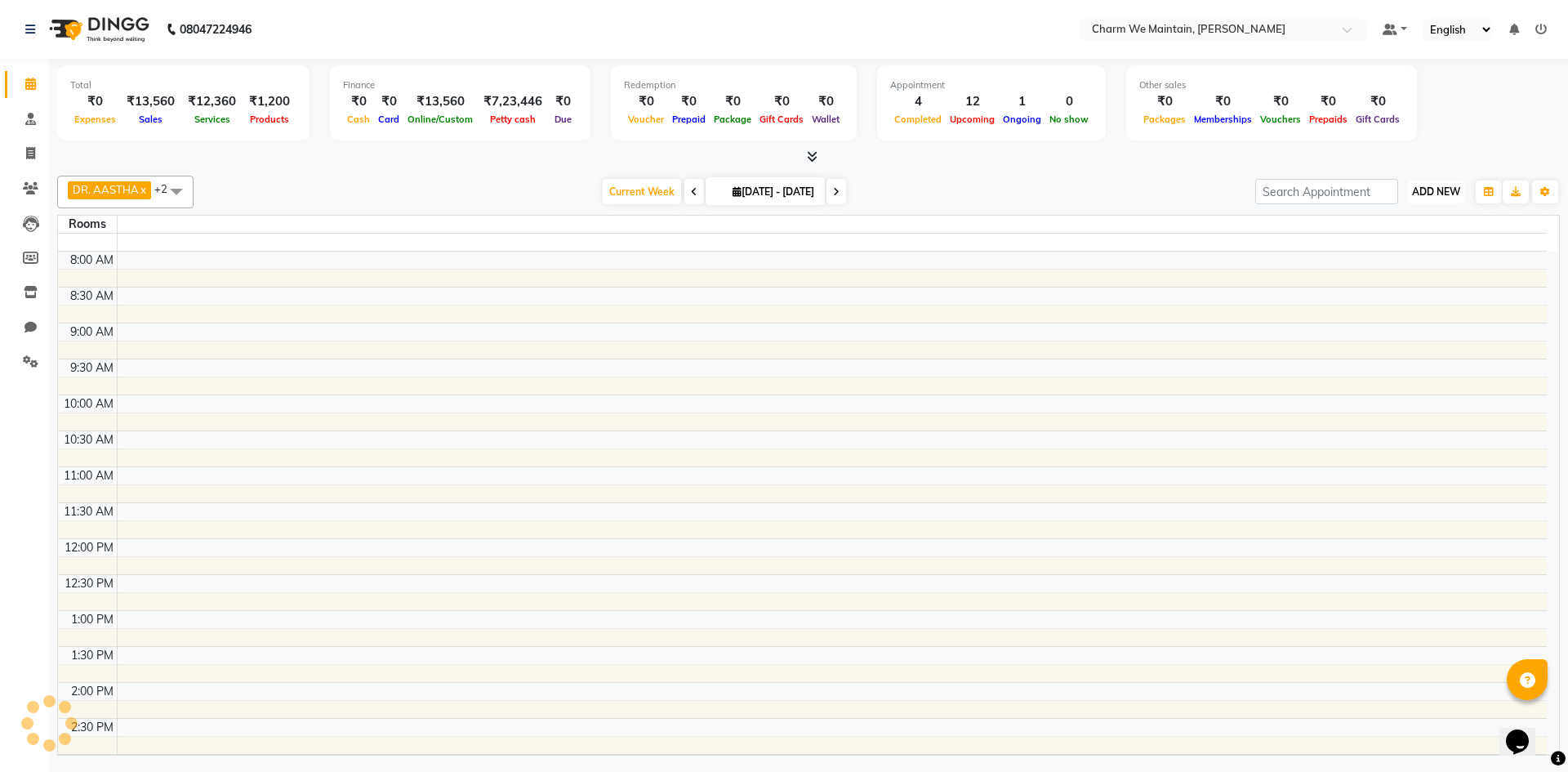
click at [1453, 194] on span "ADD NEW" at bounding box center [1435, 192] width 49 height 12
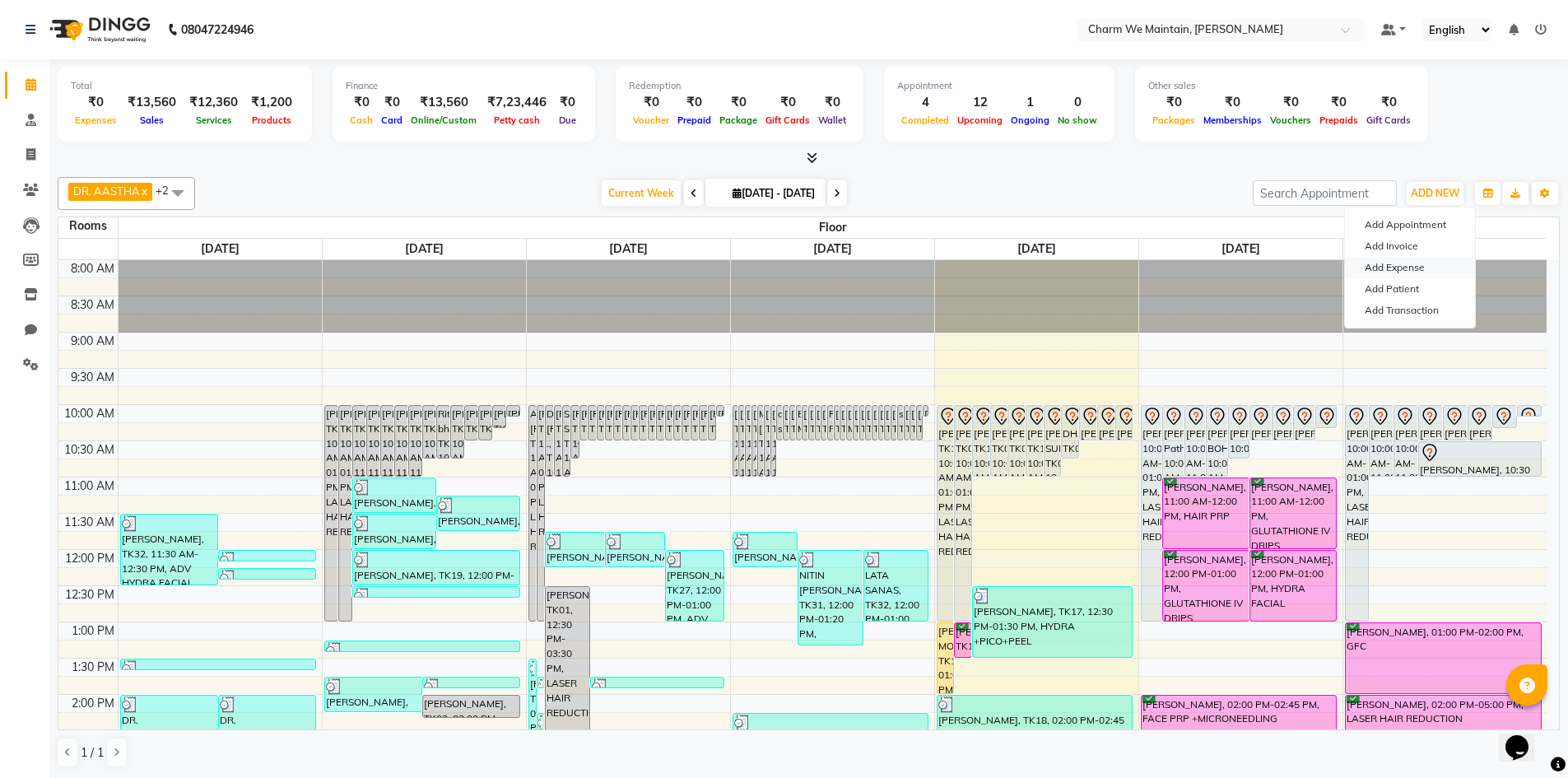
click at [1425, 273] on link "Add Expense" at bounding box center [1410, 267] width 130 height 21
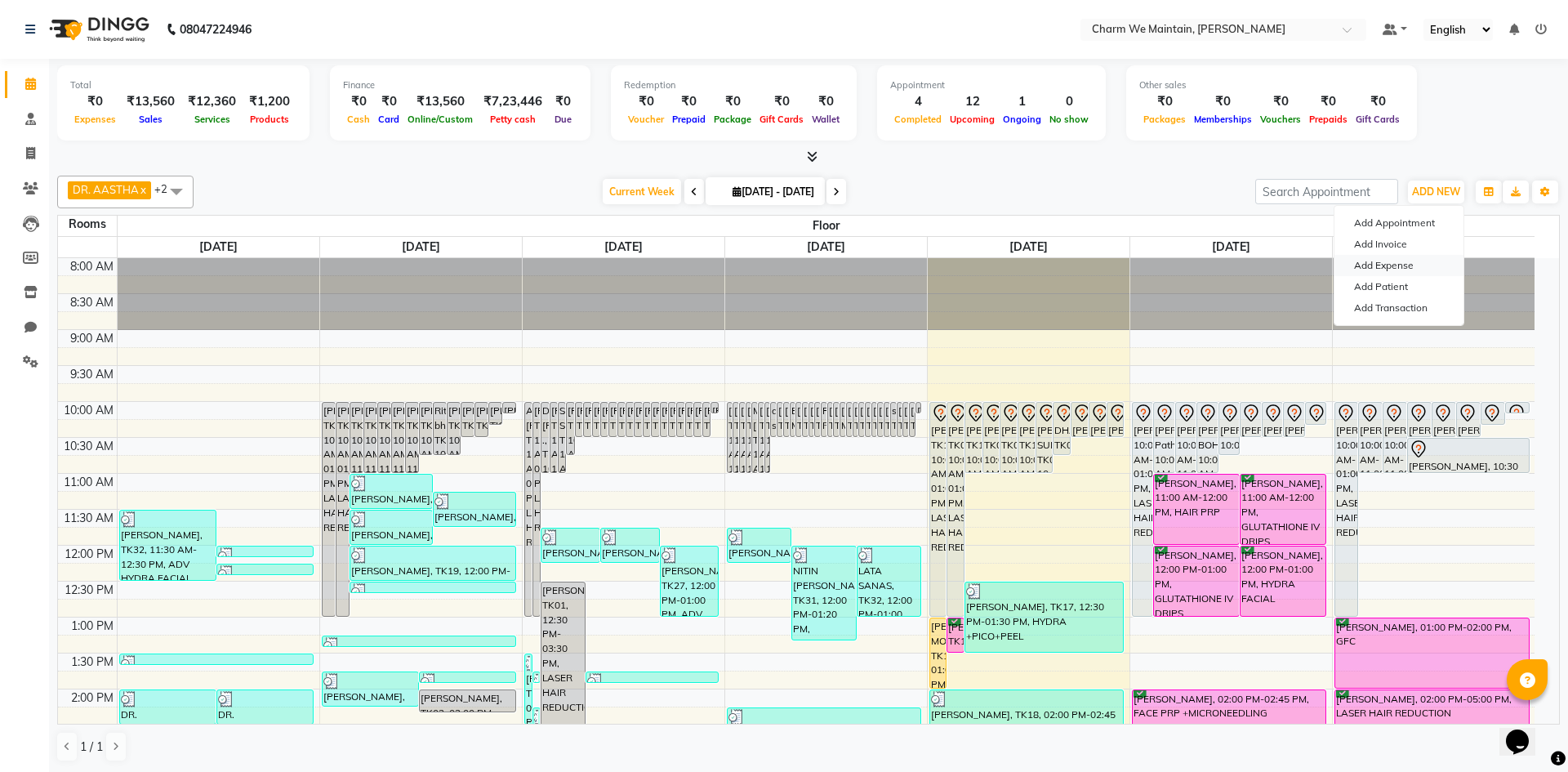
select select "1"
select select "7864"
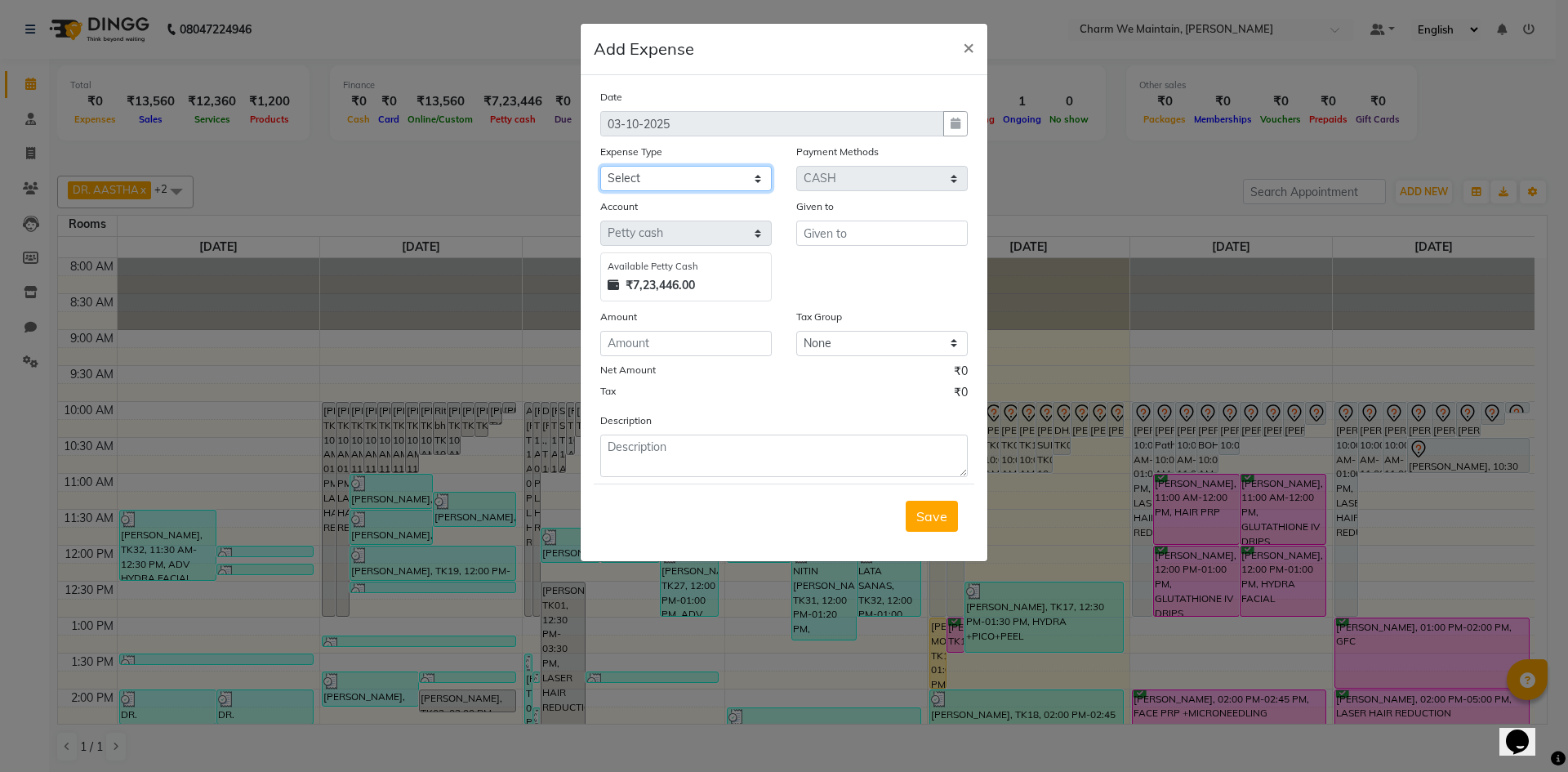
click at [672, 181] on select "Select Advance Salary Bank charges Car maintenance Cash transfer to bank Cash t…" at bounding box center [685, 179] width 172 height 26
click at [968, 44] on span "×" at bounding box center [969, 47] width 12 height 25
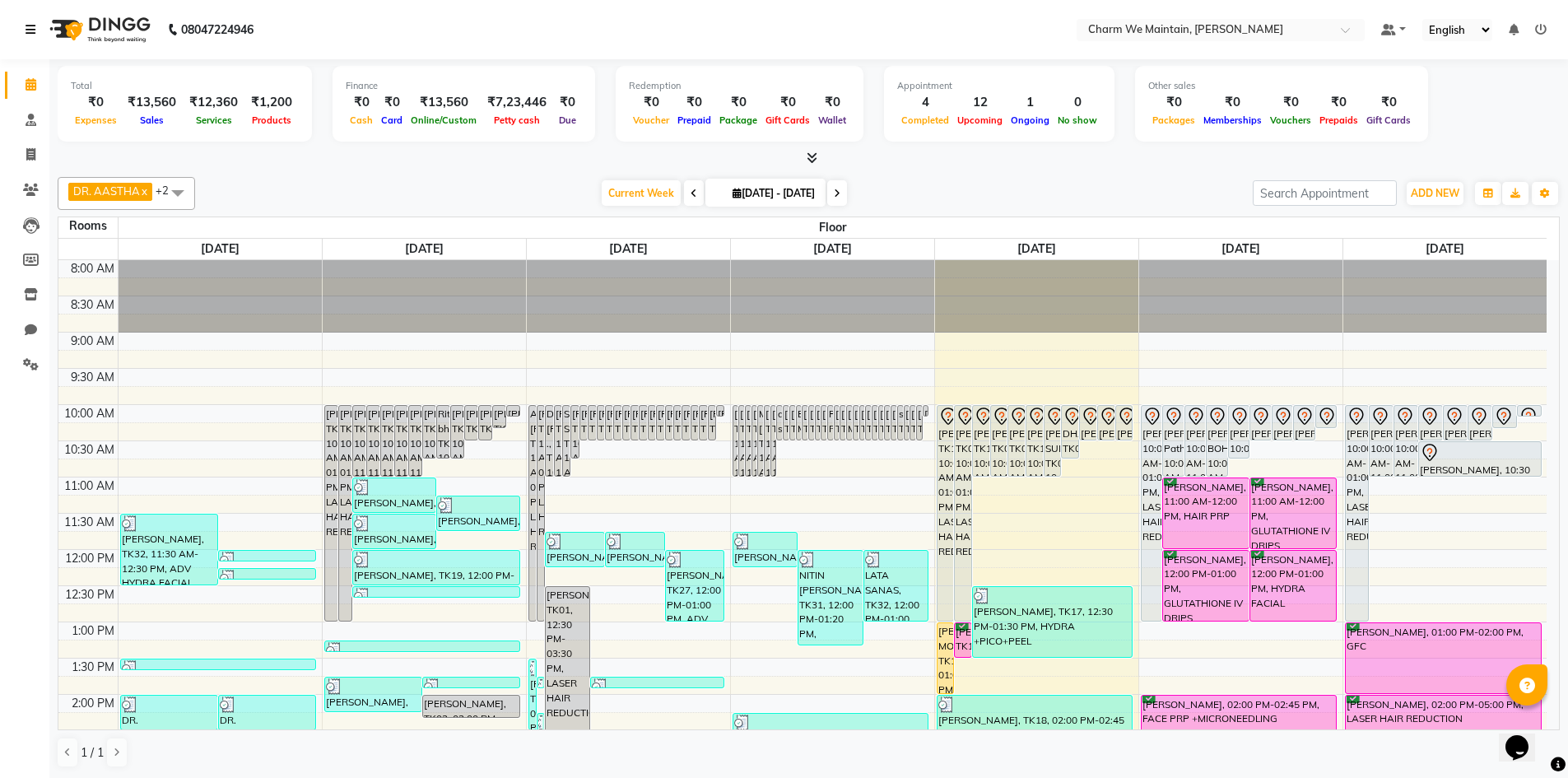
click at [35, 28] on icon at bounding box center [31, 30] width 10 height 12
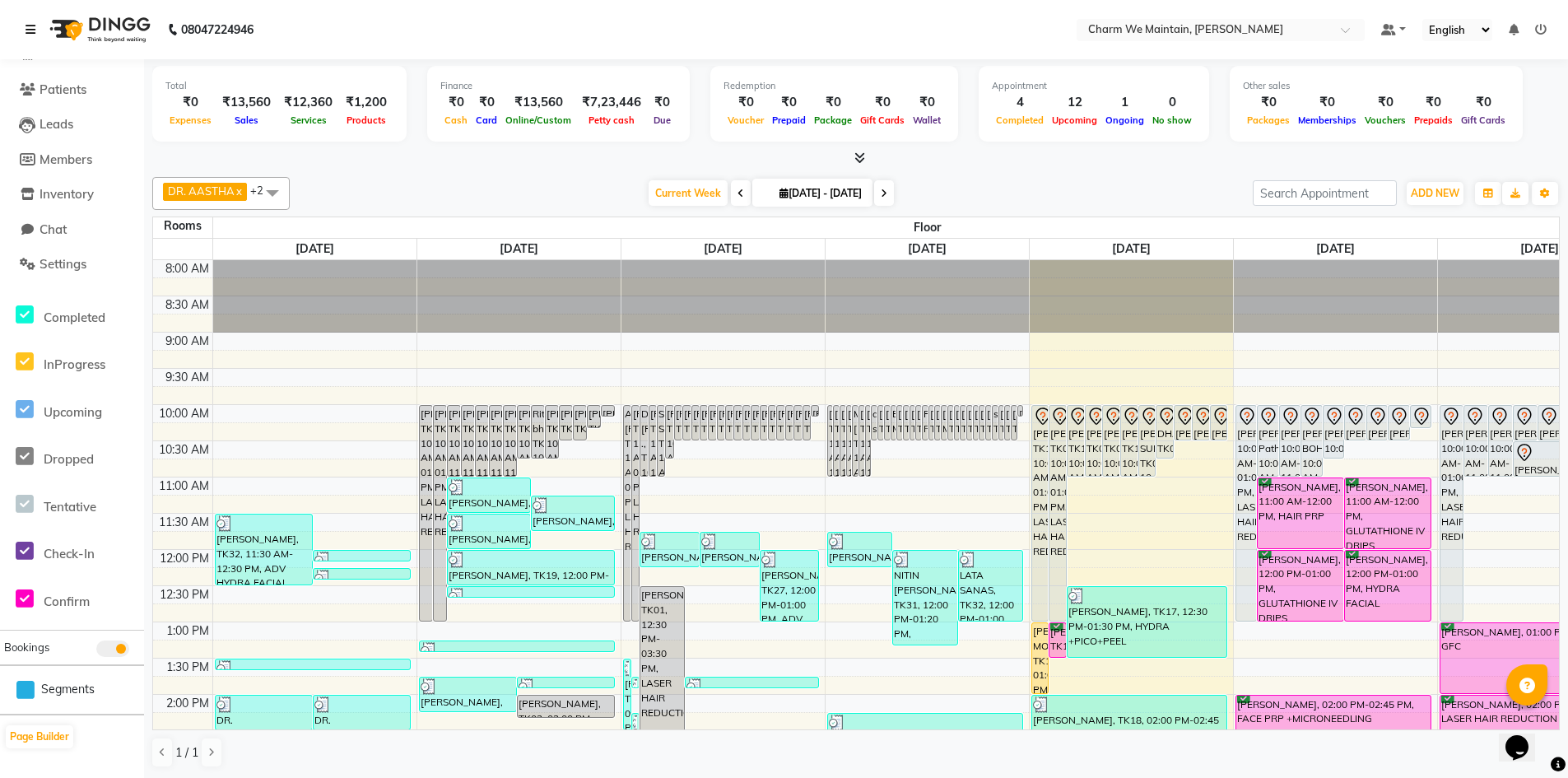
scroll to position [113, 0]
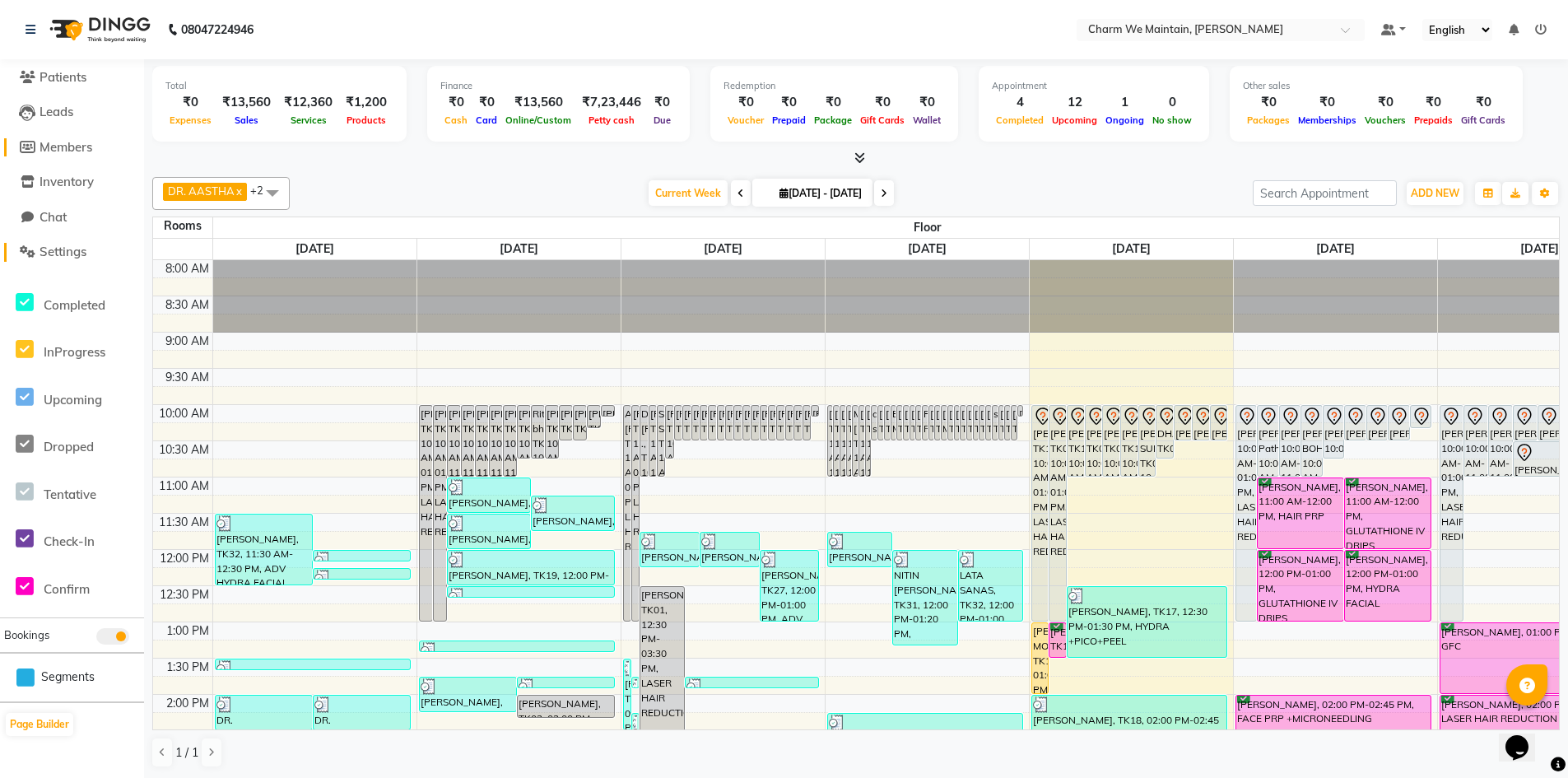
click at [57, 254] on span "Settings" at bounding box center [63, 252] width 47 height 16
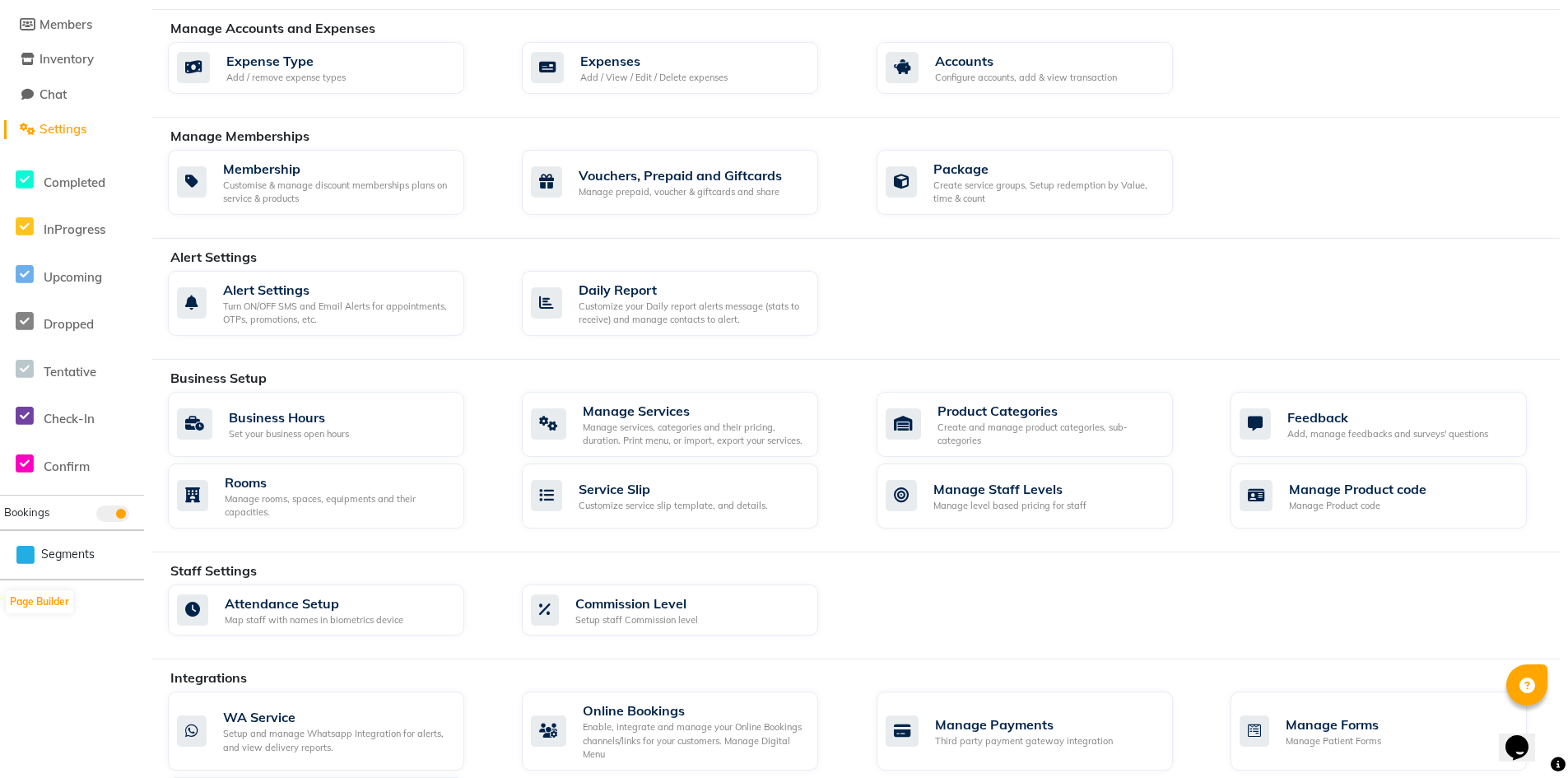
scroll to position [124, 0]
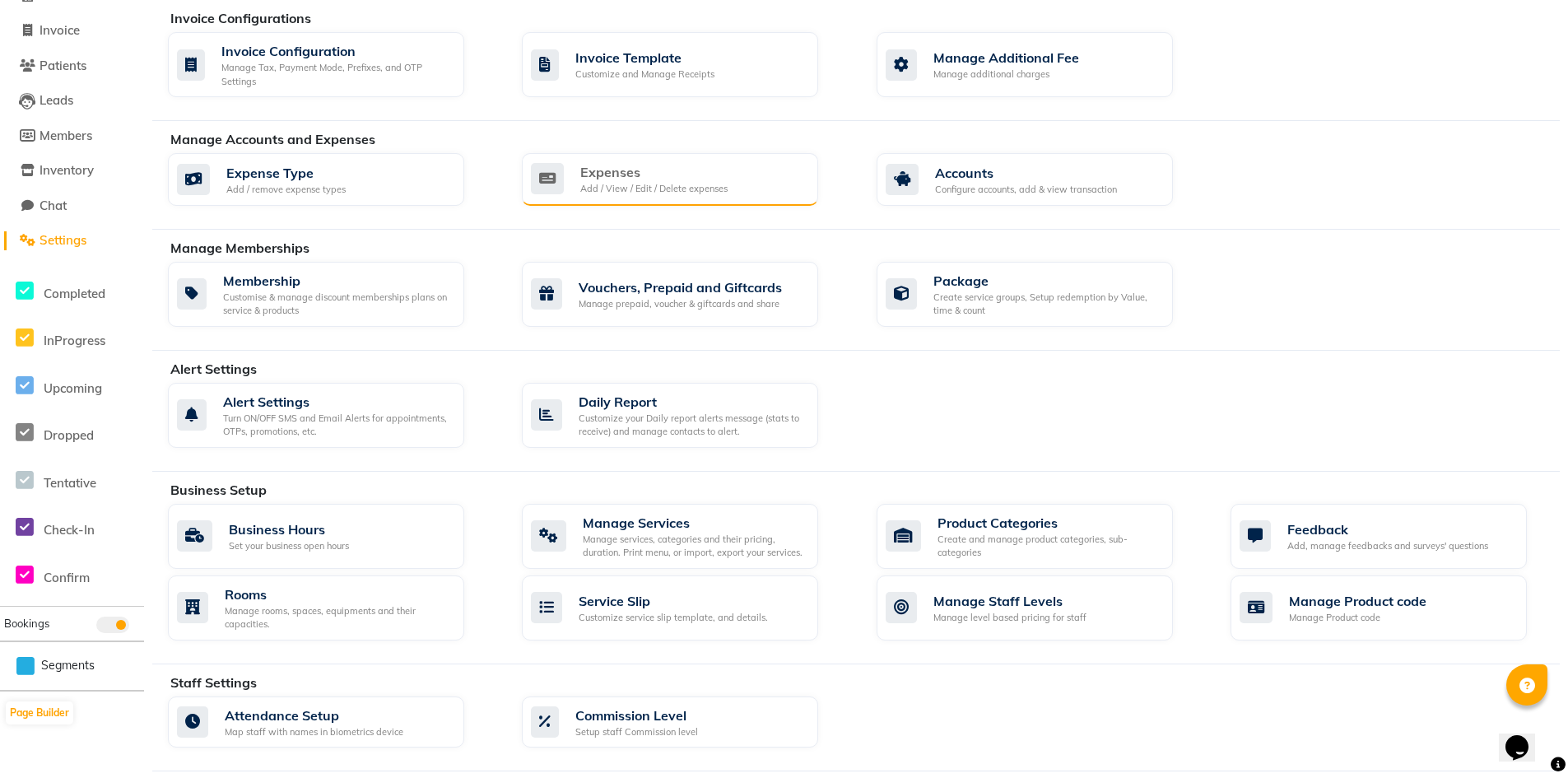
click at [693, 190] on div "Add / View / Edit / Delete expenses" at bounding box center [653, 189] width 147 height 14
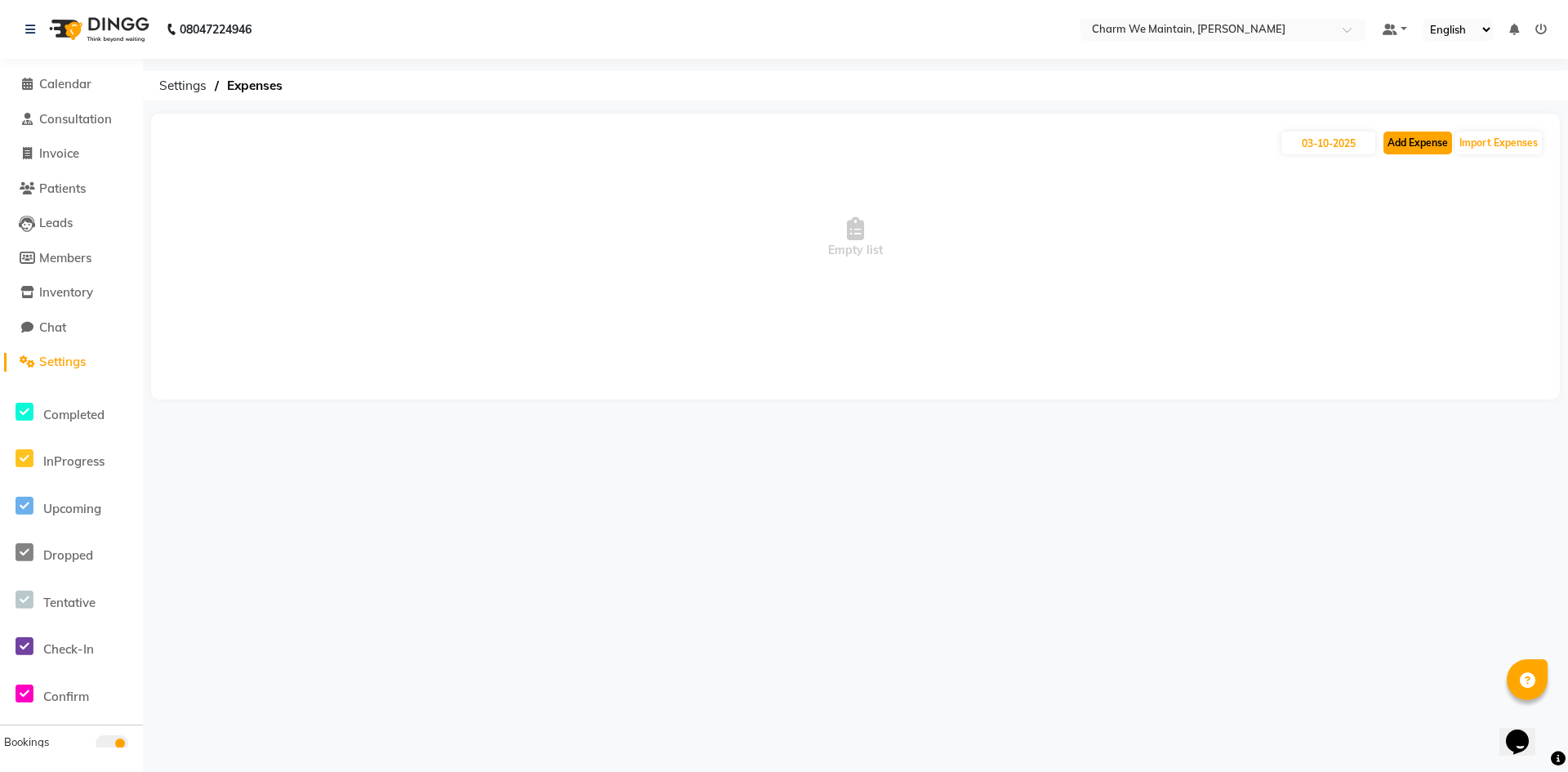
click at [1417, 147] on button "Add Expense" at bounding box center [1417, 143] width 68 height 23
select select "1"
select select "7864"
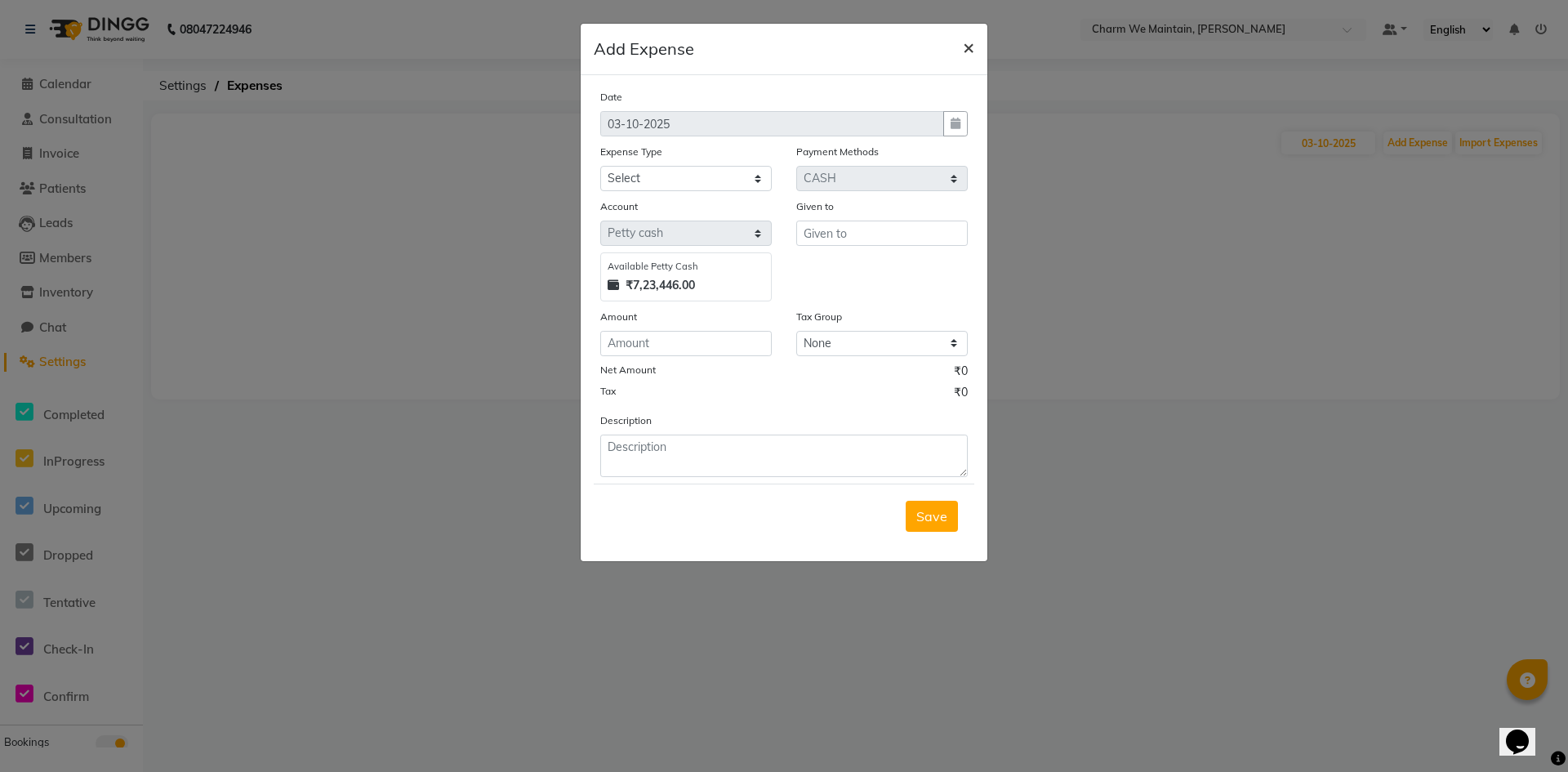
click at [968, 49] on span "×" at bounding box center [969, 47] width 12 height 25
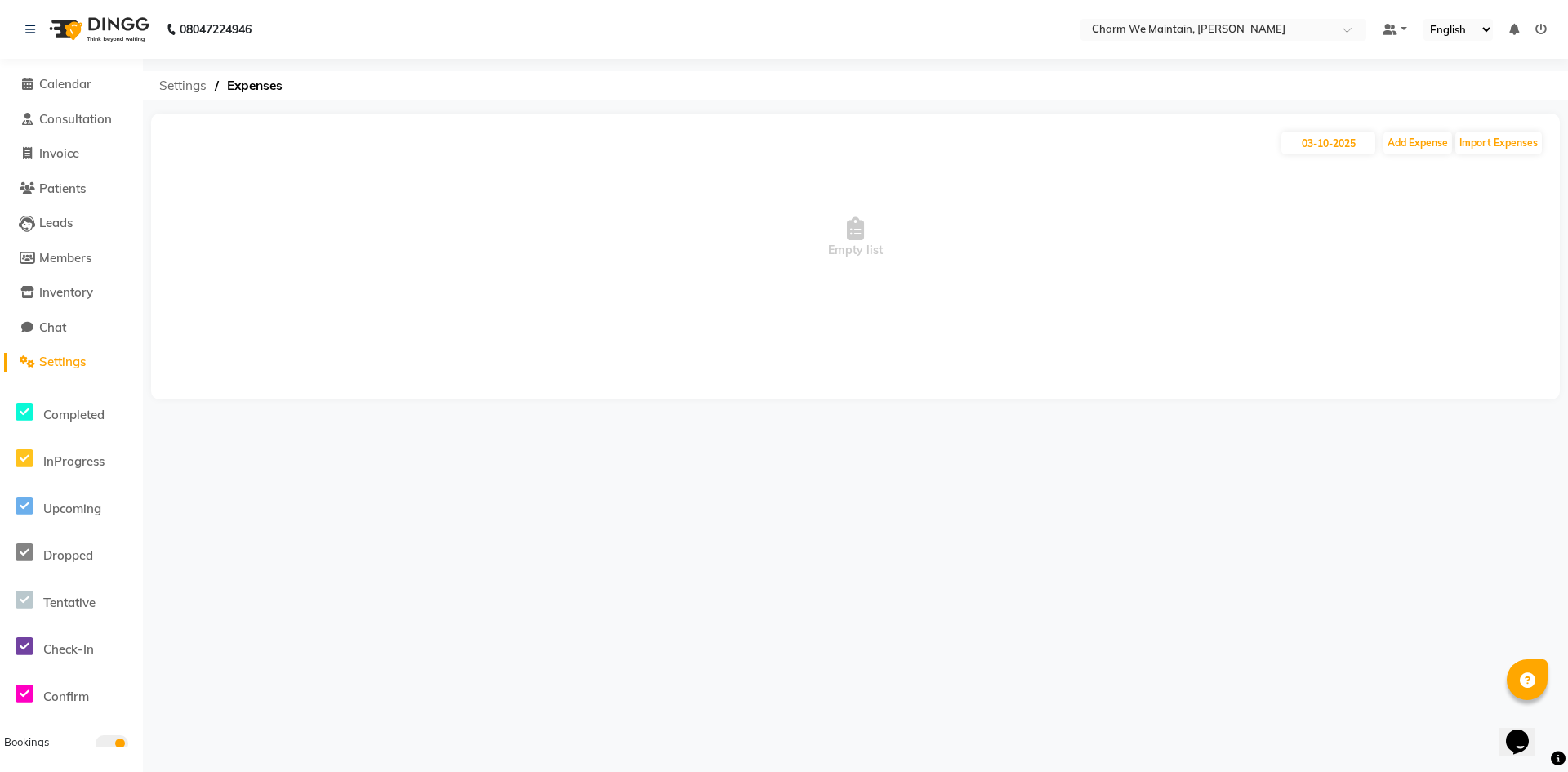
click at [169, 81] on span "Settings" at bounding box center [182, 86] width 63 height 30
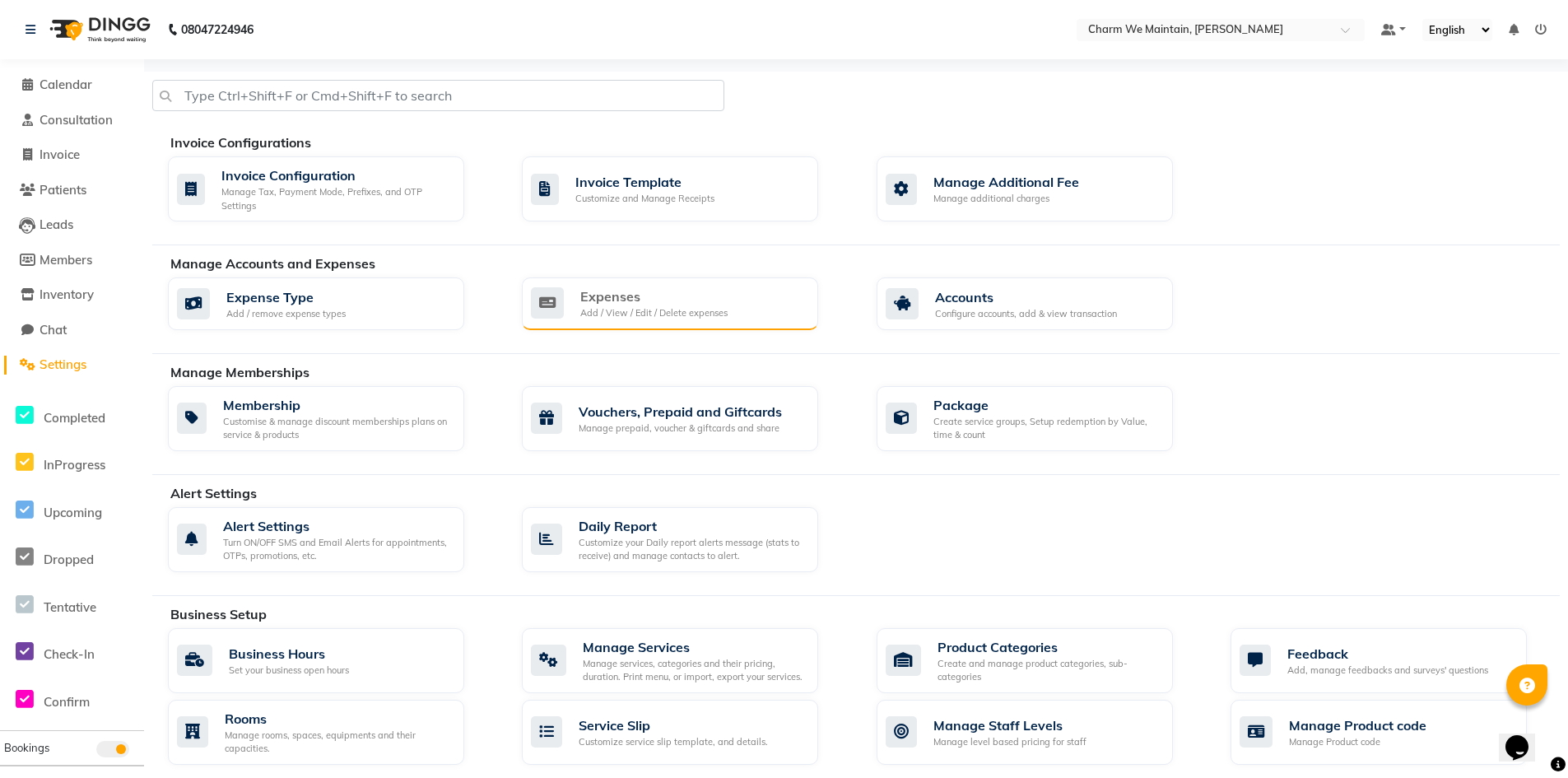
click at [645, 311] on div "Add / View / Edit / Delete expenses" at bounding box center [653, 313] width 147 height 14
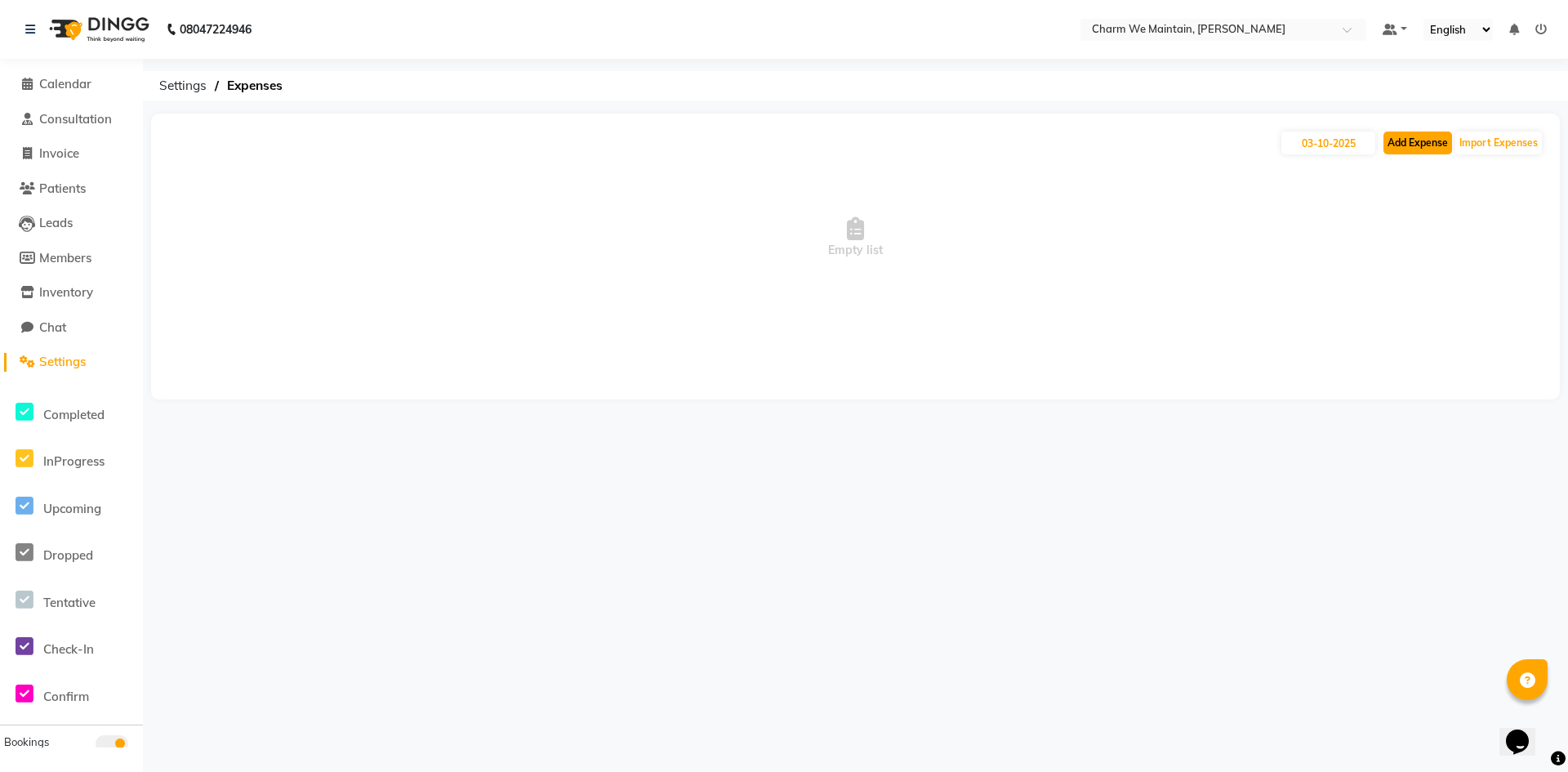
click at [1425, 144] on button "Add Expense" at bounding box center [1417, 143] width 68 height 23
select select "1"
select select "7864"
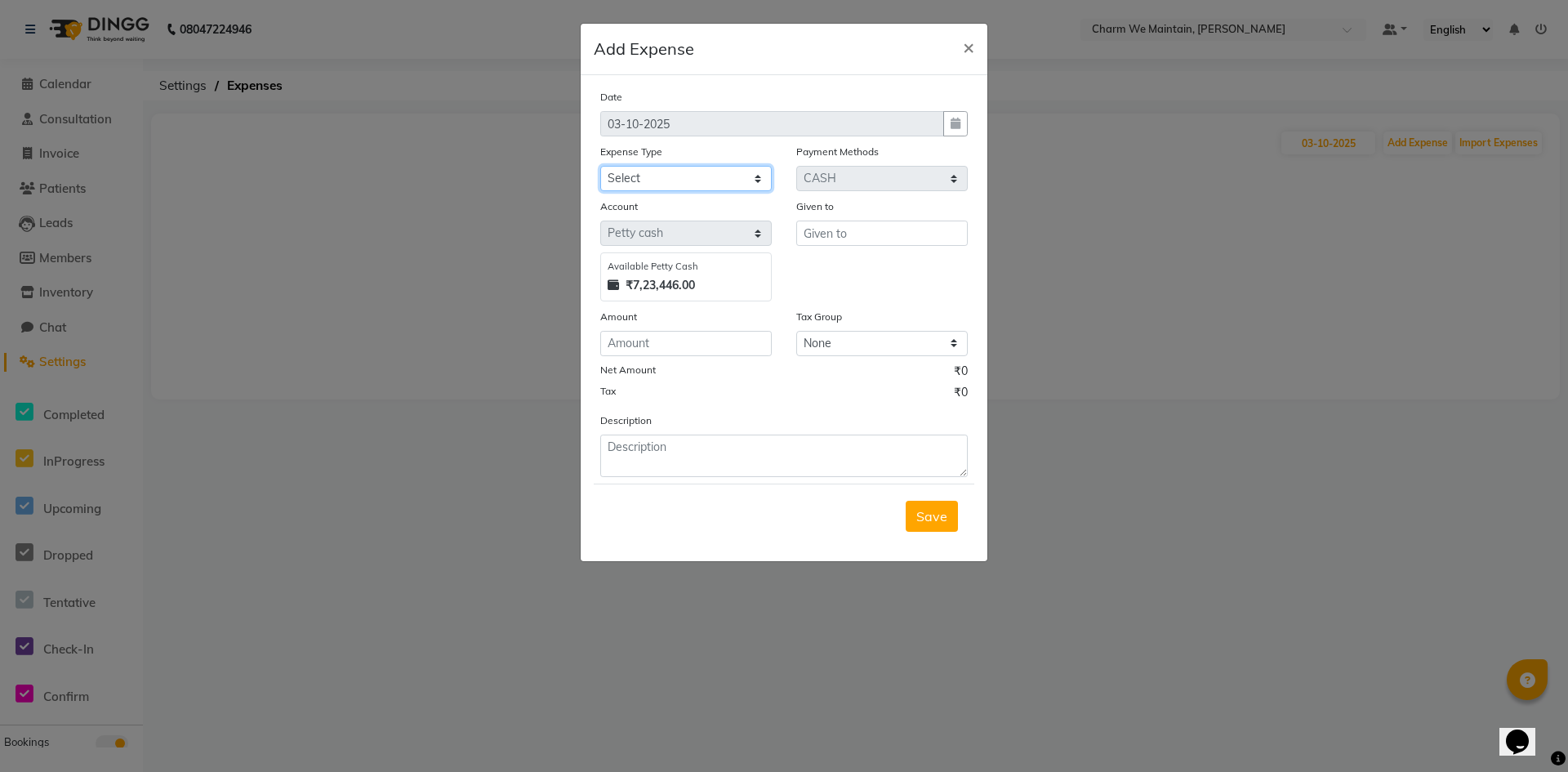
click at [744, 176] on select "Select Advance Salary Bank charges Car maintenance Cash transfer to bank Cash t…" at bounding box center [685, 179] width 172 height 26
click at [600, 166] on select "Select Advance Salary Bank charges Car maintenance Cash transfer to bank Cash t…" at bounding box center [685, 179] width 172 height 26
click at [756, 178] on select "Select Advance Salary Bank charges Car maintenance Cash transfer to bank Cash t…" at bounding box center [685, 179] width 172 height 26
click at [1157, 226] on ngb-modal-window "Add Expense × Date [DATE] Expense Type Select Advance Salary Bank charges Car m…" at bounding box center [784, 386] width 1568 height 772
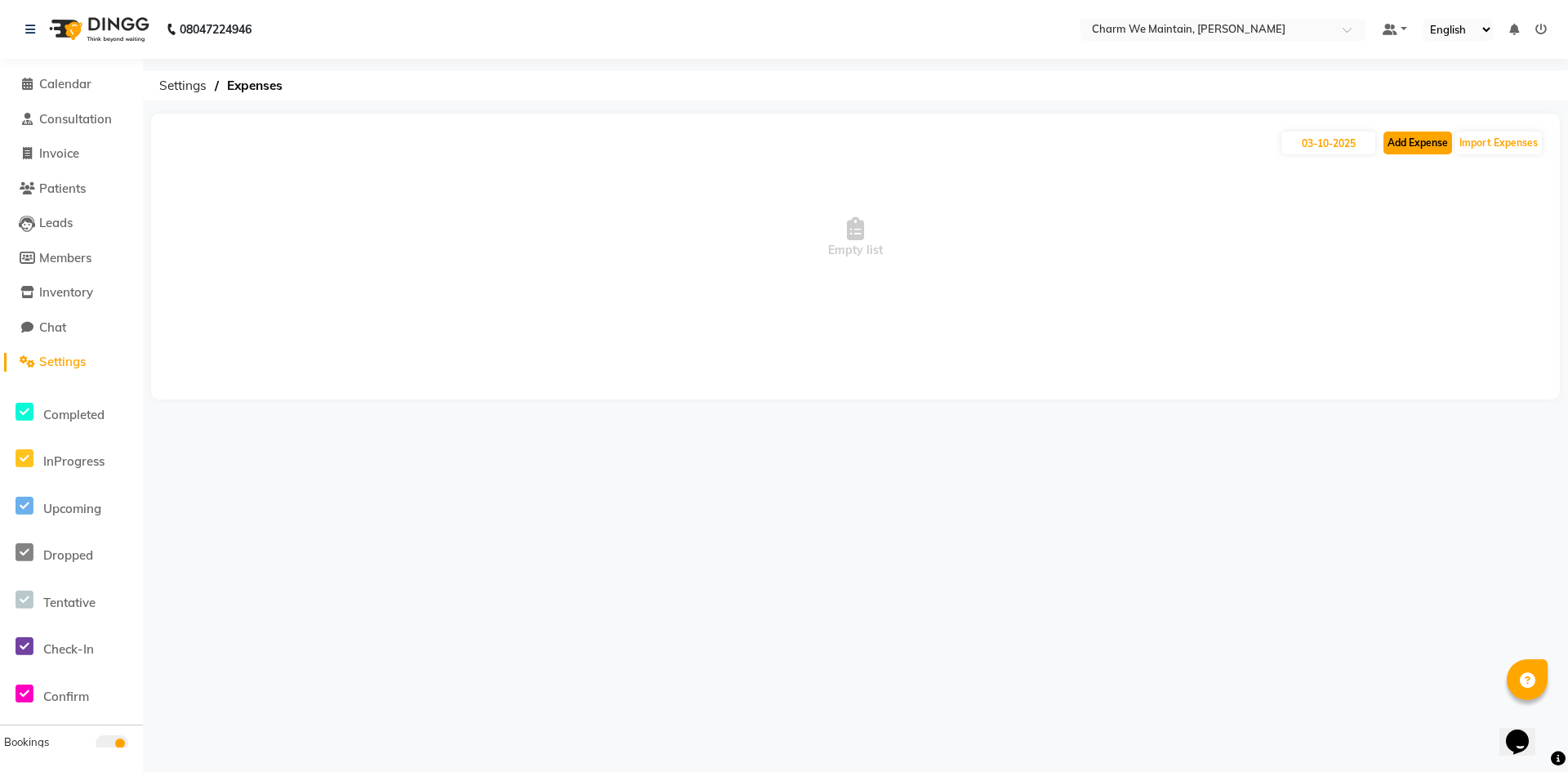
click at [1405, 145] on button "Add Expense" at bounding box center [1417, 143] width 68 height 23
select select "1"
select select "7864"
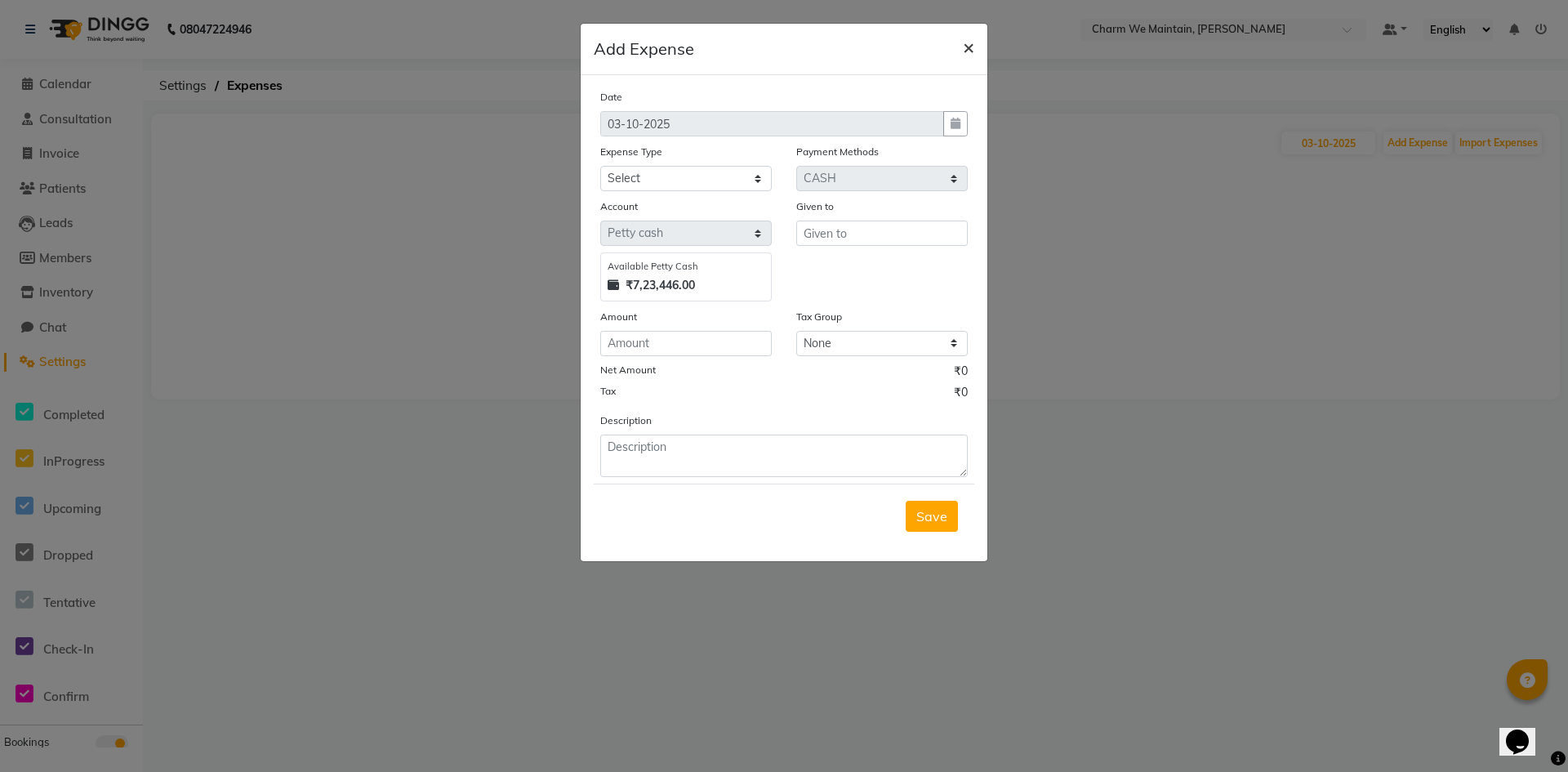
click at [968, 46] on span "×" at bounding box center [969, 47] width 12 height 25
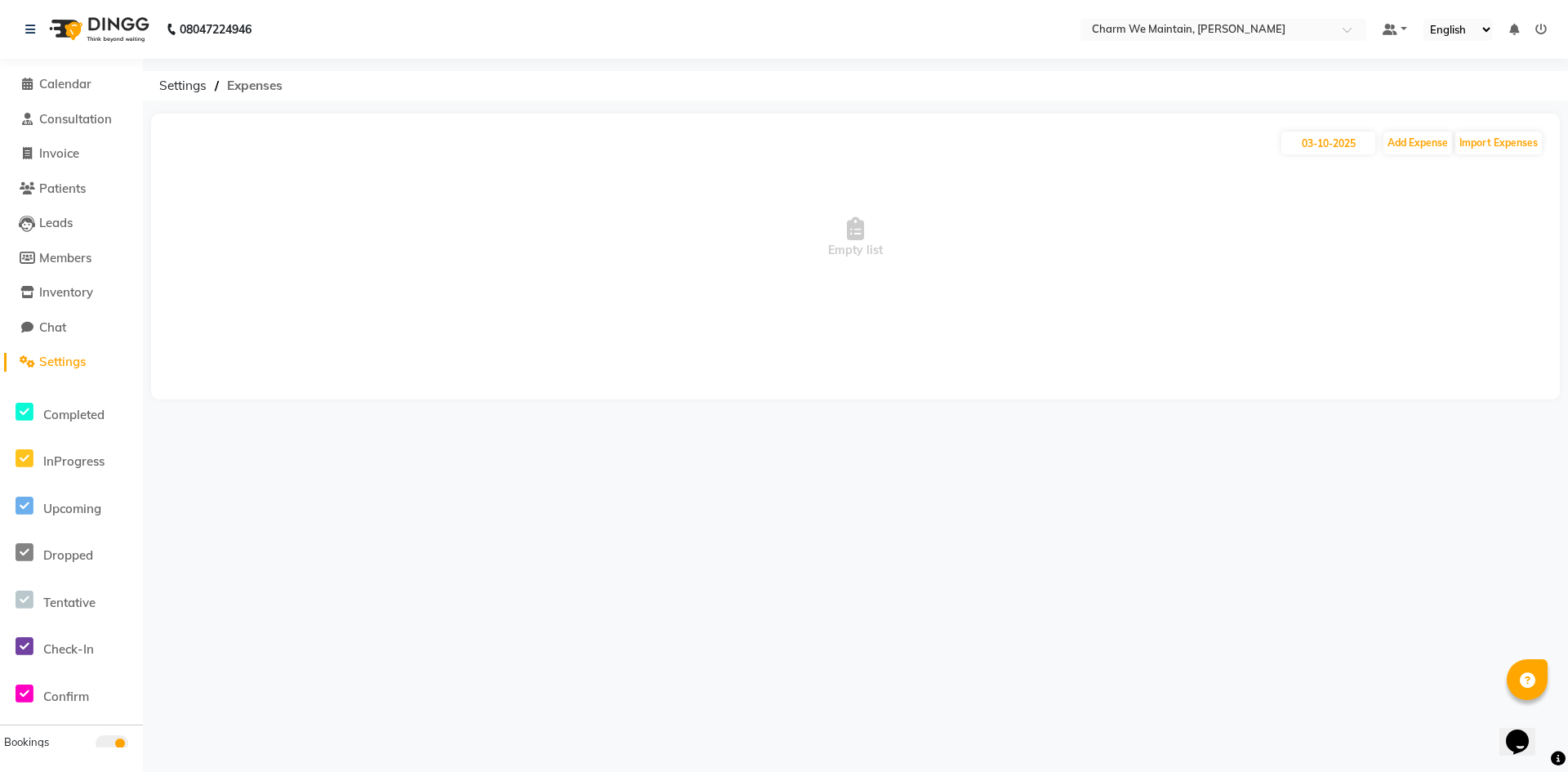
click at [256, 84] on span "Expenses" at bounding box center [255, 86] width 71 height 30
click at [258, 84] on span "Expenses" at bounding box center [255, 86] width 71 height 30
click at [1354, 140] on input "03-10-2025" at bounding box center [1328, 143] width 94 height 23
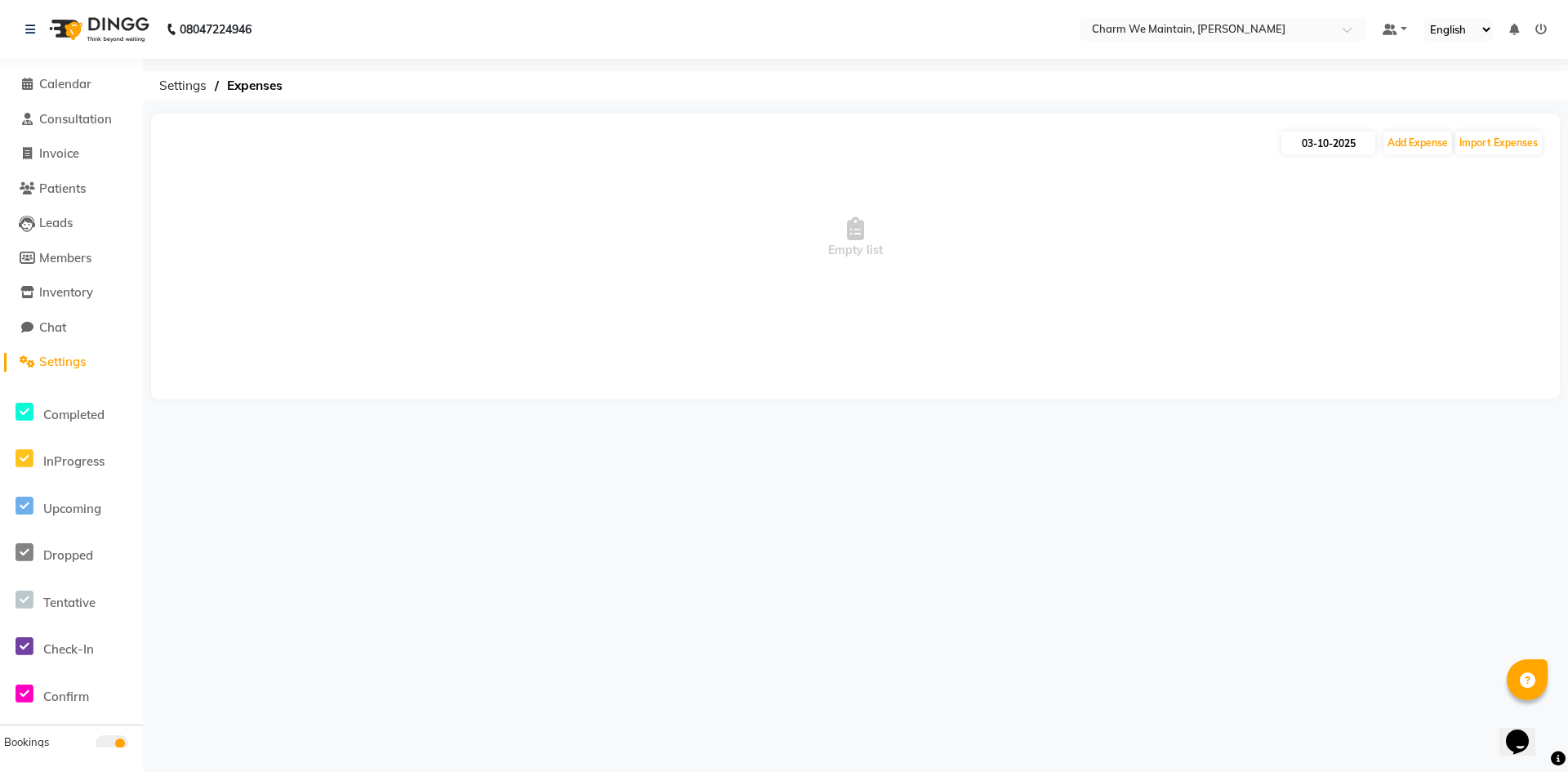
select select "10"
select select "2025"
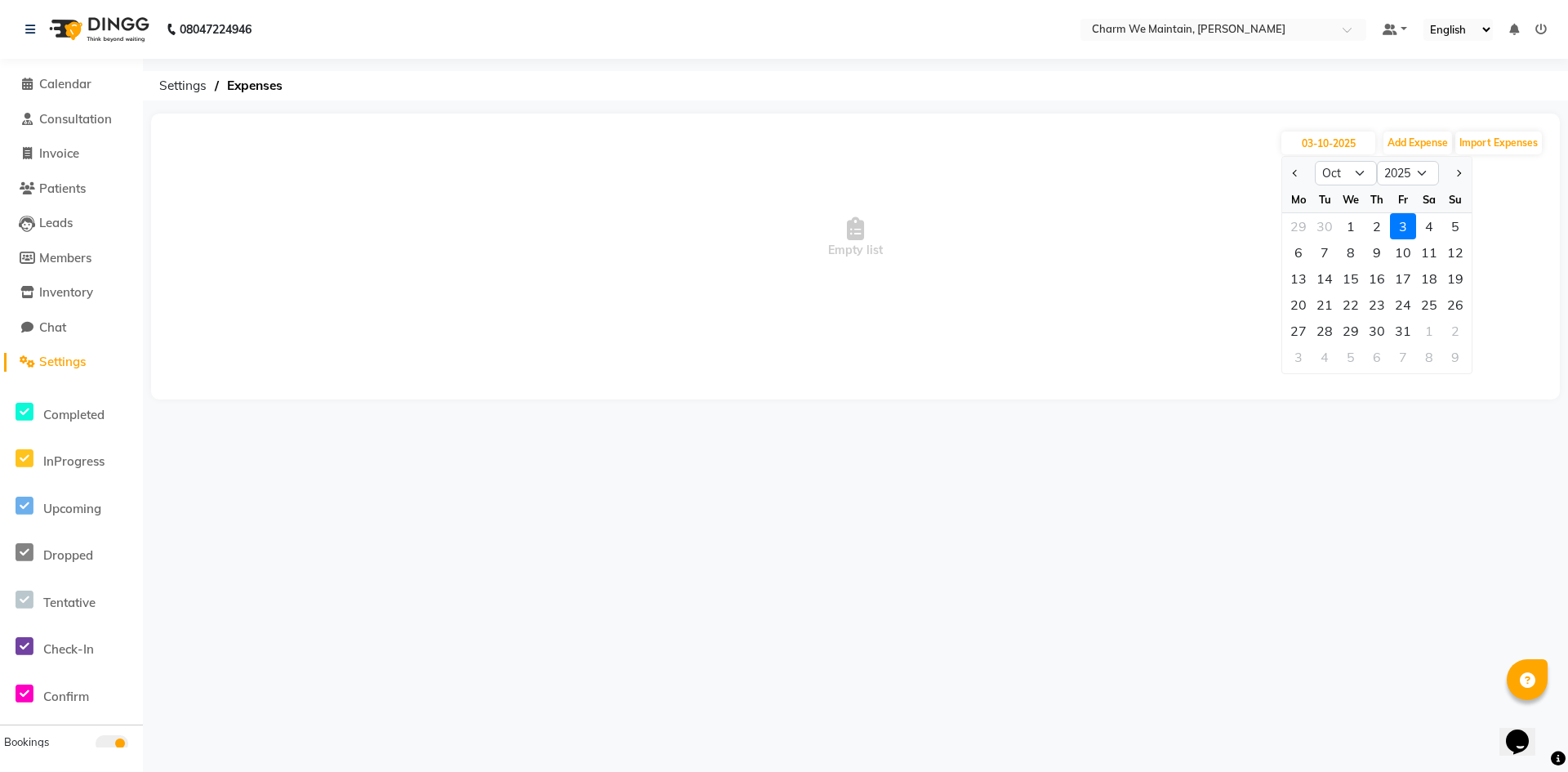
click at [1416, 709] on div "08047224946 Select Location × Charm We Maintain, Andheri Default Panel My Panel…" at bounding box center [784, 386] width 1568 height 772
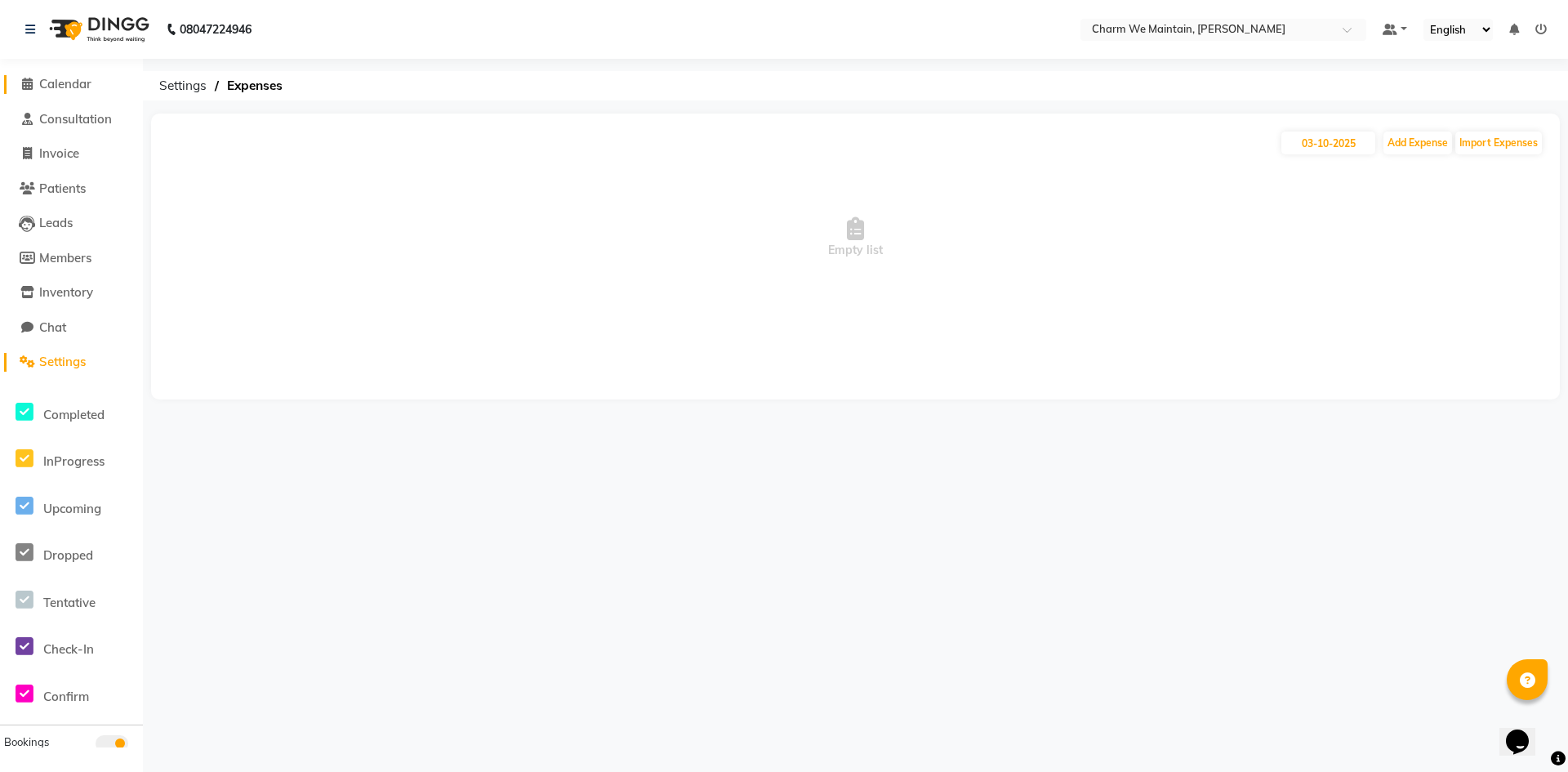
click at [62, 84] on span "Calendar" at bounding box center [65, 84] width 53 height 16
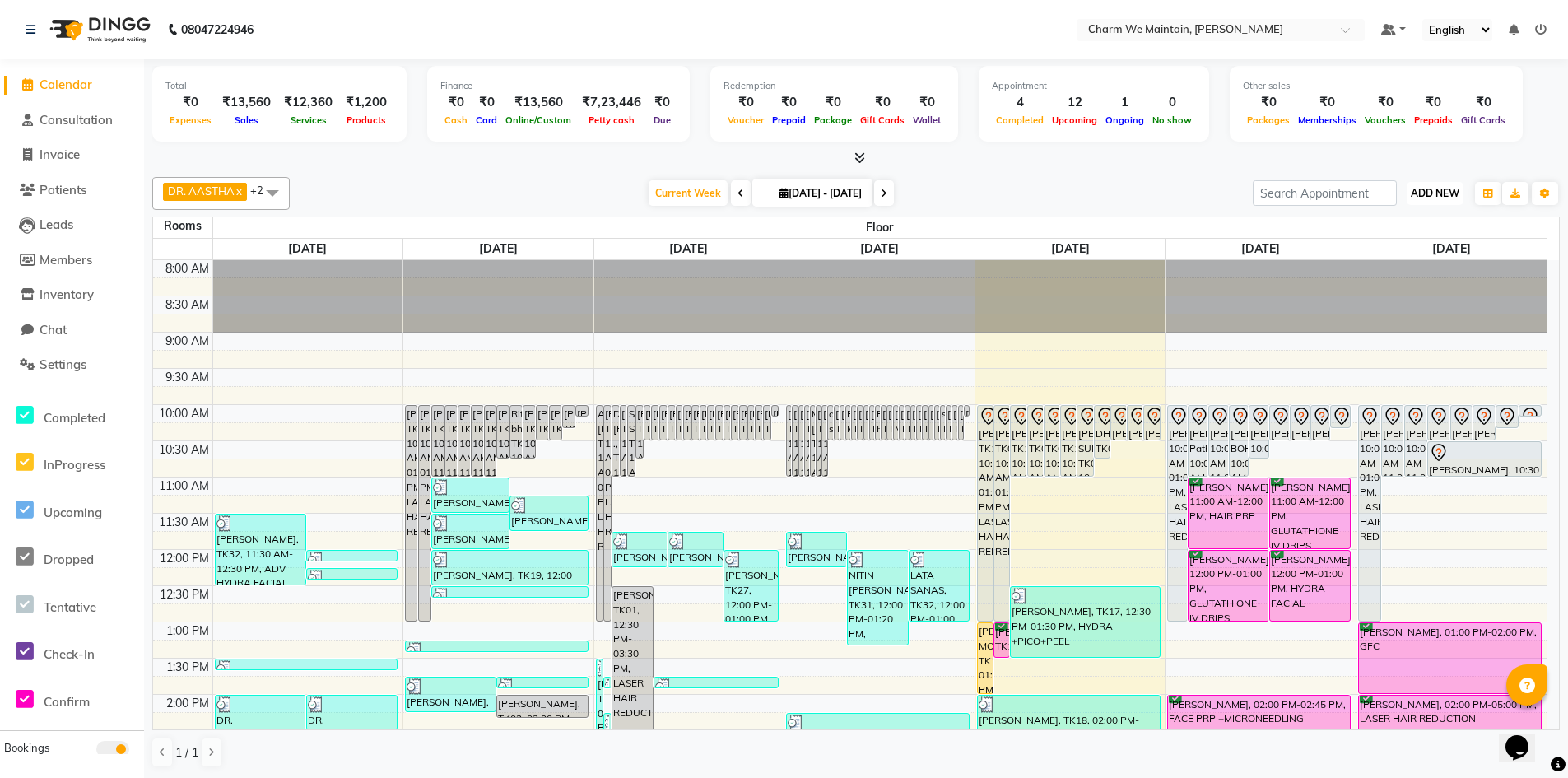
click at [1449, 195] on span "ADD NEW" at bounding box center [1435, 193] width 49 height 12
